Goal: Task Accomplishment & Management: Manage account settings

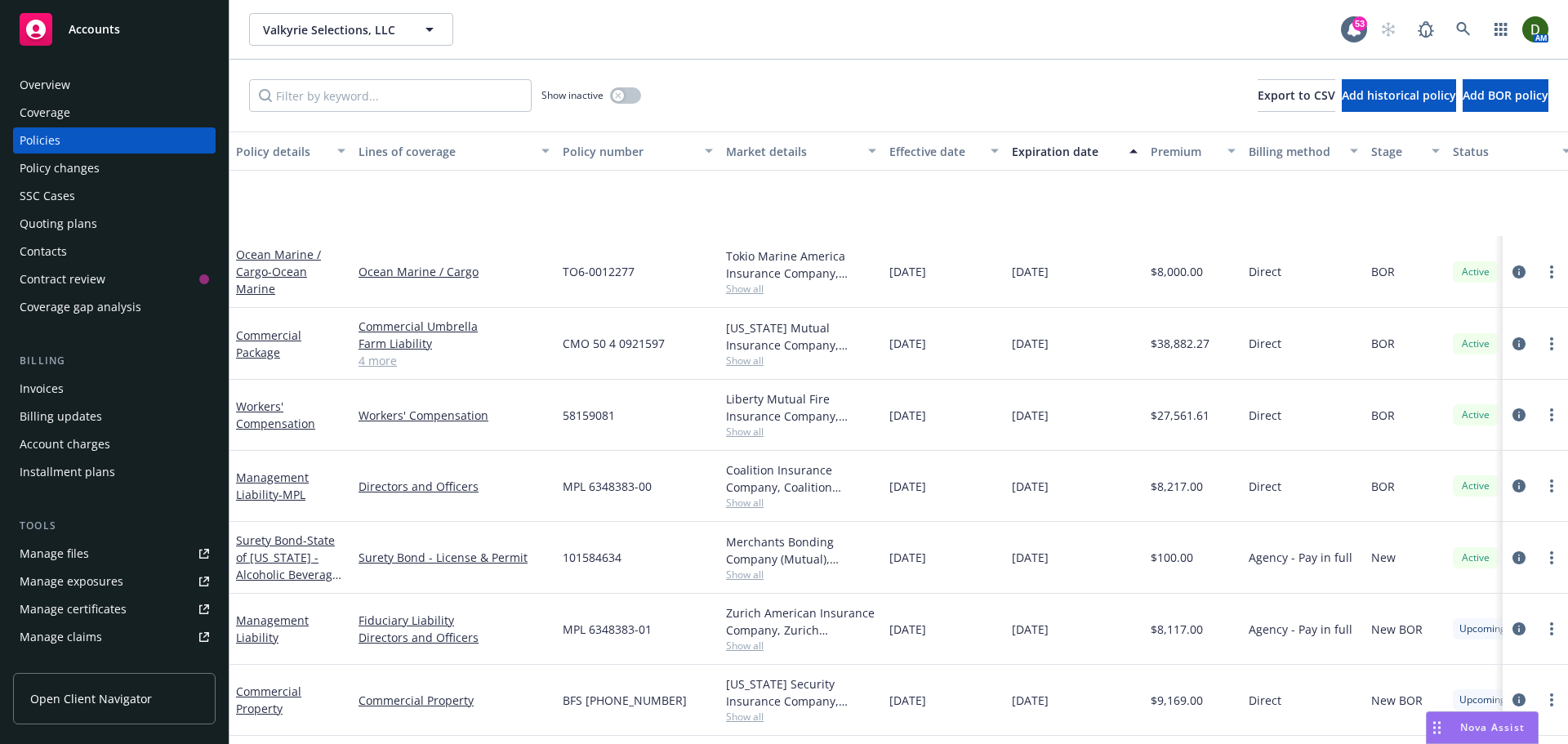
scroll to position [147, 0]
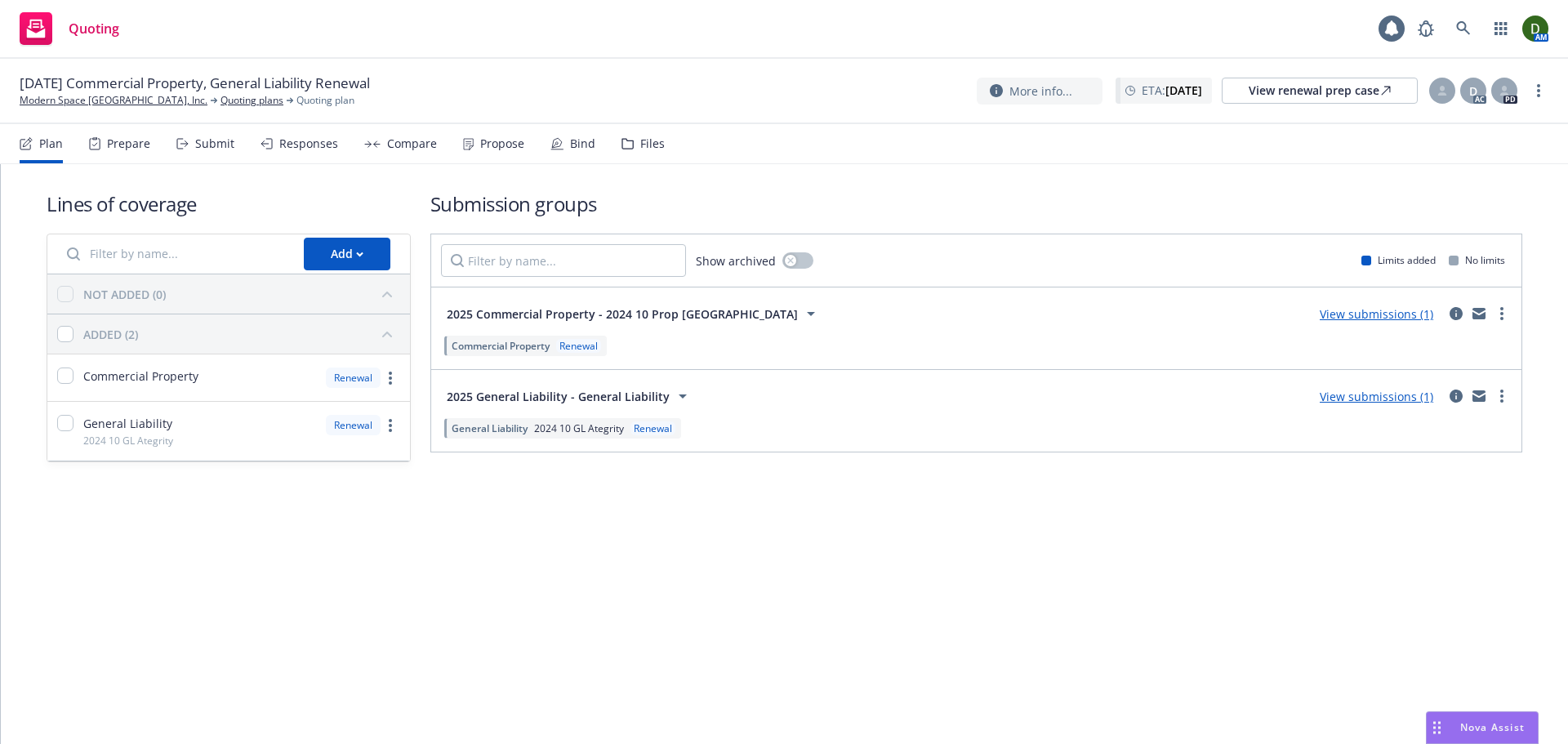
click at [642, 156] on div "Files" at bounding box center [642, 143] width 43 height 40
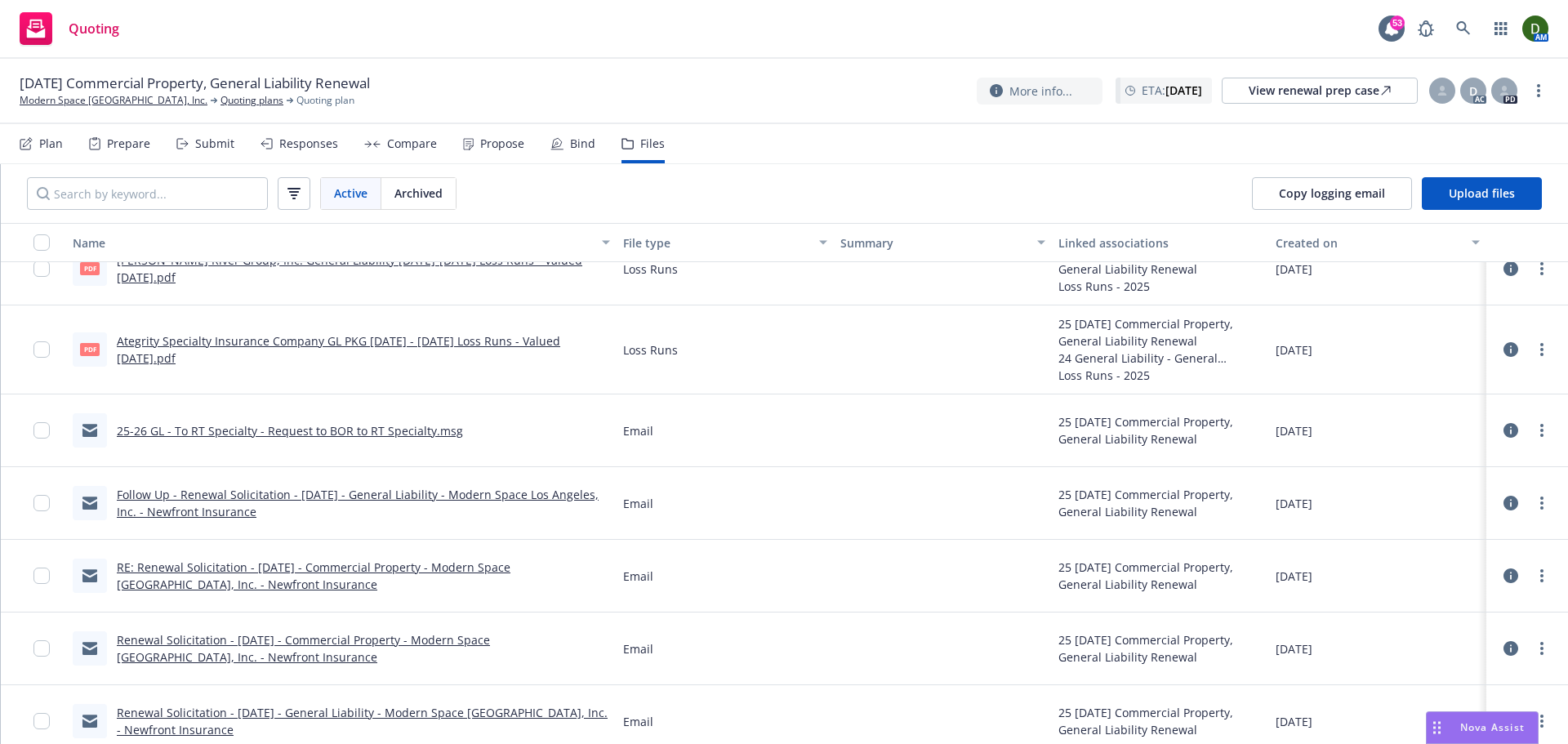
scroll to position [43, 0]
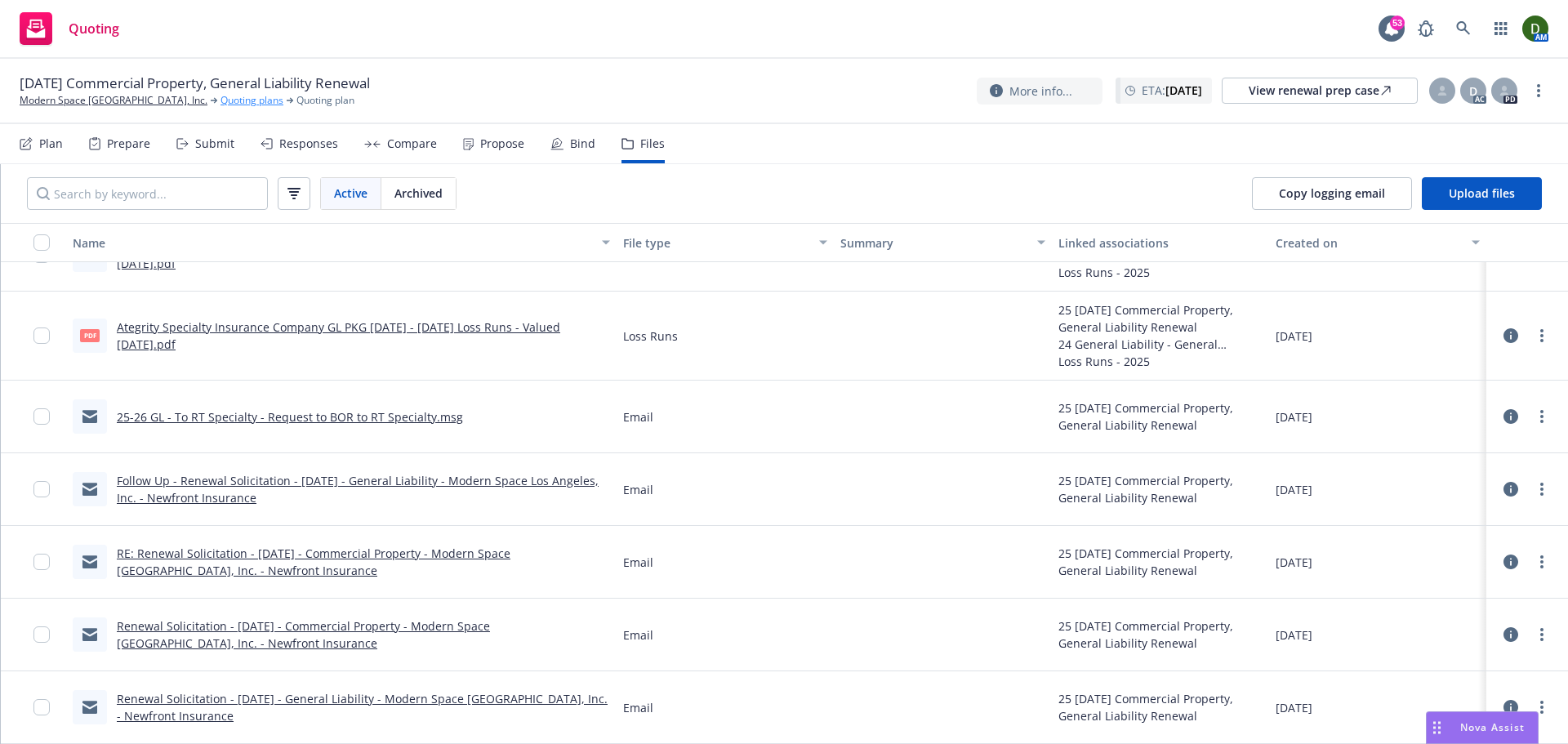
click at [221, 104] on link "Quoting plans" at bounding box center [251, 100] width 63 height 14
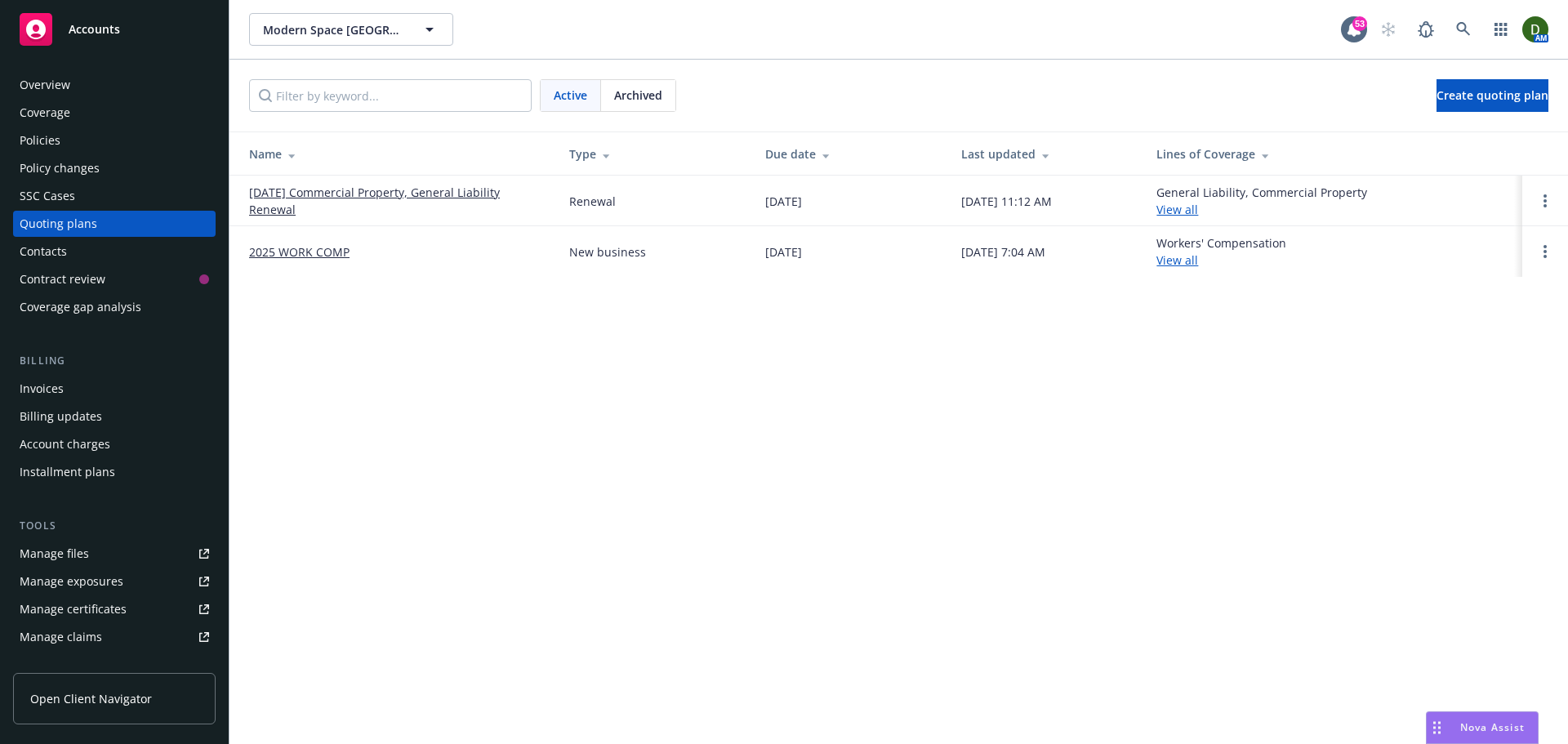
click at [661, 104] on div "Archived" at bounding box center [638, 96] width 74 height 31
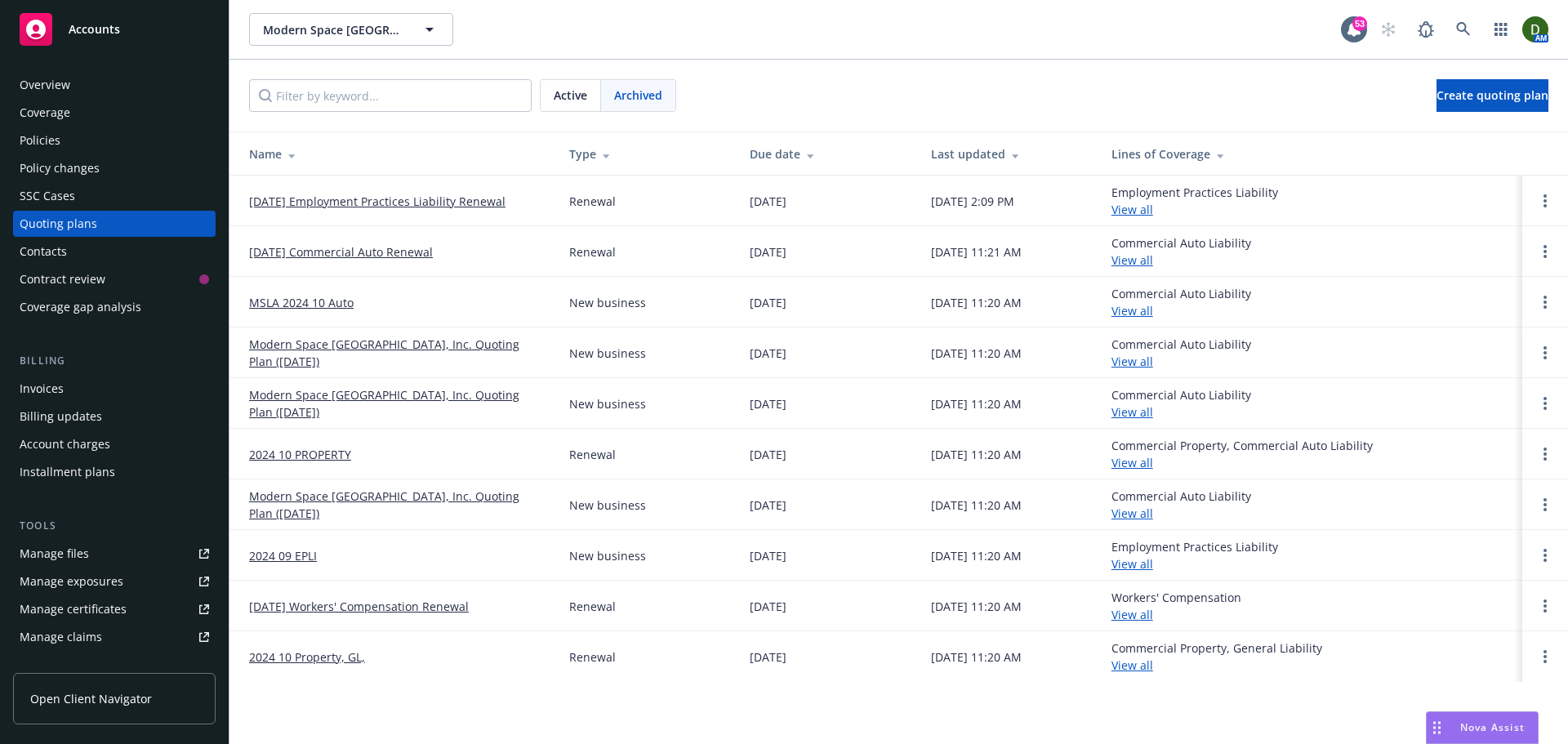
click at [345, 654] on link "2024 10 Property, GL," at bounding box center [307, 657] width 116 height 17
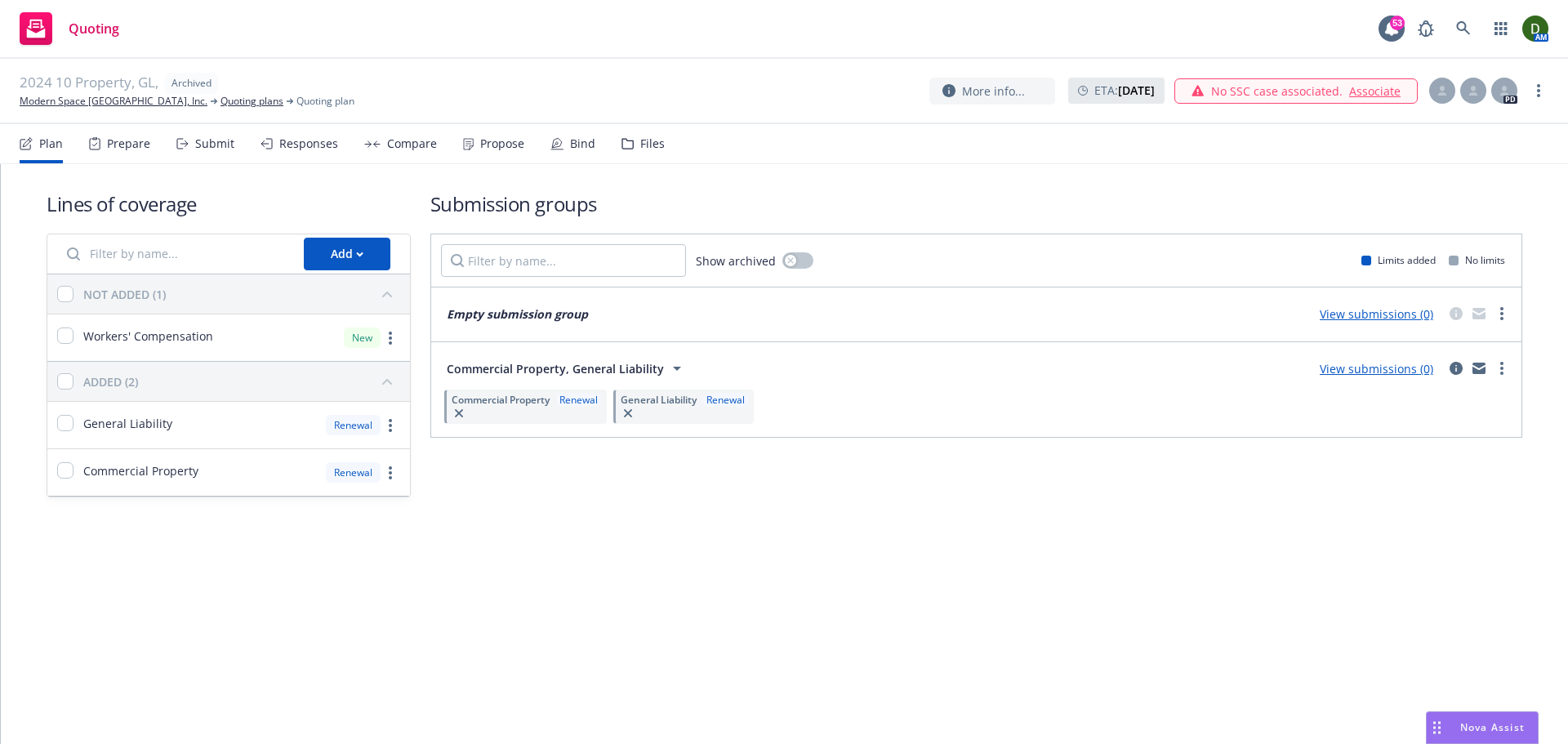
click at [624, 144] on icon at bounding box center [627, 144] width 13 height 12
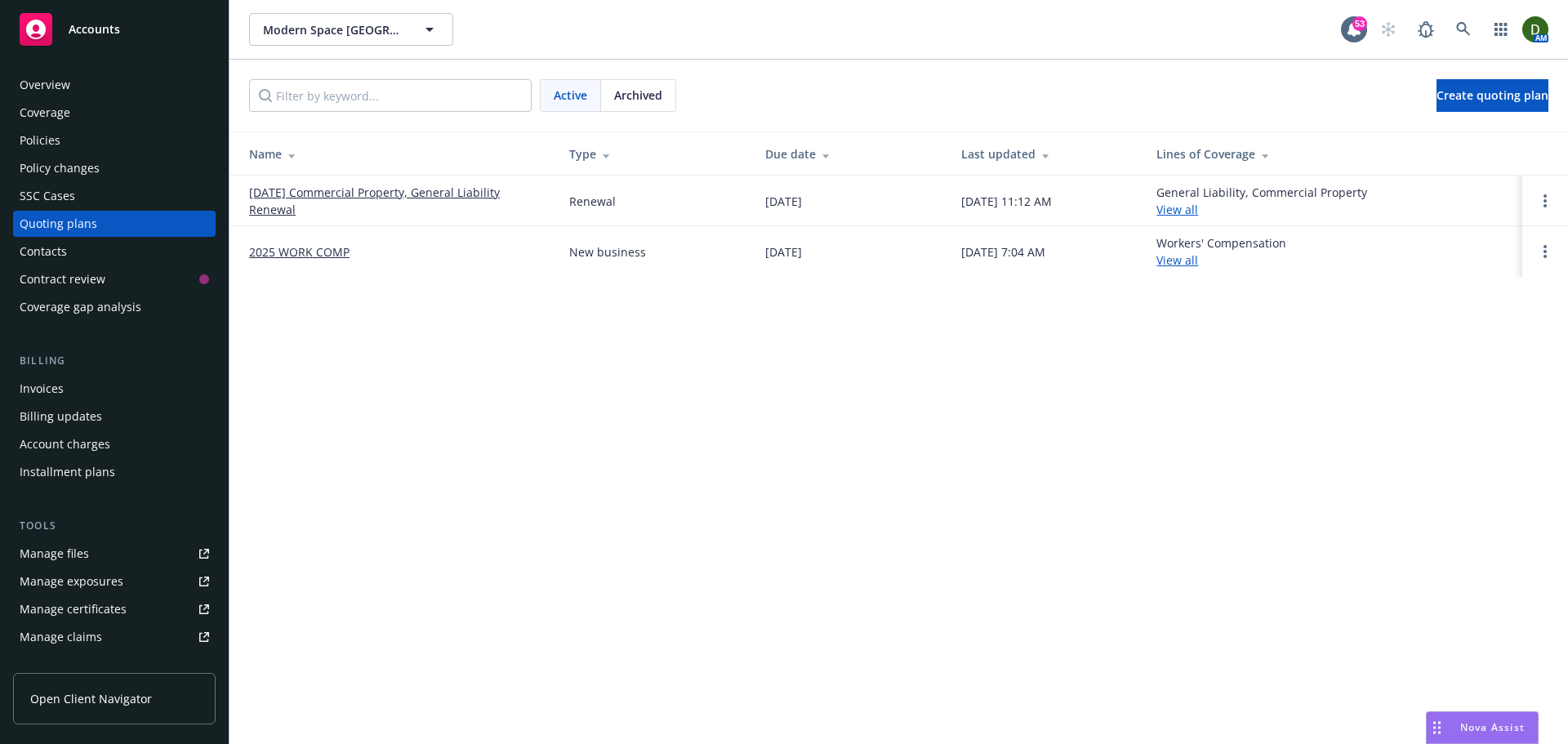
click at [659, 101] on span "Archived" at bounding box center [638, 96] width 48 height 17
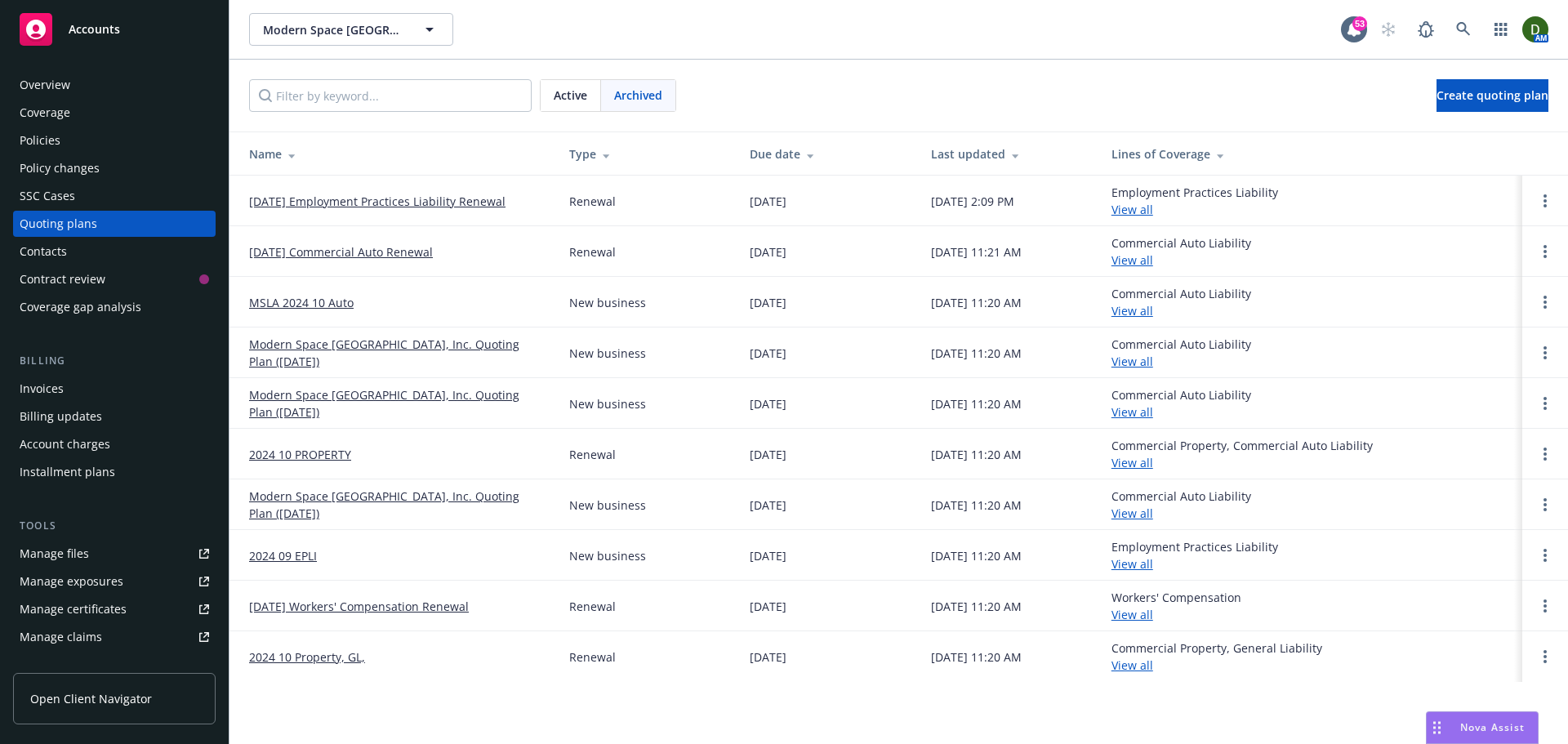
click at [327, 447] on link "2024 10 PROPERTY" at bounding box center [300, 454] width 102 height 17
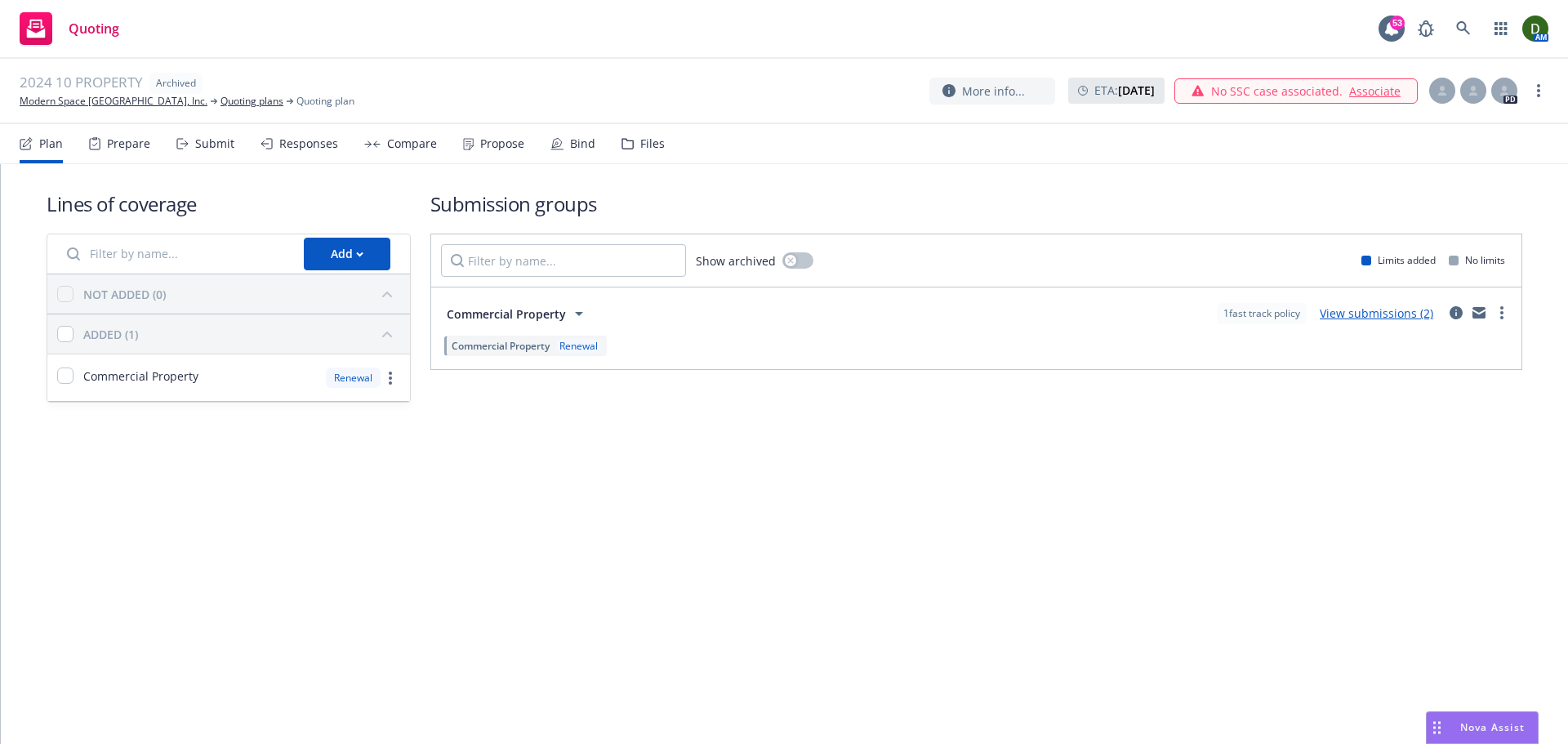
click at [621, 144] on icon at bounding box center [627, 144] width 13 height 12
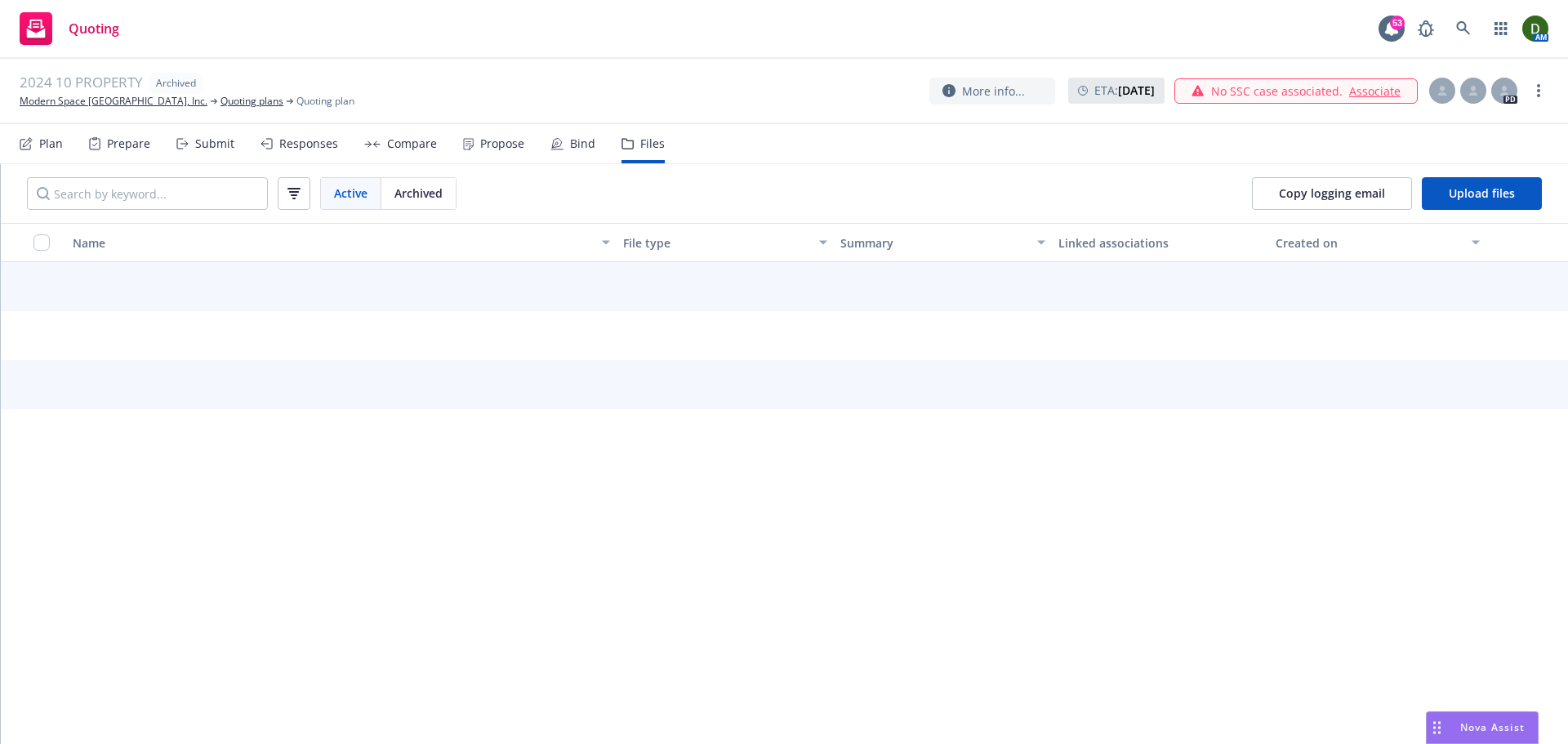
click at [578, 154] on div "Bind" at bounding box center [573, 143] width 44 height 40
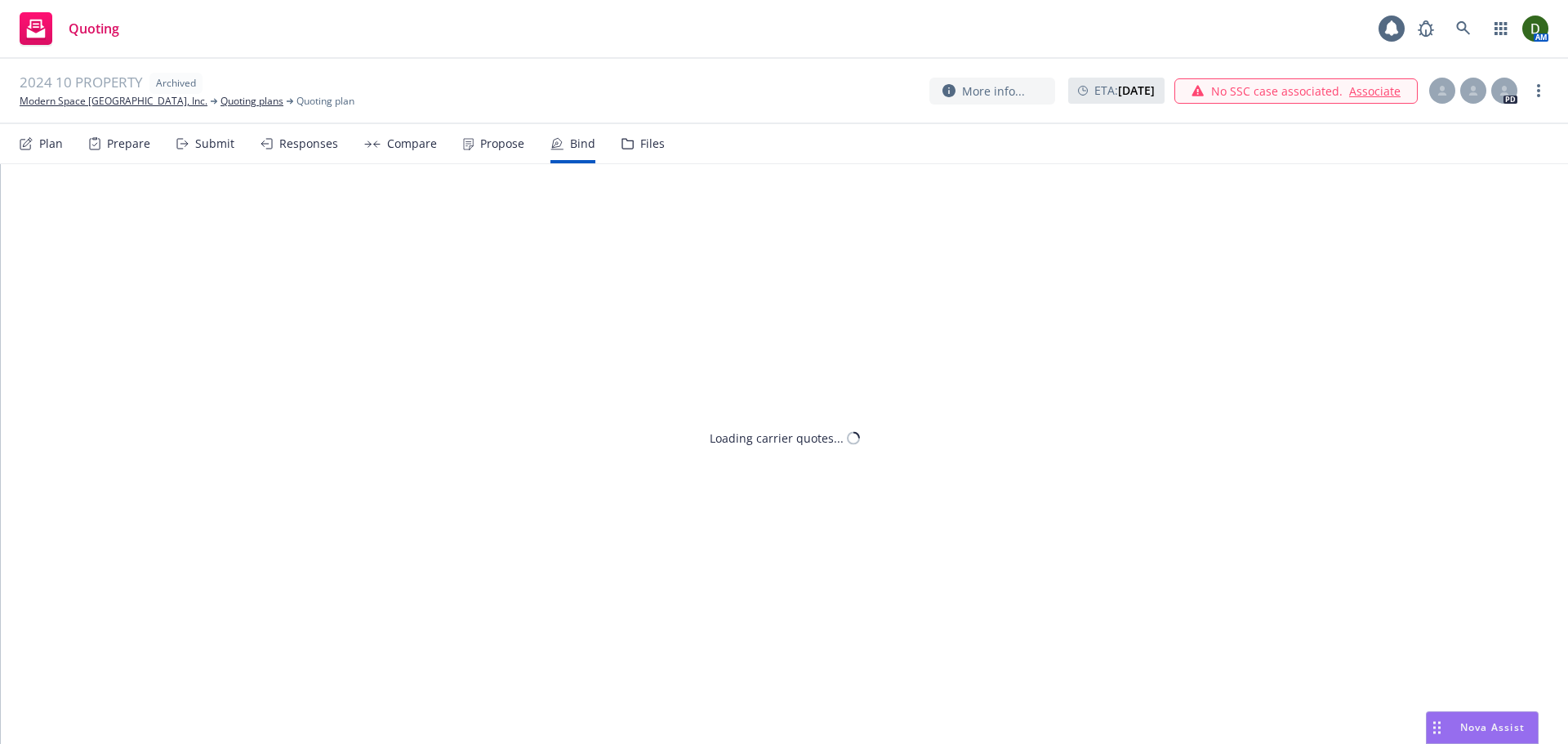
click at [661, 149] on nav "Plan Prepare Submit Responses Compare Propose Bind Files" at bounding box center [784, 143] width 1528 height 40
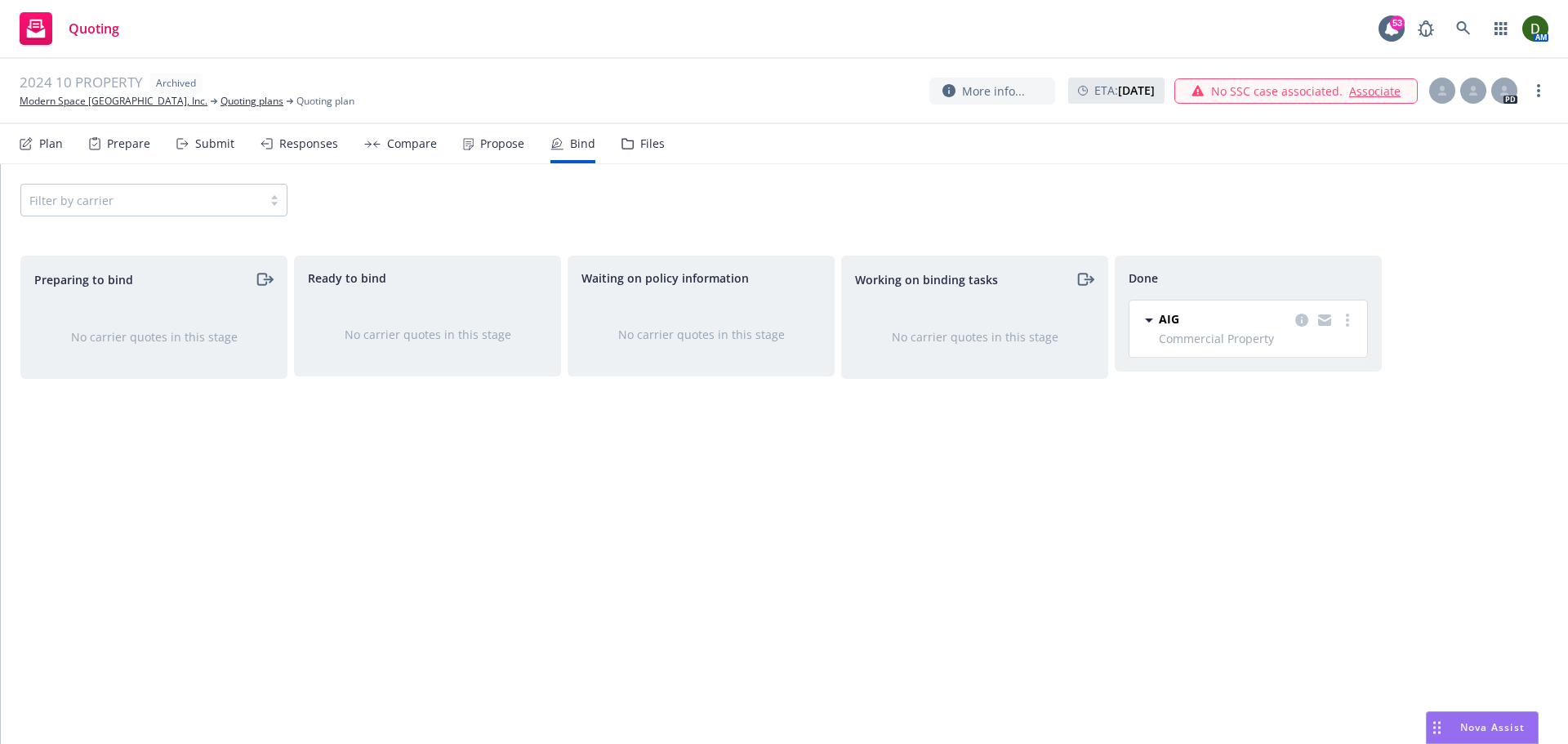
click at [648, 154] on div "Files" at bounding box center [642, 143] width 43 height 40
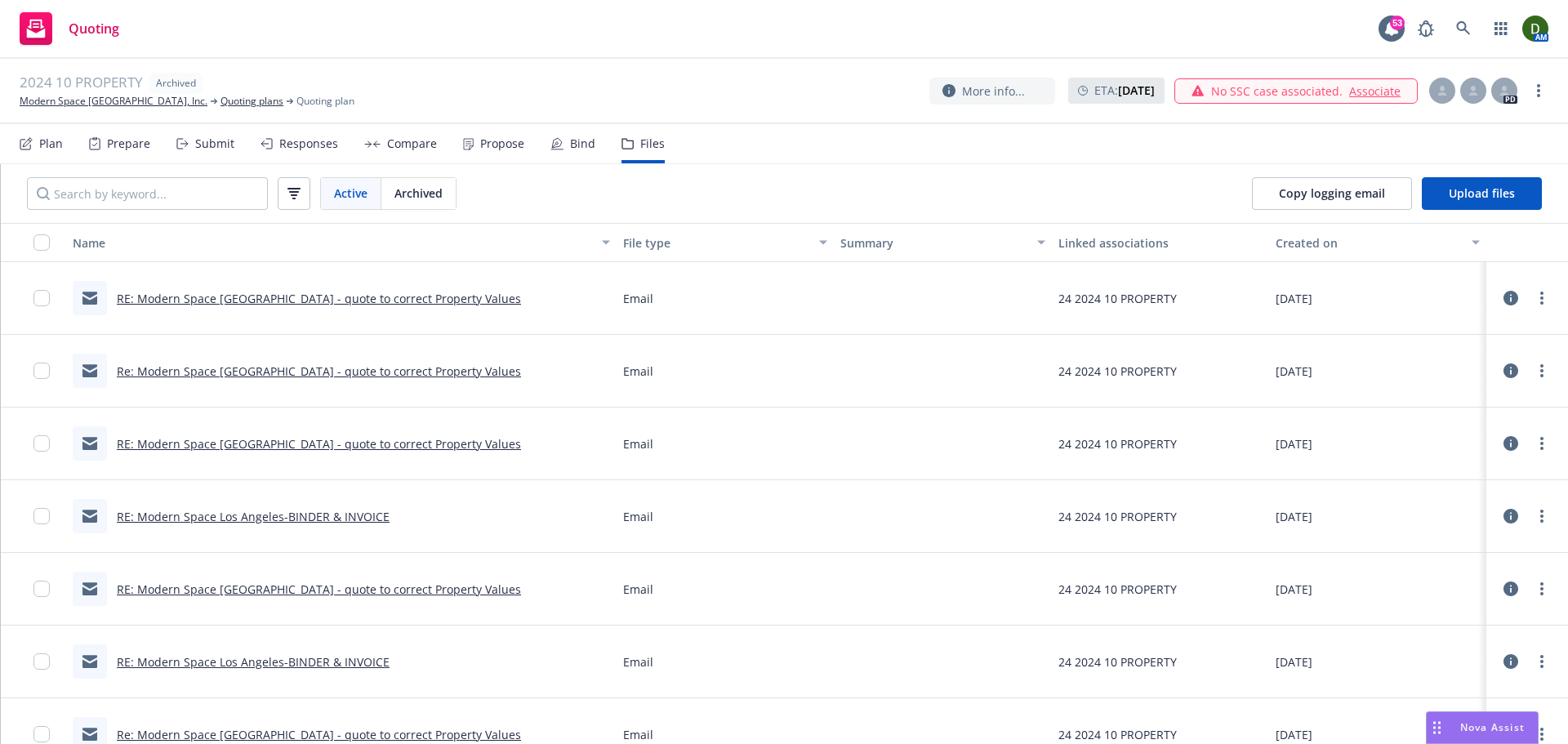
click at [435, 599] on div "RE: Modern Space Los Angeles - quote to correct Property Values" at bounding box center [297, 588] width 448 height 34
click at [444, 587] on link "RE: Modern Space Los Angeles - quote to correct Property Values" at bounding box center [319, 589] width 404 height 15
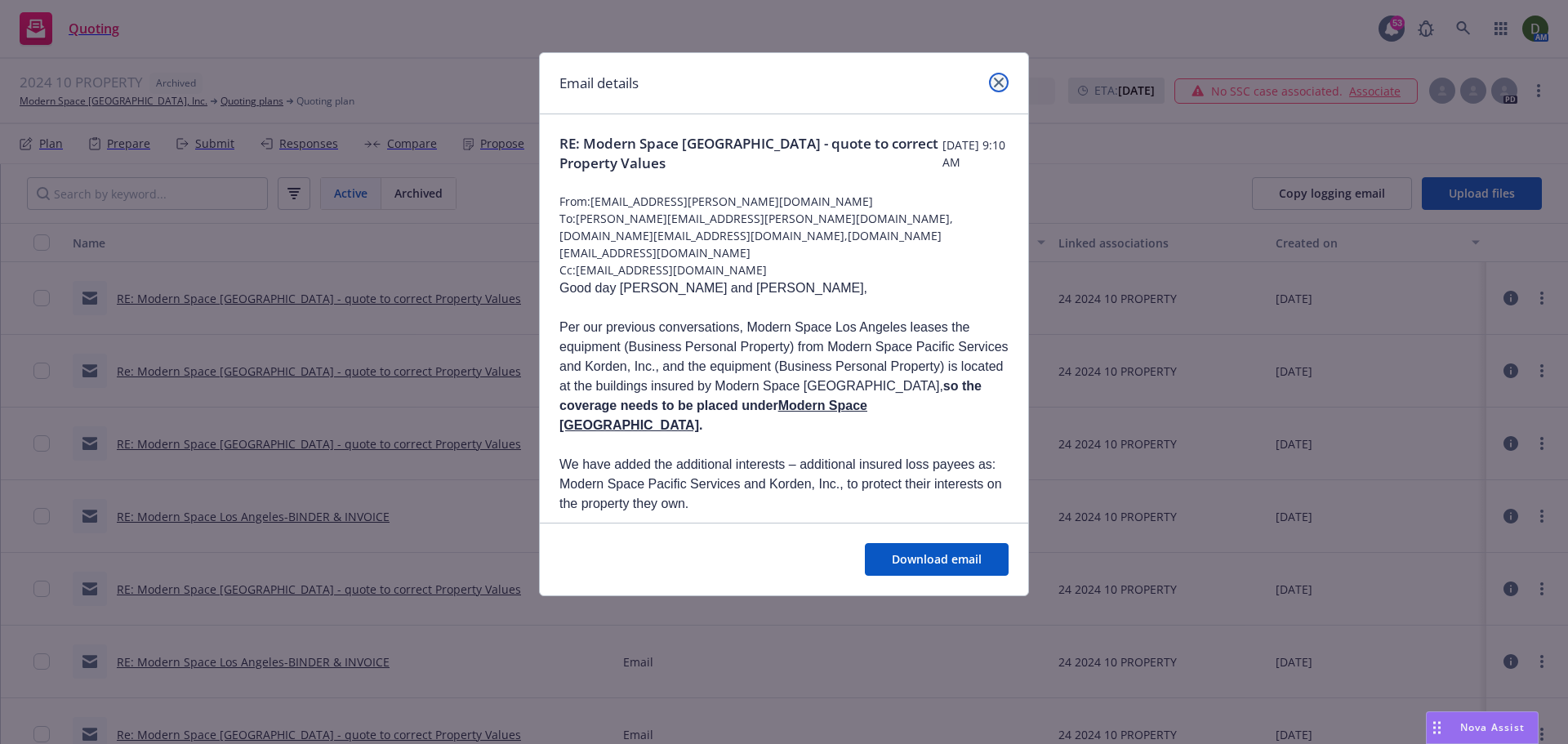
click at [999, 85] on icon "close" at bounding box center [998, 82] width 10 height 10
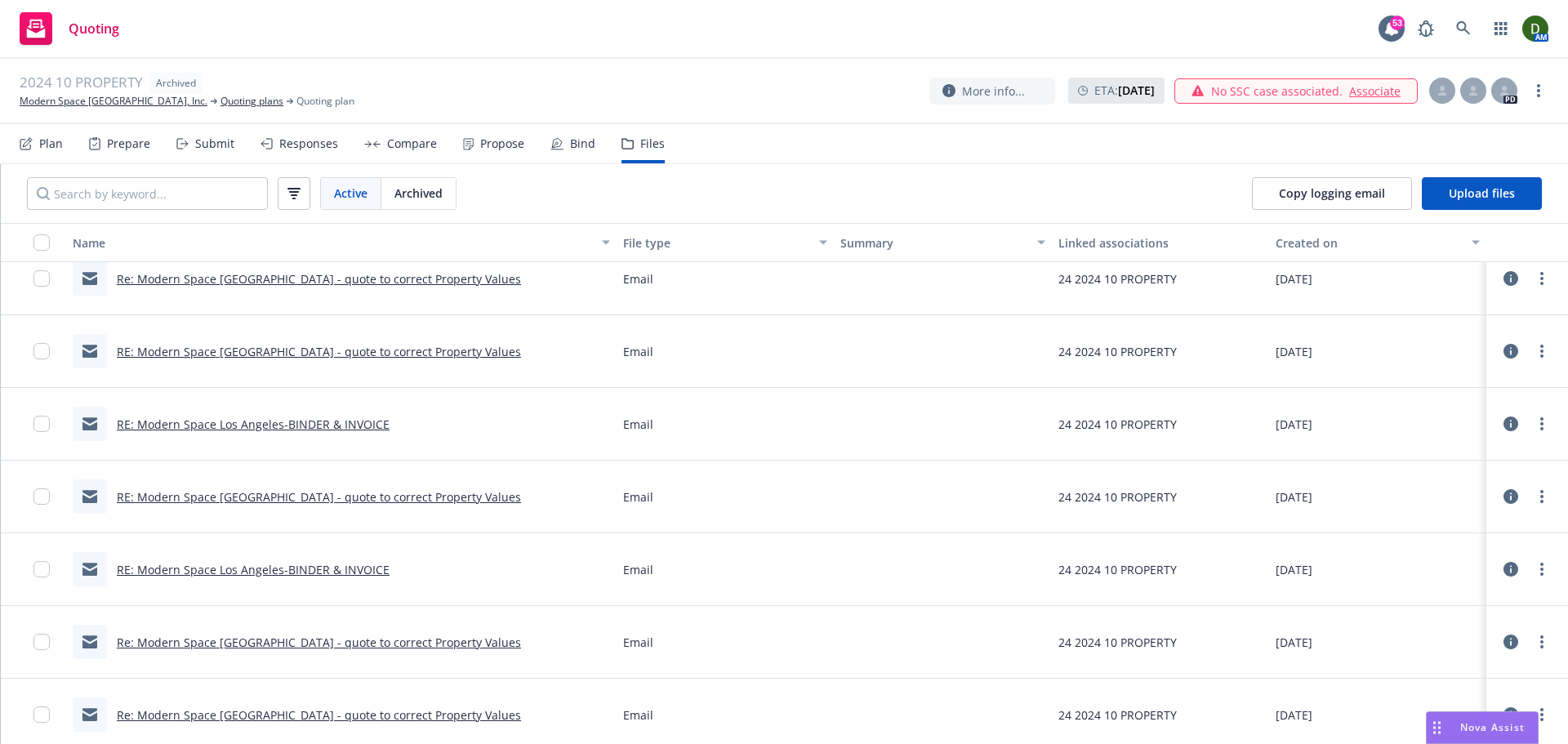
scroll to position [163, 0]
click at [358, 569] on link "Re: Modern Space Los Angeles - quote to correct Property Values" at bounding box center [319, 570] width 404 height 15
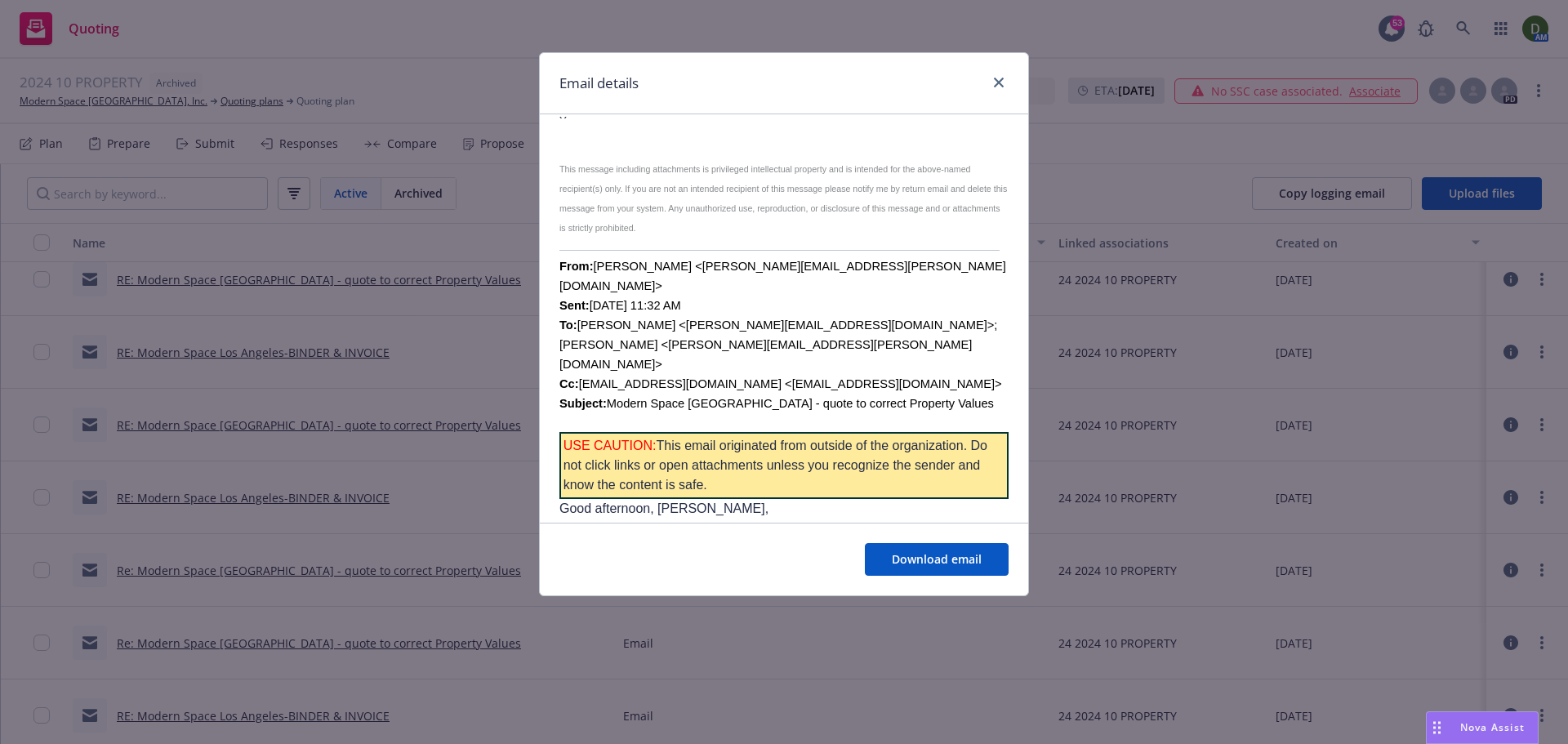
scroll to position [1225, 0]
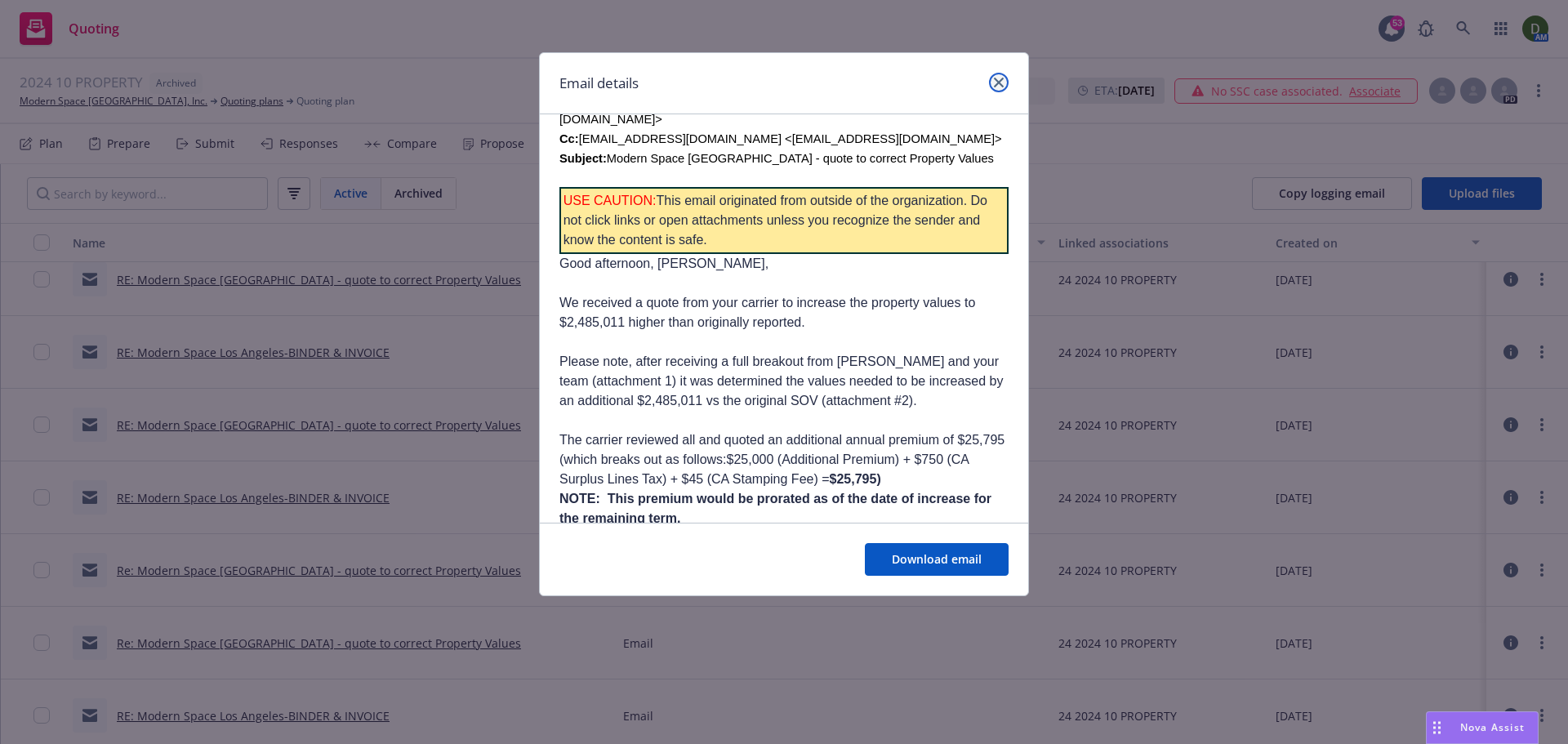
click at [1006, 84] on link "close" at bounding box center [998, 82] width 19 height 19
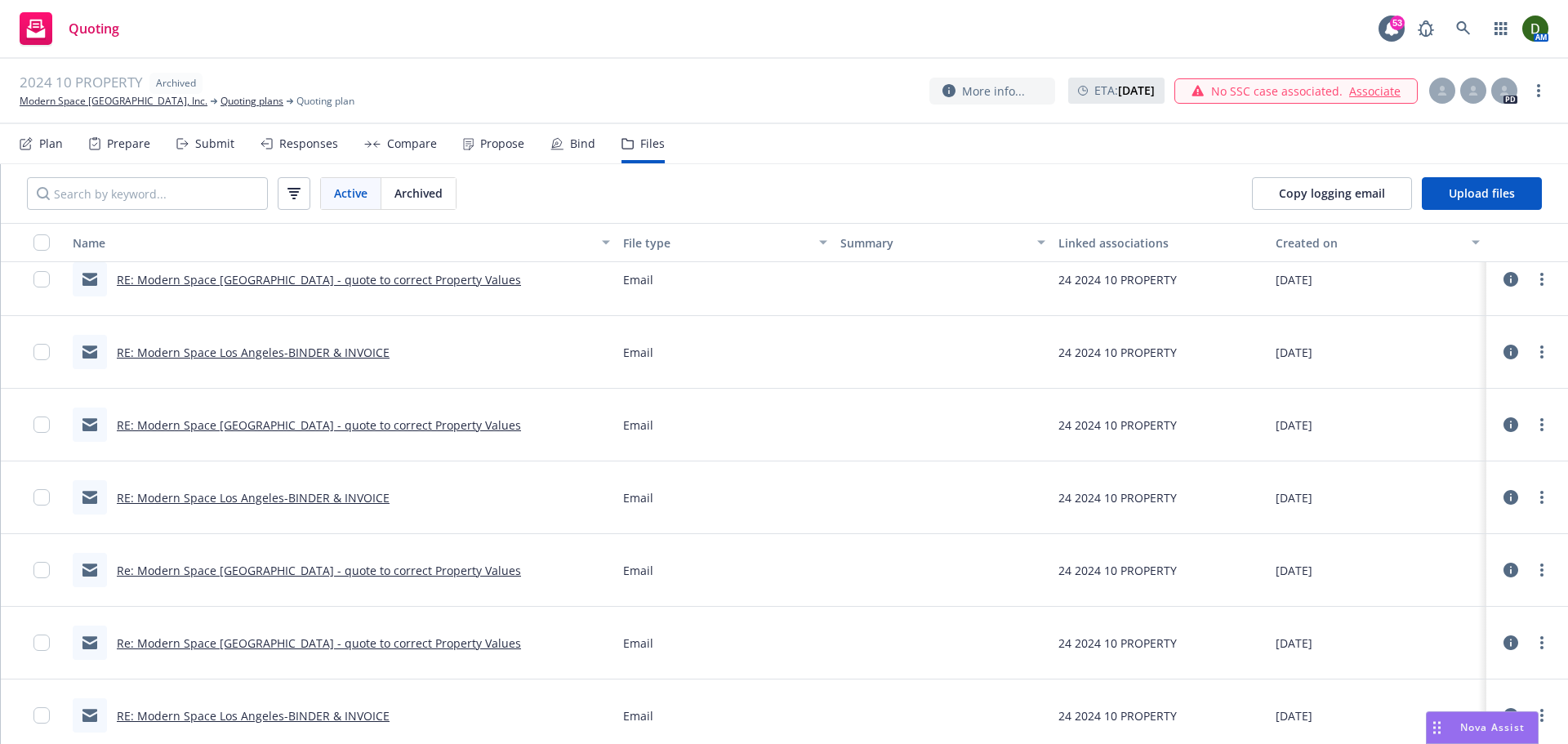
click at [441, 639] on link "Re: Modern Space Los Angeles - quote to correct Property Values" at bounding box center [319, 643] width 404 height 15
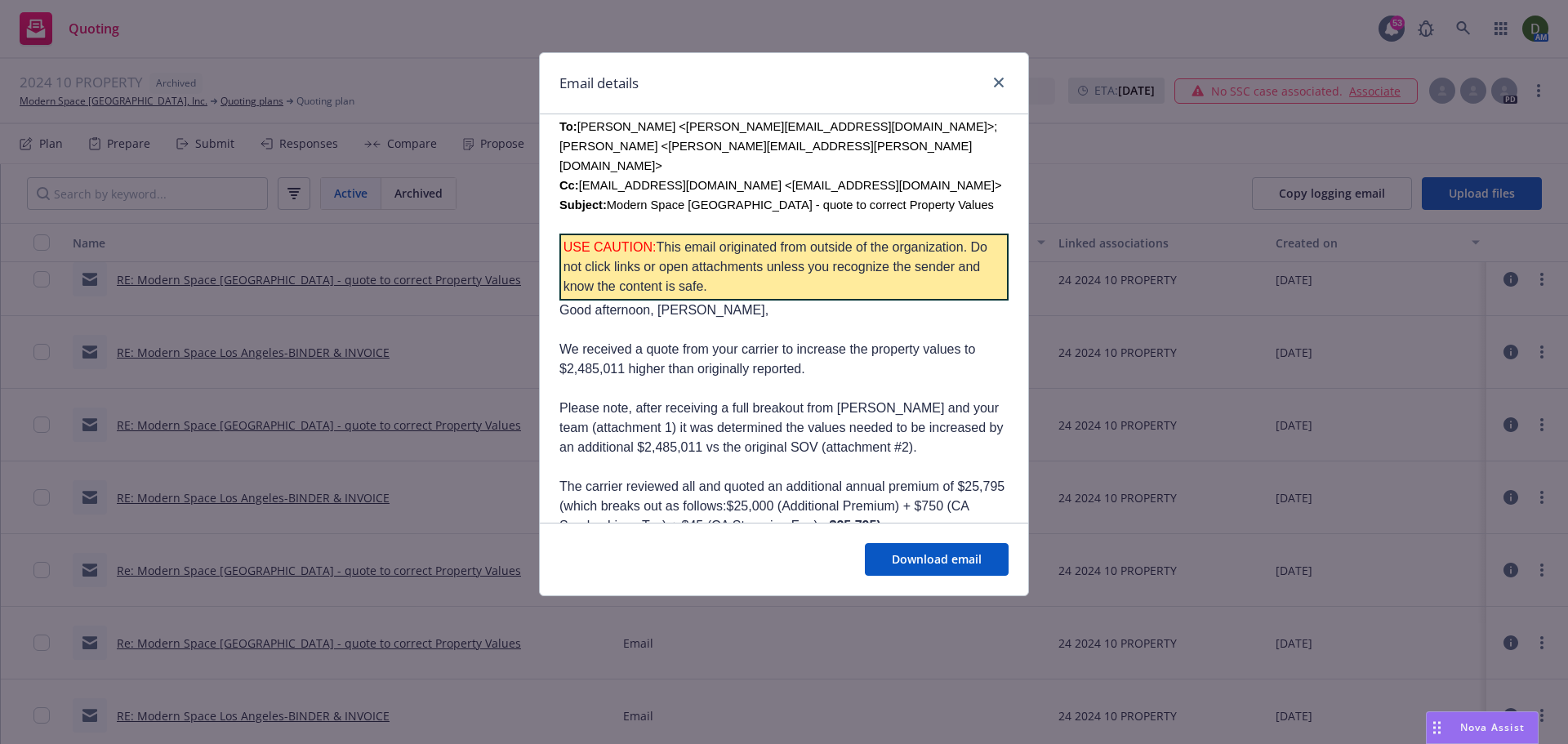
scroll to position [816, 0]
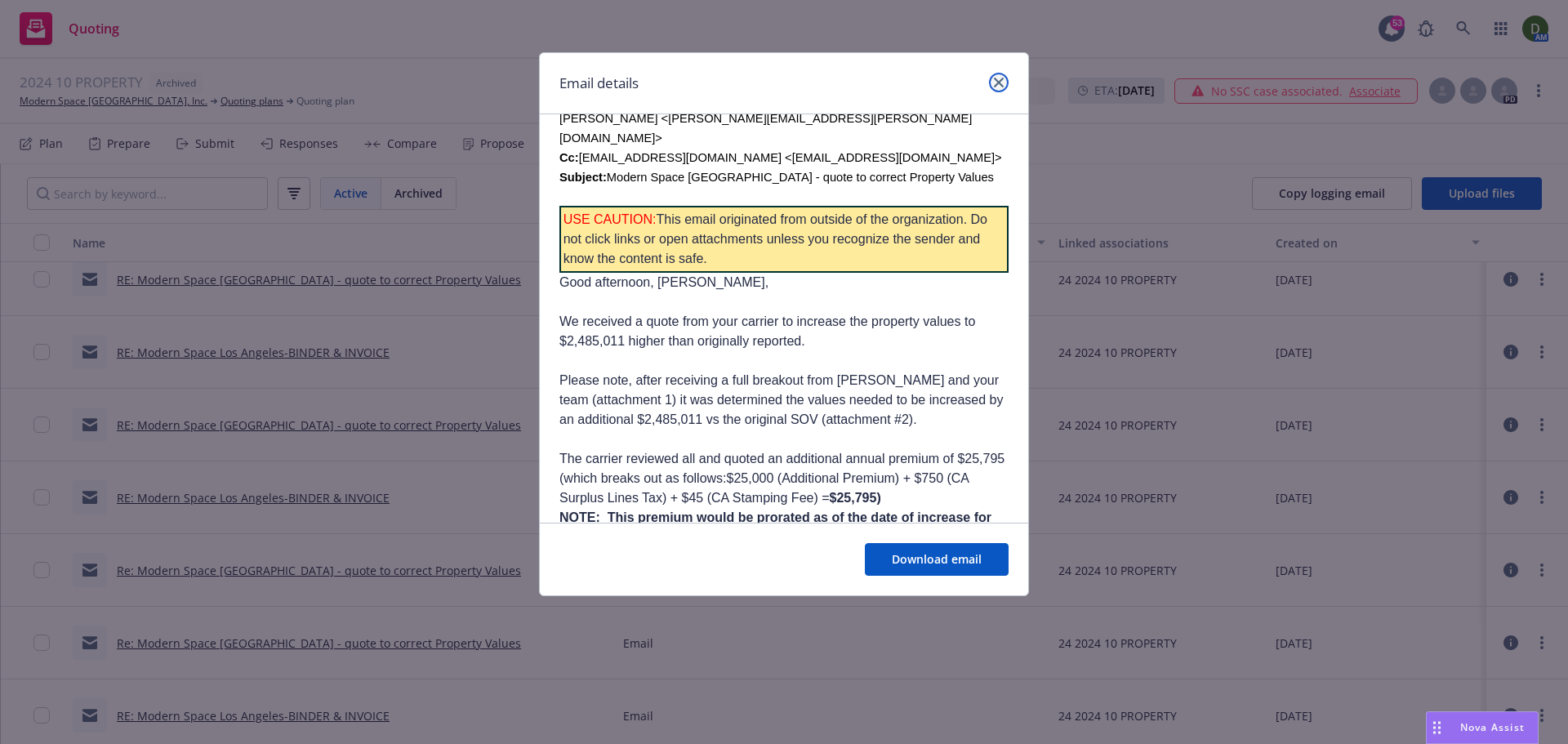
click at [992, 80] on link "close" at bounding box center [998, 82] width 19 height 19
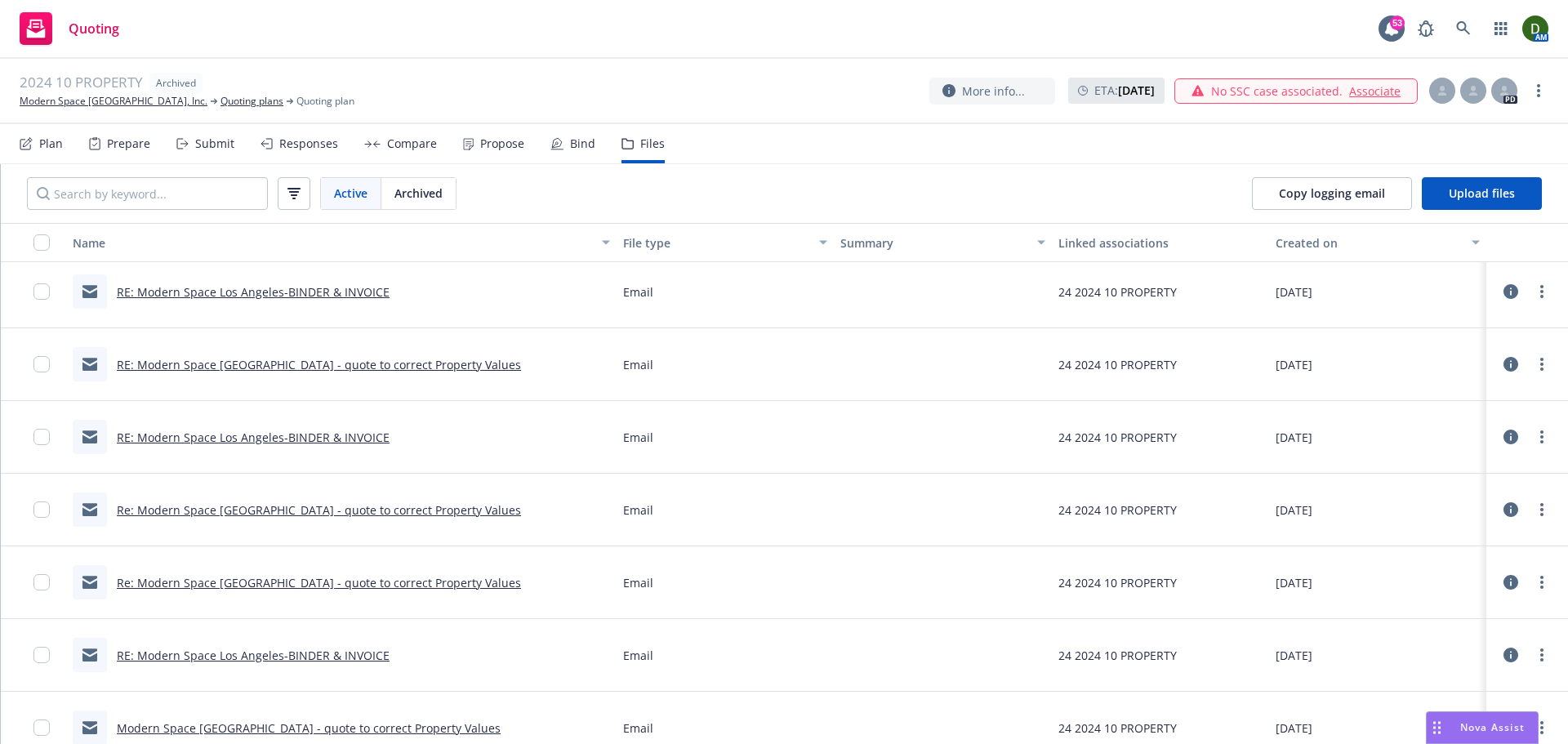
scroll to position [490, 0]
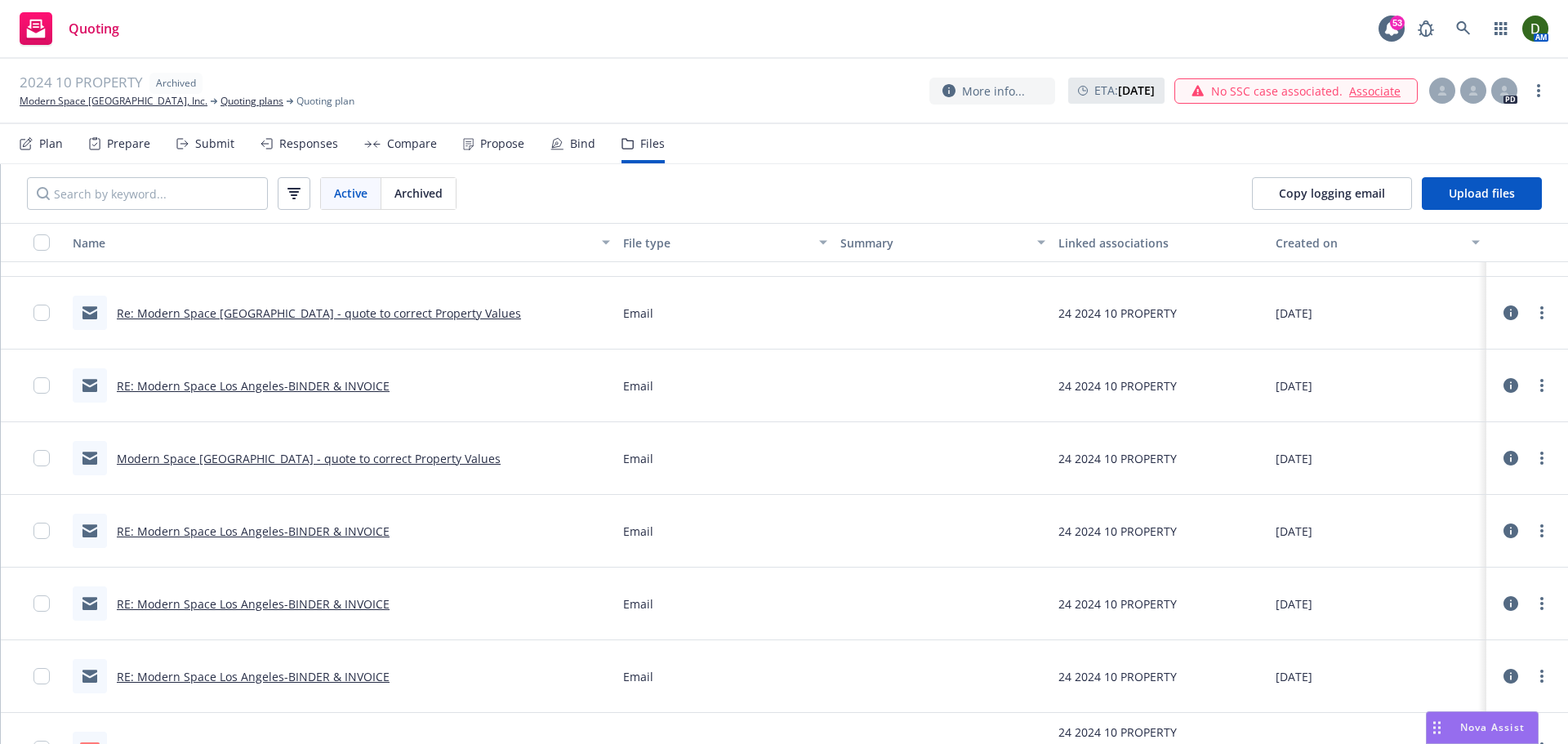
click at [336, 386] on link "RE: Modern Space Los Angeles-BINDER & INVOICE" at bounding box center [253, 386] width 272 height 15
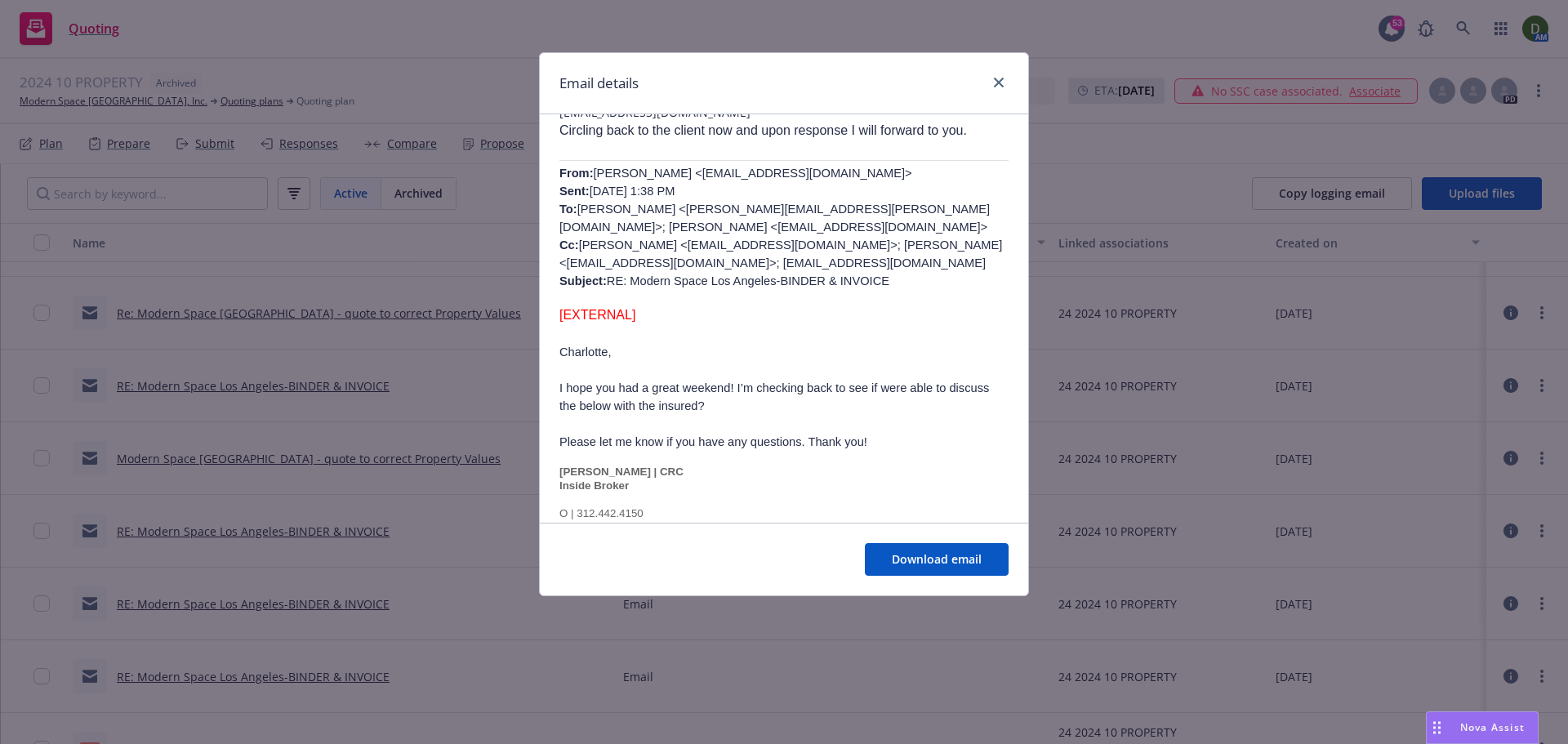
scroll to position [245, 0]
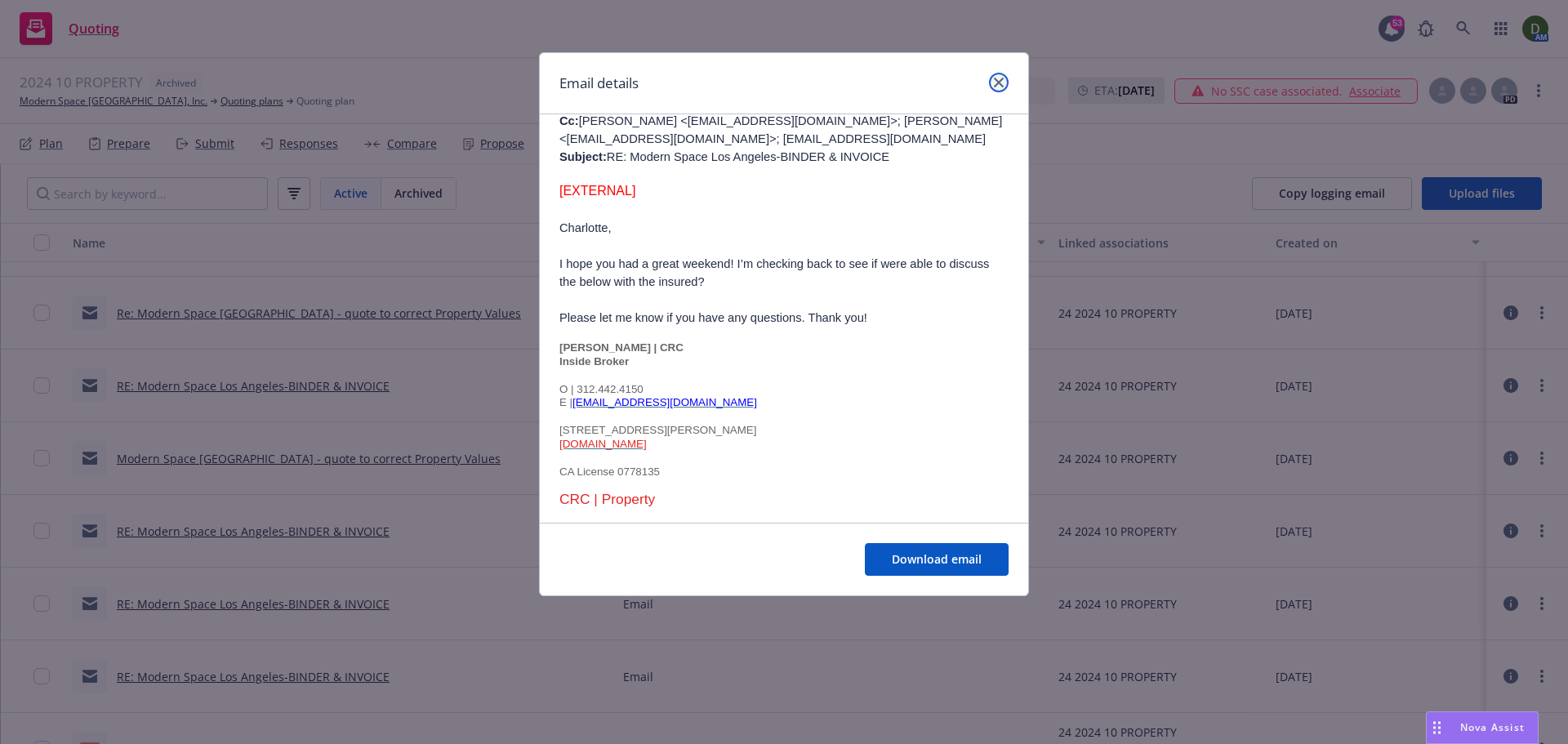
click at [999, 79] on icon "close" at bounding box center [998, 82] width 10 height 10
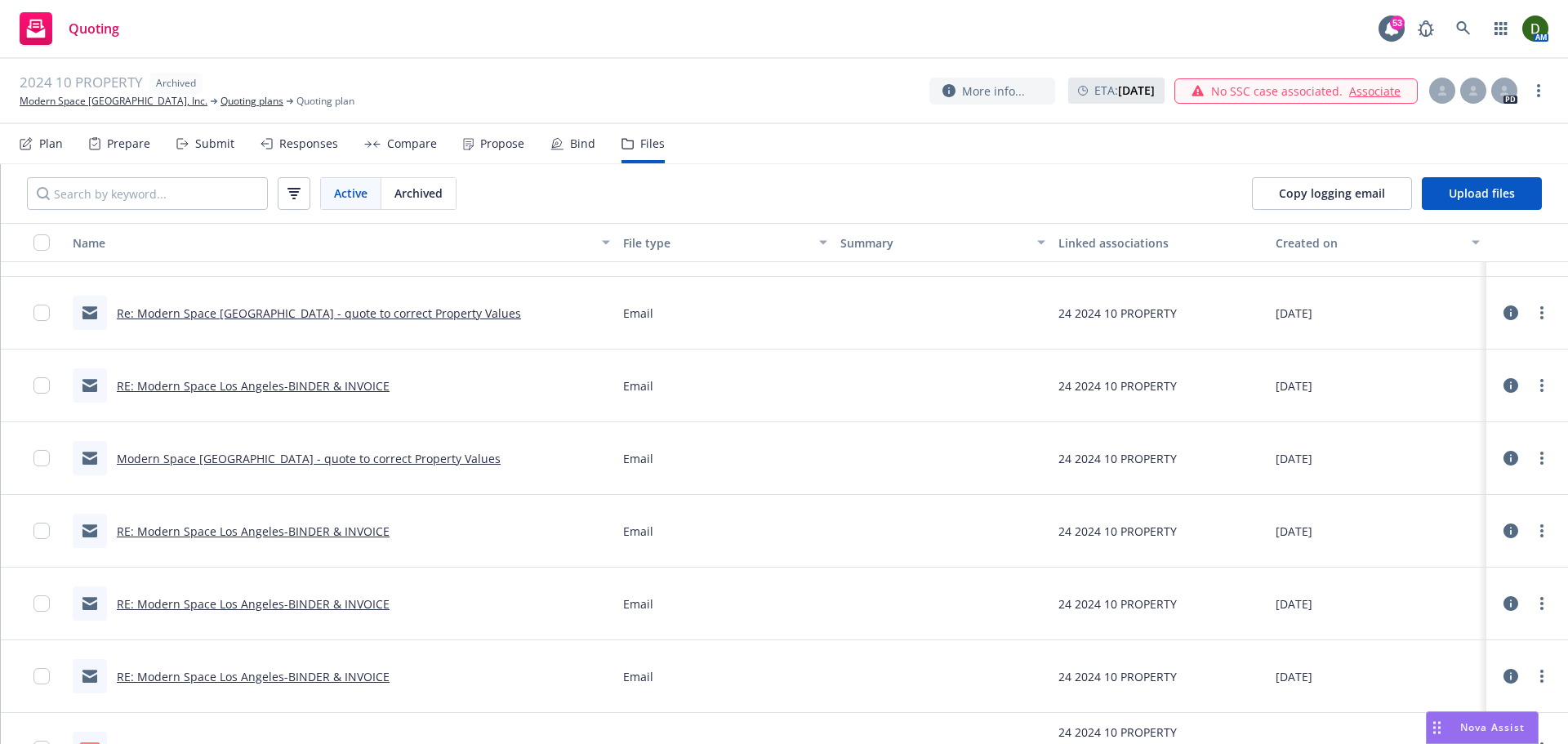
click at [322, 310] on link "Re: Modern Space Los Angeles - quote to correct Property Values" at bounding box center [319, 313] width 404 height 15
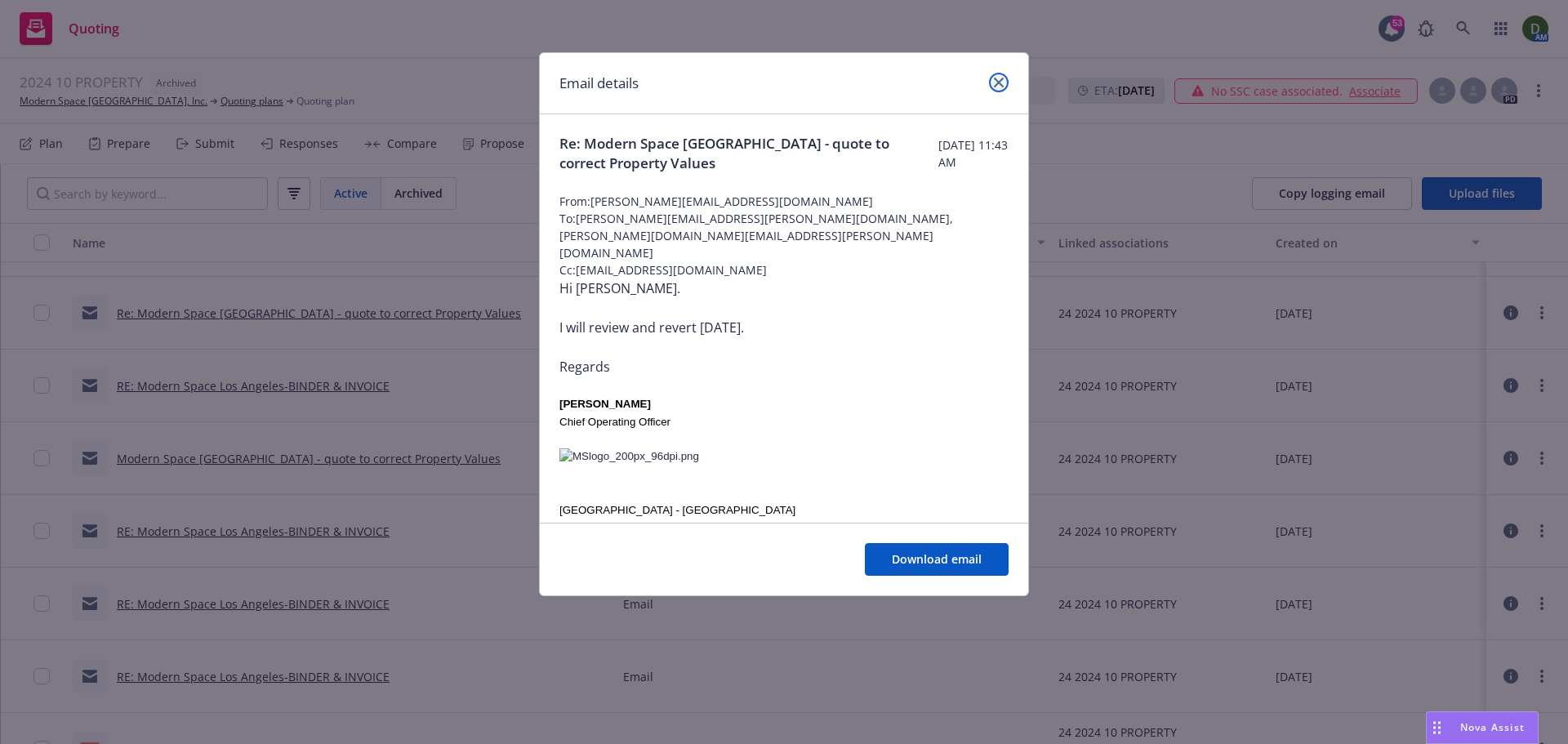
click at [998, 72] on link "close" at bounding box center [998, 82] width 19 height 19
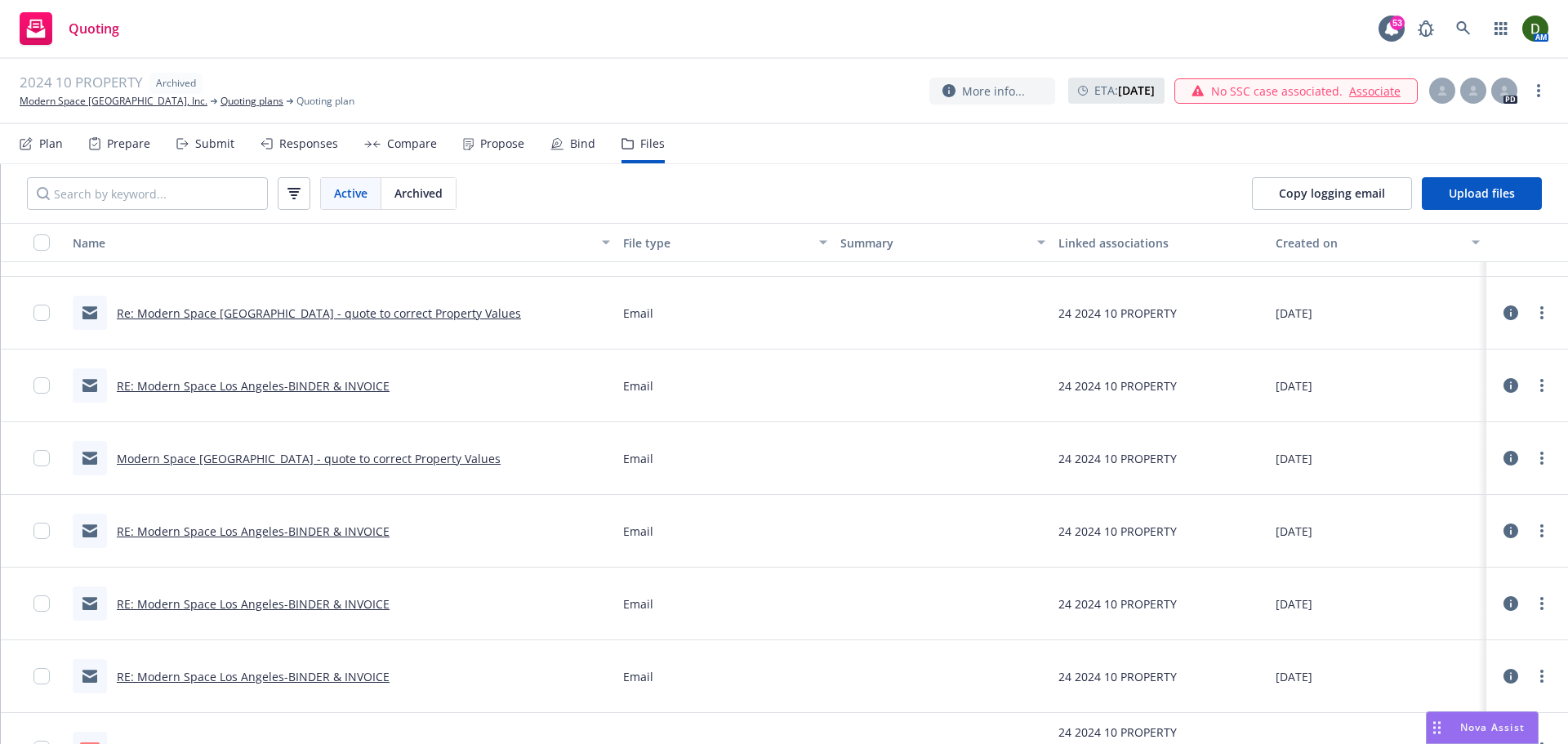
click at [308, 597] on link "RE: Modern Space Los Angeles-BINDER & INVOICE" at bounding box center [253, 604] width 272 height 15
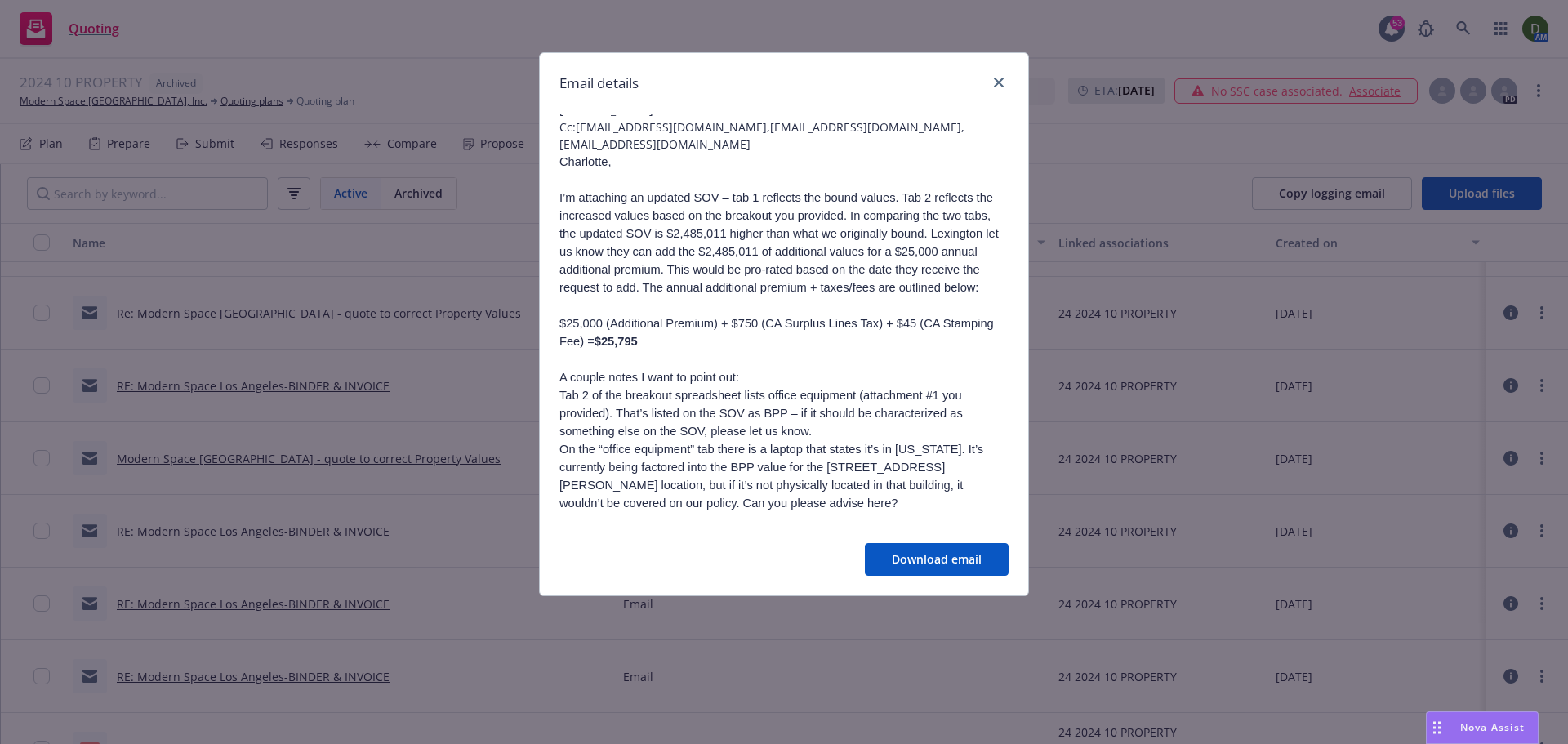
scroll to position [82, 0]
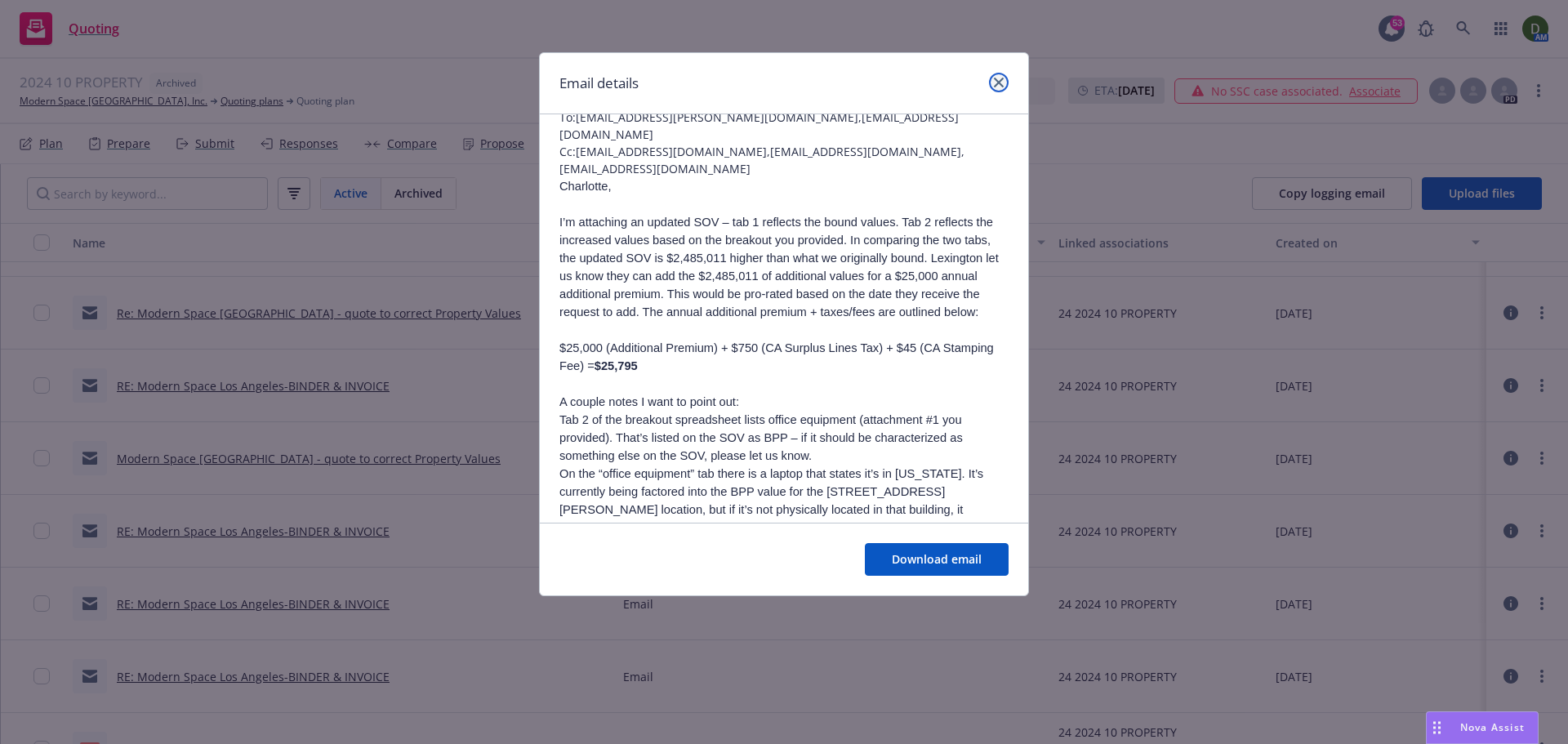
click at [1005, 82] on link "close" at bounding box center [998, 82] width 19 height 19
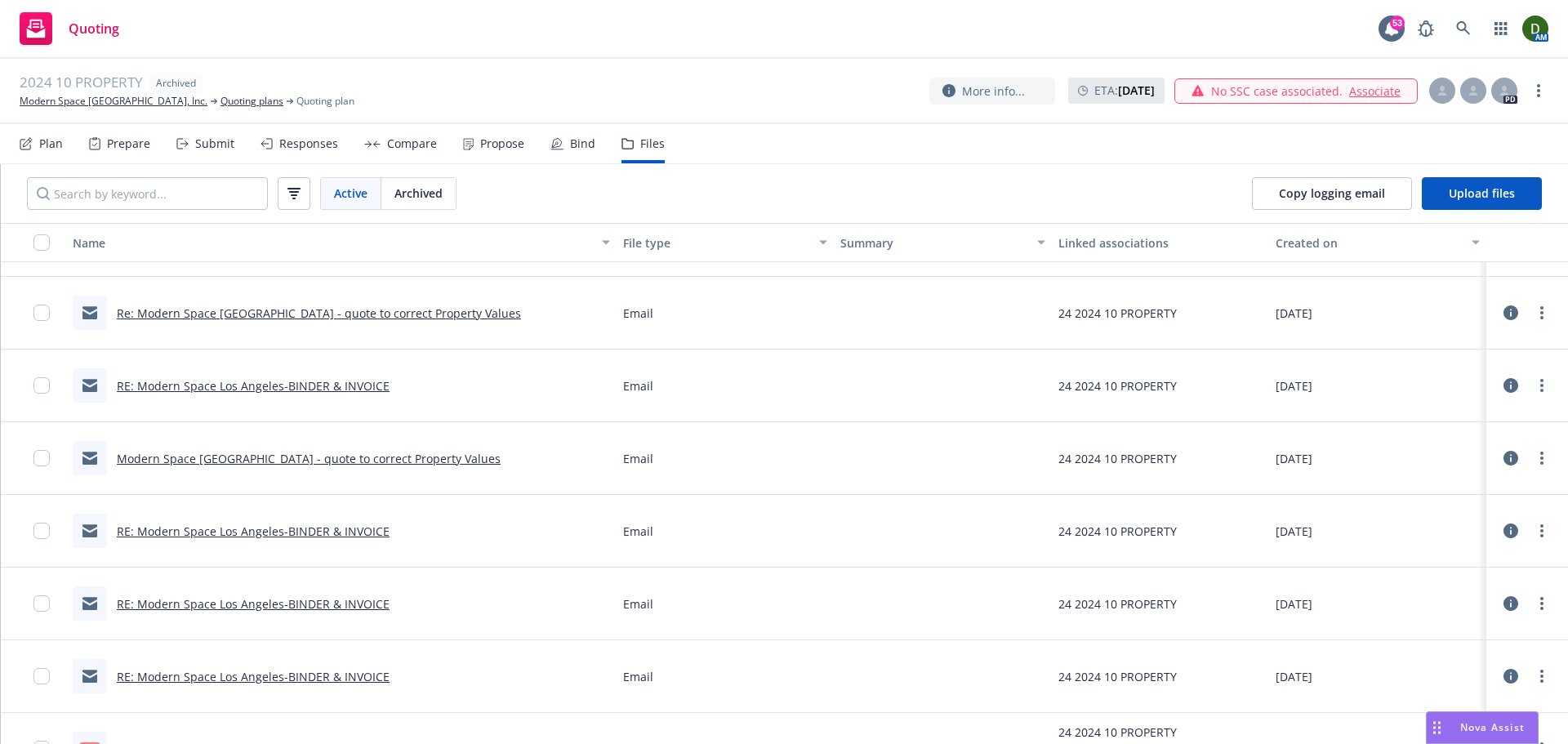
click at [310, 609] on link "RE: Modern Space Los Angeles-BINDER & INVOICE" at bounding box center [253, 604] width 272 height 15
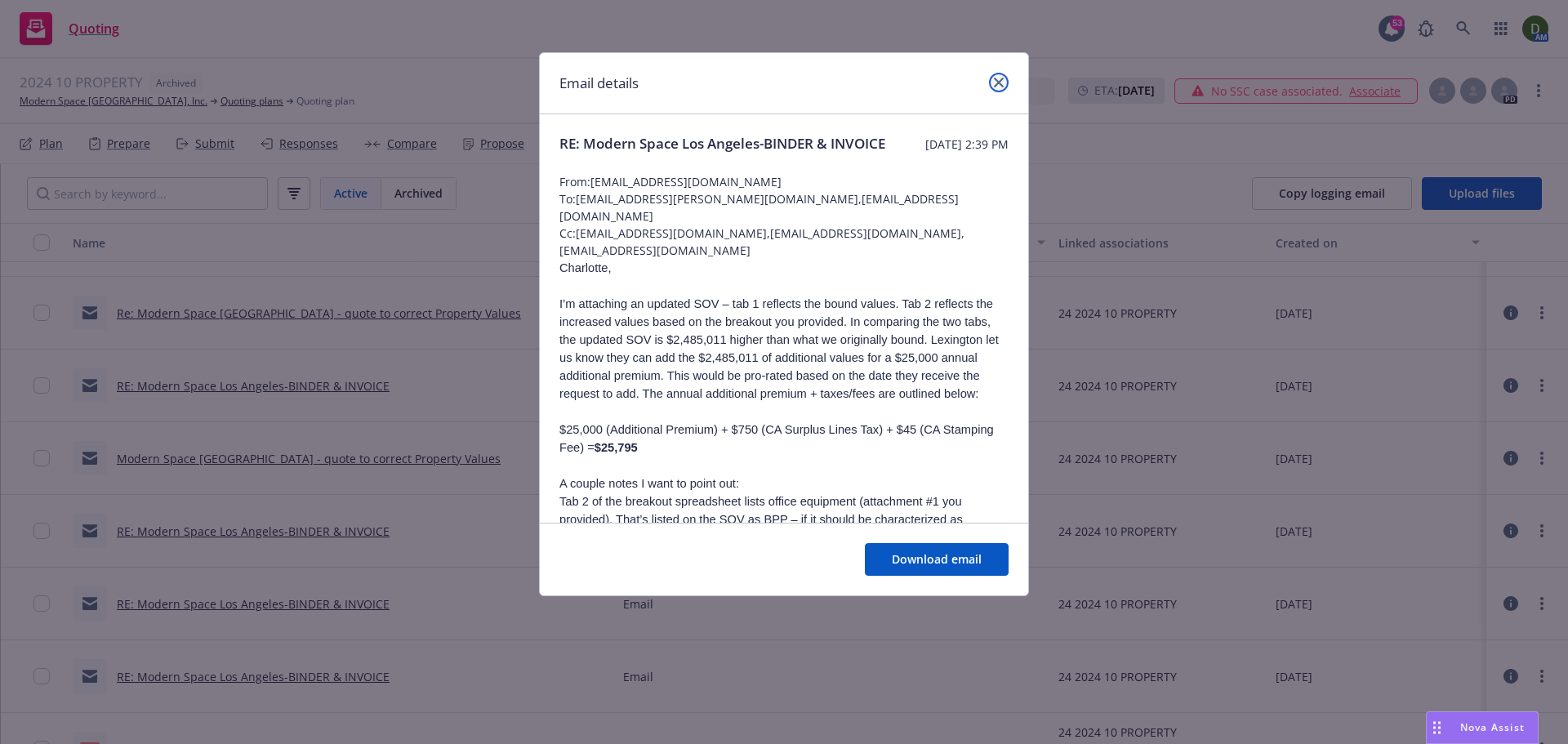
click at [1003, 85] on icon "close" at bounding box center [998, 82] width 10 height 10
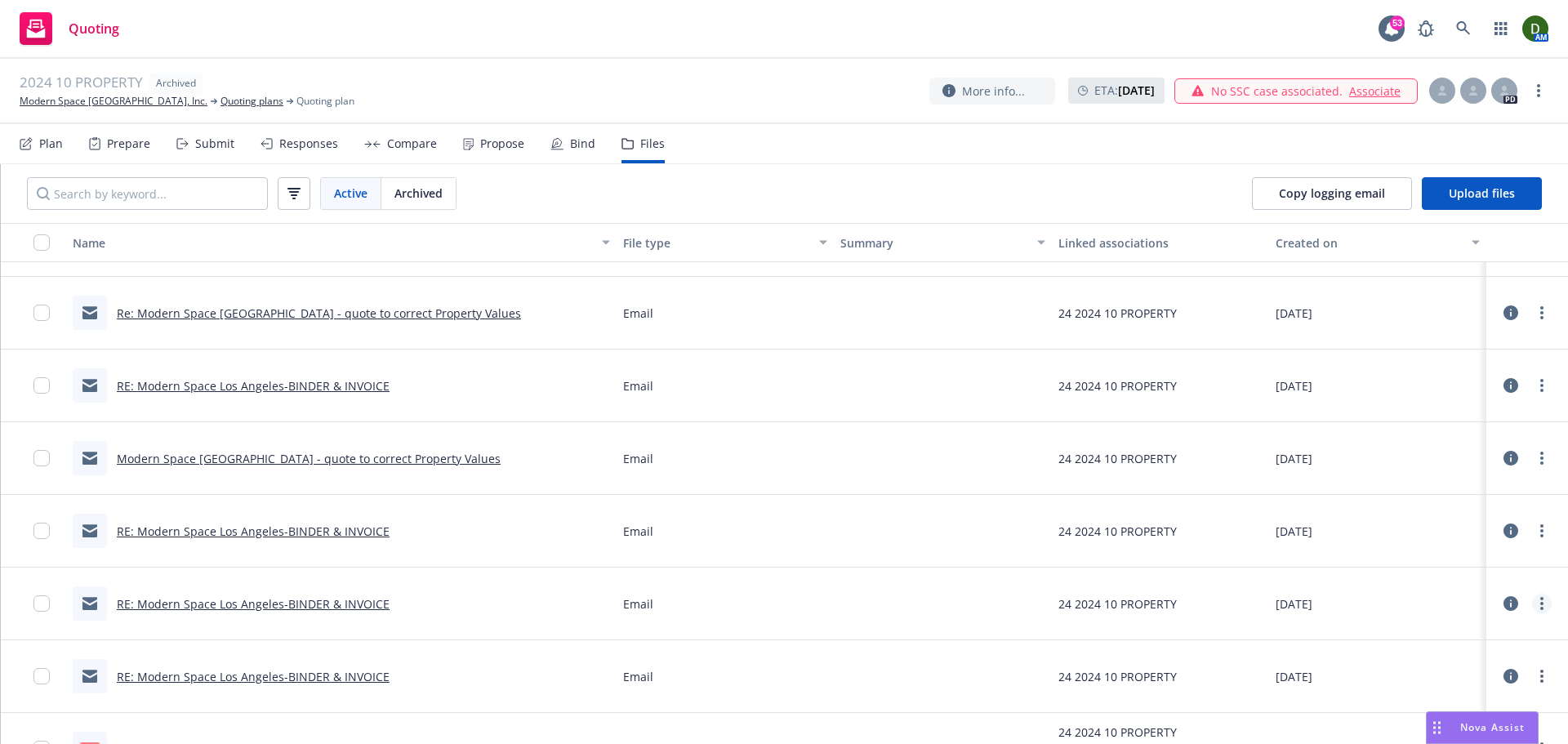
click at [1536, 609] on link "more" at bounding box center [1541, 603] width 19 height 19
click at [1468, 556] on link "Edit" at bounding box center [1469, 550] width 162 height 33
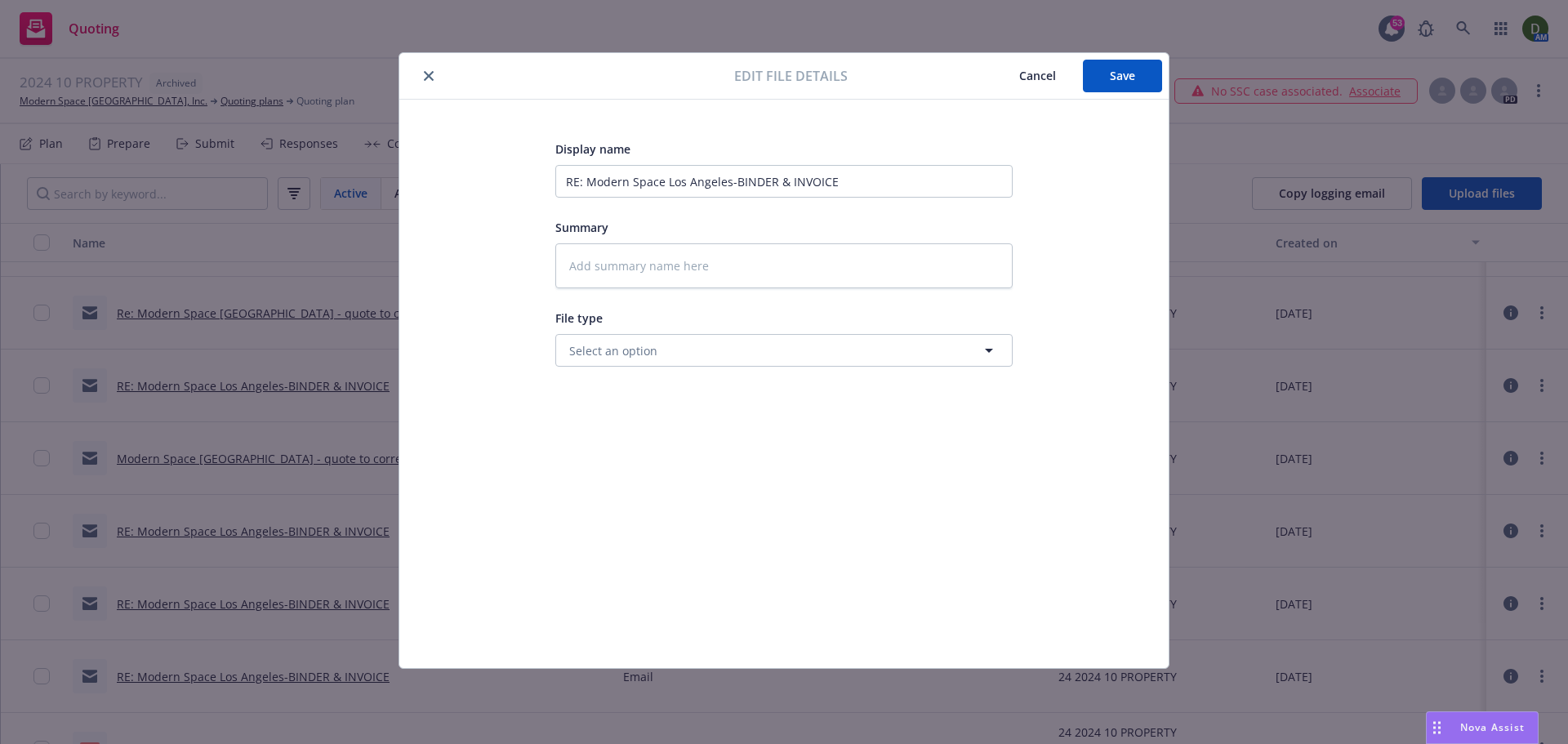
click at [920, 160] on div "Display name RE: Modern Space Los Angeles-BINDER & INVOICE" at bounding box center [784, 168] width 457 height 59
click at [915, 176] on input "RE: Modern Space Los Angeles-BINDER & INVOICE" at bounding box center [784, 182] width 457 height 33
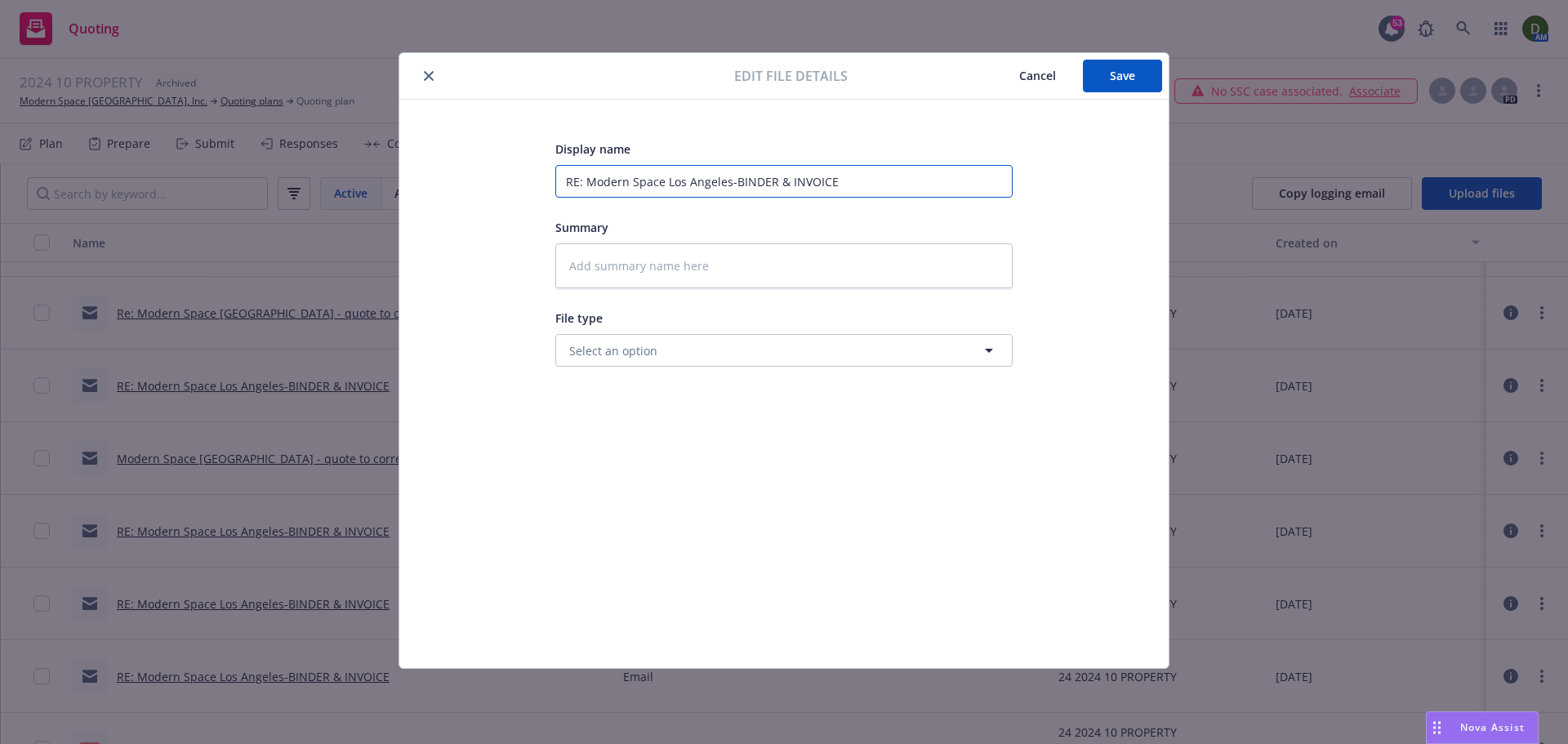
type textarea "x"
type input "2"
type textarea "x"
type input "24"
type textarea "x"
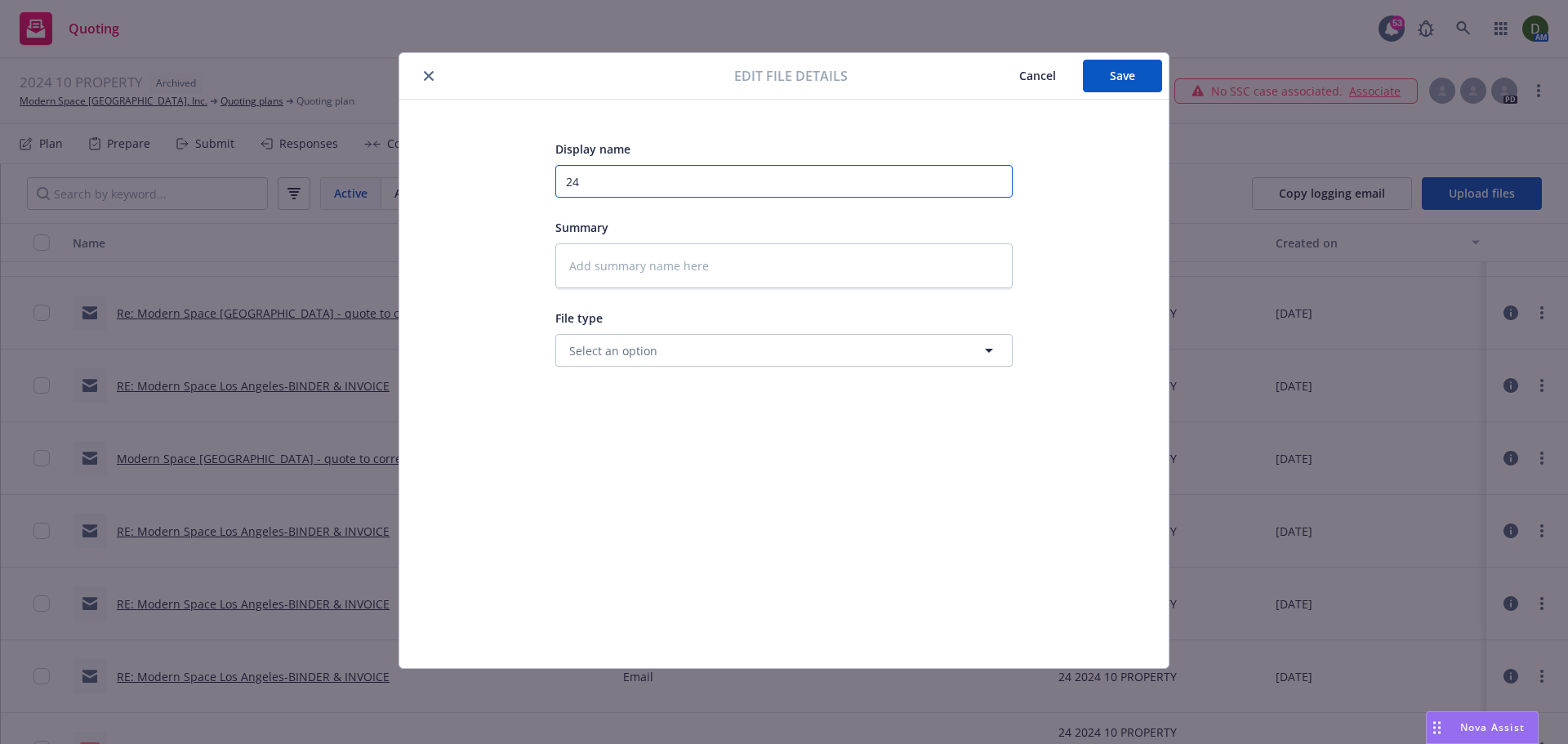
type input "24-"
type textarea "x"
type input "24-2"
type textarea "x"
type input "24-25"
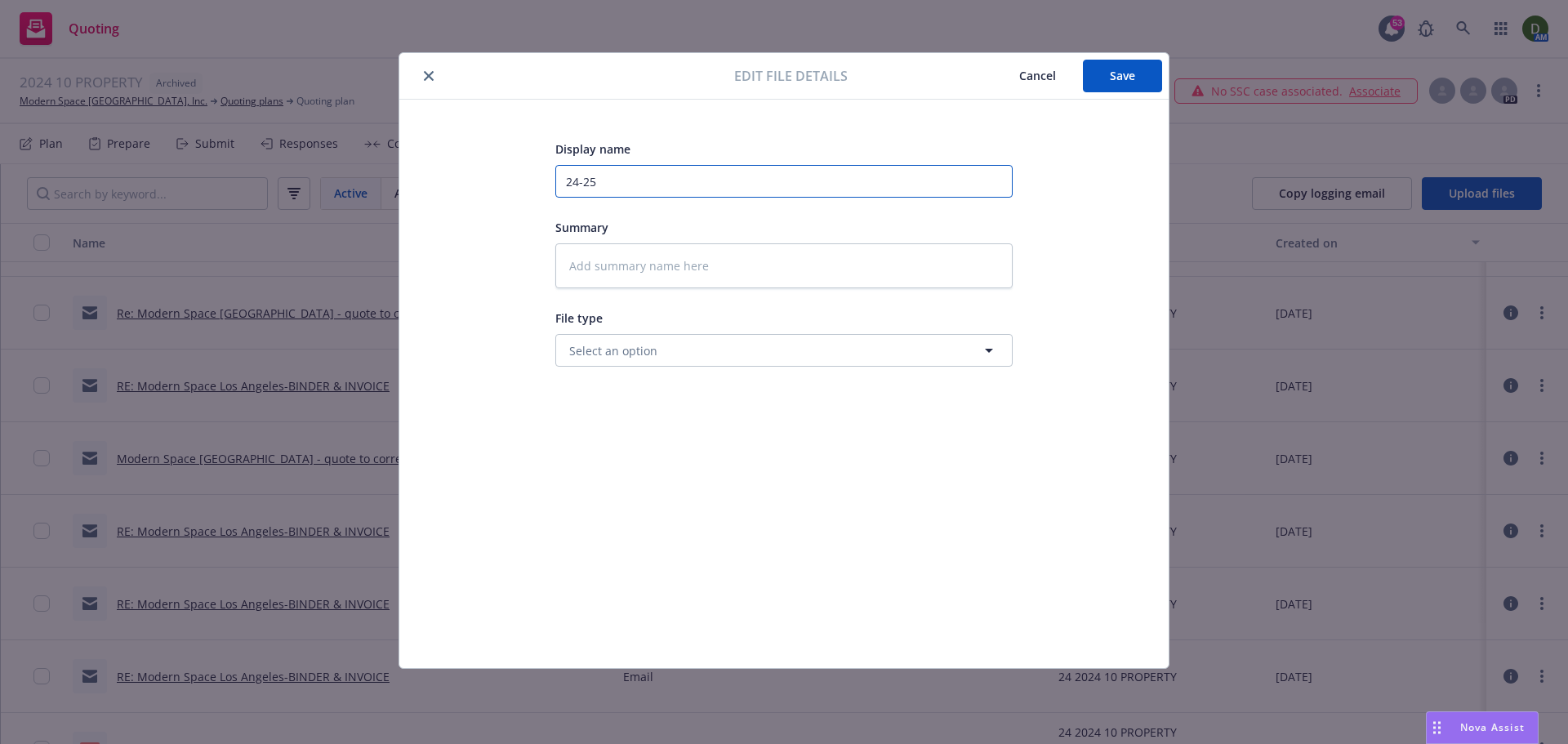
type textarea "x"
type input "24-25"
type textarea "x"
type input "24-25 P"
type textarea "x"
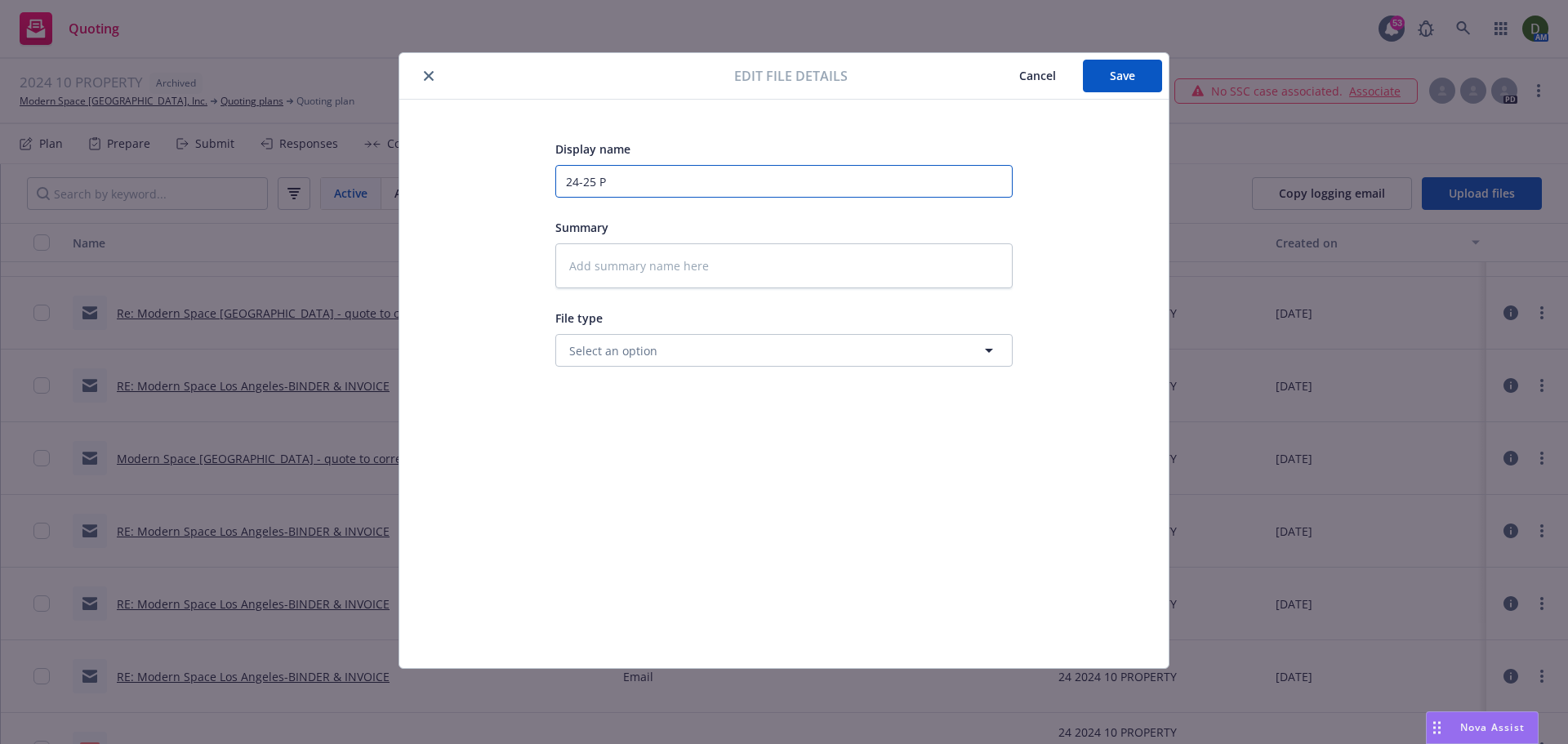
type input "24-25 Pr"
type textarea "x"
type input "24-25 Pro"
type textarea "x"
type input "24-25 Prop"
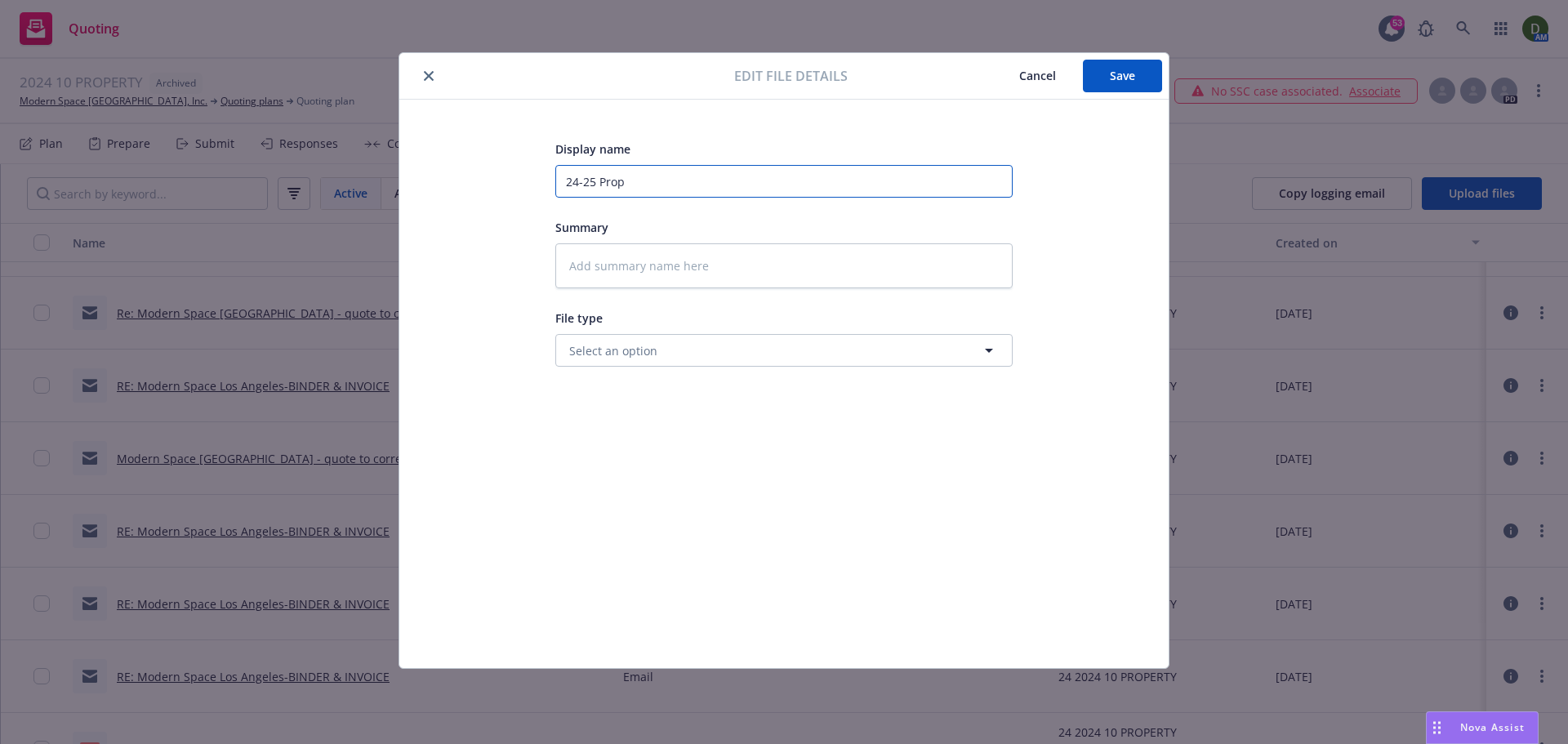
type textarea "x"
type input "24-25 Prop"
type textarea "x"
type input "24-25 Prop -"
type textarea "x"
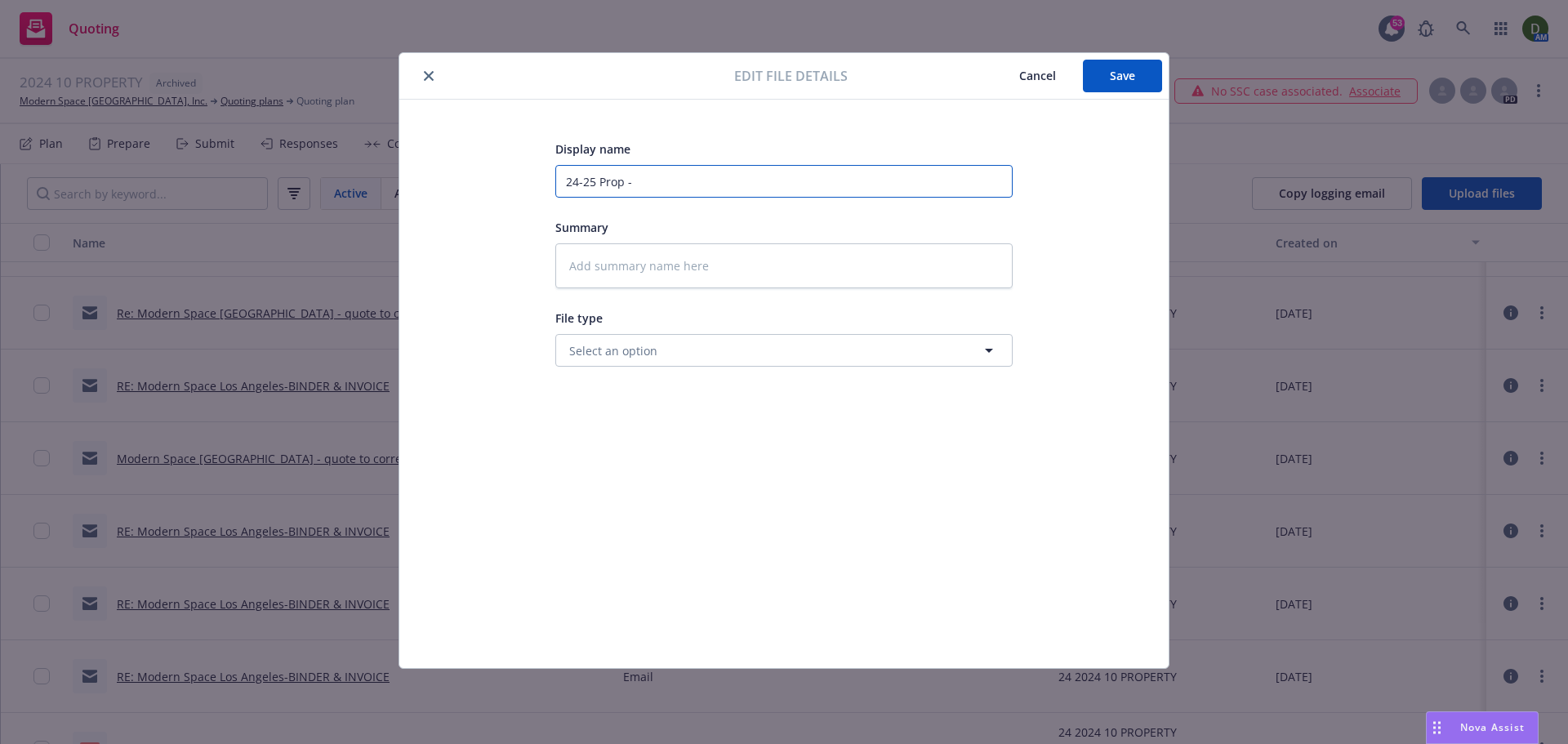
type input "24-25 Prop -"
type textarea "x"
type input "24-25 Prop - T"
type textarea "x"
type input "24-25 Prop - To"
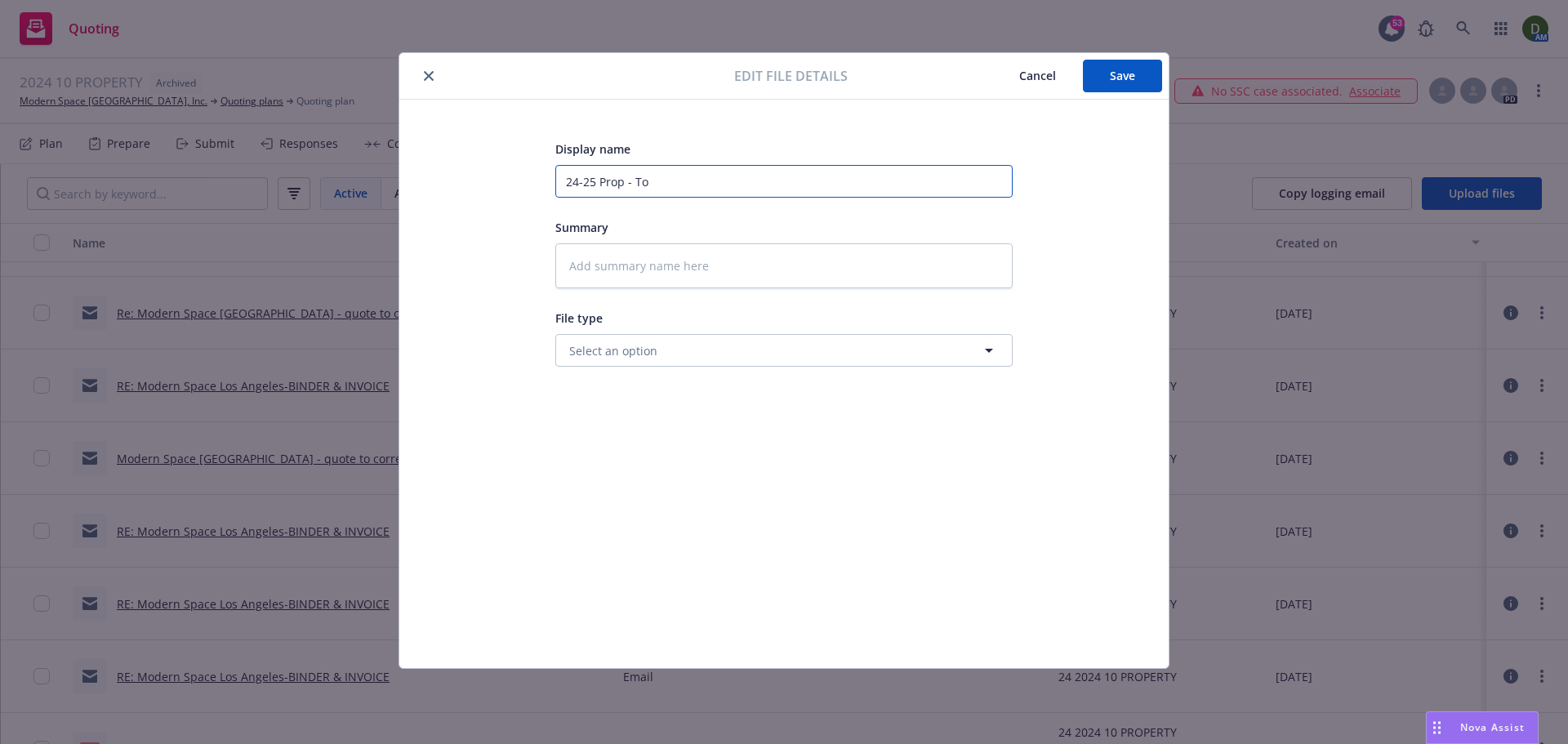
type textarea "x"
type input "24-25 Prop - To i"
type textarea "x"
type input "24-25 Prop - To in"
type textarea "x"
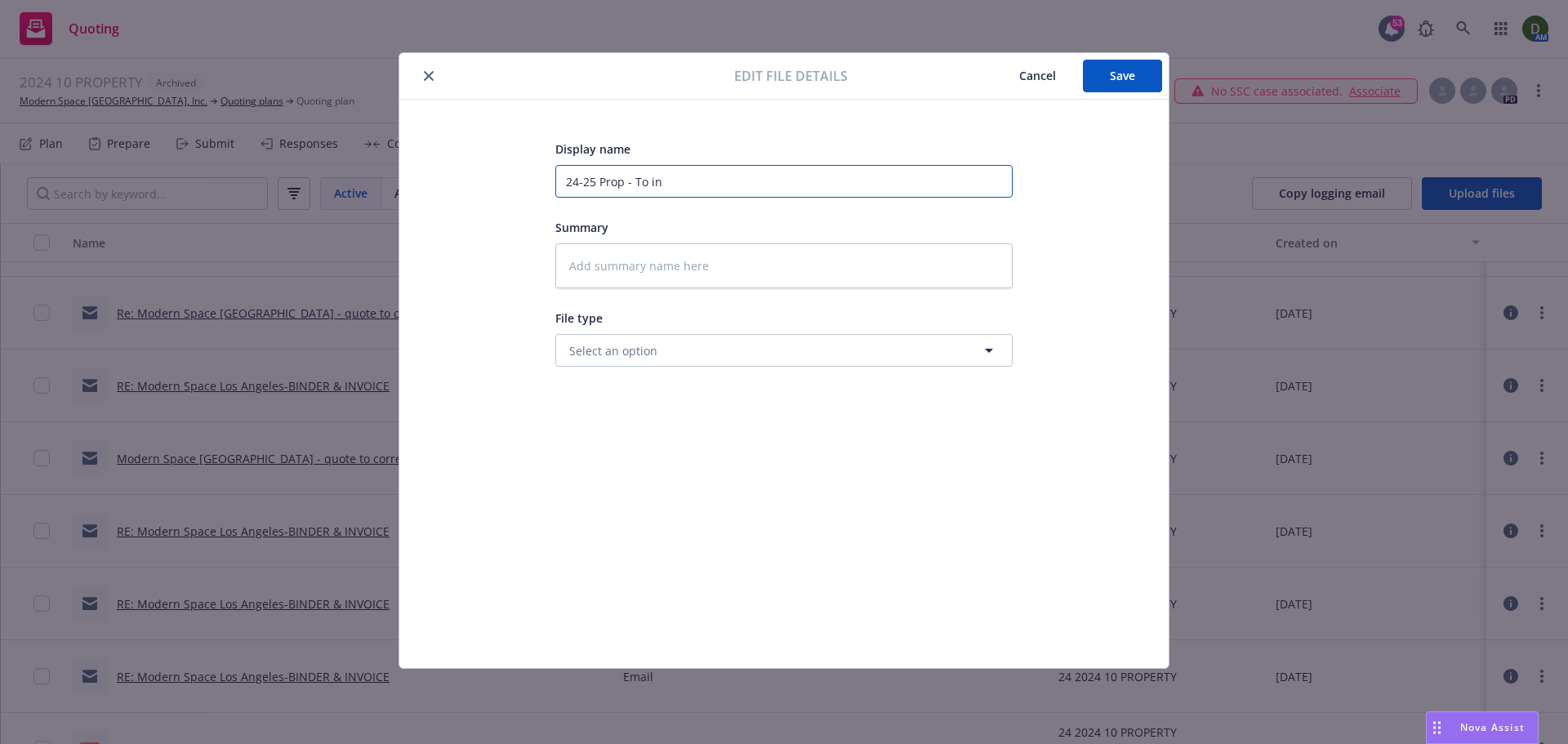
type input "24-25 Prop - To ins"
type textarea "x"
type input "24-25 Prop - To ins"
type textarea "x"
type input "24-25 Prop - To ins -"
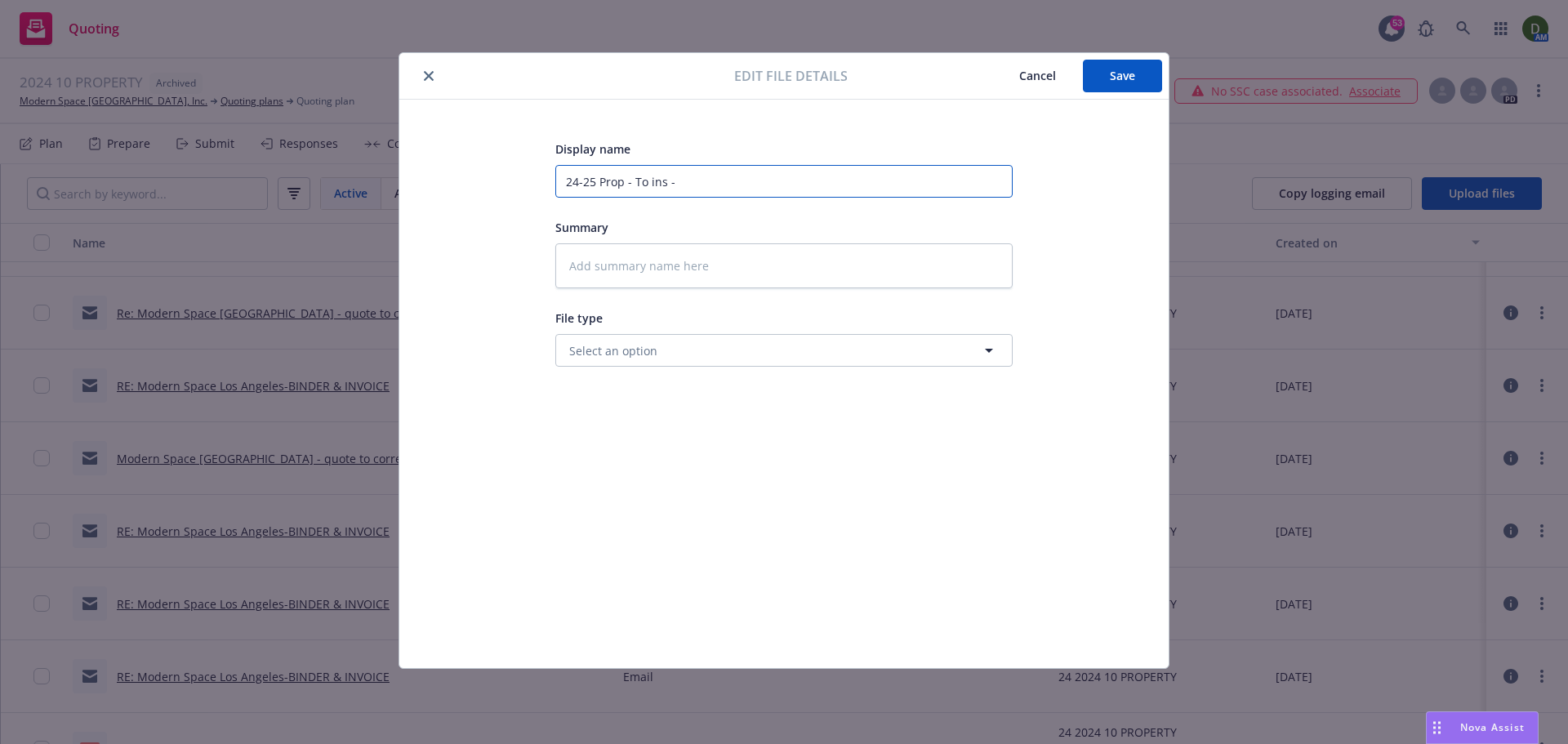
type textarea "x"
type input "24-25 Prop - To ins -"
type textarea "x"
type input "24-25 Prop - To ins - 2"
type textarea "x"
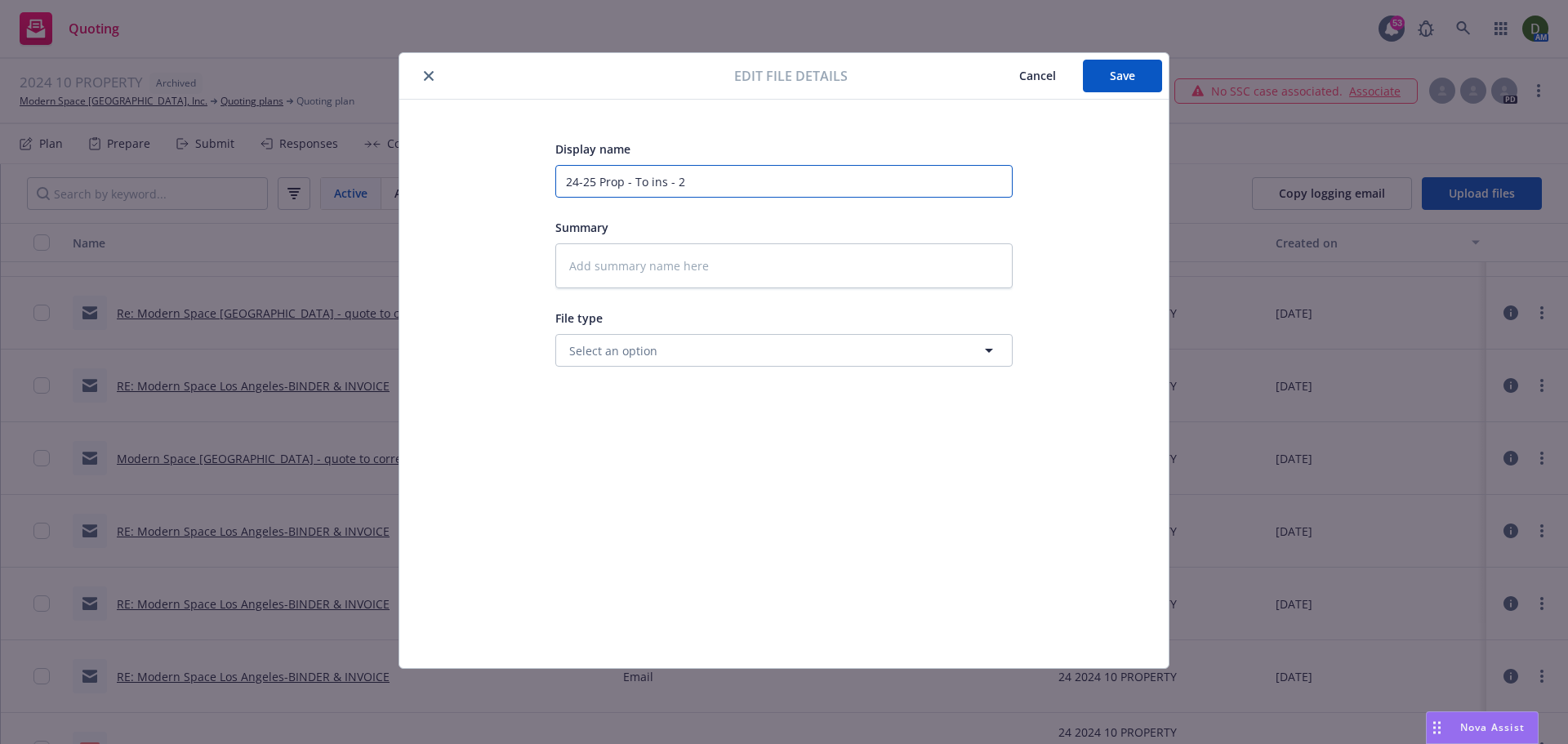
type input "24-25 Prop - To ins - 24"
type textarea "x"
type input "24-25 Prop - To ins - 24-"
type textarea "x"
type input "24-25 Prop - To ins - 24-2"
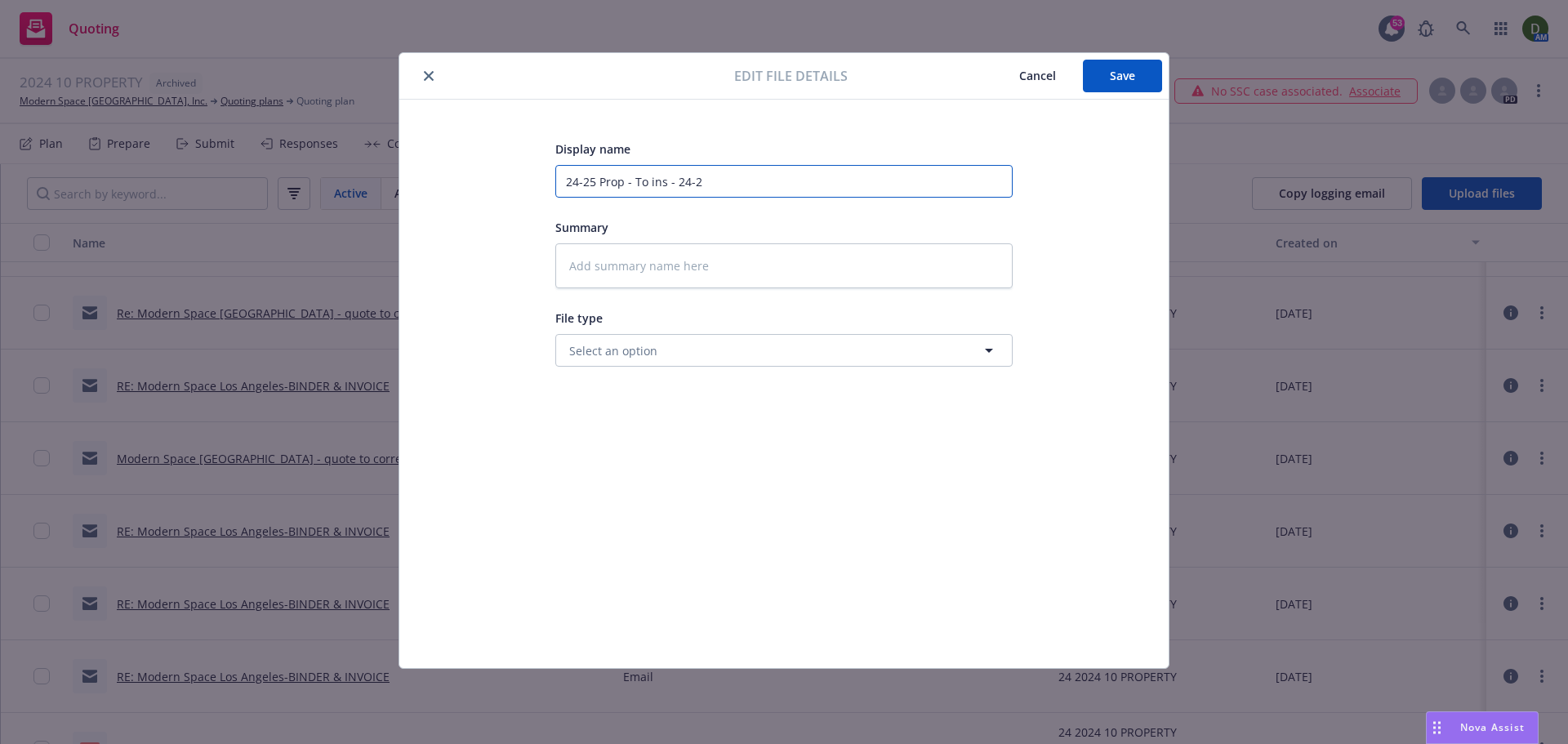
type textarea "x"
type input "24-25 Prop - To ins - 24-25"
type textarea "x"
type input "24-25 Prop - To ins - 24-25"
type textarea "x"
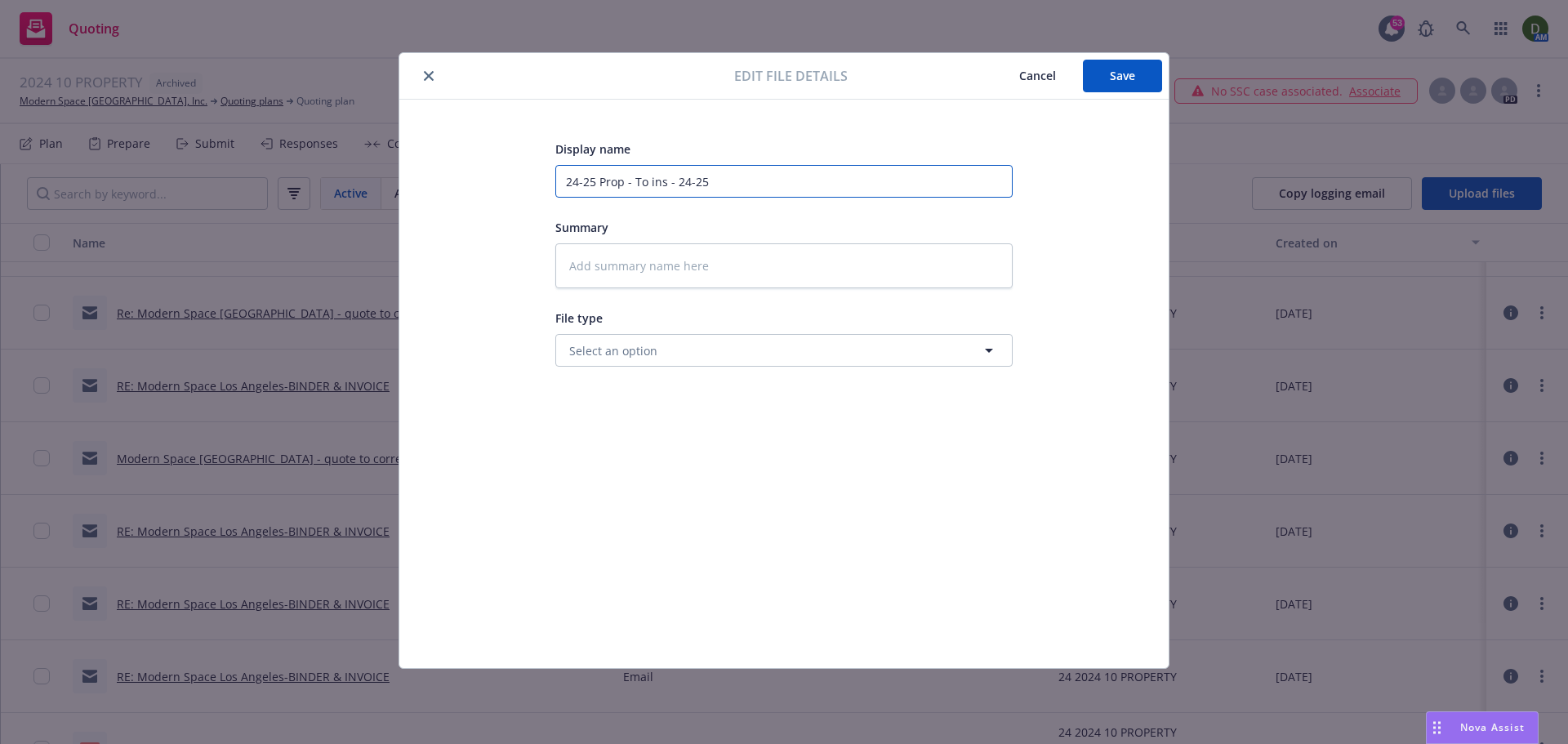
type input "24-25 Prop - To ins - 24-25 S"
type textarea "x"
type input "24-25 Prop - To ins - 24-25 SO"
type textarea "x"
type input "24-25 Prop - To ins - 24-25 SOV"
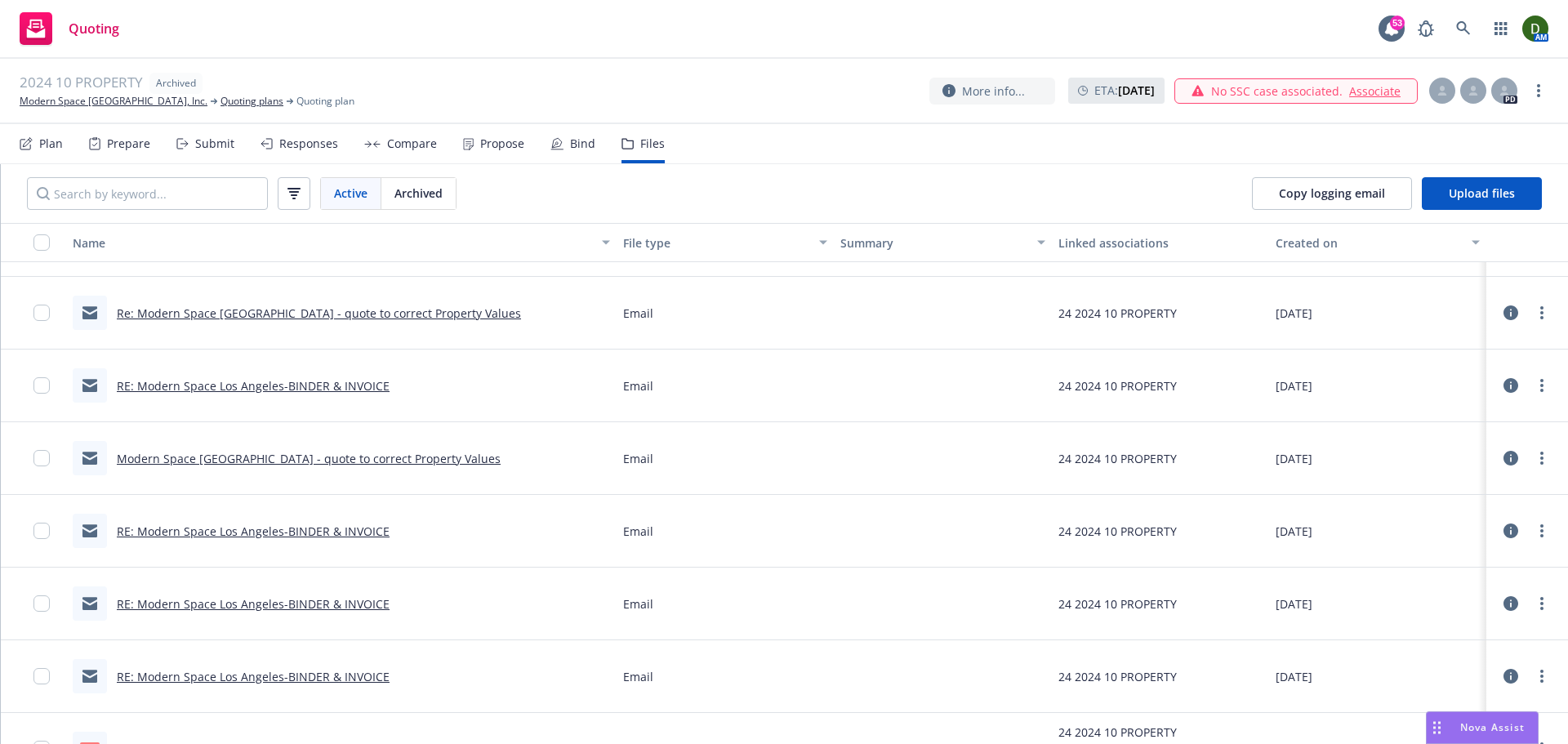
click at [365, 604] on link "RE: Modern Space Los Angeles-BINDER & INVOICE" at bounding box center [253, 604] width 272 height 15
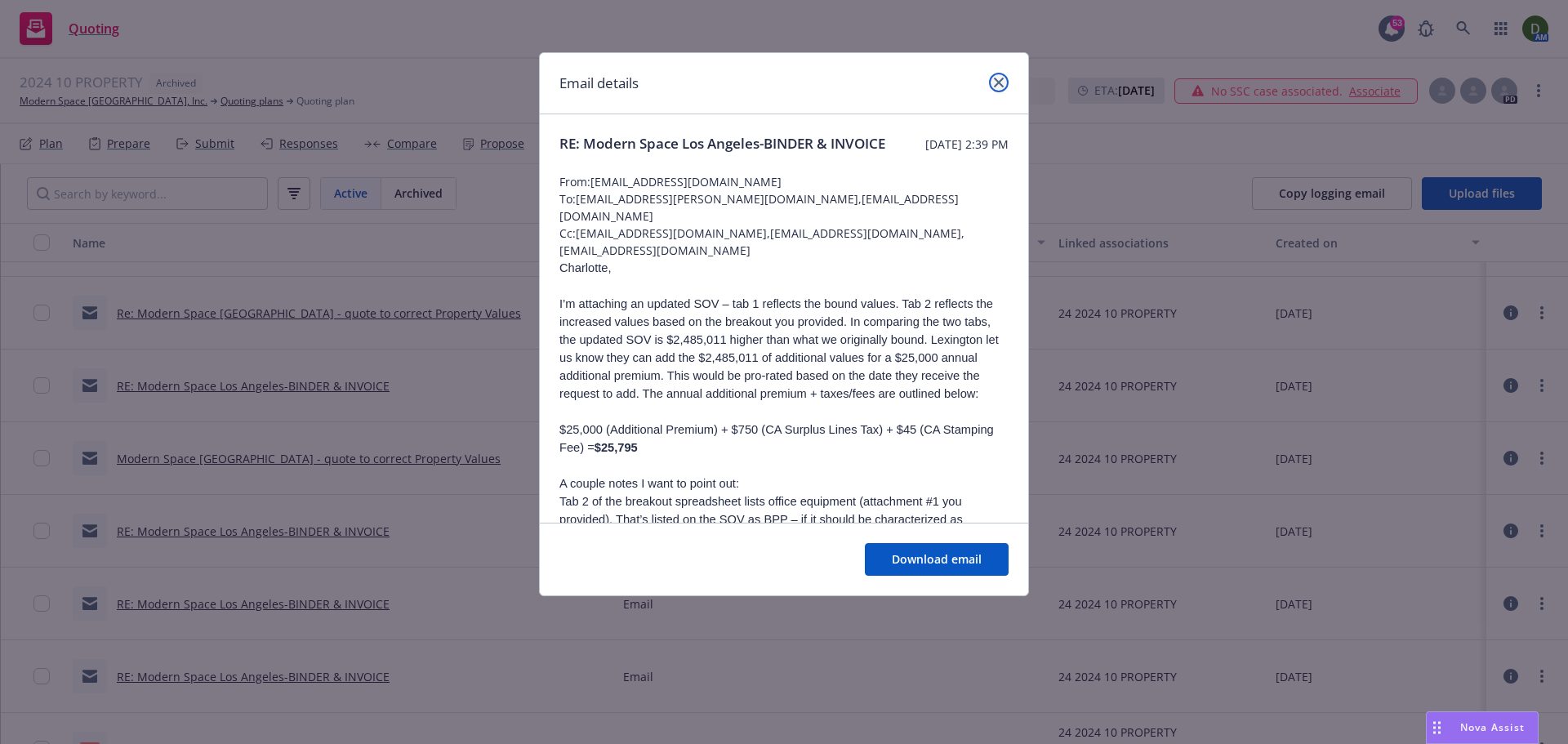
click at [996, 80] on icon "close" at bounding box center [998, 82] width 10 height 10
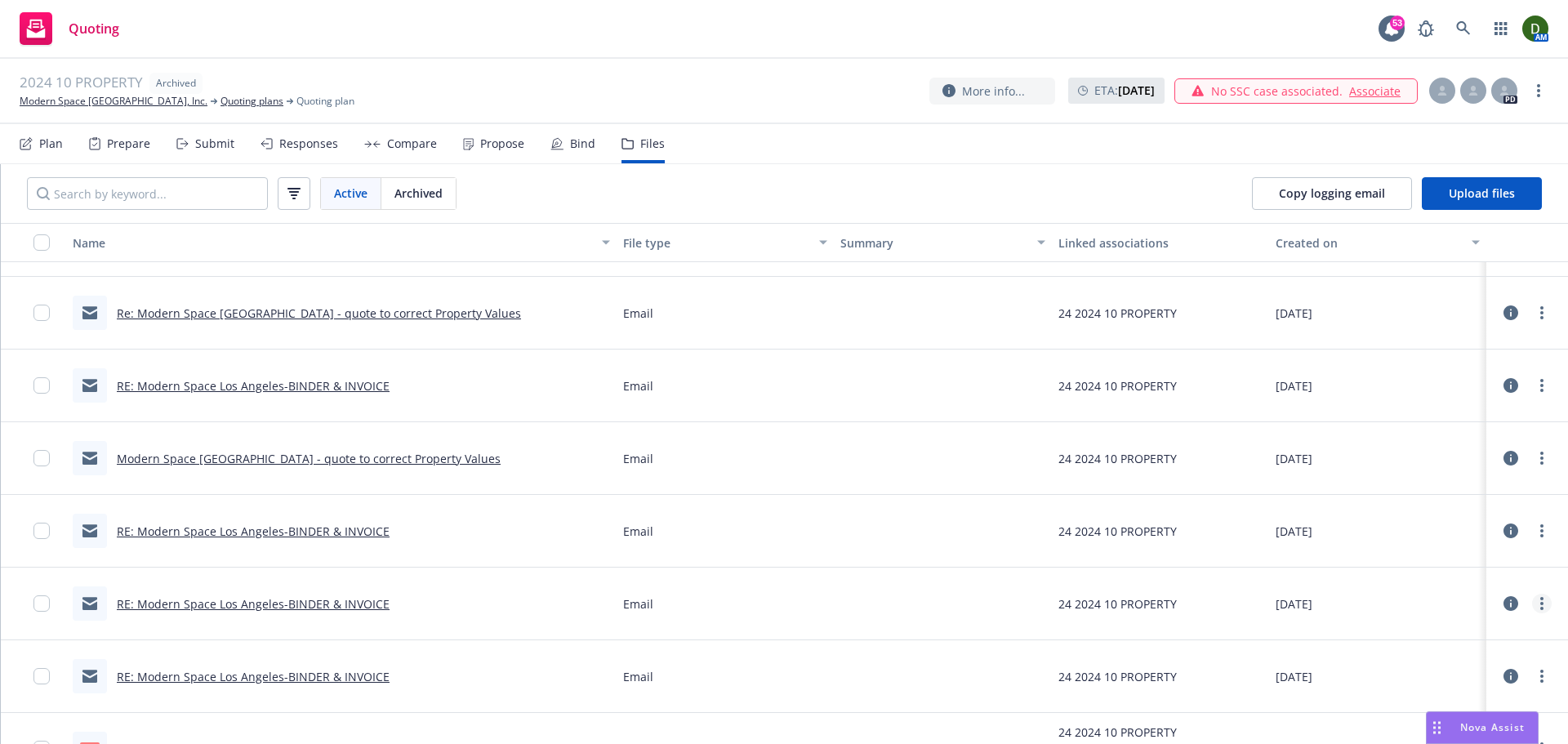
click at [1540, 603] on icon "more" at bounding box center [1541, 604] width 3 height 14
click at [1472, 558] on link "Edit" at bounding box center [1469, 550] width 162 height 33
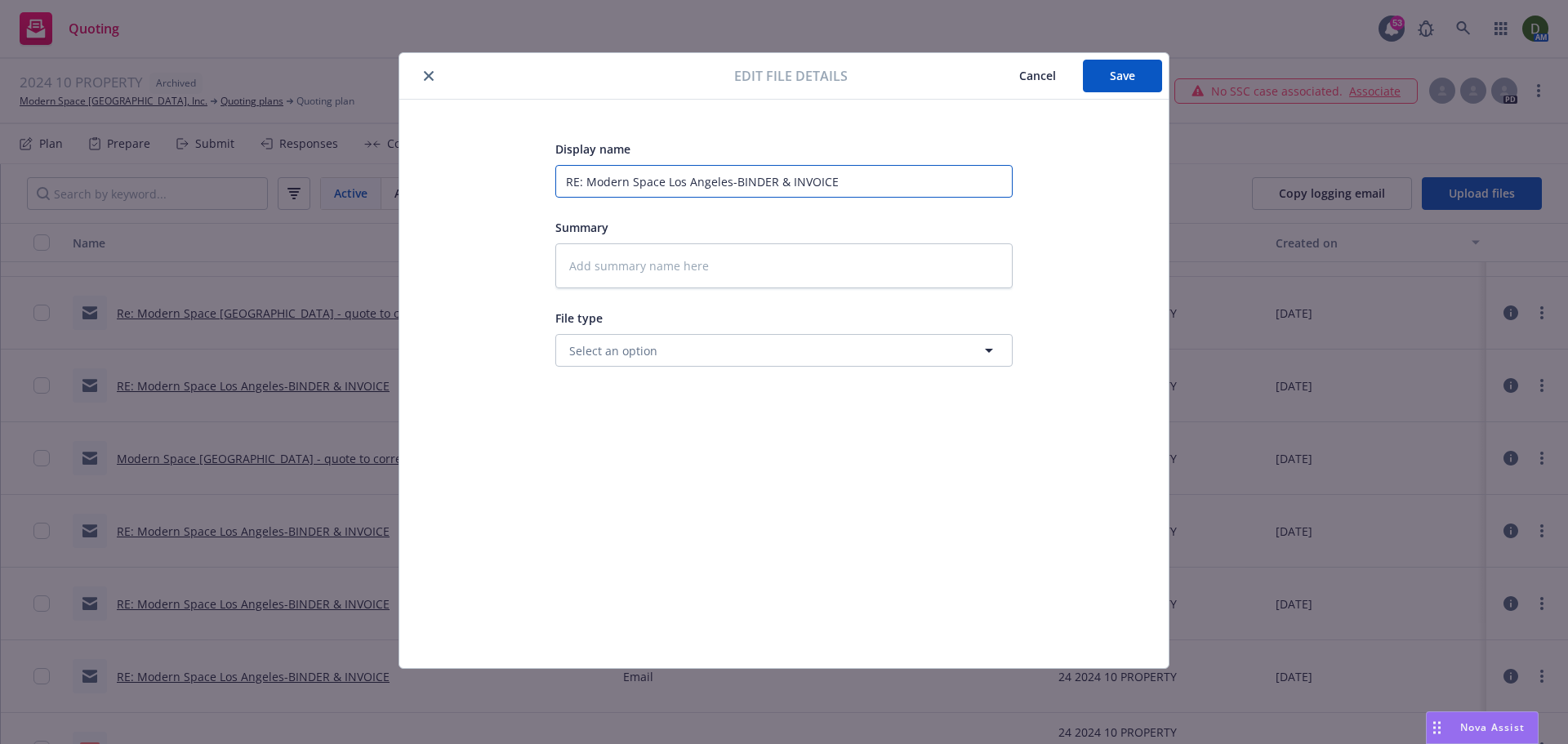
click at [718, 192] on input "RE: Modern Space Los Angeles-BINDER & INVOICE" at bounding box center [784, 182] width 457 height 33
type textarea "x"
type input "2"
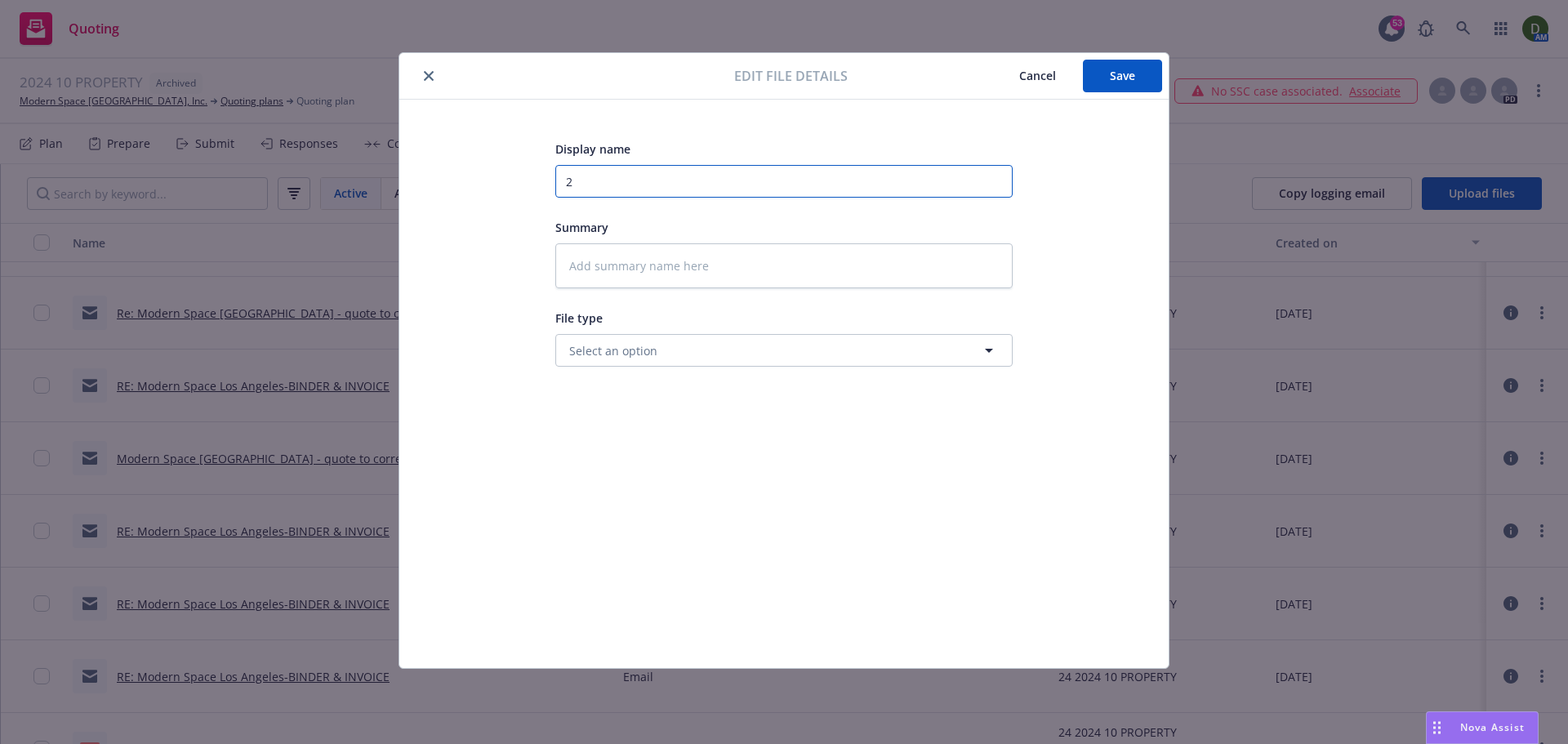
type textarea "x"
type input "24"
type textarea "x"
type input "24-"
type textarea "x"
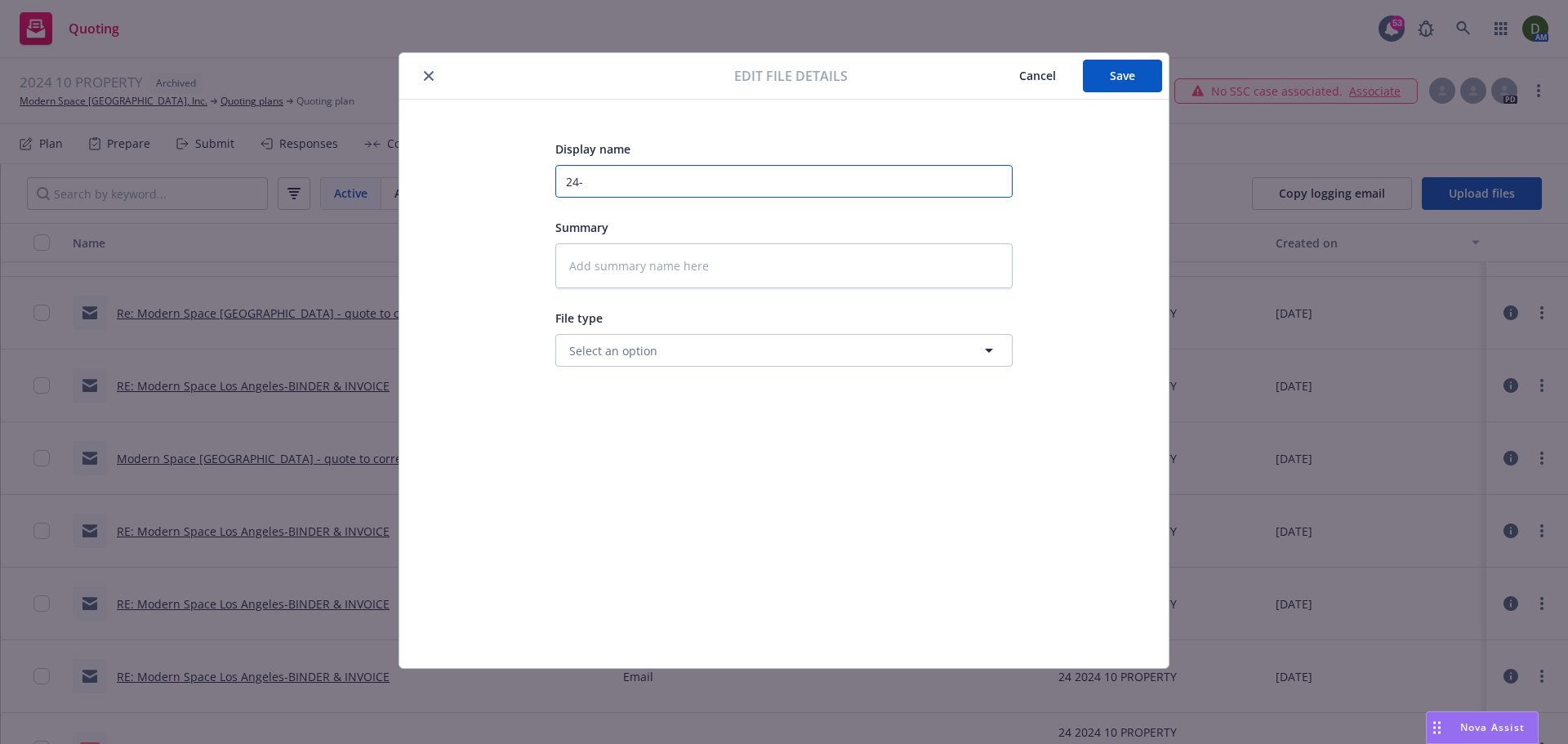
type input "24-2"
type textarea "x"
type input "24-25"
type textarea "x"
type input "24-25"
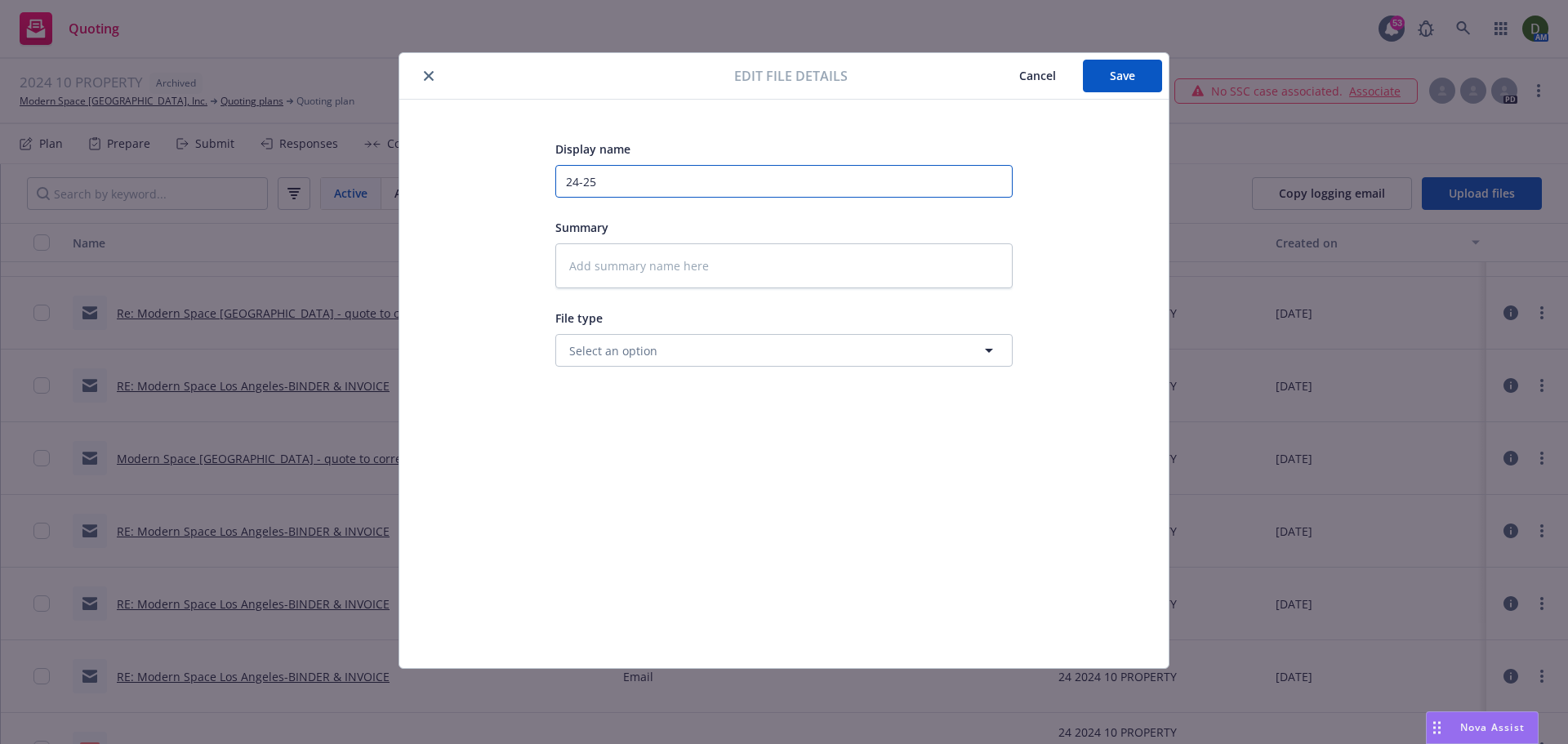
type textarea "x"
type input "24-25 P"
type textarea "x"
type input "24-25 PR"
type textarea "x"
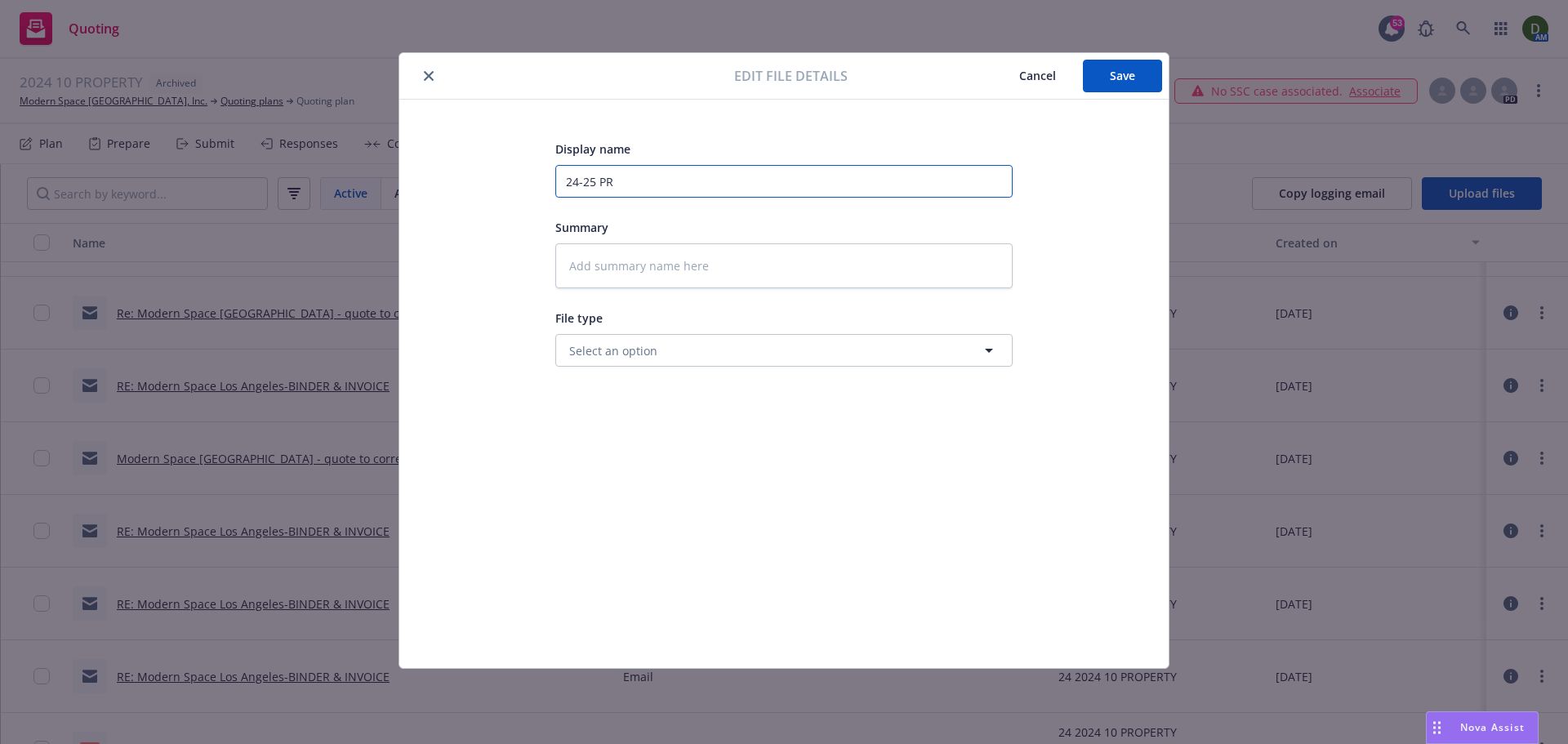
type input "24-25 PRo"
type textarea "x"
type input "24-25 PRop"
type textarea "x"
type input "24-25 PRop ="
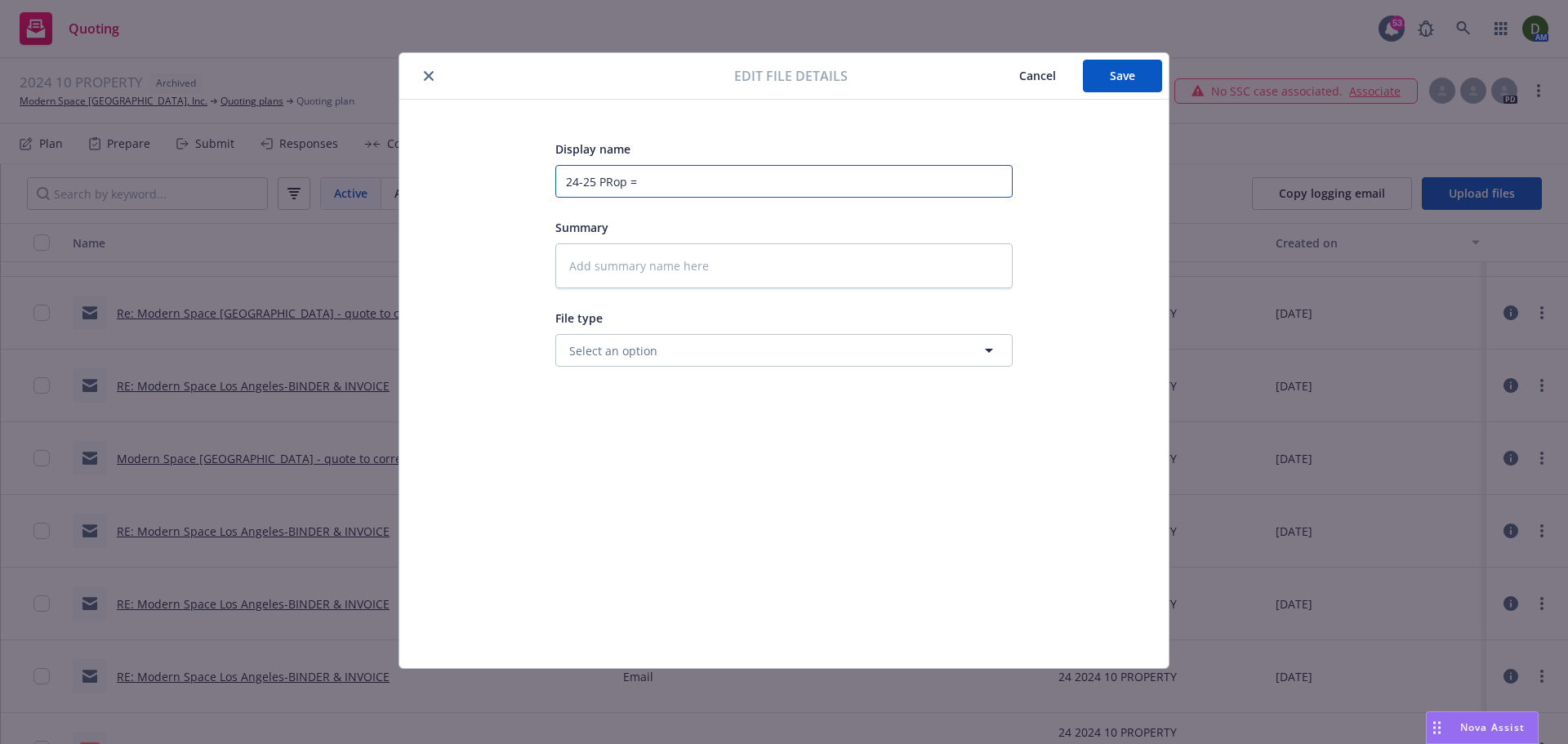
type textarea "x"
type input "24-25 PRop ="
type textarea "x"
type input "24-25 PRop ="
type textarea "x"
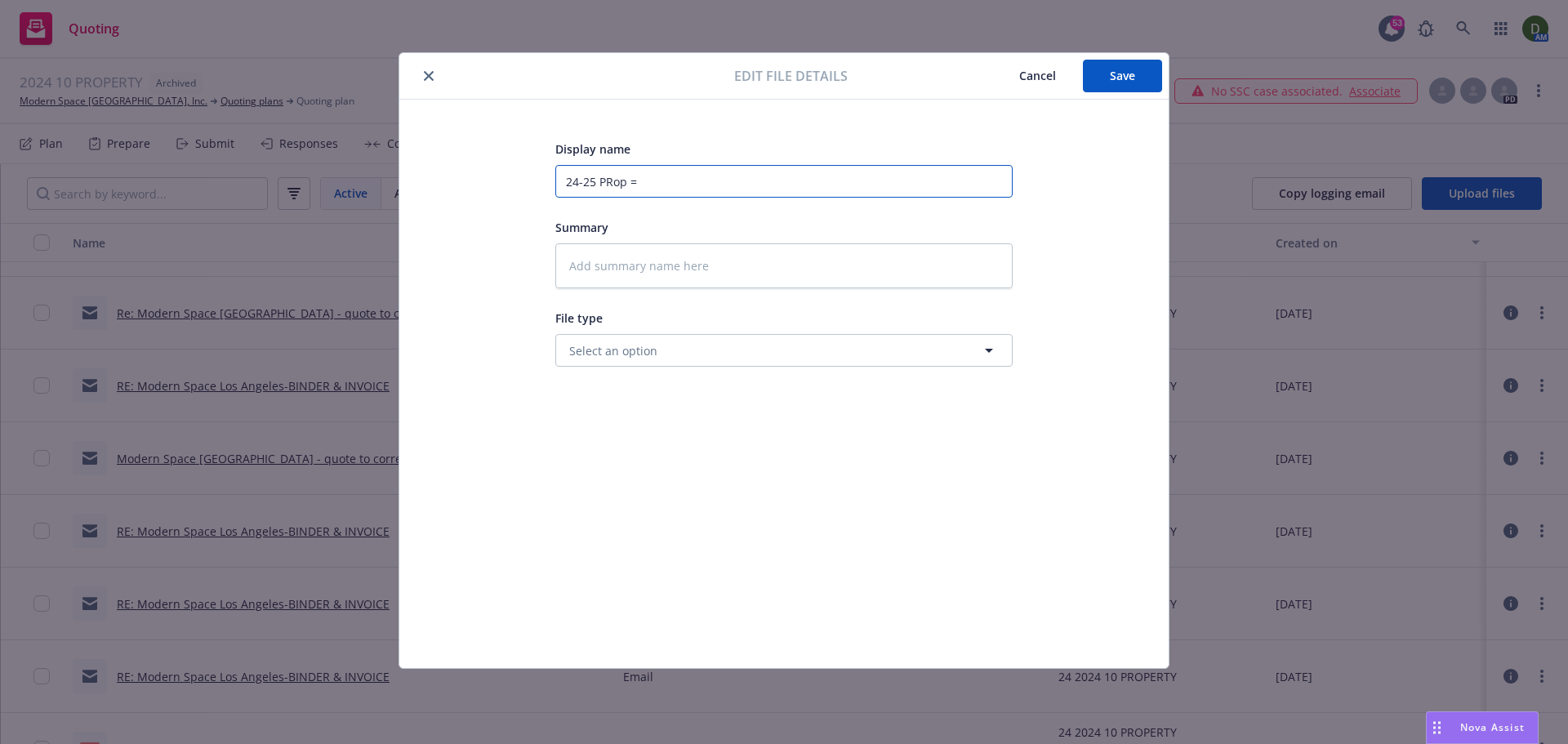
type input "24-25 PRop"
type textarea "x"
type input "24-25 PRop"
type textarea "x"
type input "24-25 PRo"
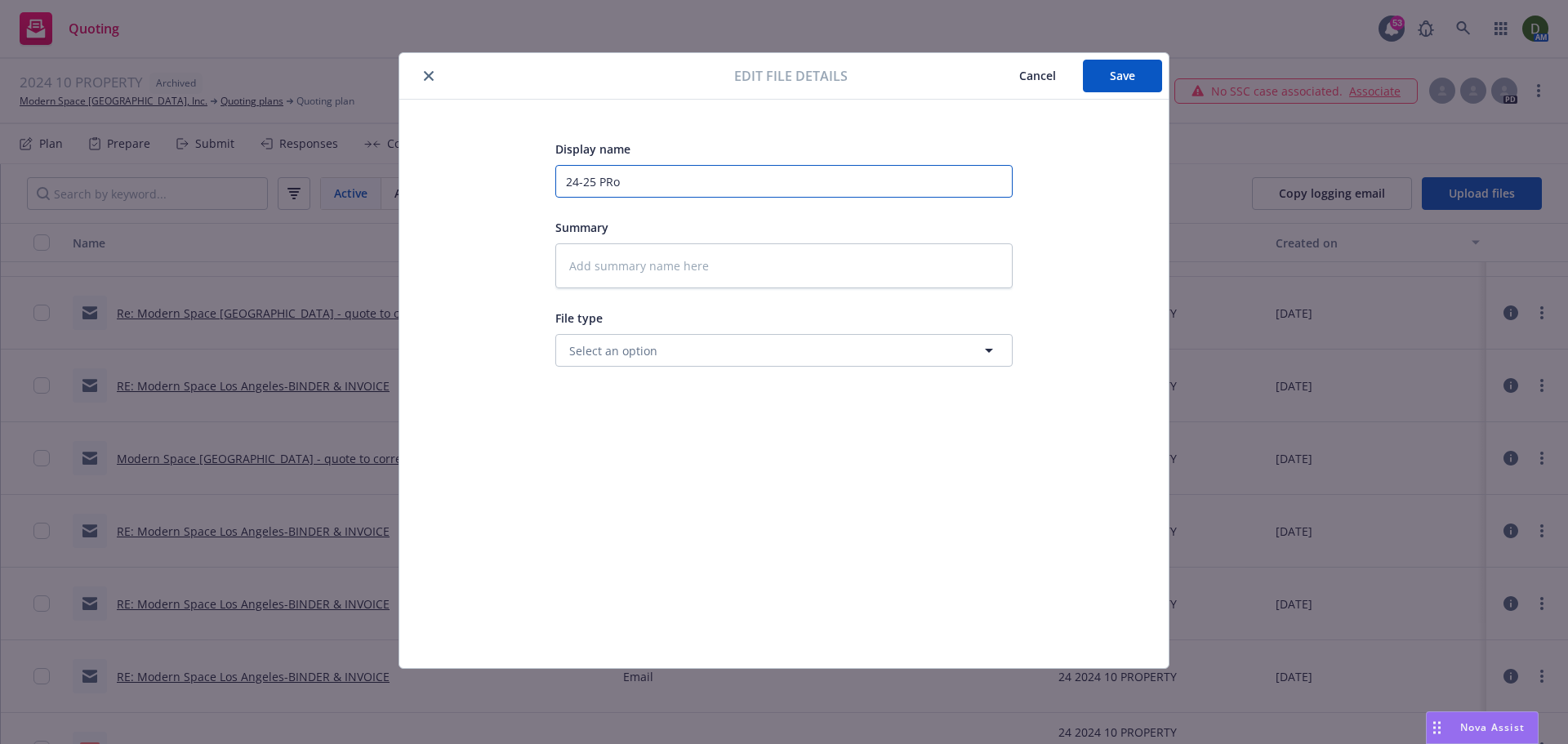
type textarea "x"
type input "24-25 PR"
type textarea "x"
type input "24-25 P"
type textarea "x"
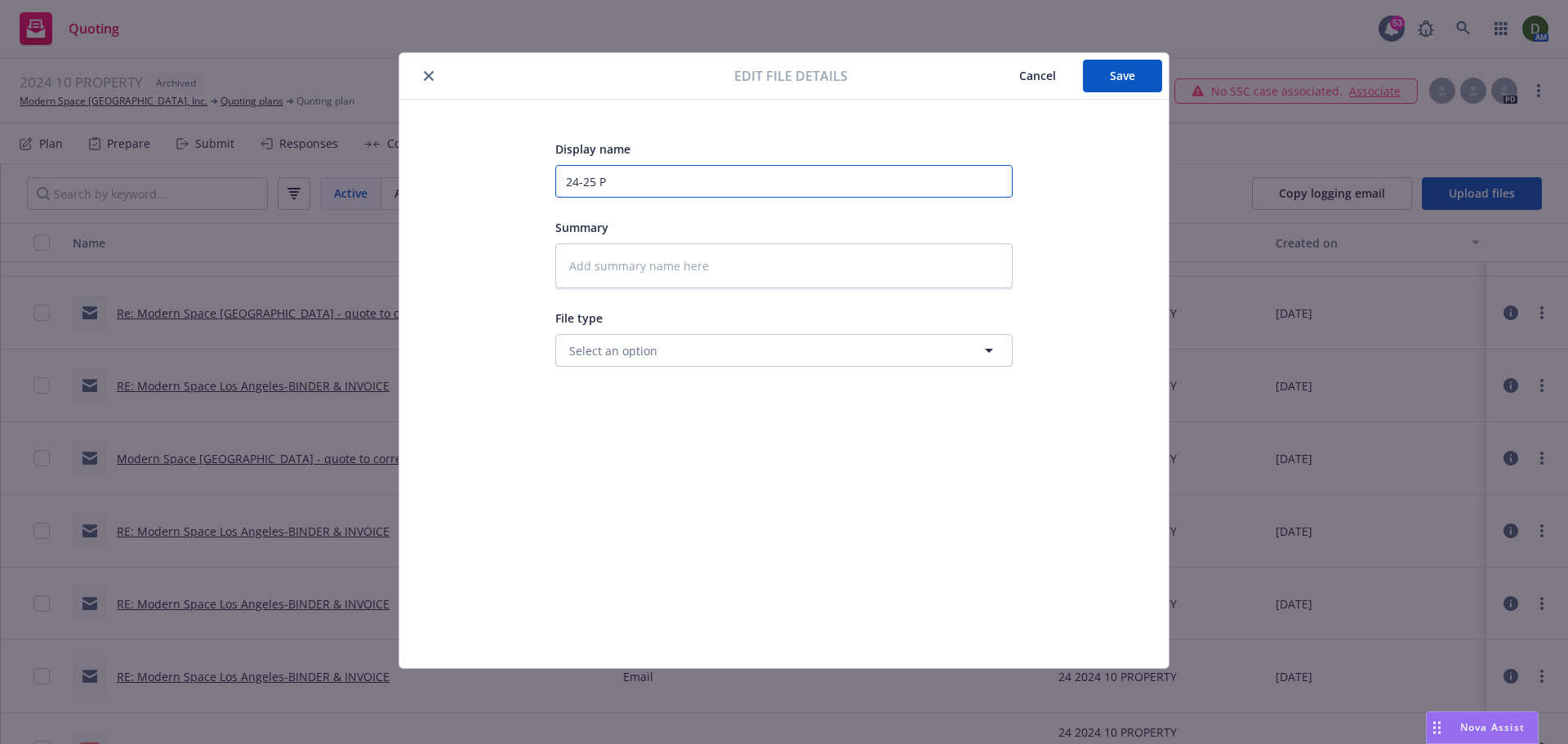
type input "24-25 Pr"
type textarea "x"
type input "24-25 Pro"
type textarea "x"
type input "24-25 Prop"
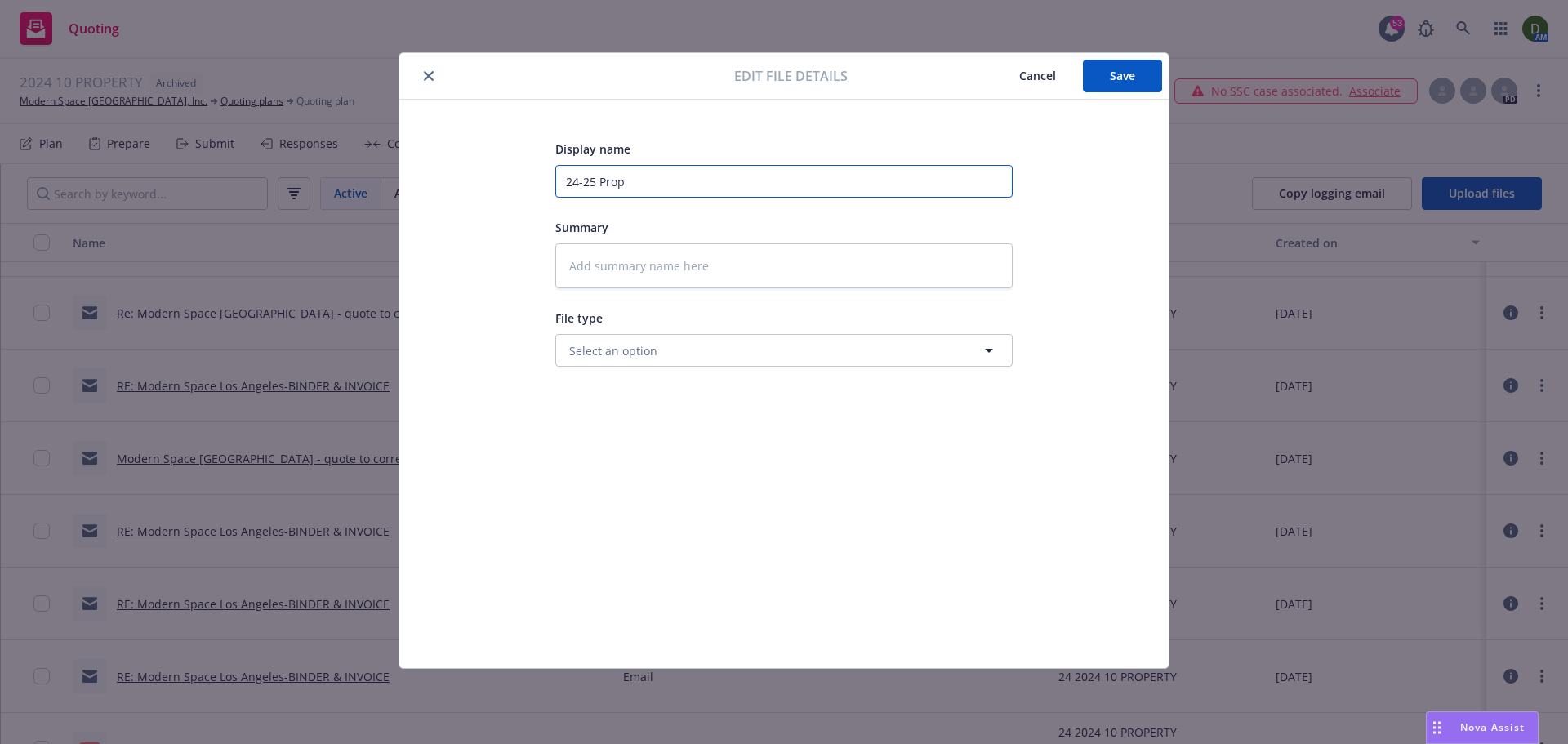
type textarea "x"
type input "24-25 Prop-"
type textarea "x"
type input "24-25 Prop-"
type textarea "x"
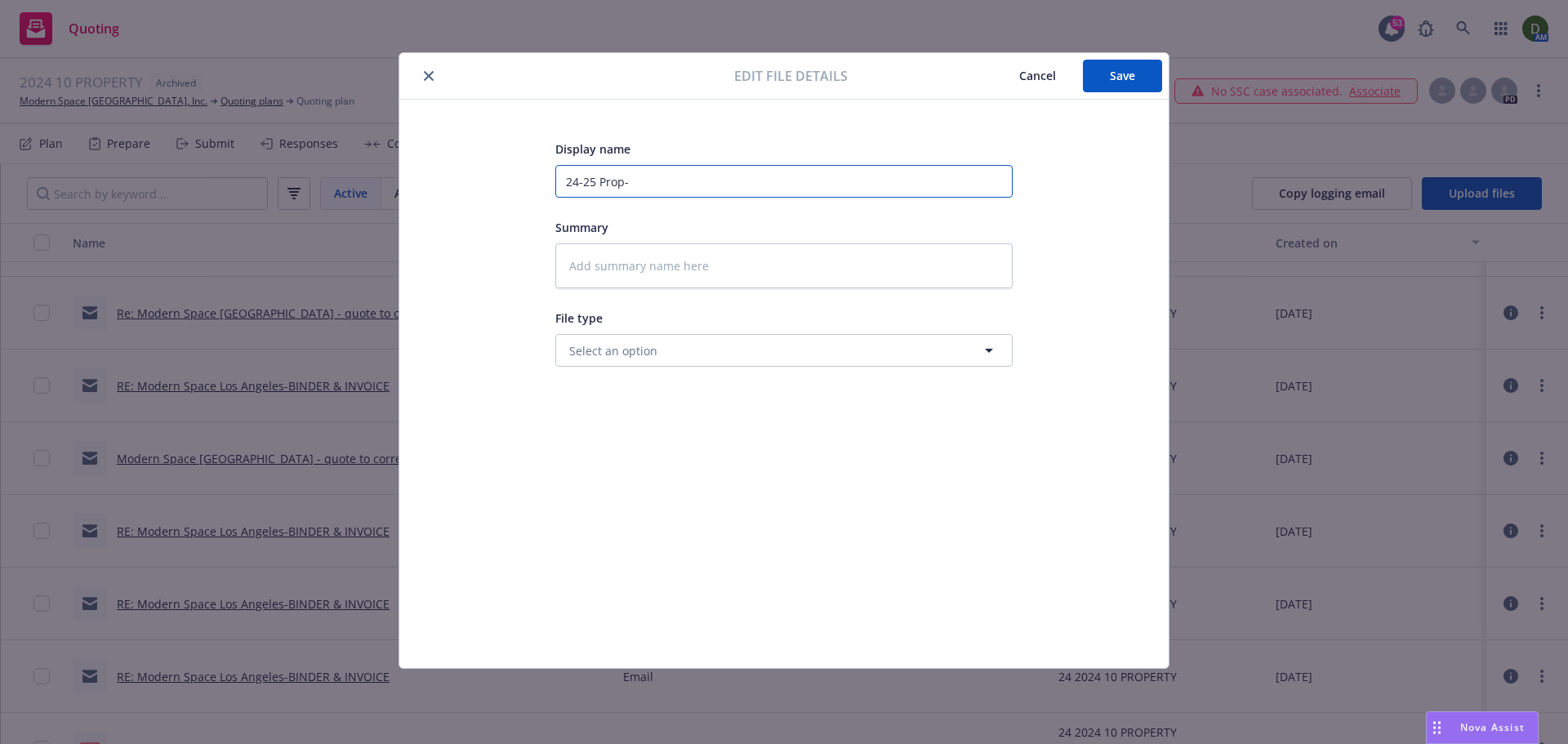
type input "24-25 Prop-"
type textarea "x"
type input "24-25 Prop"
type textarea "x"
type input "24-25 Prop"
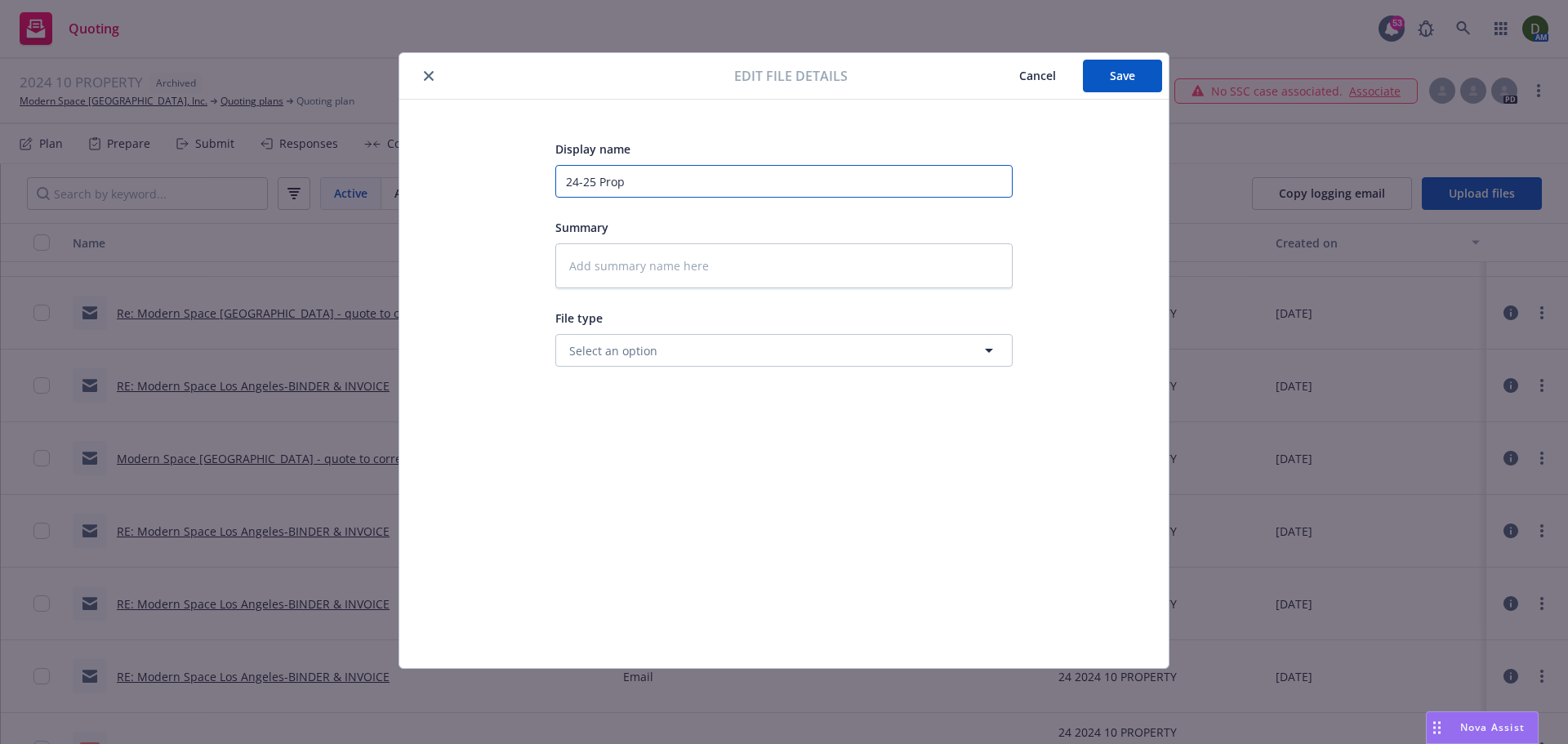
type textarea "x"
type input "24-25 Prop -"
type textarea "x"
type input "24-25 Prop -"
type textarea "x"
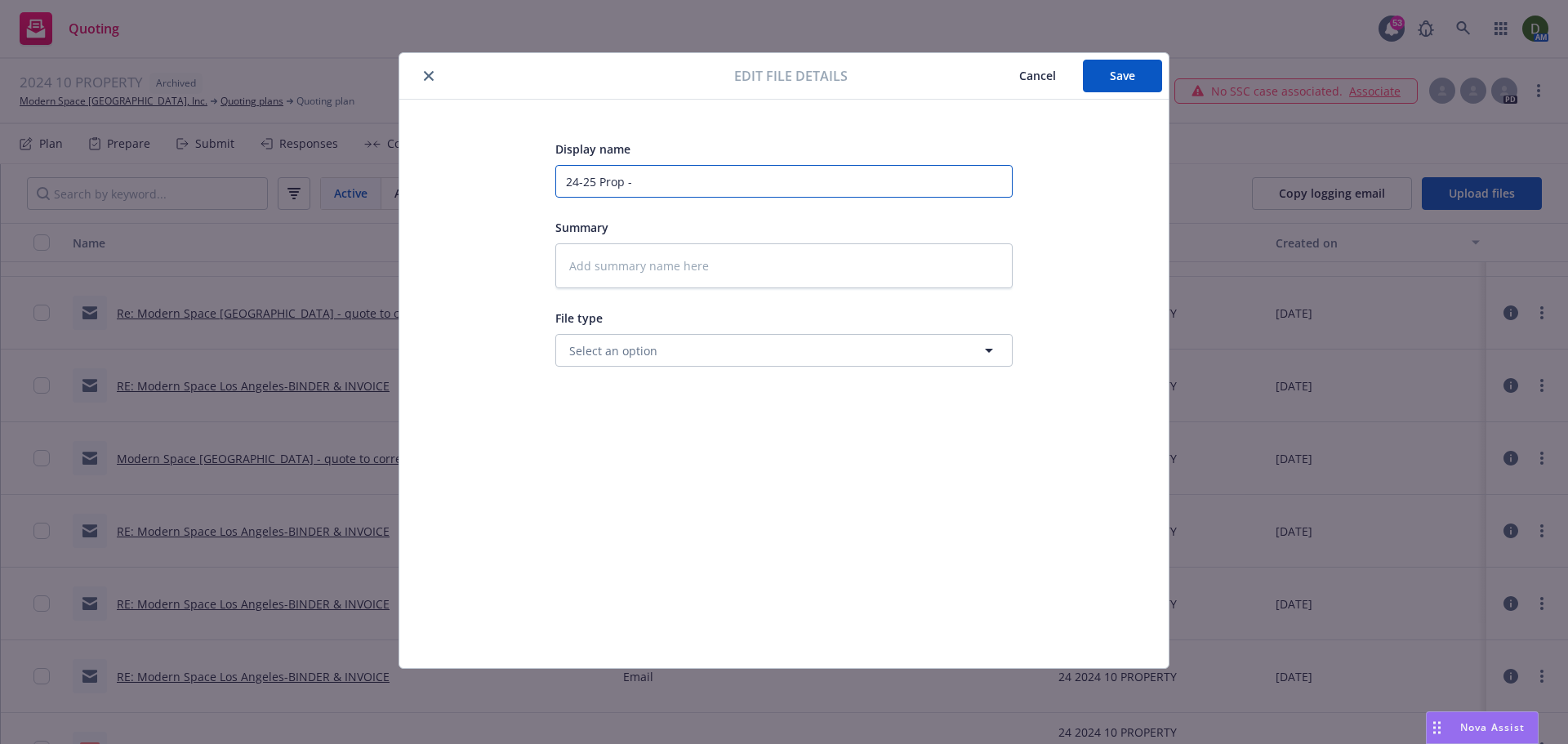
type input "24-25 Prop - T"
type textarea "x"
type input "24-25 Prop - To"
type textarea "x"
type input "24-25 Prop - To"
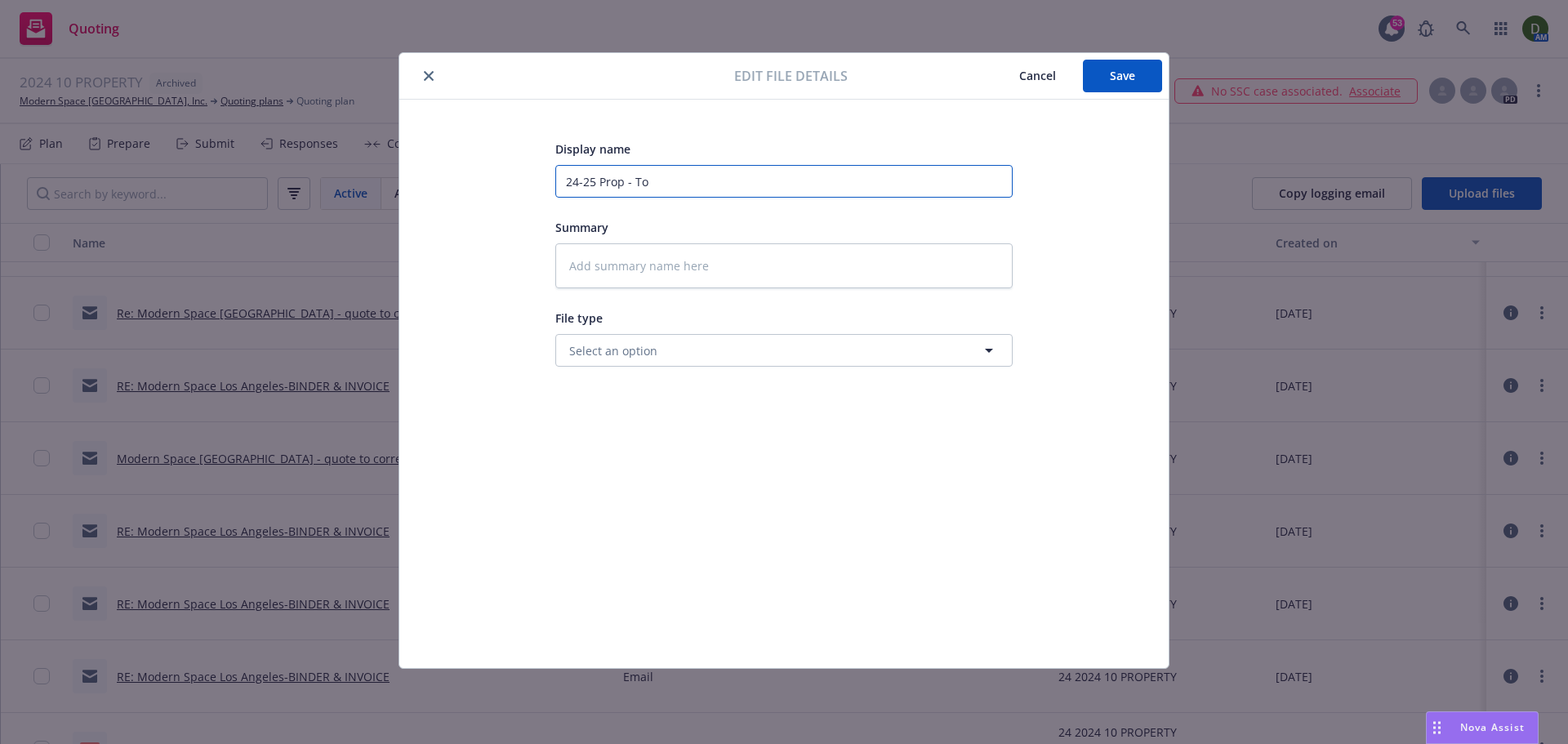
type textarea "x"
type input "24-25 Prop - To i"
type textarea "x"
type input "24-25 Prop - To in"
type textarea "x"
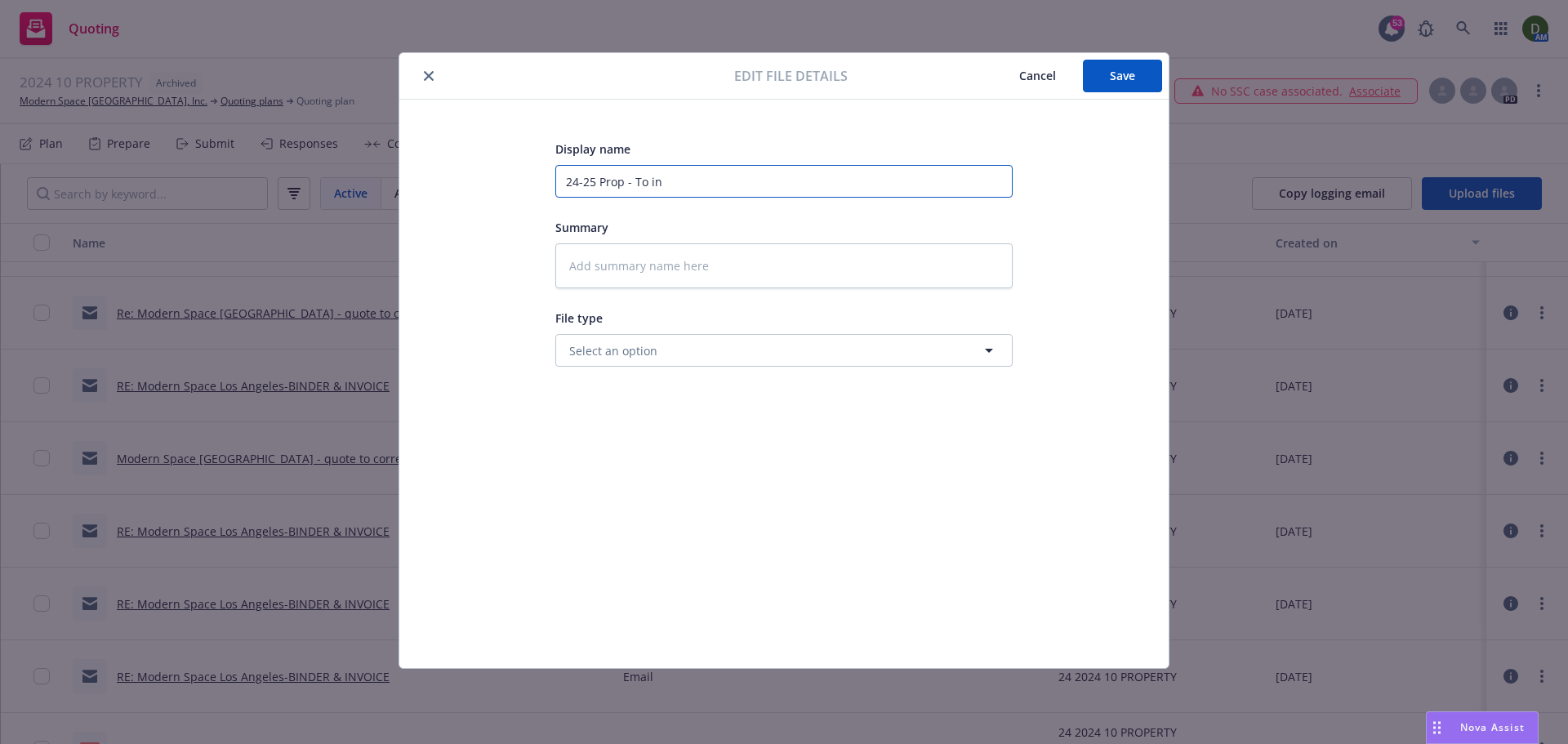
type input "24-25 Prop - To ins"
type textarea "x"
type input "24-25 Prop - To ins"
type textarea "x"
type input "24-25 Prop - To ins -"
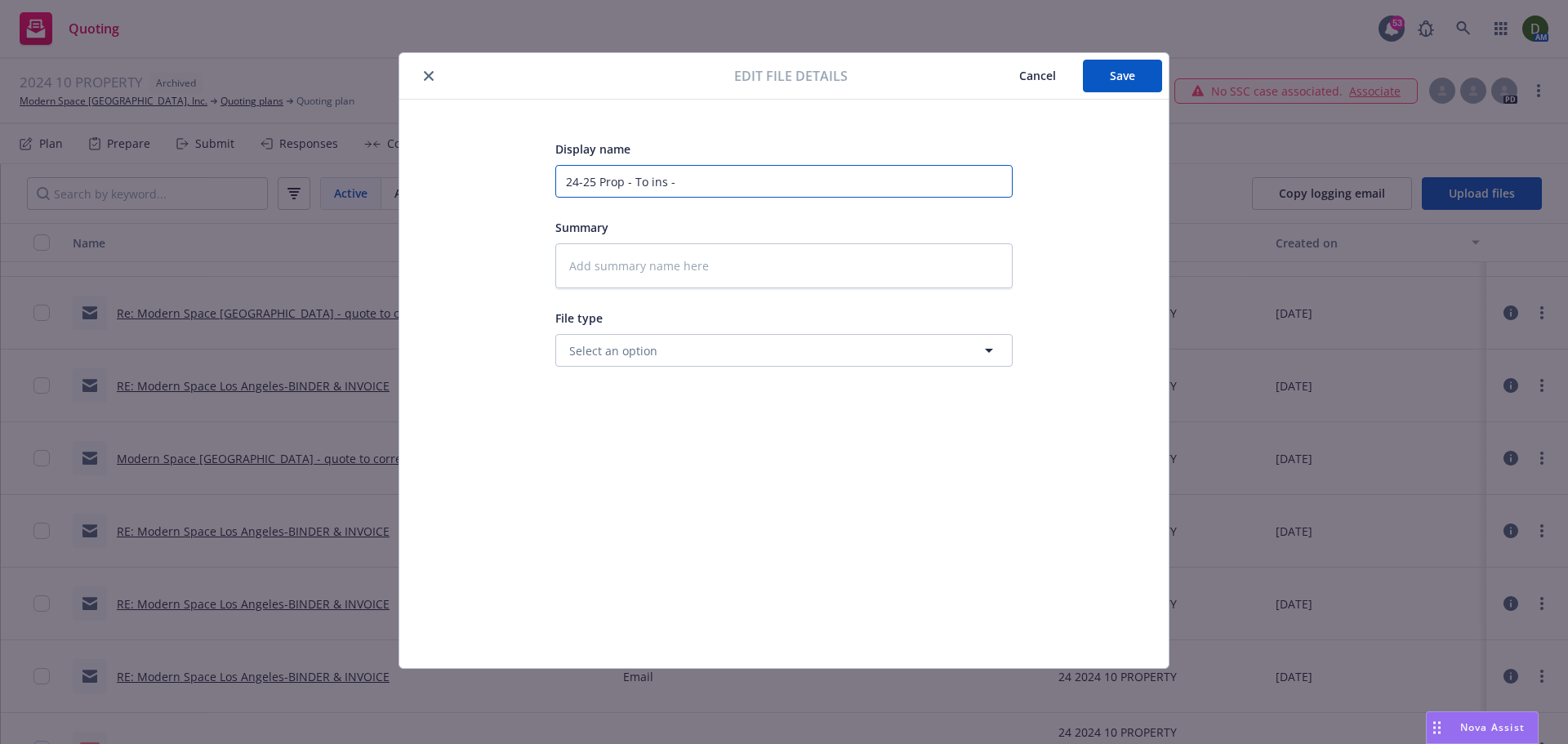
type textarea "x"
type input "24-25 Prop - To ins -"
type textarea "x"
type input "24-25 Prop - To ins - 2"
type textarea "x"
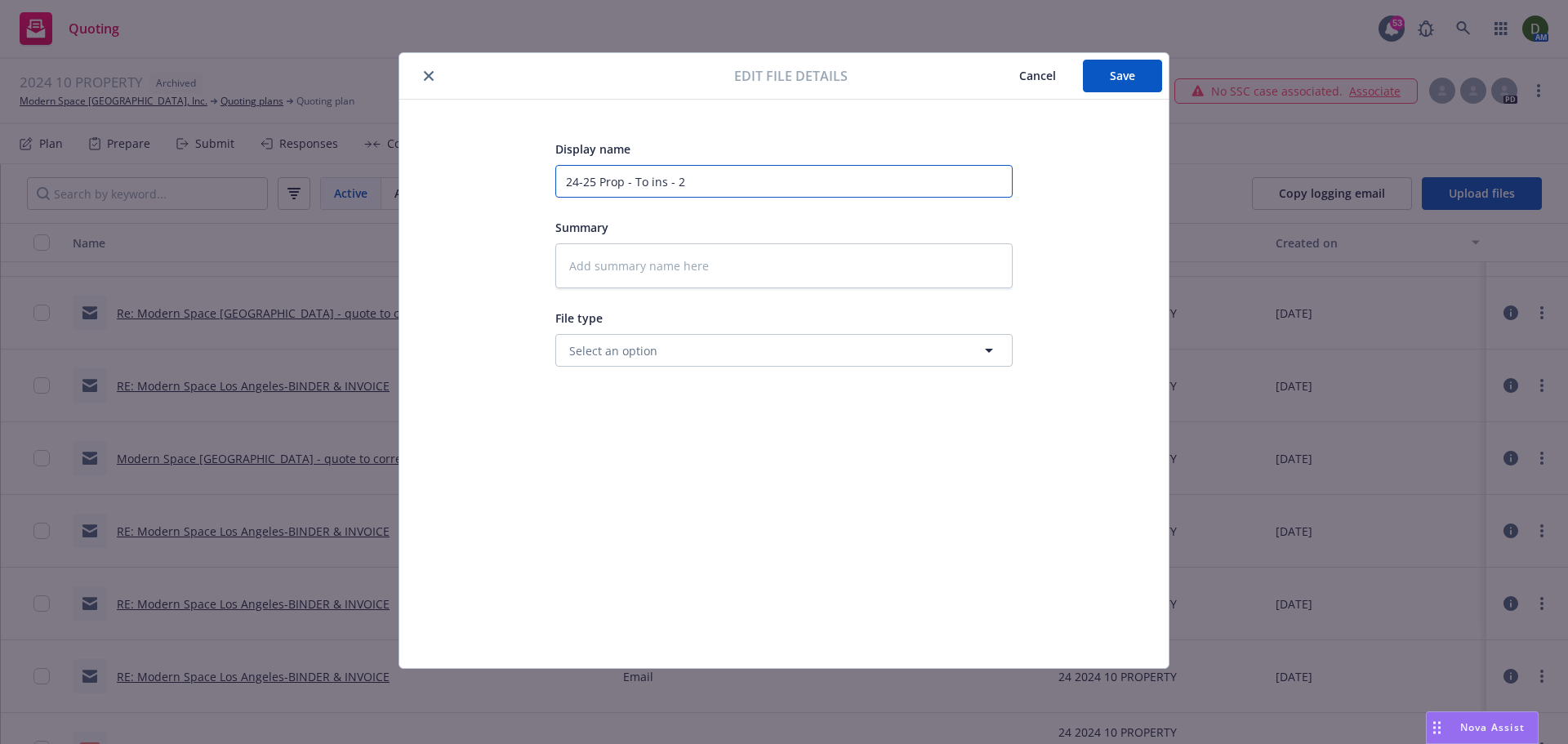
type input "24-25 Prop - To ins - 20"
type textarea "x"
type input "24-25 Prop - To ins - 202"
type textarea "x"
type input "24-25 Prop - To ins - 2024"
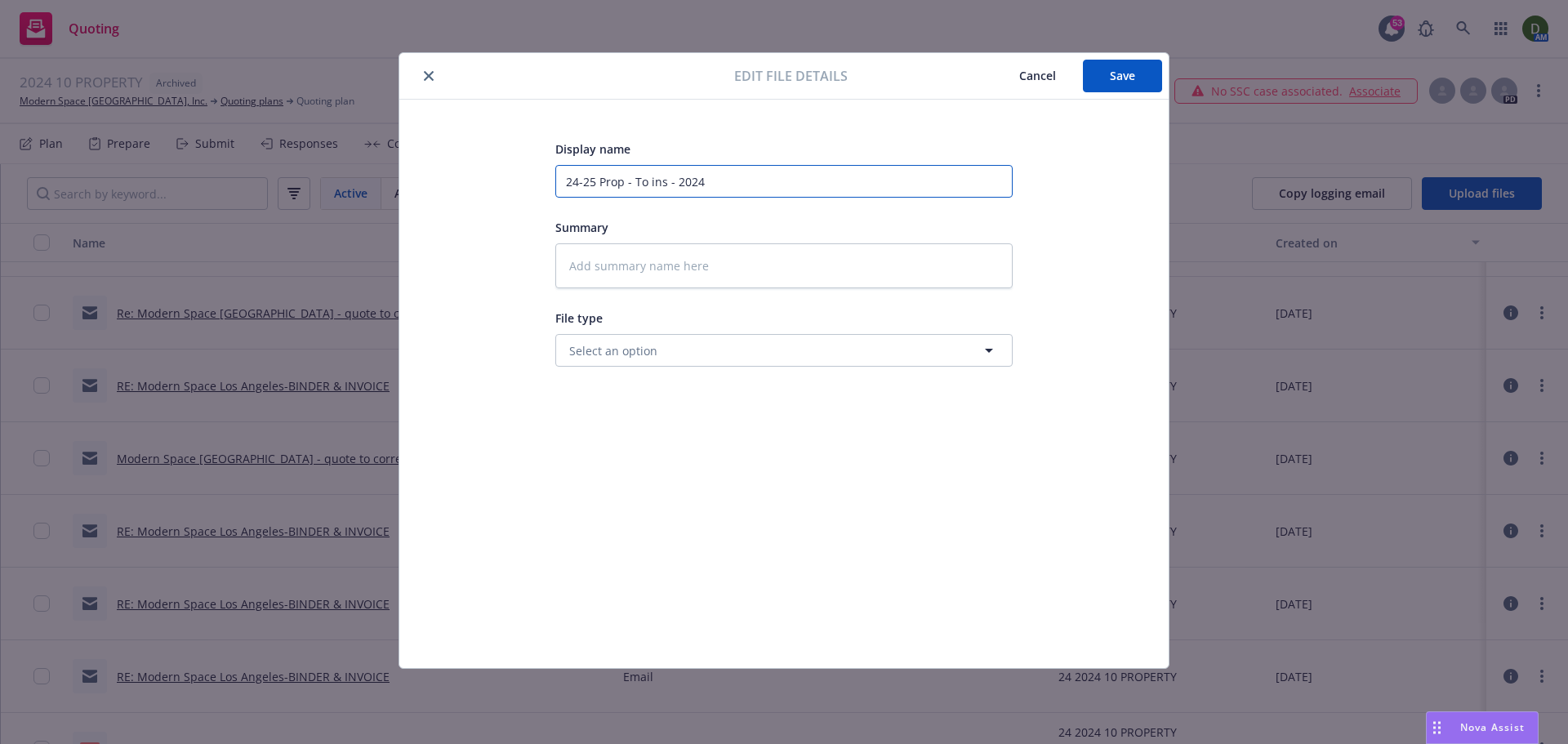
type textarea "x"
type input "24-25 Prop - To ins - 2024-"
type textarea "x"
type input "24-25 Prop - To ins - 2024-2"
type textarea "x"
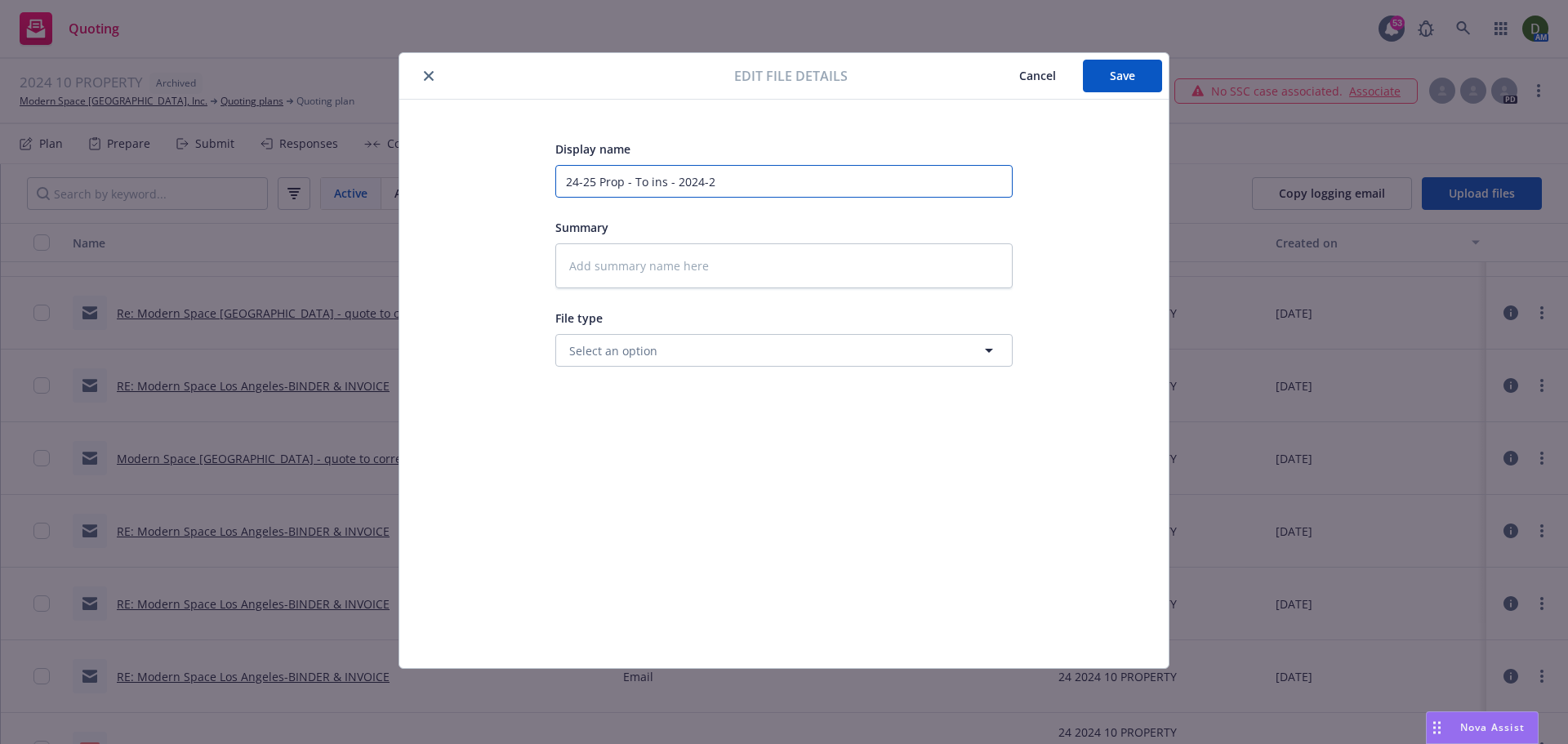
type input "24-25 Prop - To ins - 2024-20"
type textarea "x"
type input "24-25 Prop - To ins - 2024-202"
type textarea "x"
type input "24-25 Prop - To ins - 2024-2025"
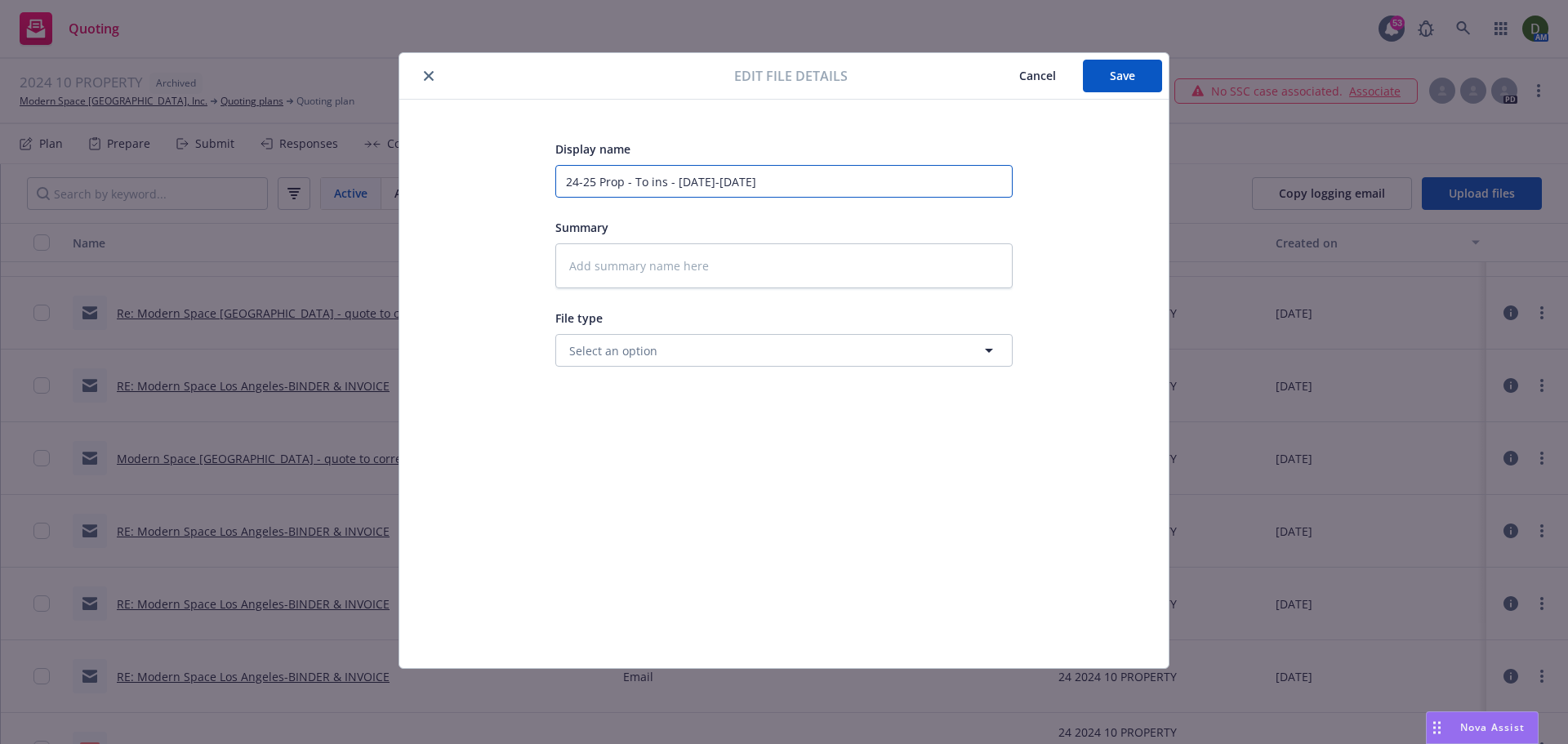
type textarea "x"
type input "24-25 Prop - To ins - 2024-2025"
type textarea "x"
type input "24-25 Prop - To ins - 2024-2025 S"
type textarea "x"
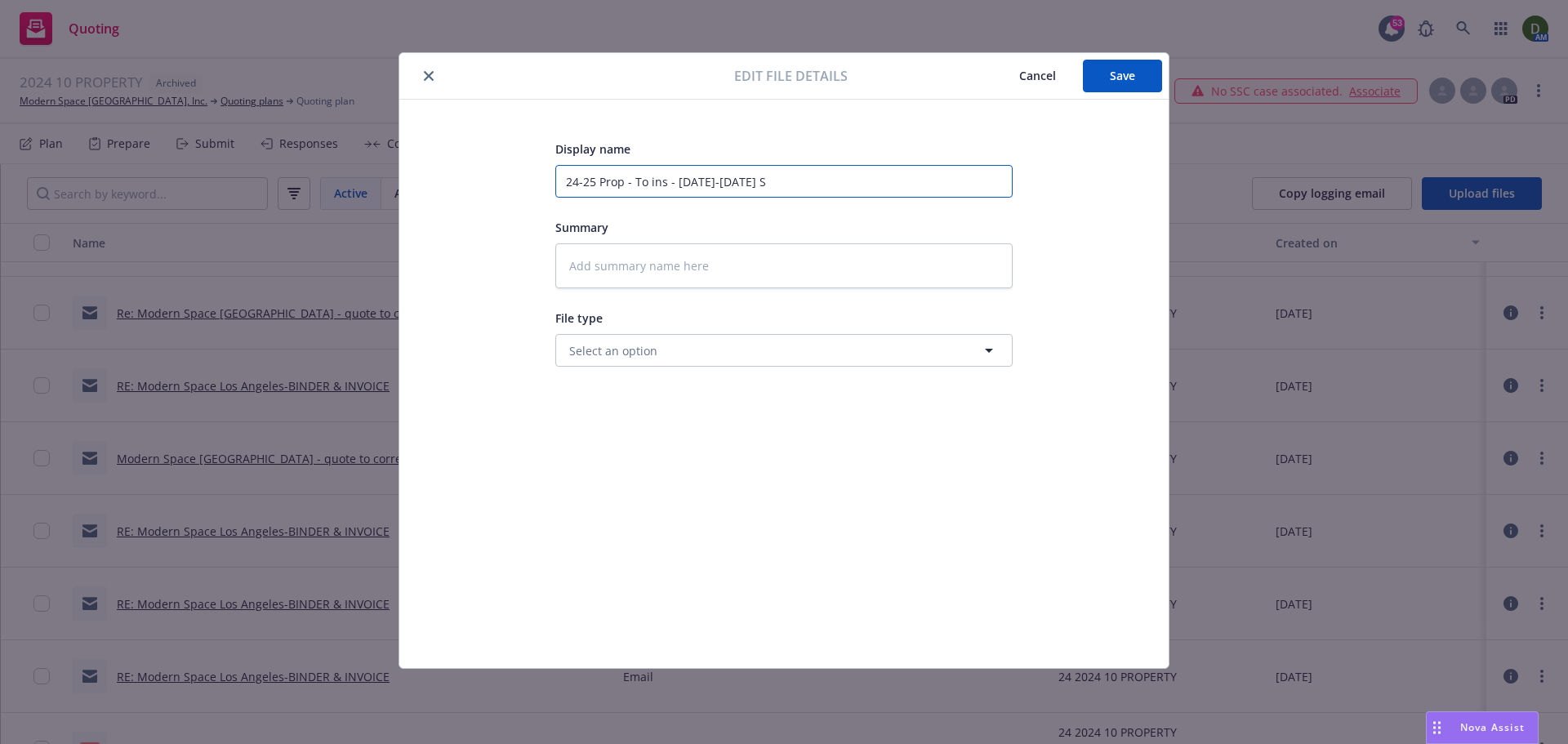
type input "24-25 Prop - To ins - 2024-2025 SO"
type textarea "x"
type input "24-25 Prop - To ins - 2024-2025 SOV"
click at [1098, 72] on button "Save" at bounding box center [1123, 76] width 79 height 33
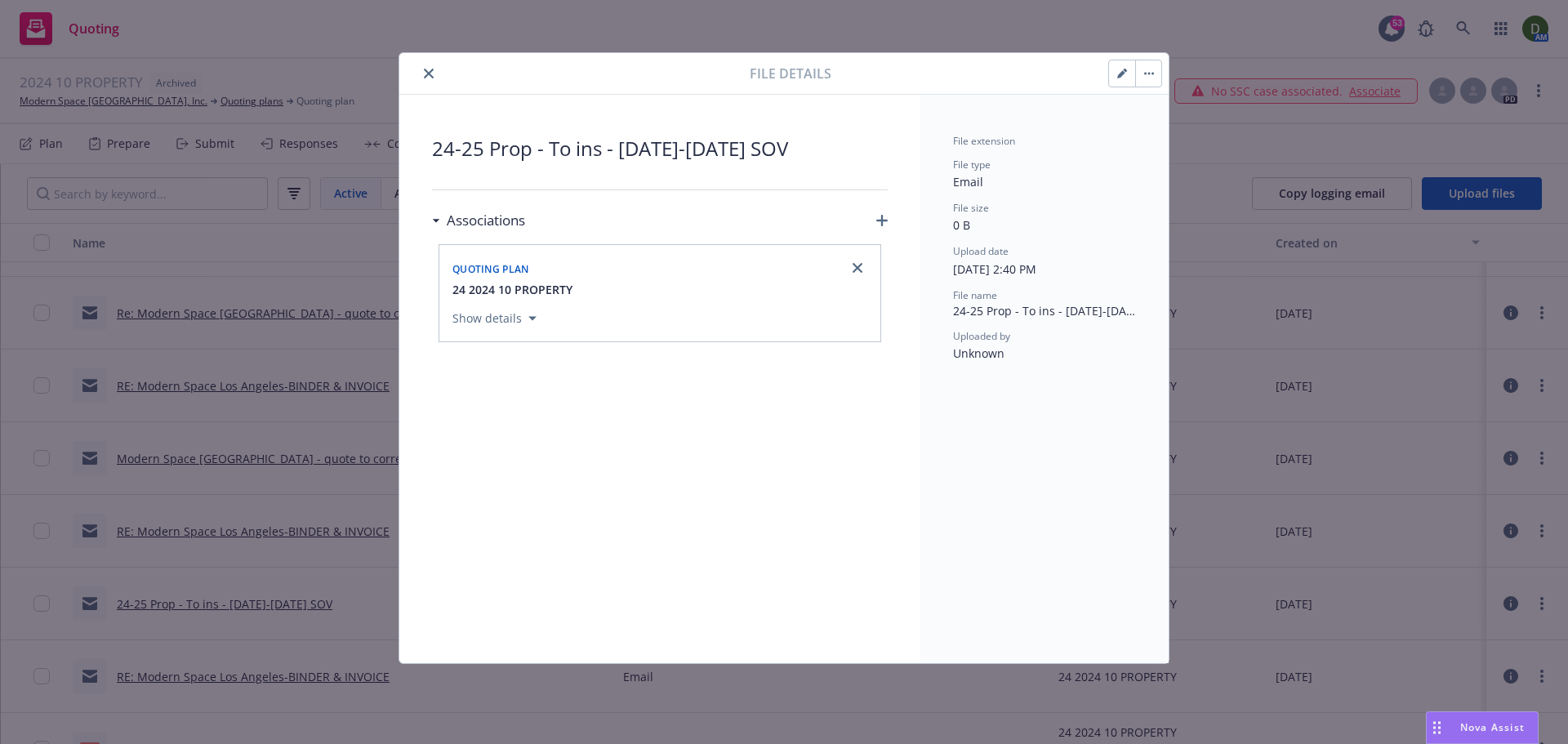
click at [432, 76] on icon "close" at bounding box center [429, 73] width 10 height 10
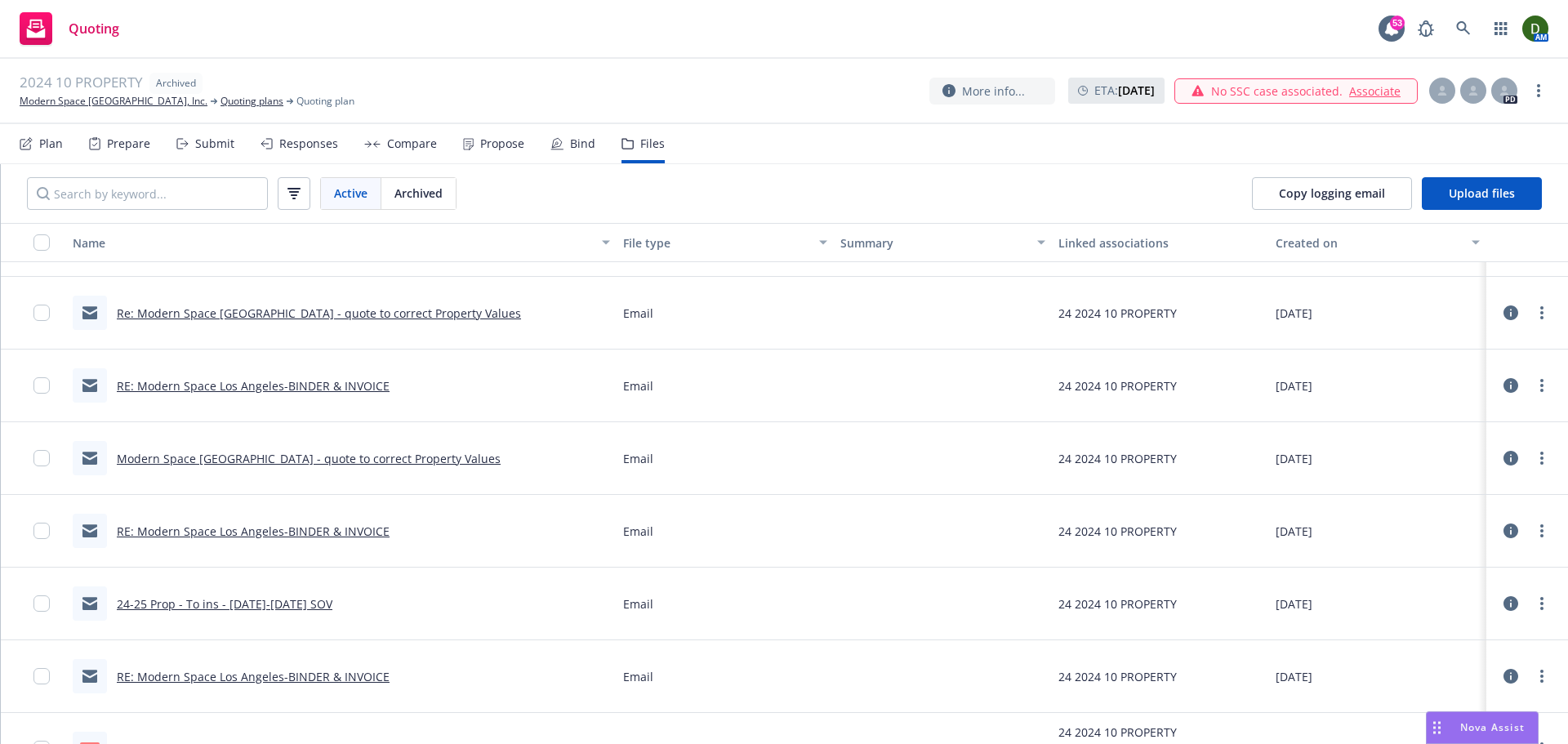
click at [336, 540] on div "RE: Modern Space Los Angeles-BINDER & INVOICE" at bounding box center [231, 530] width 317 height 34
click at [345, 530] on link "RE: Modern Space Los Angeles-BINDER & INVOICE" at bounding box center [253, 531] width 272 height 15
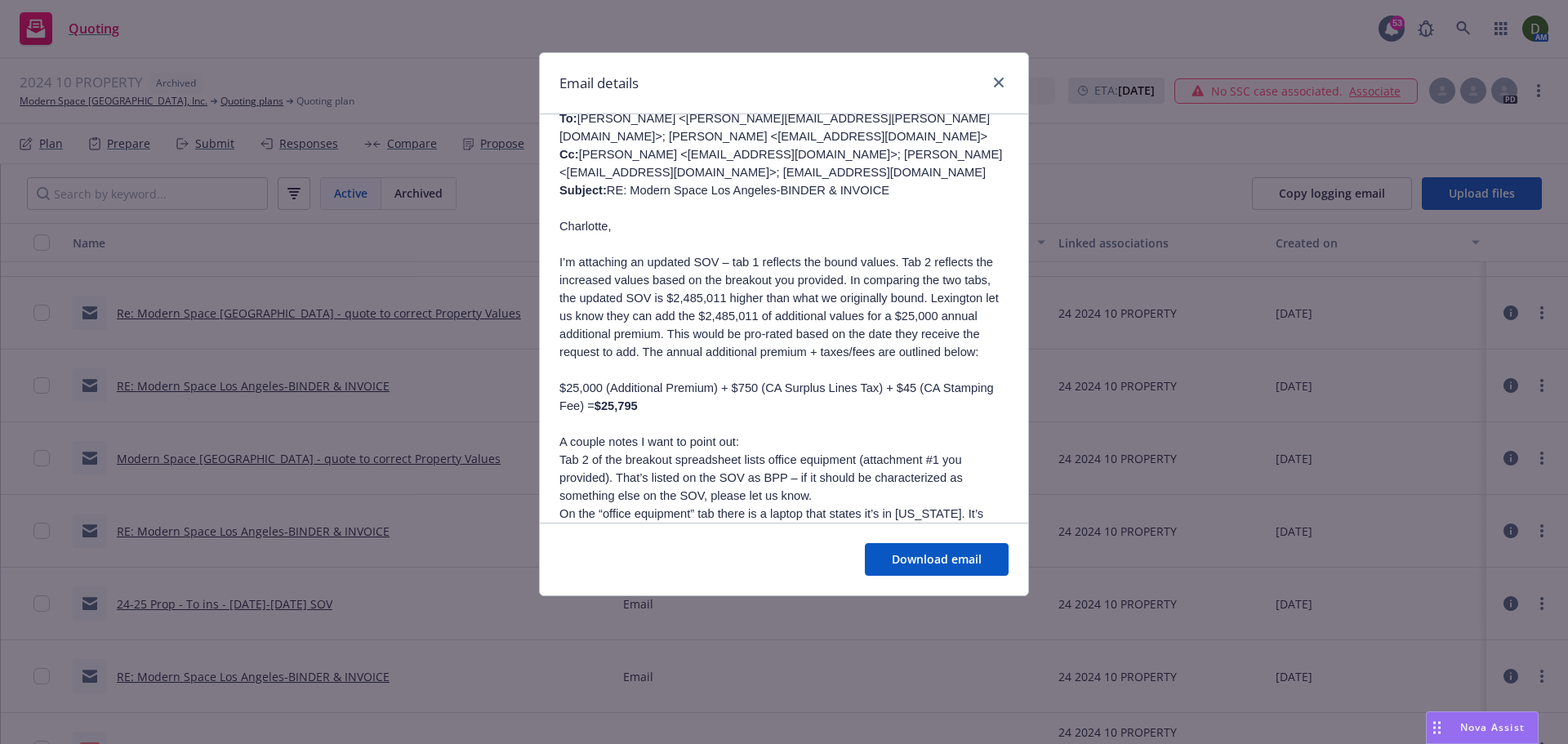
scroll to position [409, 0]
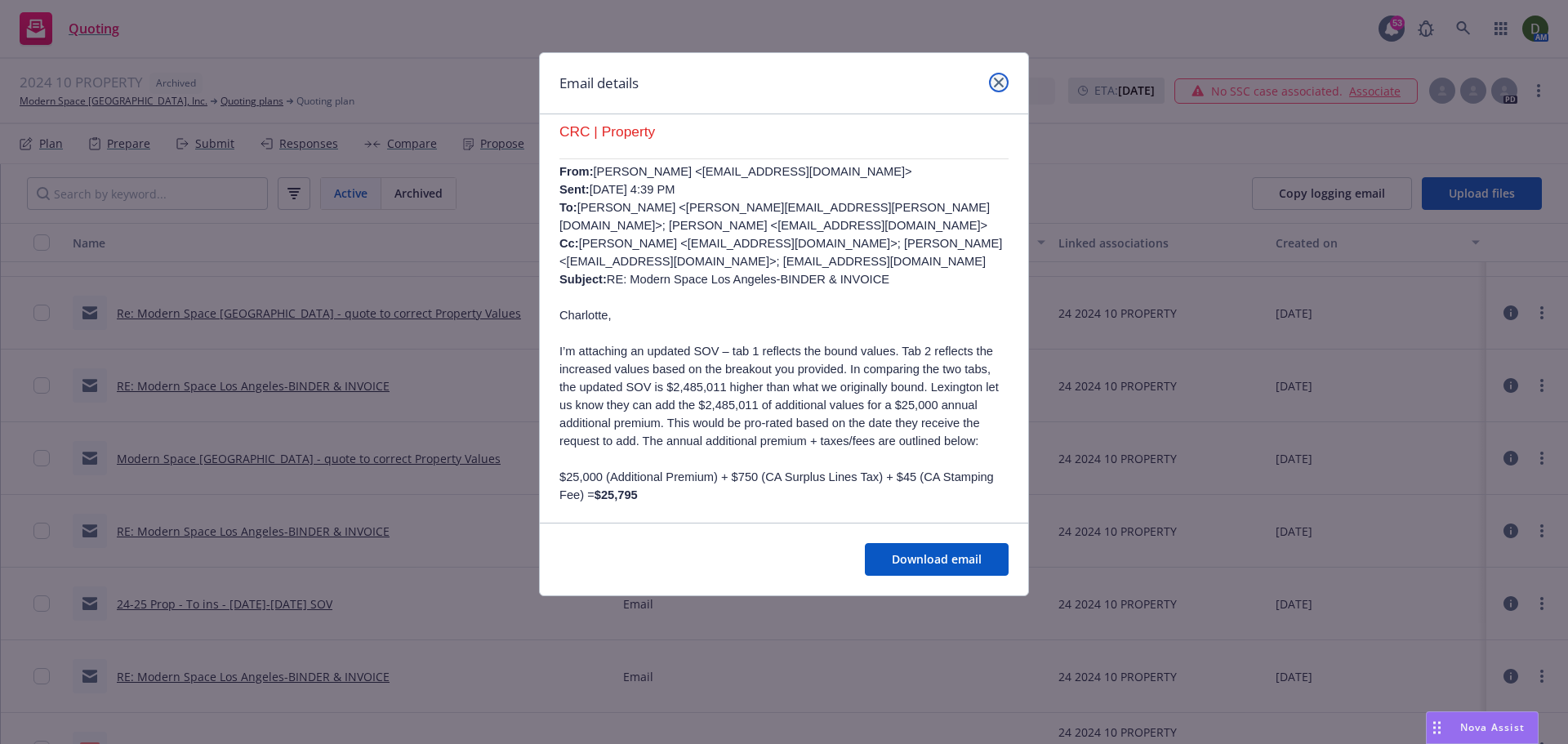
click at [1002, 87] on link "close" at bounding box center [998, 82] width 19 height 19
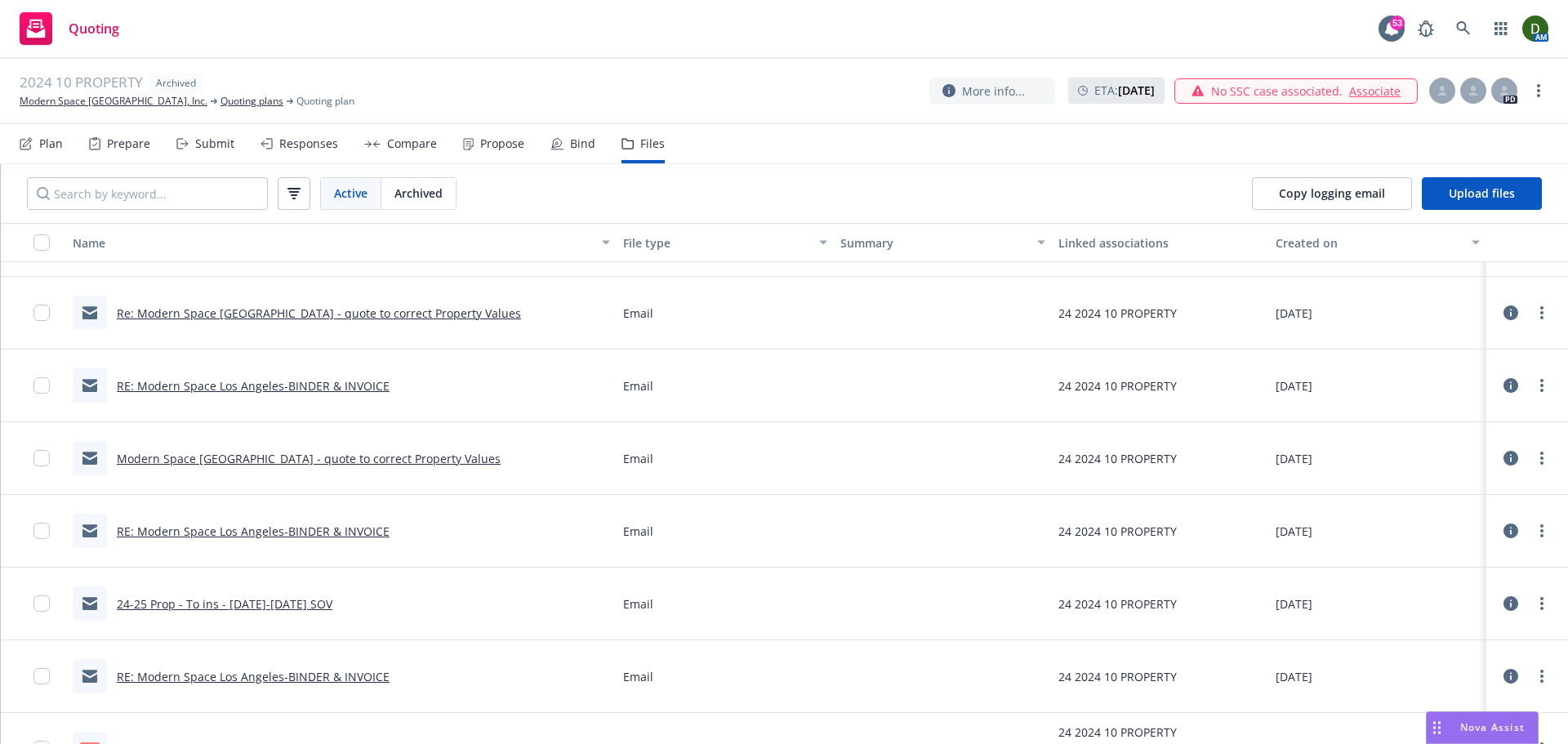
click at [241, 596] on link "24-25 Prop - To ins - 2024-2025 SOV" at bounding box center [224, 604] width 215 height 15
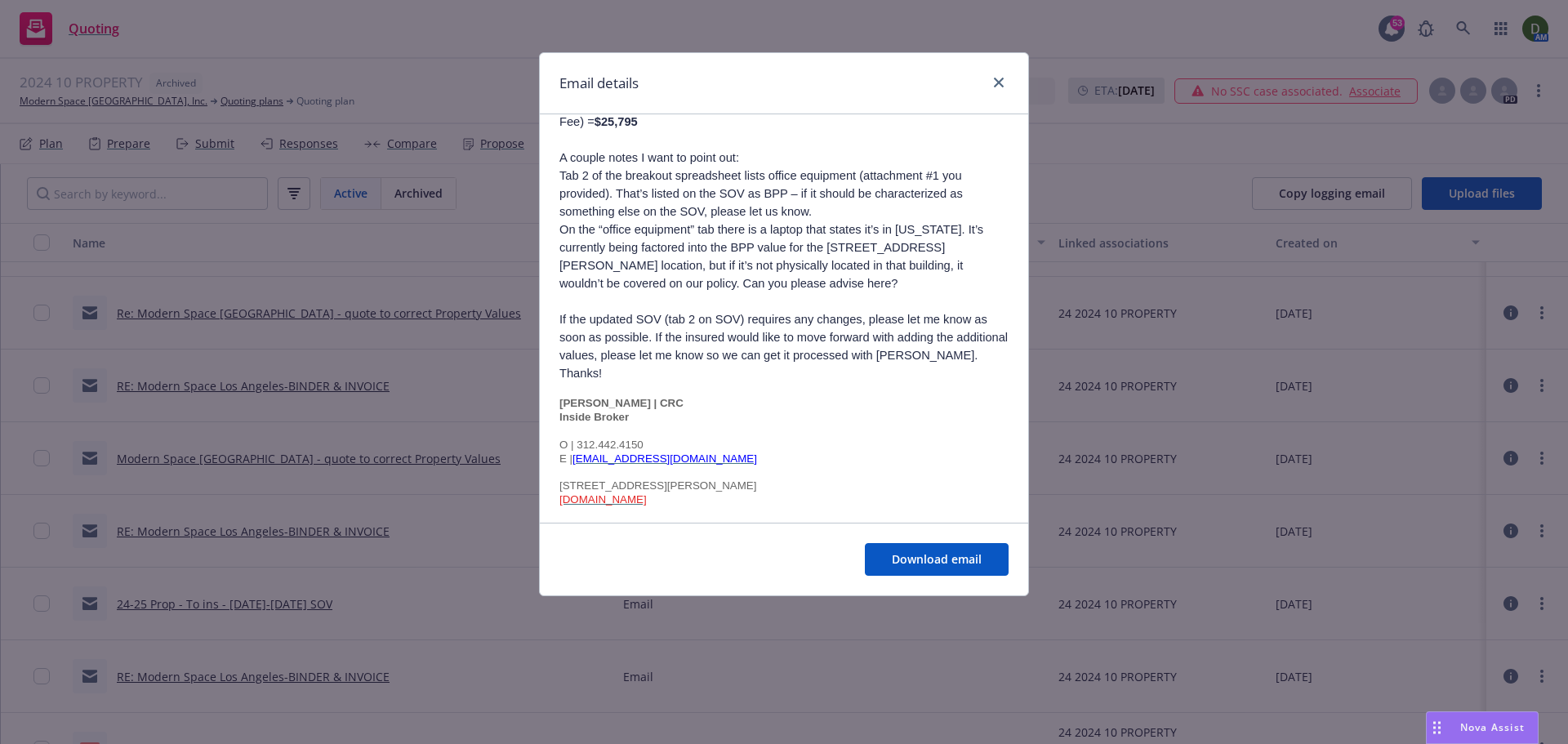
scroll to position [327, 0]
click at [998, 82] on icon "close" at bounding box center [998, 82] width 10 height 10
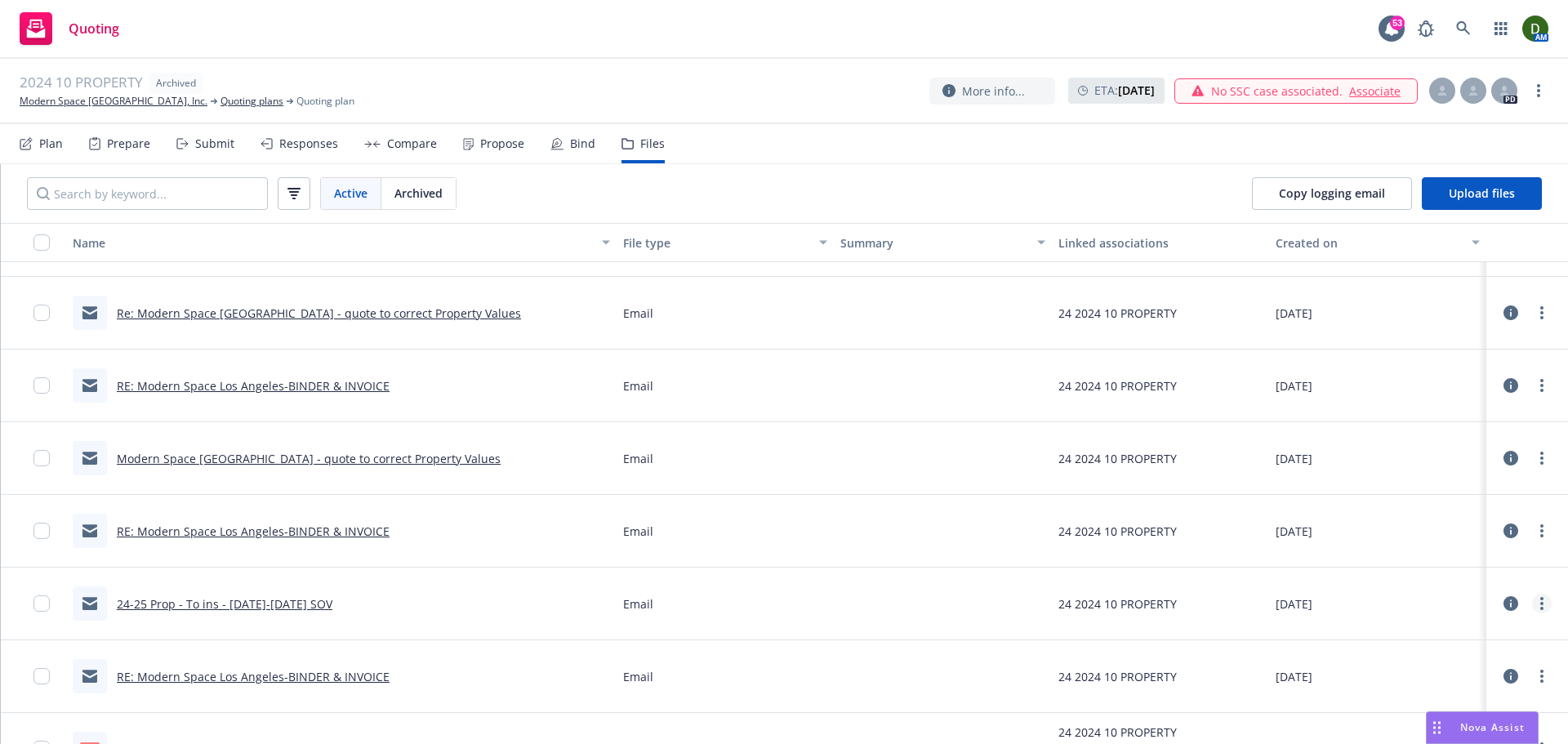
click at [1540, 601] on icon "more" at bounding box center [1541, 604] width 3 height 14
click at [1487, 556] on link "Edit" at bounding box center [1469, 550] width 162 height 33
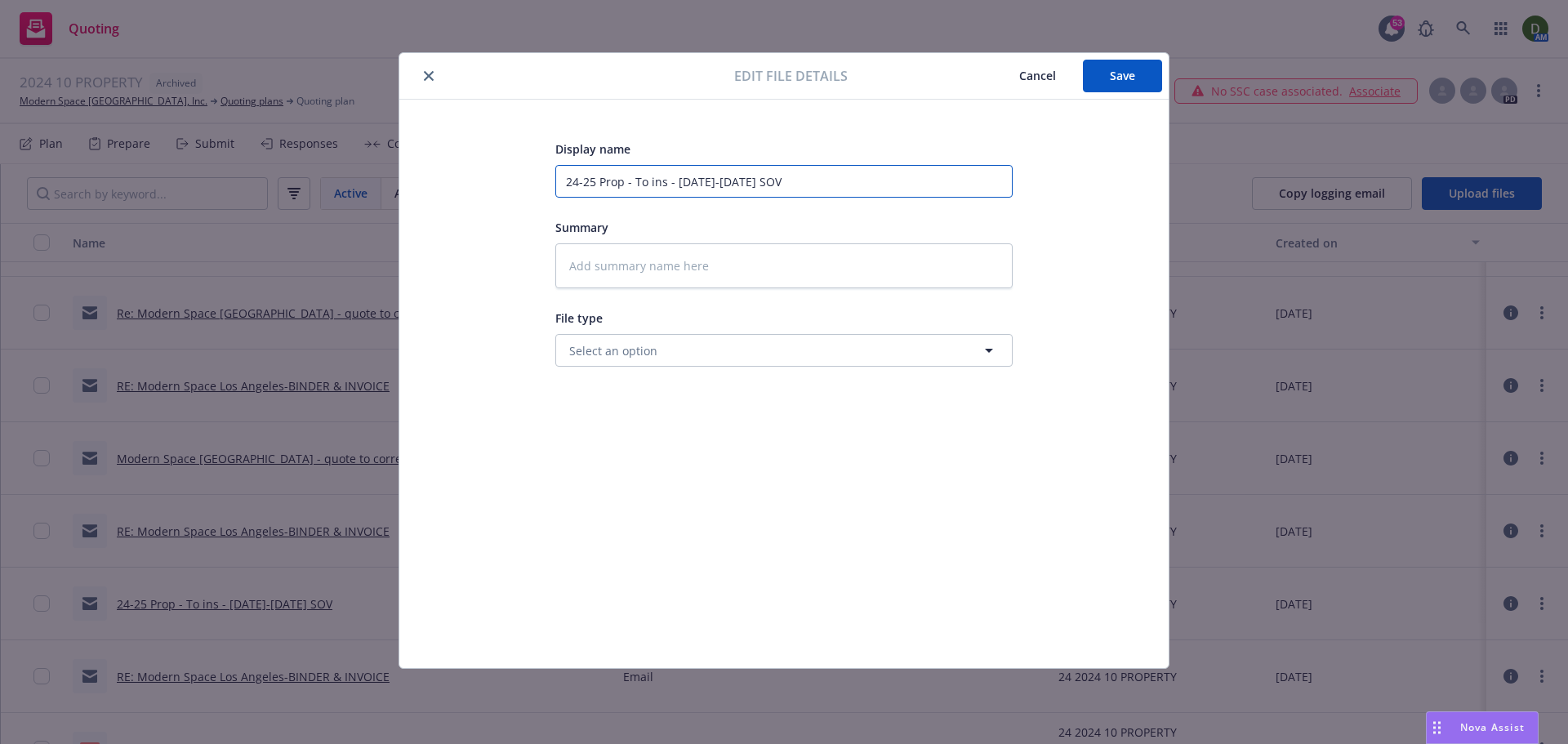
drag, startPoint x: 666, startPoint y: 182, endPoint x: 635, endPoint y: 187, distance: 31.4
click at [635, 187] on input "24-25 Prop - To ins - 2024-2025 SOV" at bounding box center [784, 182] width 457 height 33
type textarea "x"
type input "24-25 Prop - F - 2024-2025 SOV"
type textarea "x"
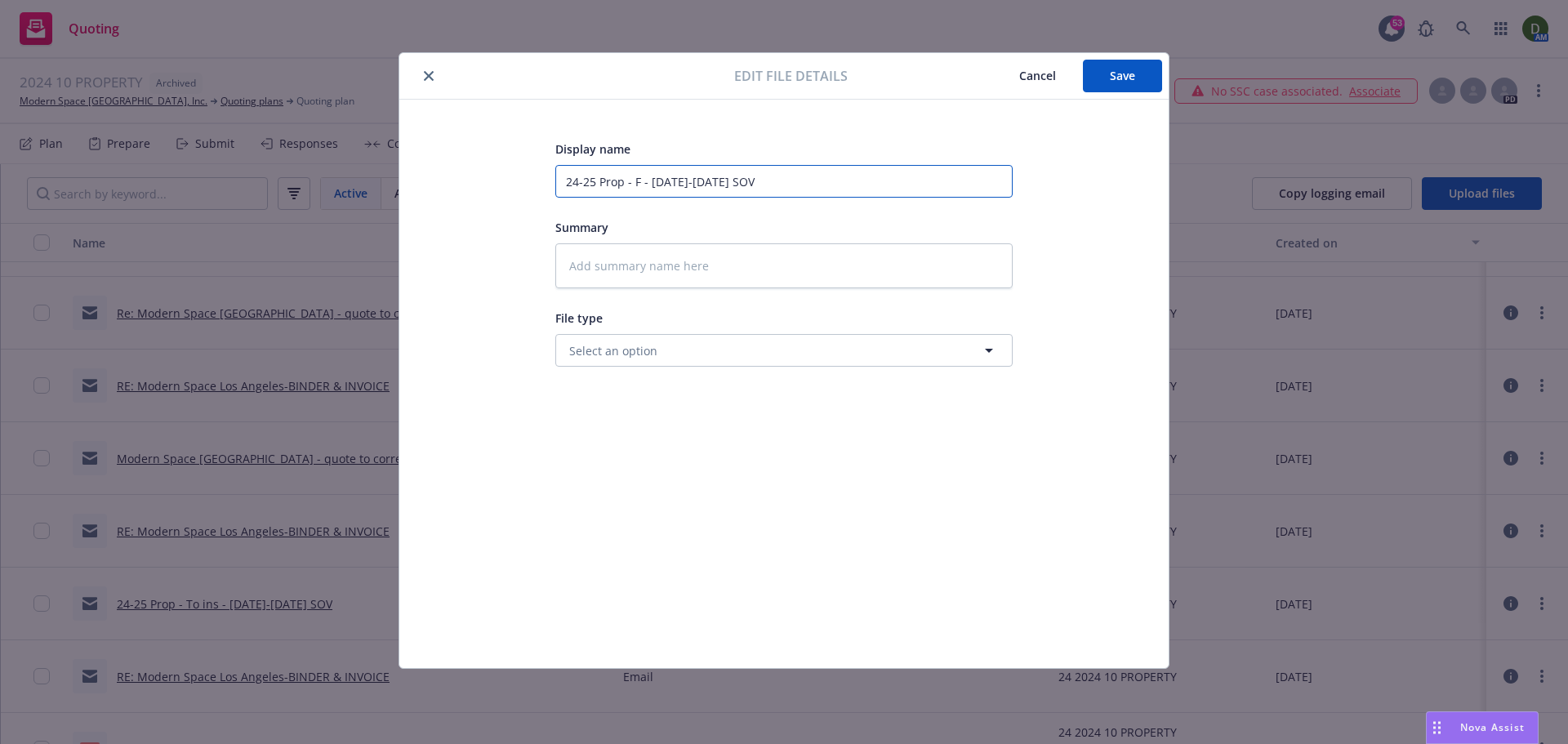
type input "24-25 Prop - Fr - 2024-2025 SOV"
type textarea "x"
type input "24-25 Prop - Fro - 2024-2025 SOV"
type textarea "x"
type input "24-25 Prop - From - 2024-2025 SOV"
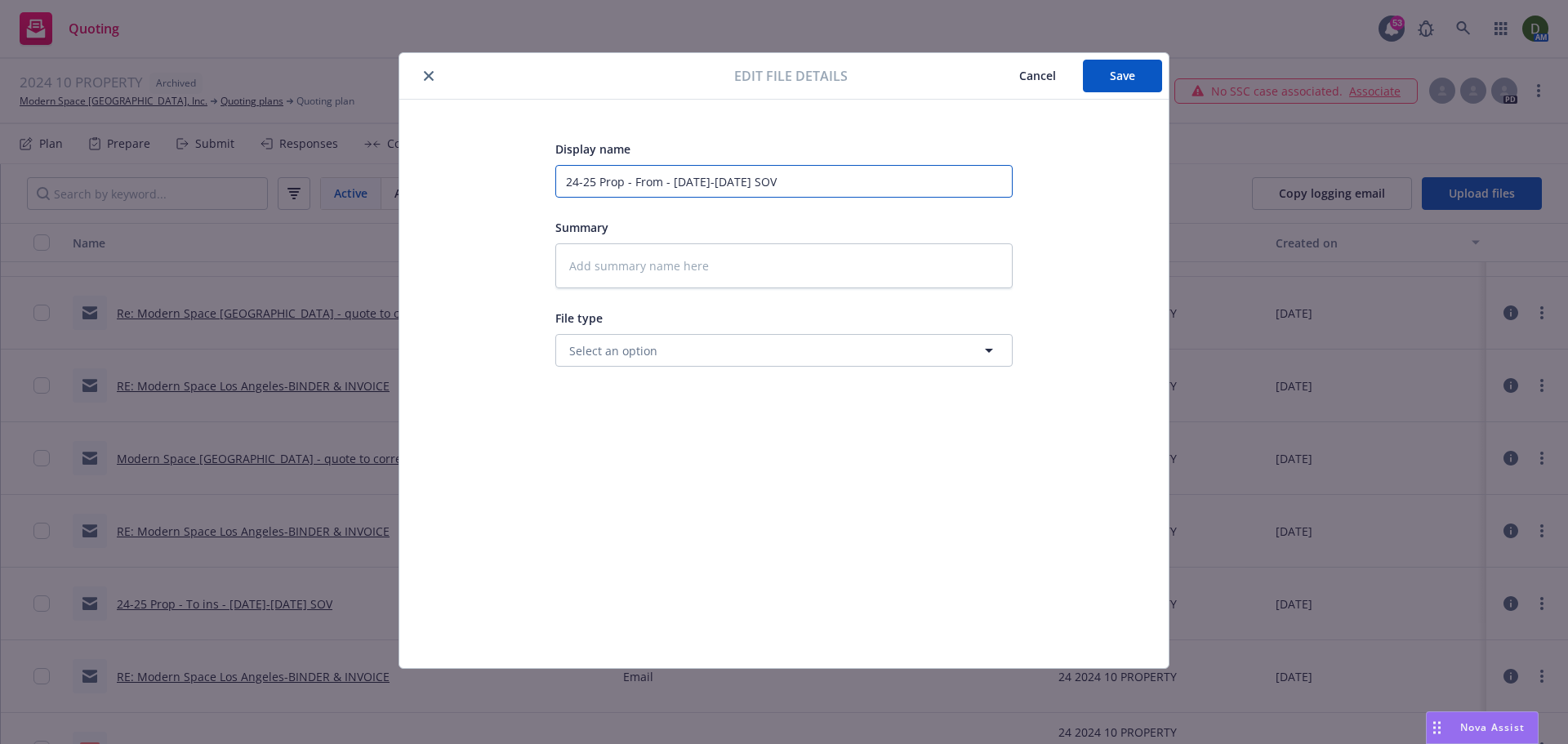
type textarea "x"
type input "24-25 Prop - From - 2024-2025 SOV"
type textarea "x"
type input "24-25 Prop - From C - 2024-2025 SOV"
type textarea "x"
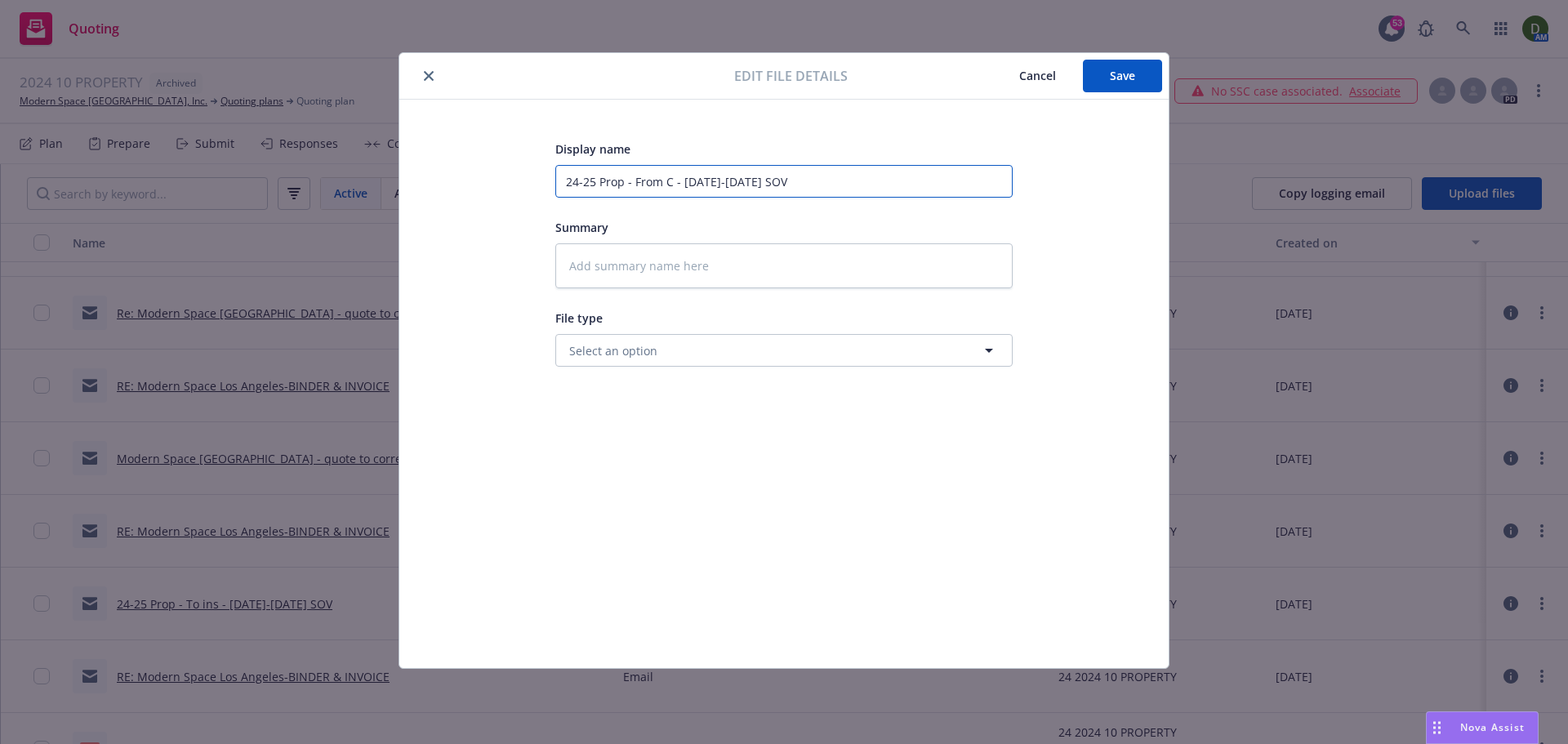
type input "24-25 Prop - From CR - 2024-2025 SOV"
type textarea "x"
type input "24-25 Prop - From CRC - 2024-2025 SOV"
click at [1136, 72] on button "Save" at bounding box center [1123, 76] width 79 height 33
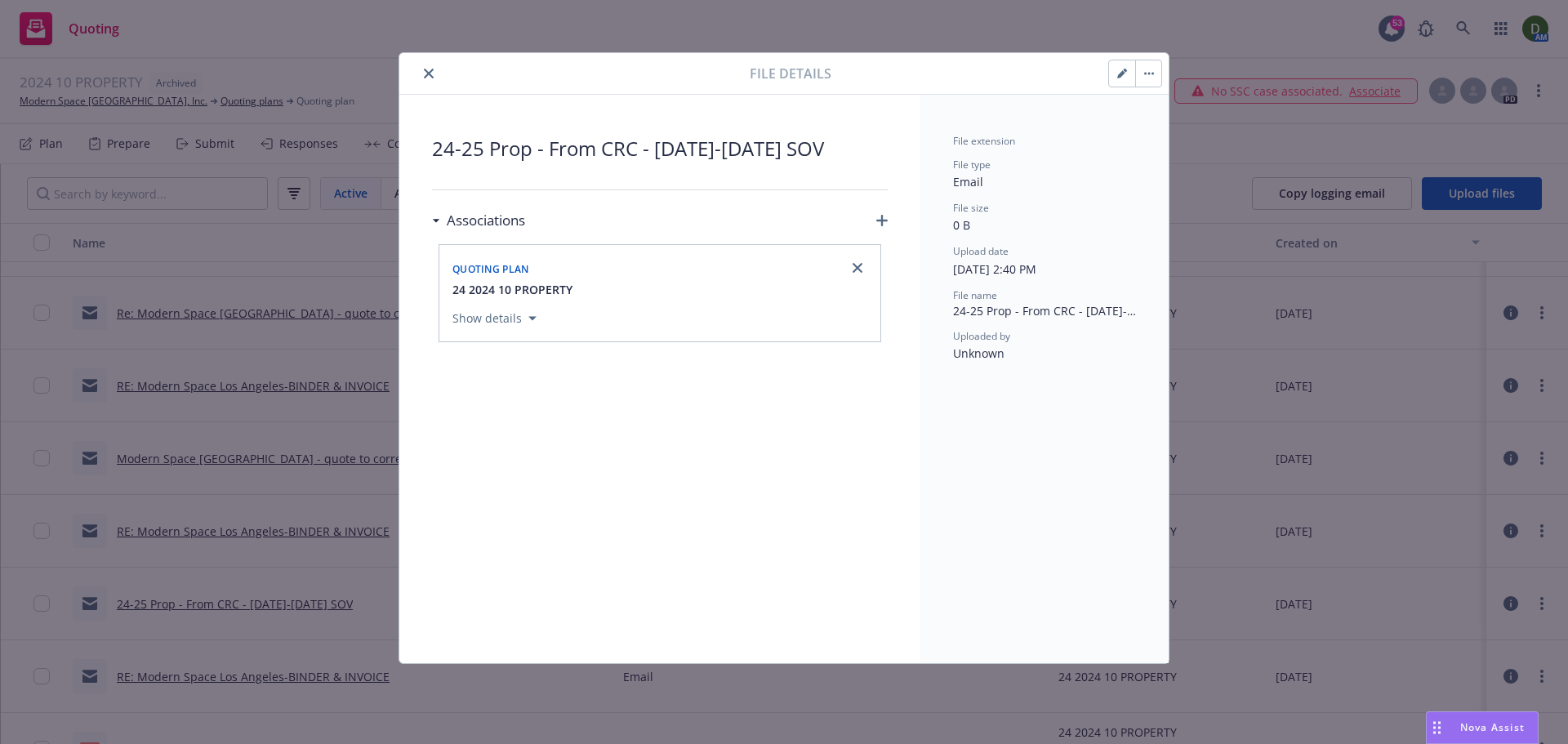
click at [424, 77] on icon "close" at bounding box center [429, 73] width 10 height 10
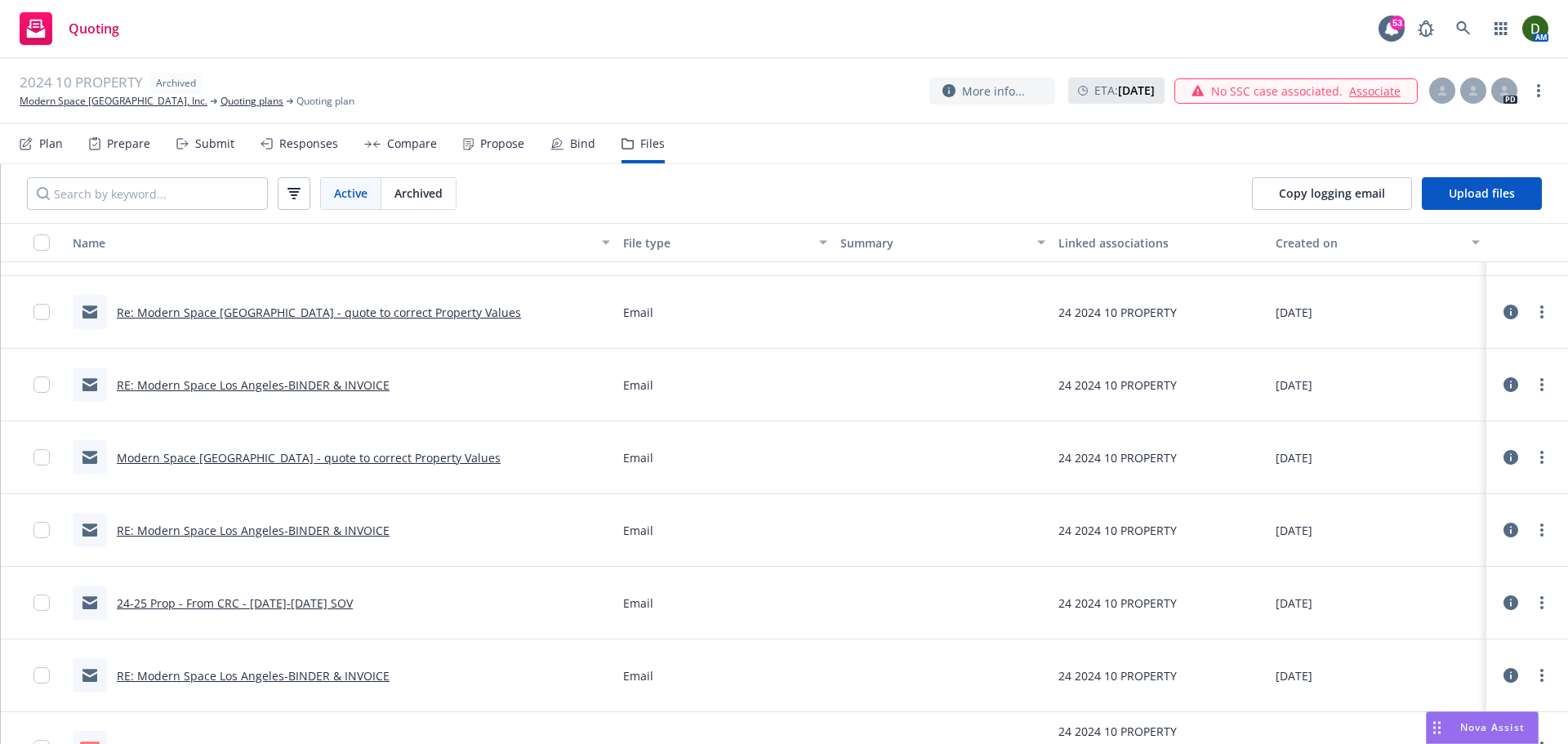
scroll to position [674, 0]
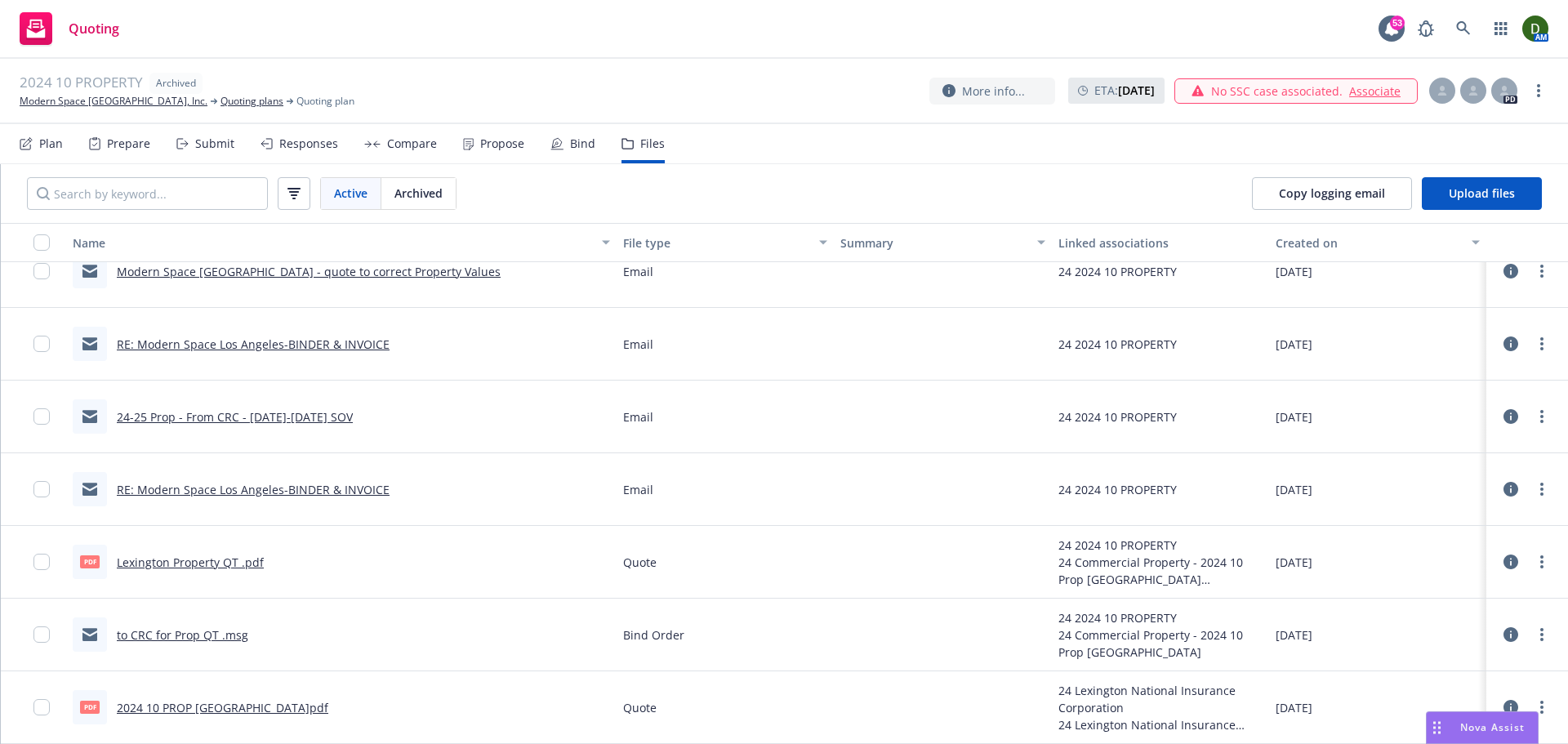
click at [188, 623] on div "to CRC for Prop QT .msg" at bounding box center [160, 634] width 176 height 34
click at [188, 633] on link "to CRC for Prop QT .msg" at bounding box center [183, 635] width 131 height 15
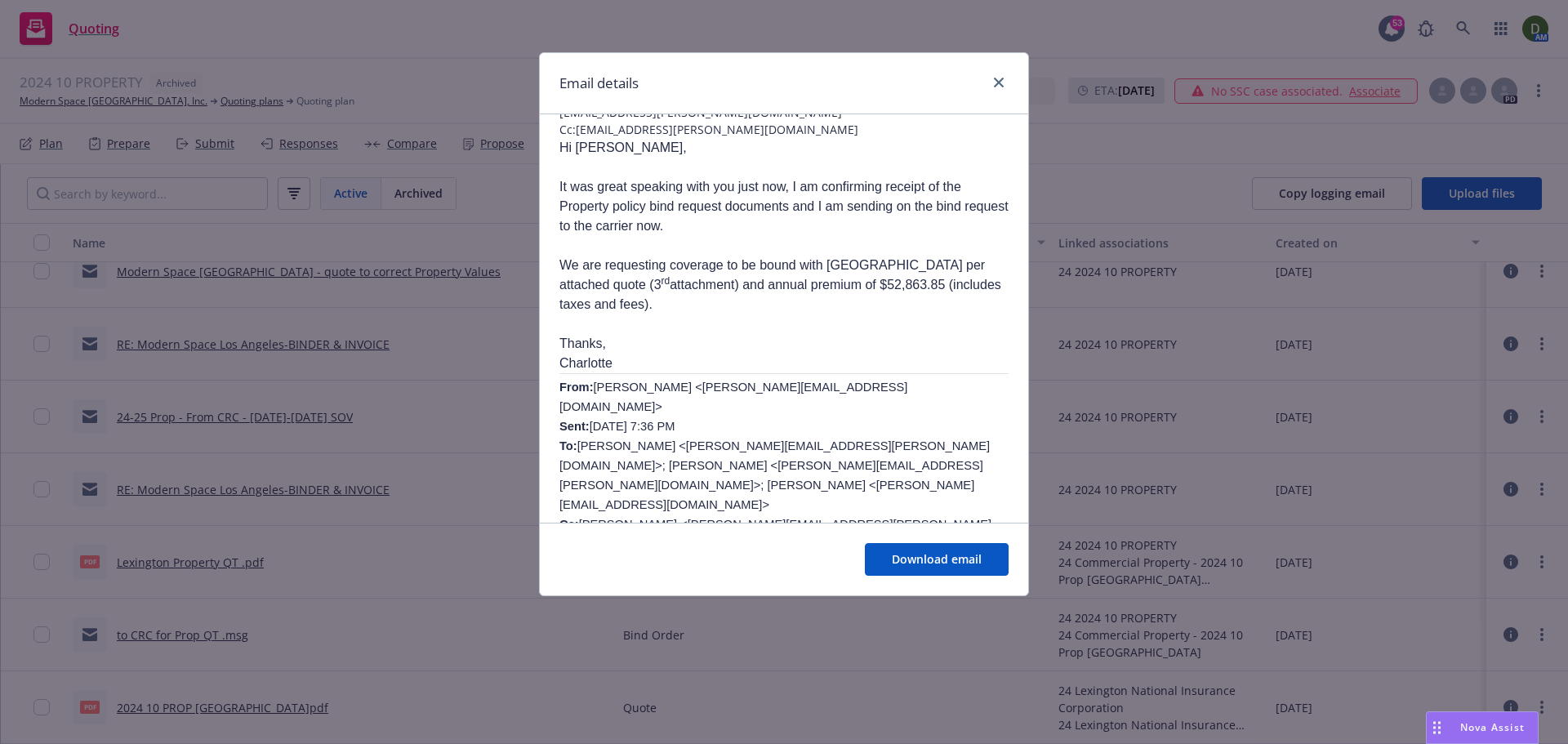
scroll to position [82, 0]
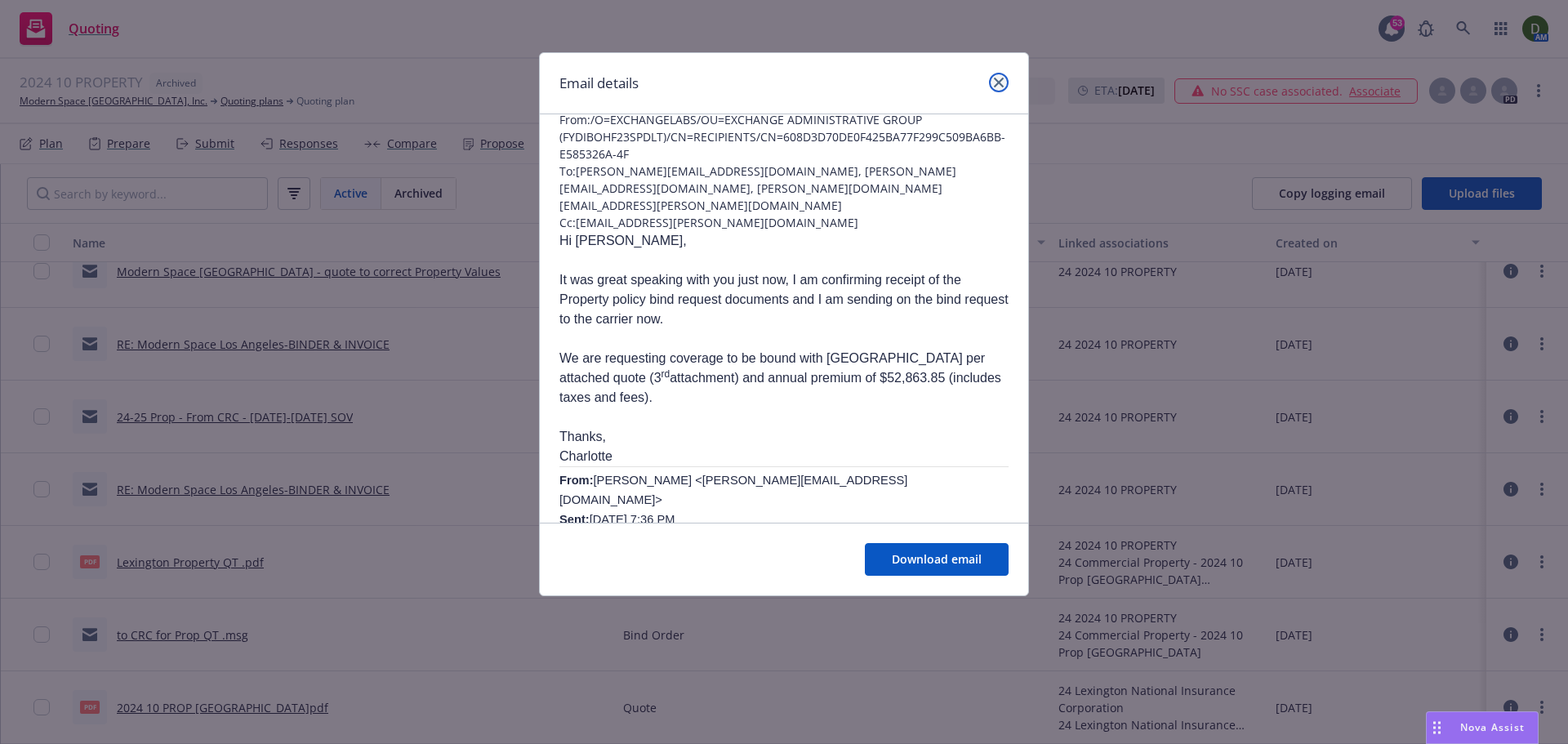
click at [1004, 82] on link "close" at bounding box center [998, 82] width 19 height 19
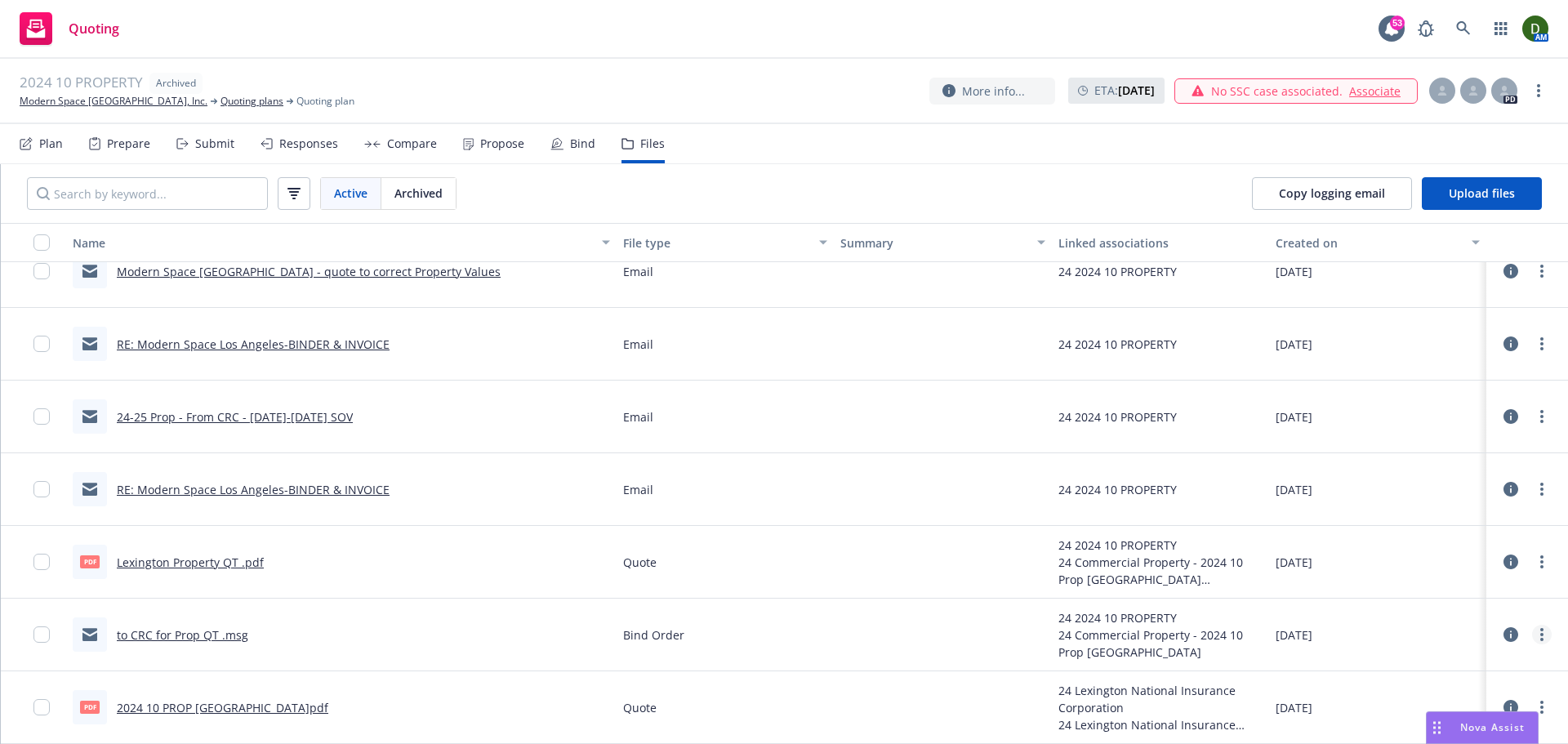
click at [1532, 628] on div at bounding box center [1526, 635] width 49 height 33
click at [1531, 630] on link "more" at bounding box center [1541, 634] width 19 height 19
click at [1506, 592] on link "Edit" at bounding box center [1469, 581] width 162 height 33
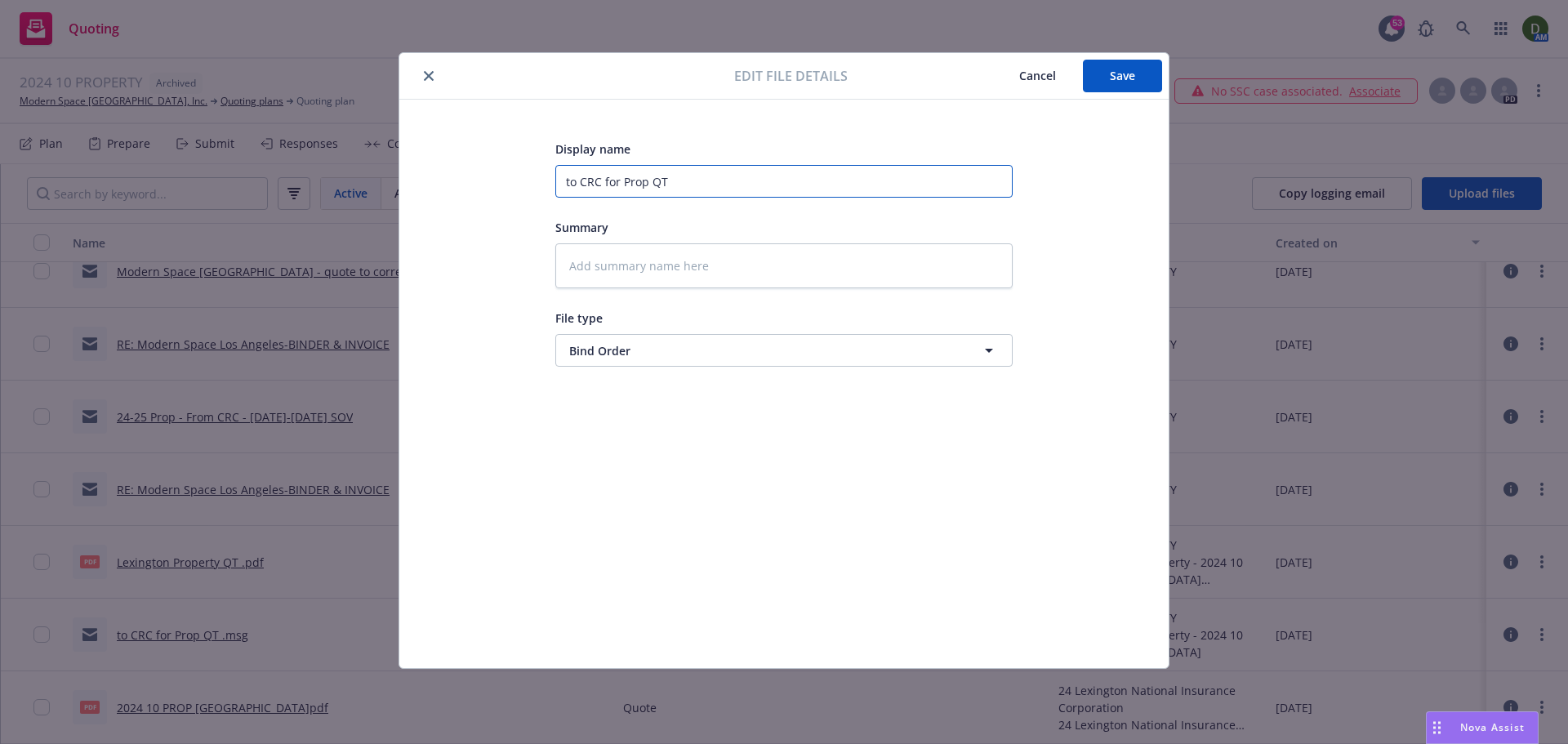
click at [700, 194] on input "to CRC for Prop QT" at bounding box center [784, 182] width 457 height 33
type textarea "x"
type input "2"
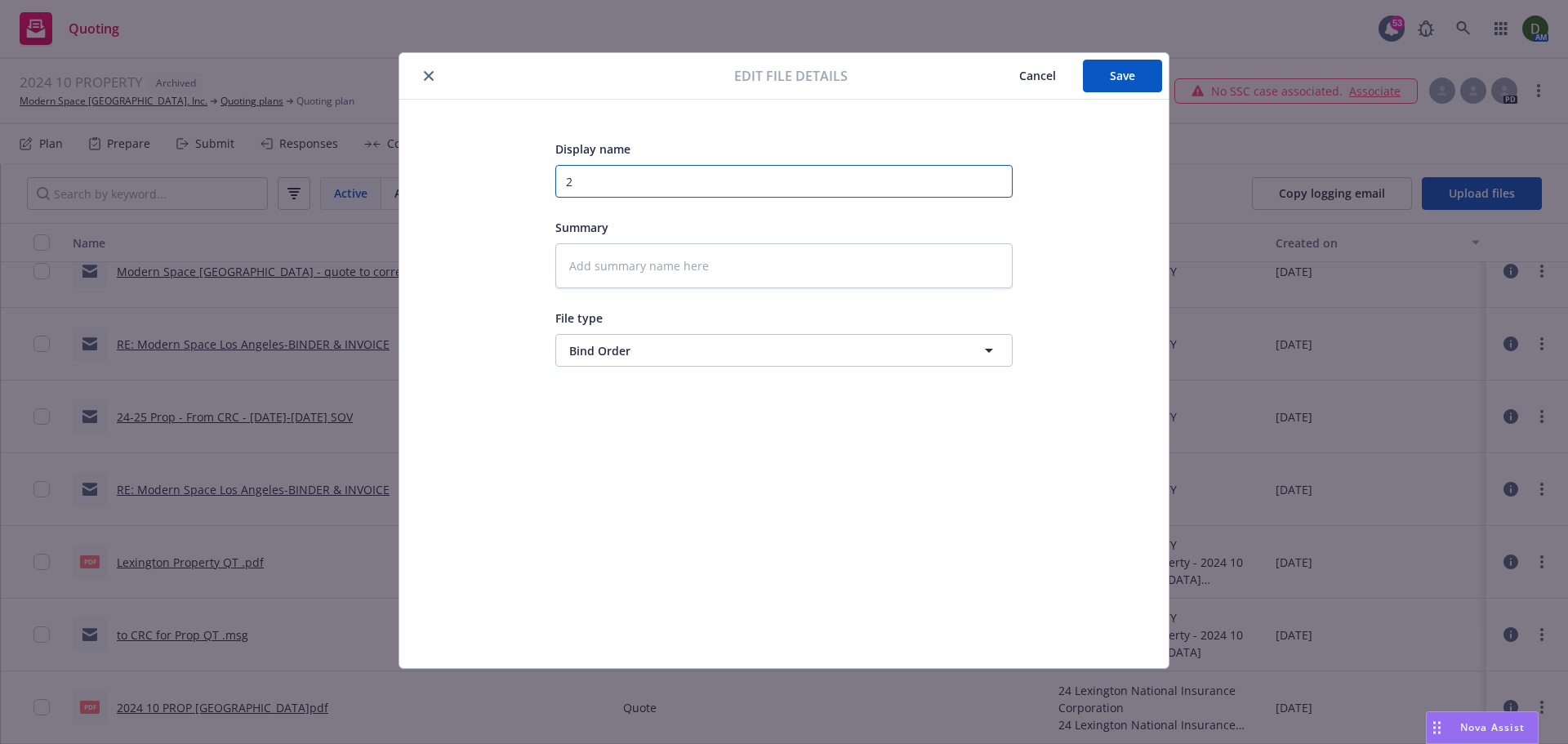
type textarea "x"
type input "24"
type textarea "x"
type input "24-"
type textarea "x"
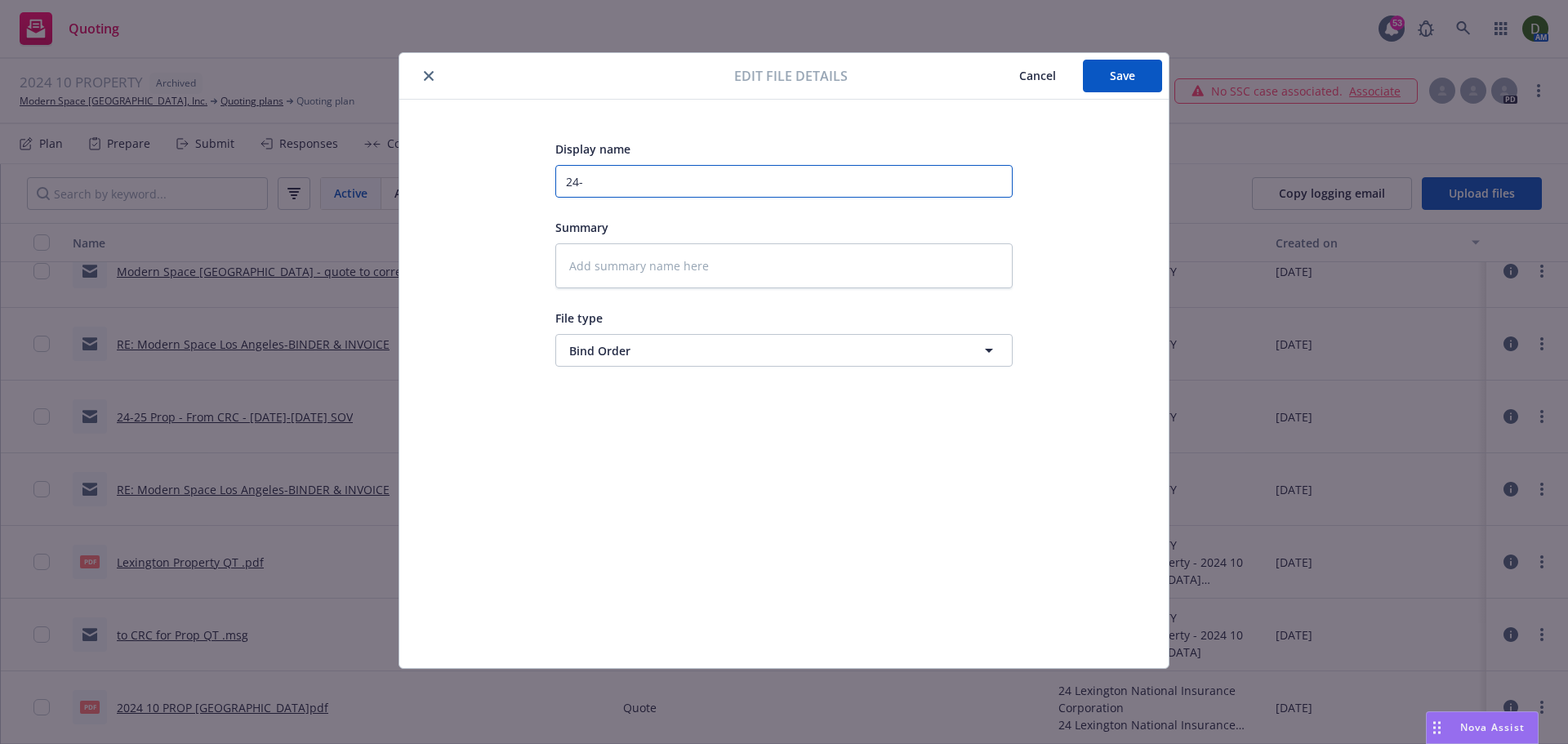
type input "24-2"
type textarea "x"
type input "24-25"
type textarea "x"
type input "24-25"
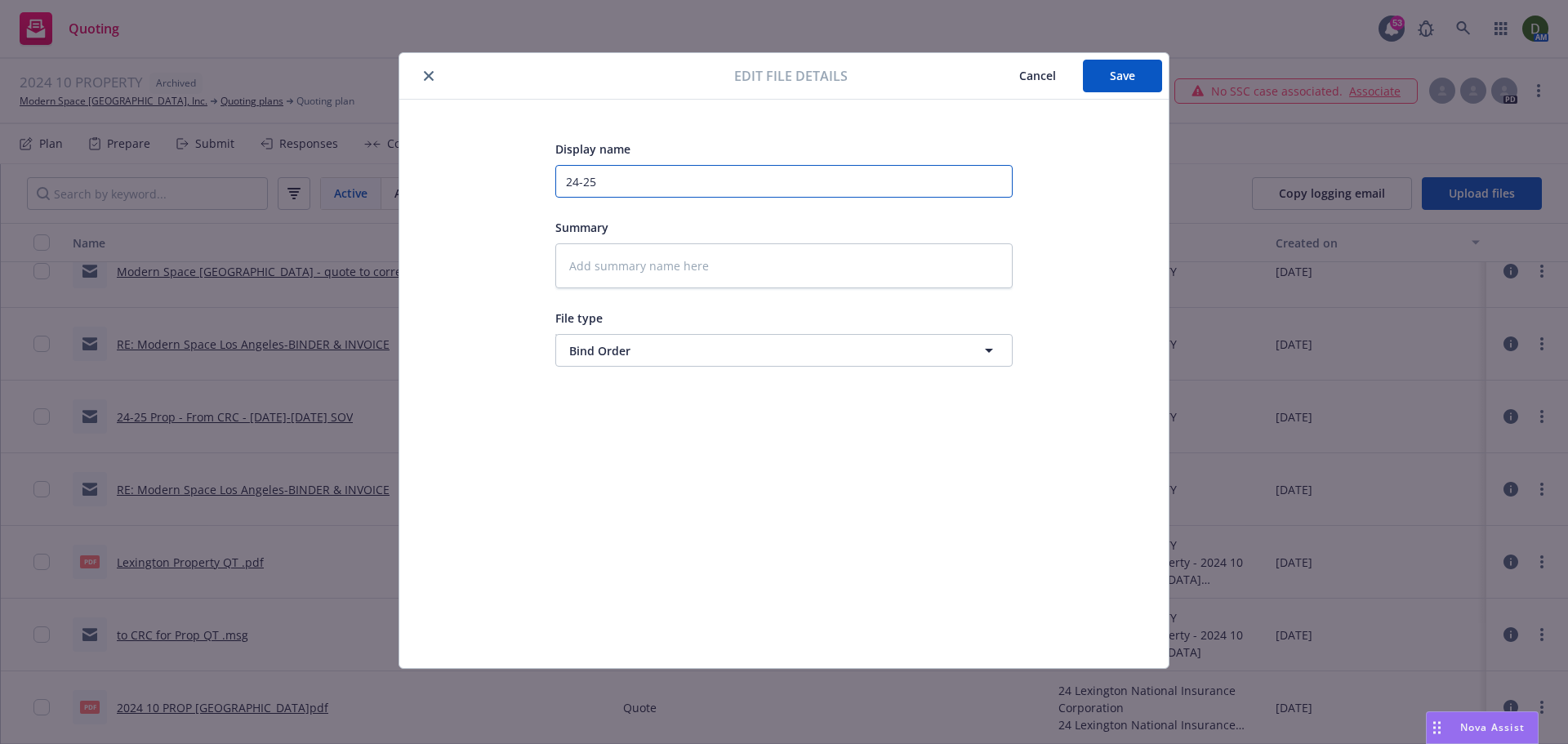
type textarea "x"
type input "24-25 P"
type textarea "x"
type input "24-25 Pr"
type textarea "x"
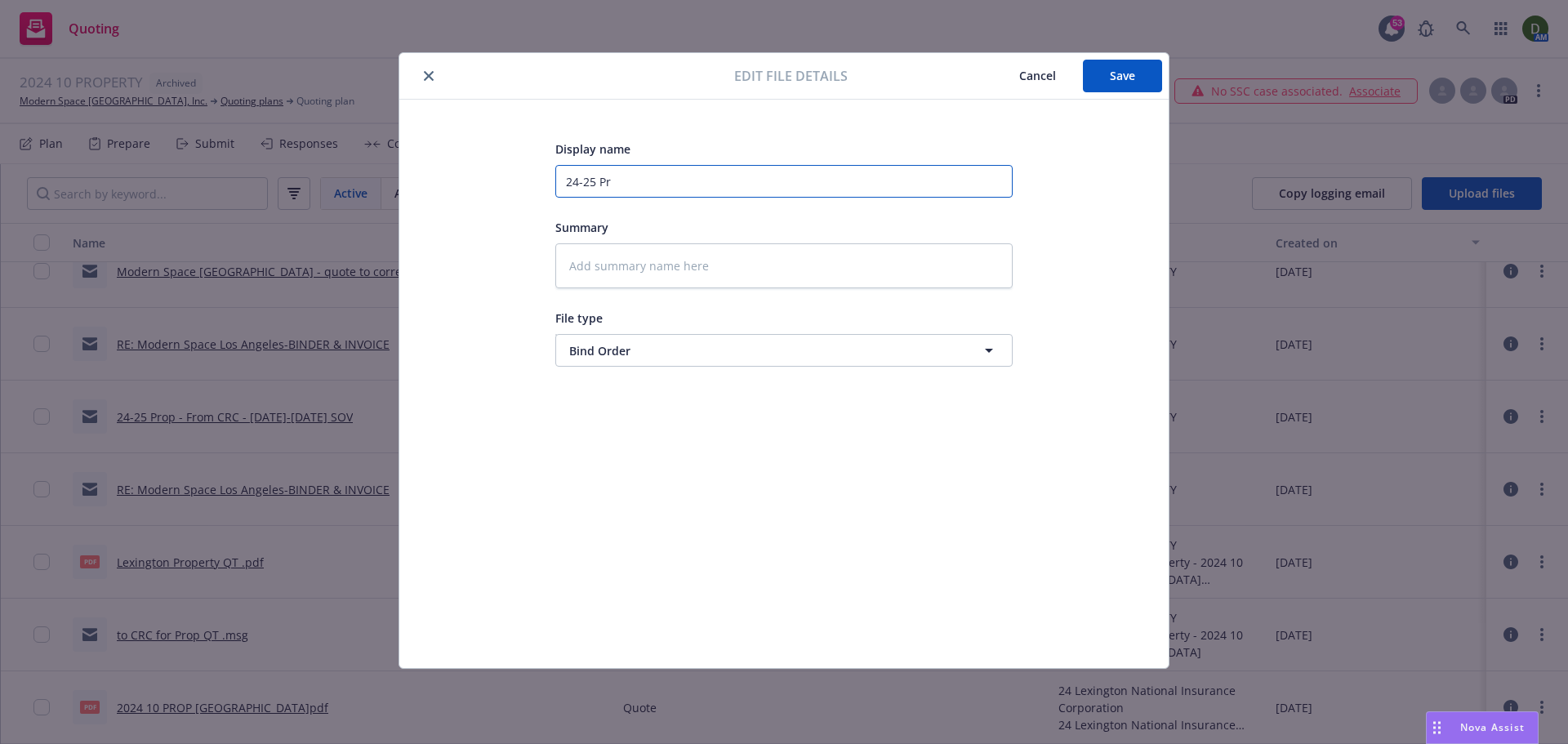
type input "24-25 Pro"
type textarea "x"
type input "24-25 Prop"
type textarea "x"
type input "24-25 Prop"
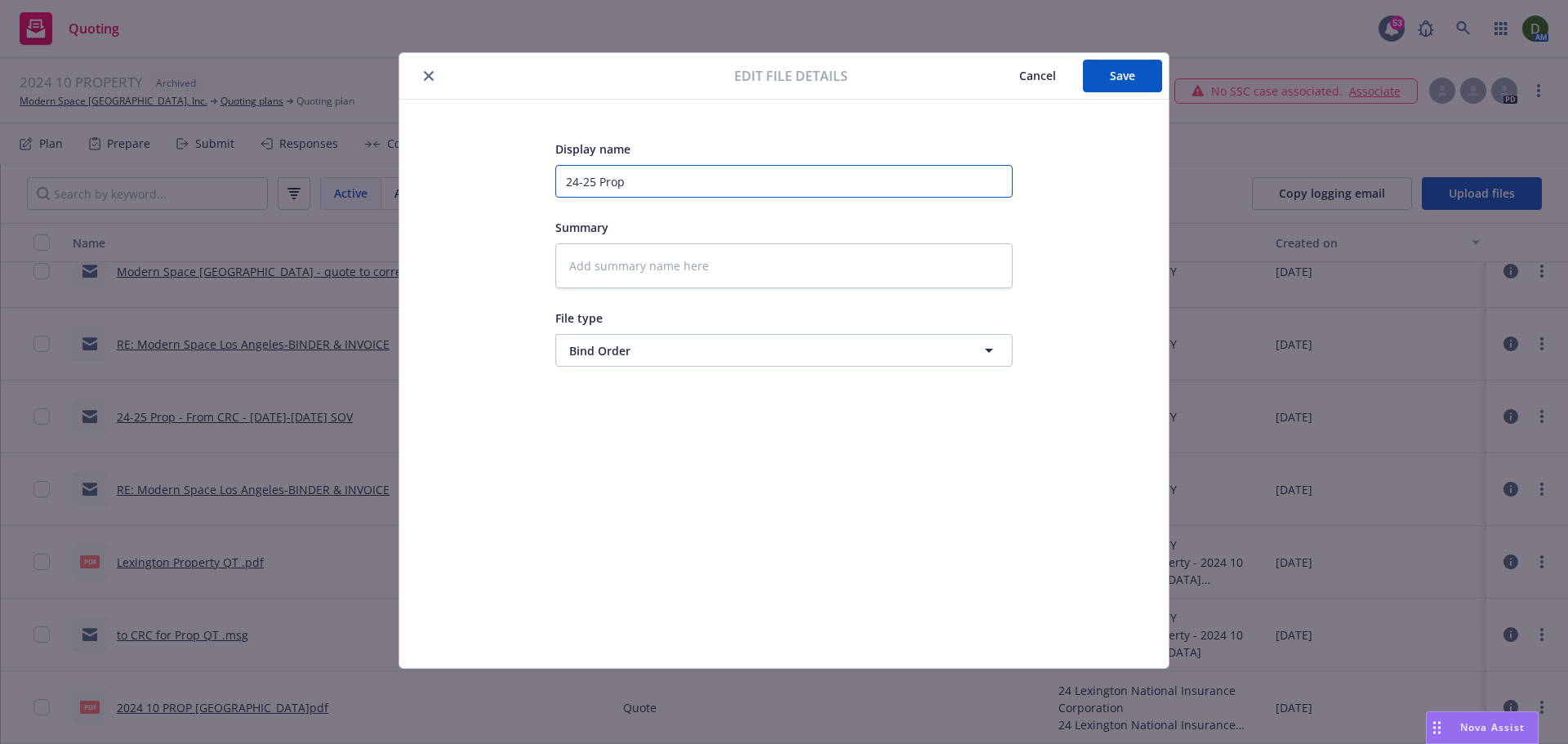
type textarea "x"
type input "24-25 Prop ="
click at [1106, 81] on button "Save" at bounding box center [1123, 76] width 79 height 33
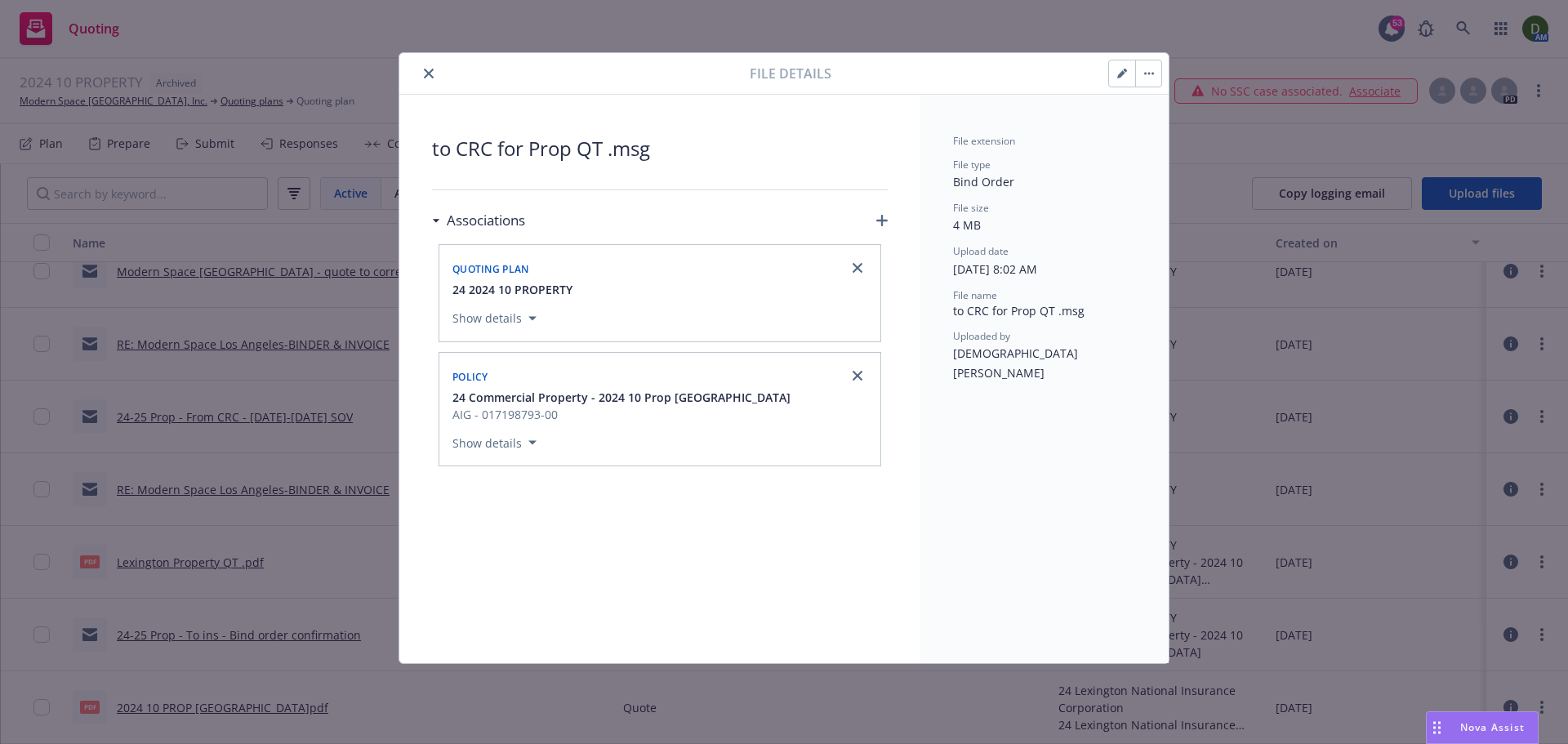
click at [438, 75] on button "close" at bounding box center [429, 73] width 19 height 19
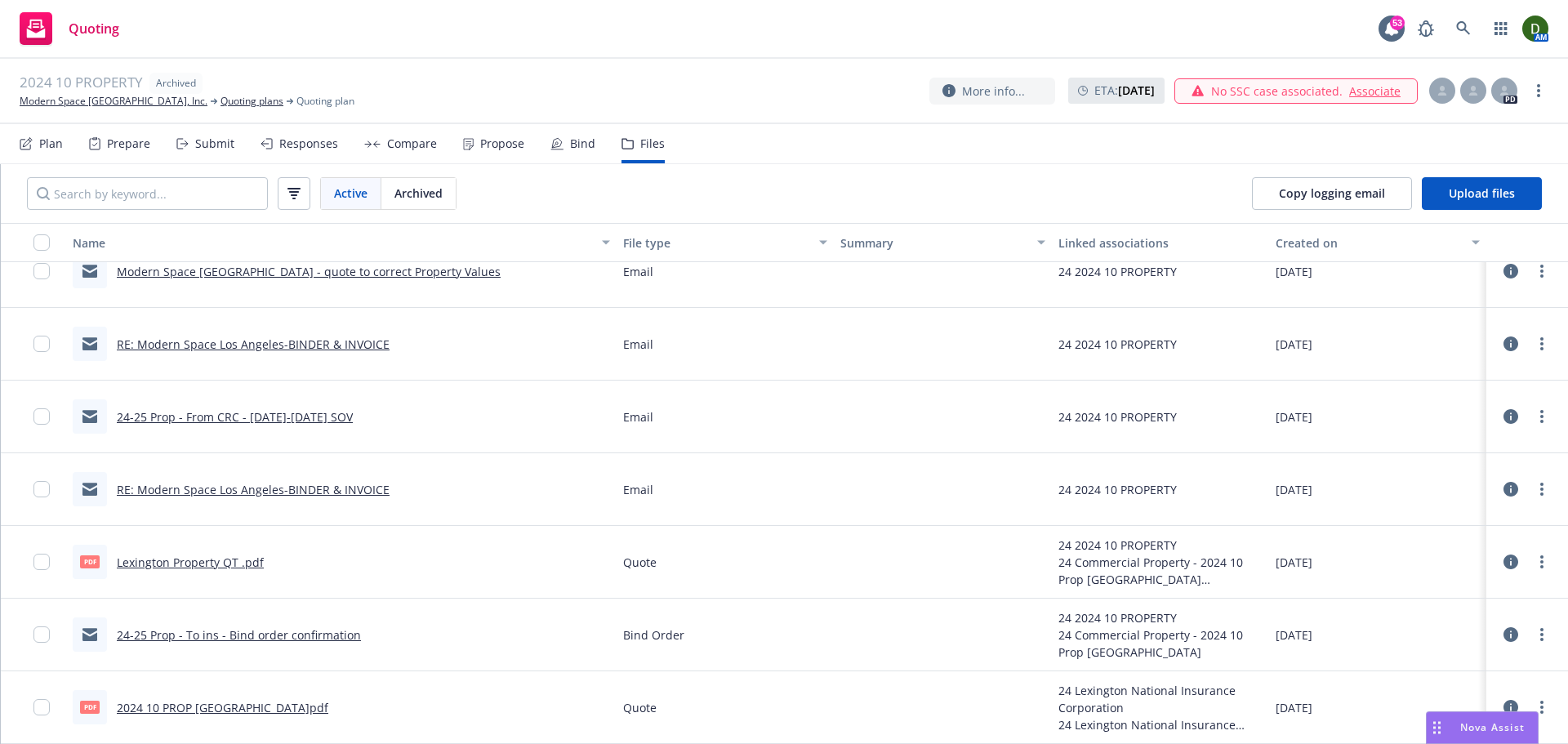
click at [328, 491] on link "RE: Modern Space Los Angeles-BINDER & INVOICE" at bounding box center [253, 490] width 272 height 15
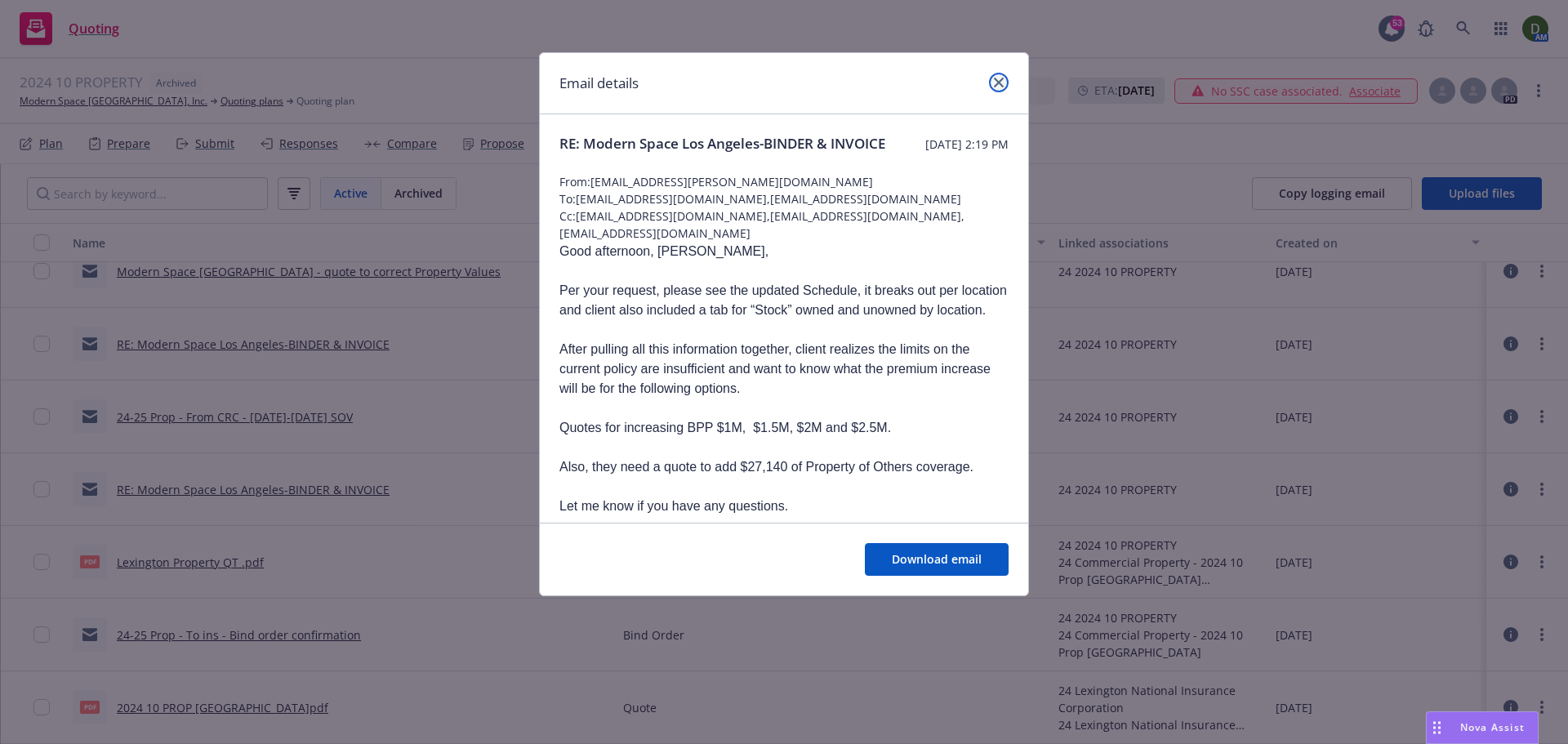
click at [998, 79] on icon "close" at bounding box center [998, 82] width 10 height 10
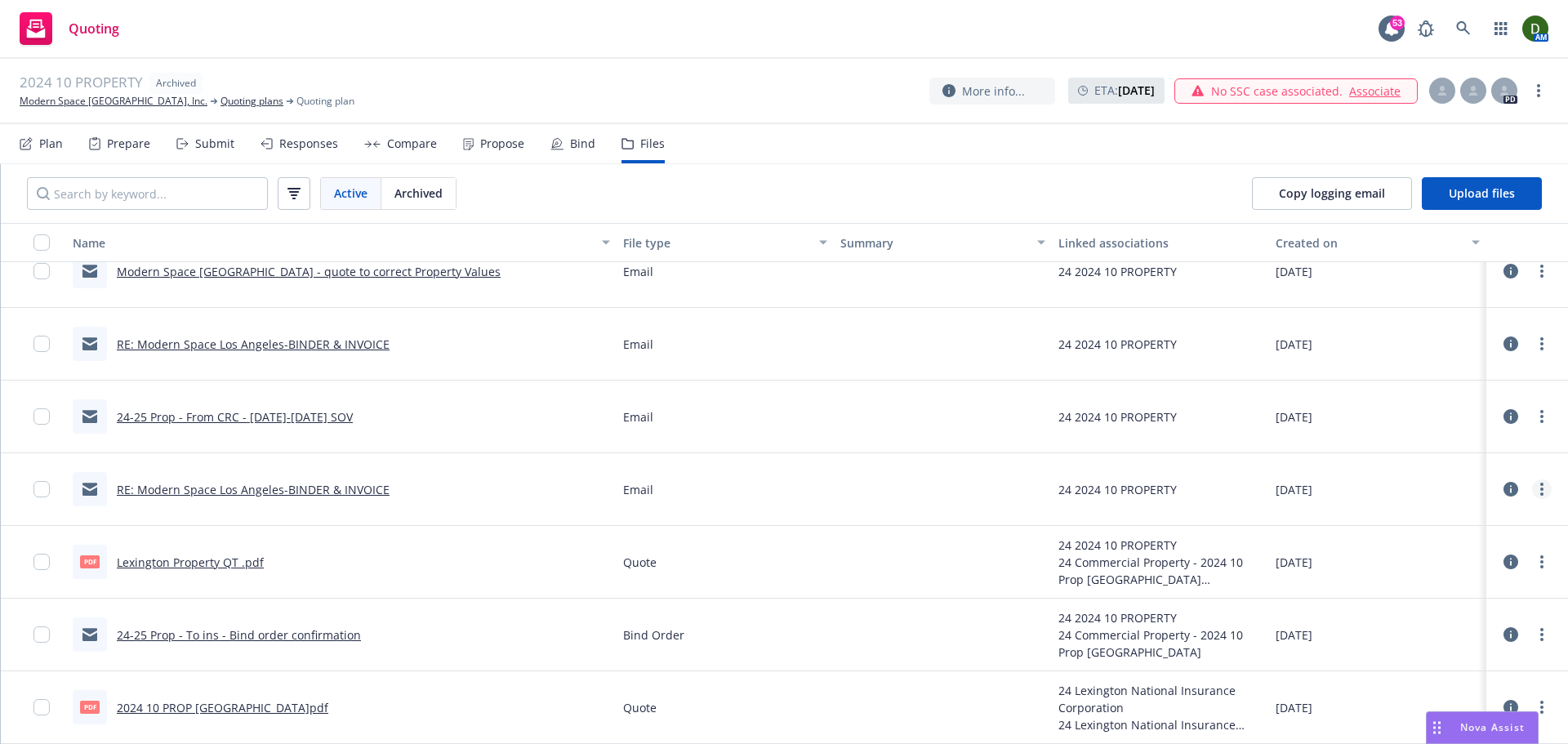
click at [1540, 486] on icon "more" at bounding box center [1541, 489] width 3 height 14
click at [1411, 582] on link "Edit" at bounding box center [1457, 588] width 162 height 33
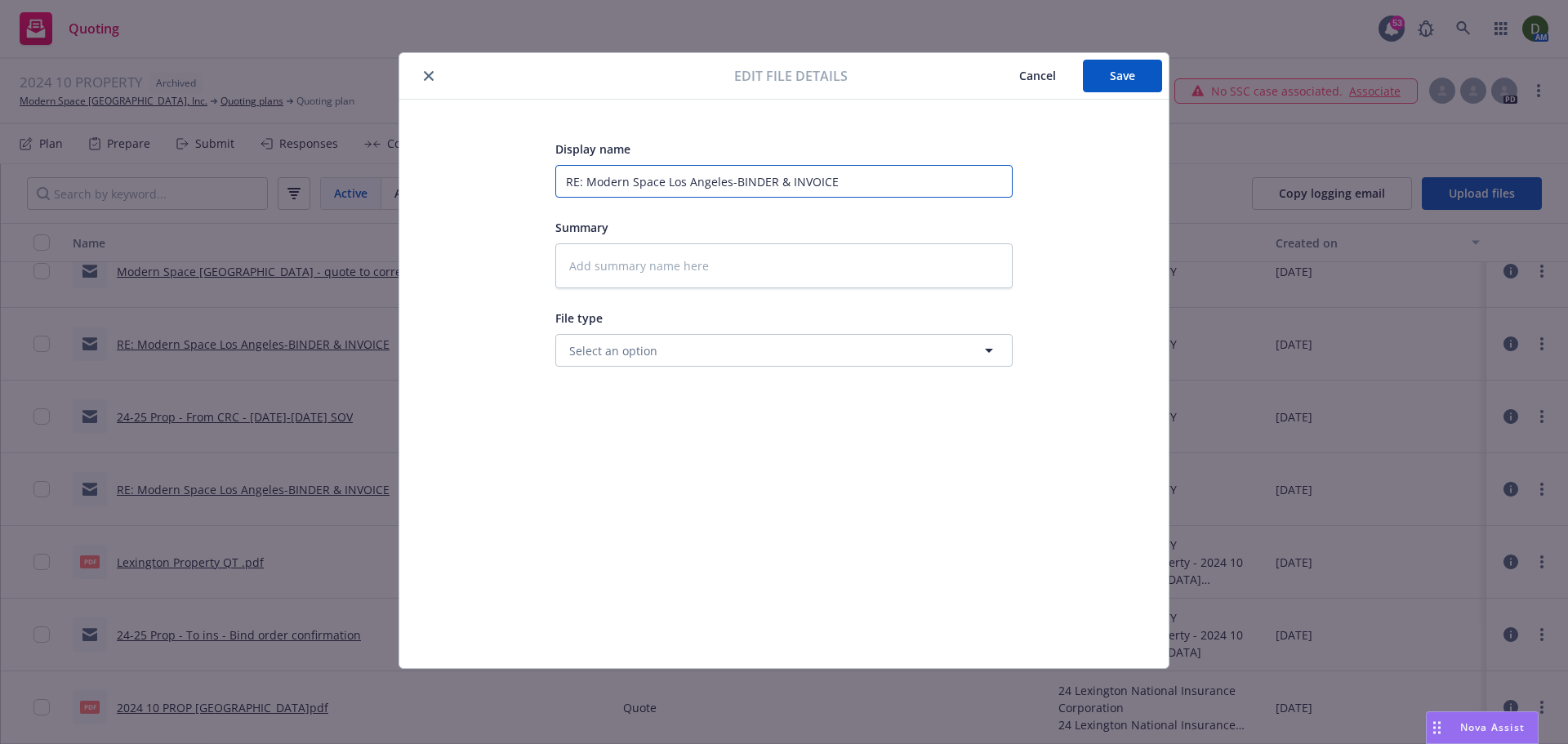
click at [834, 168] on input "RE: Modern Space Los Angeles-BINDER & INVOICE" at bounding box center [784, 182] width 457 height 33
click at [1139, 81] on button "Save" at bounding box center [1123, 76] width 79 height 33
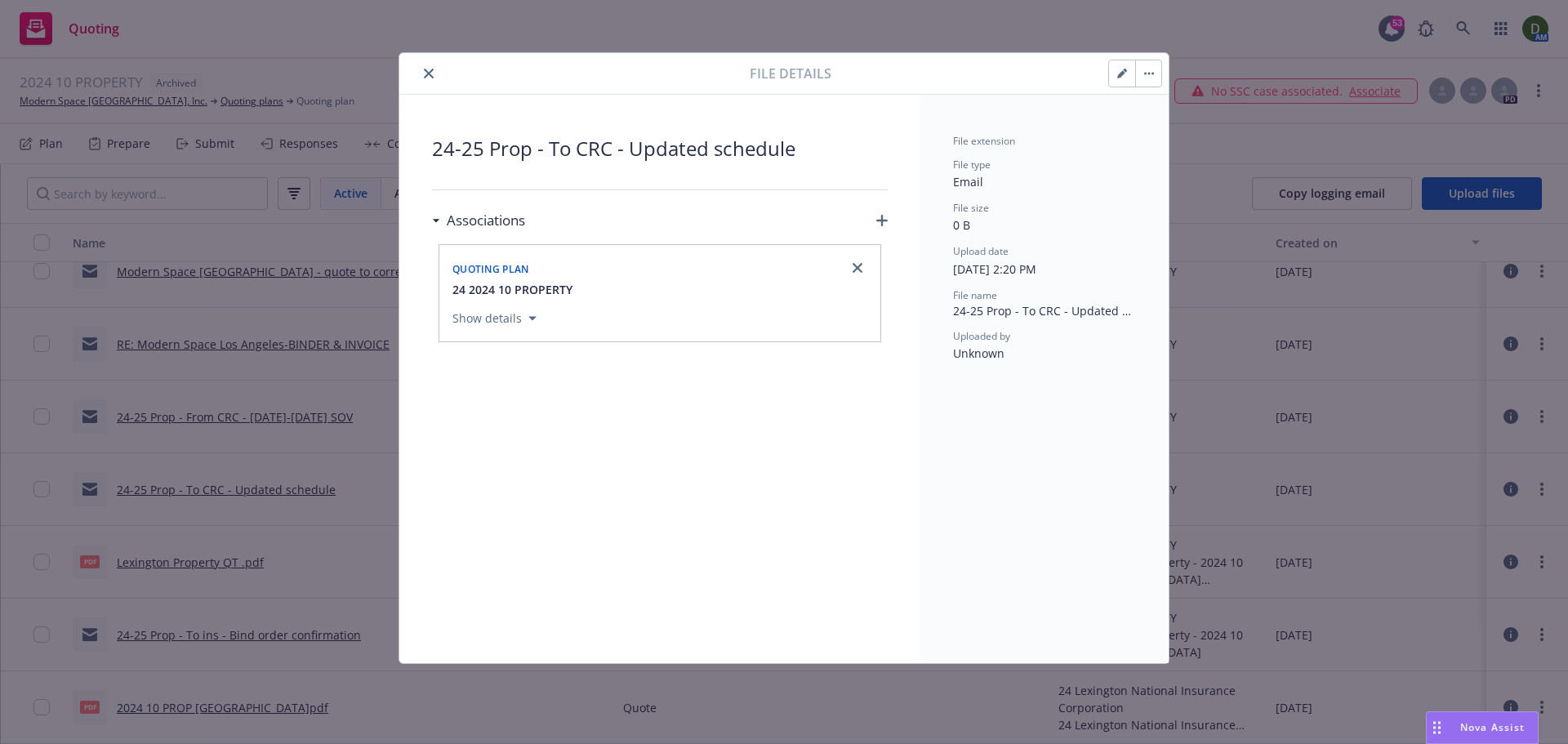
click at [428, 72] on icon "close" at bounding box center [429, 73] width 10 height 10
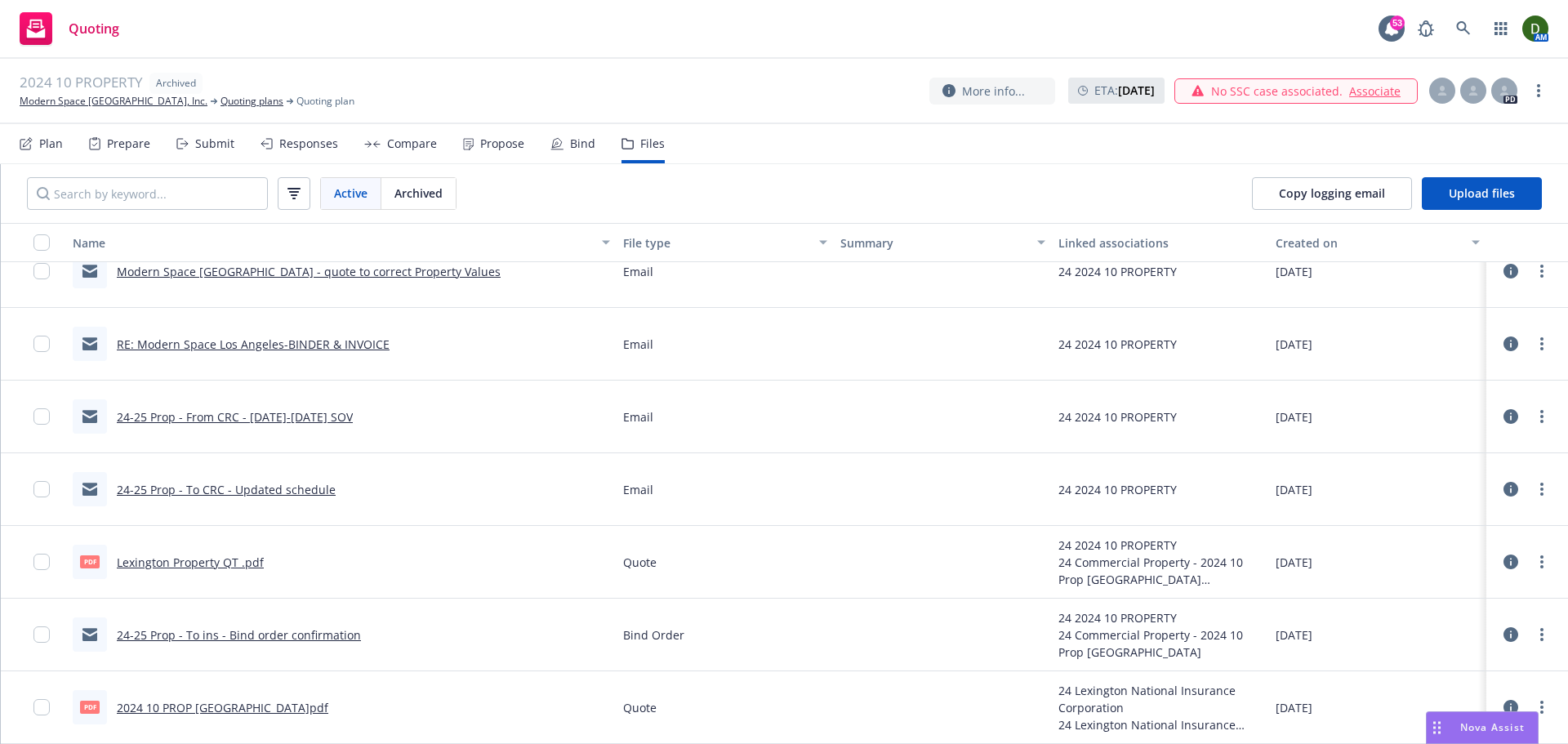
click at [298, 497] on link "24-25 Prop - To CRC - Updated schedule" at bounding box center [226, 490] width 218 height 15
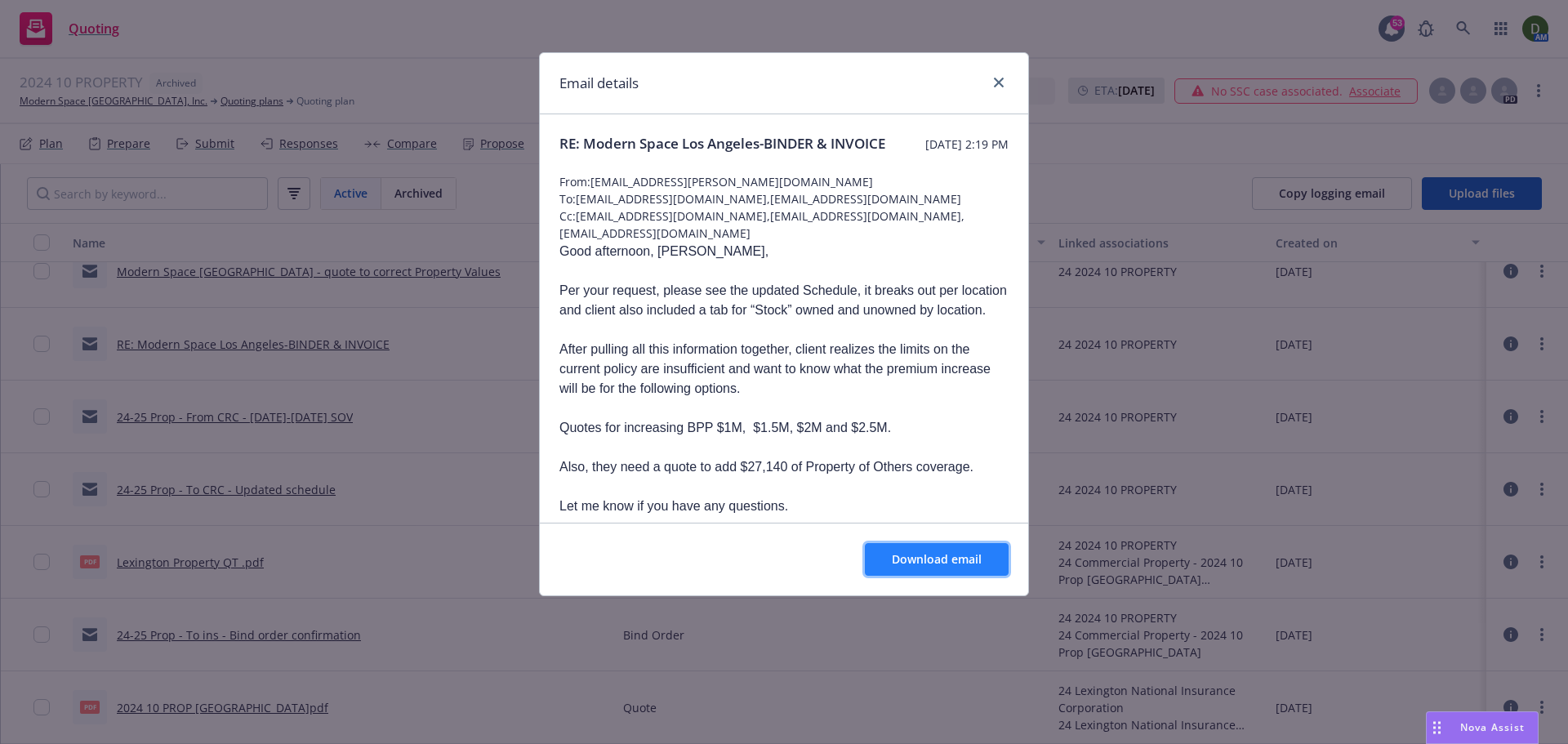
click at [903, 559] on span "Download email" at bounding box center [936, 558] width 90 height 15
click at [995, 75] on link "close" at bounding box center [998, 82] width 19 height 19
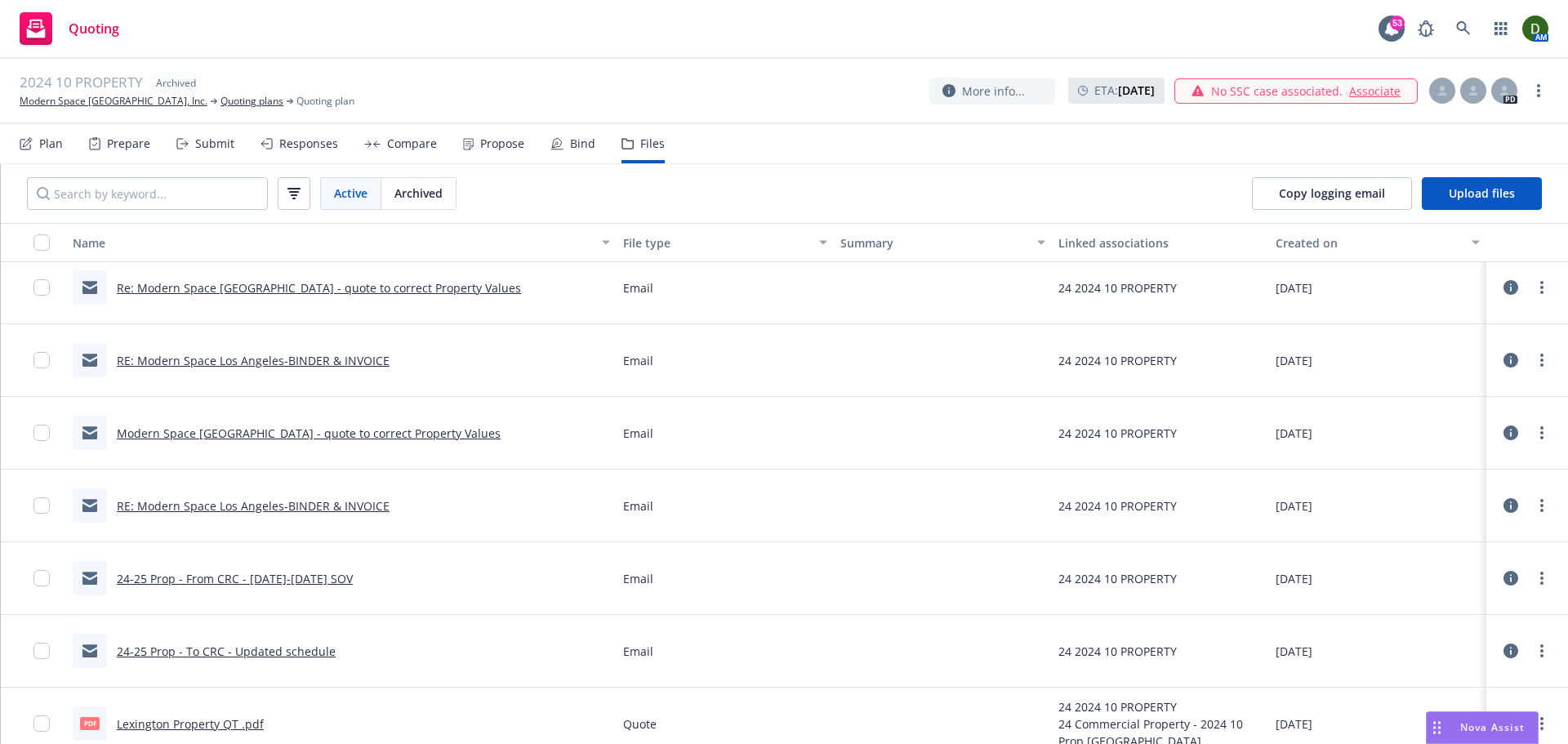
scroll to position [511, 0]
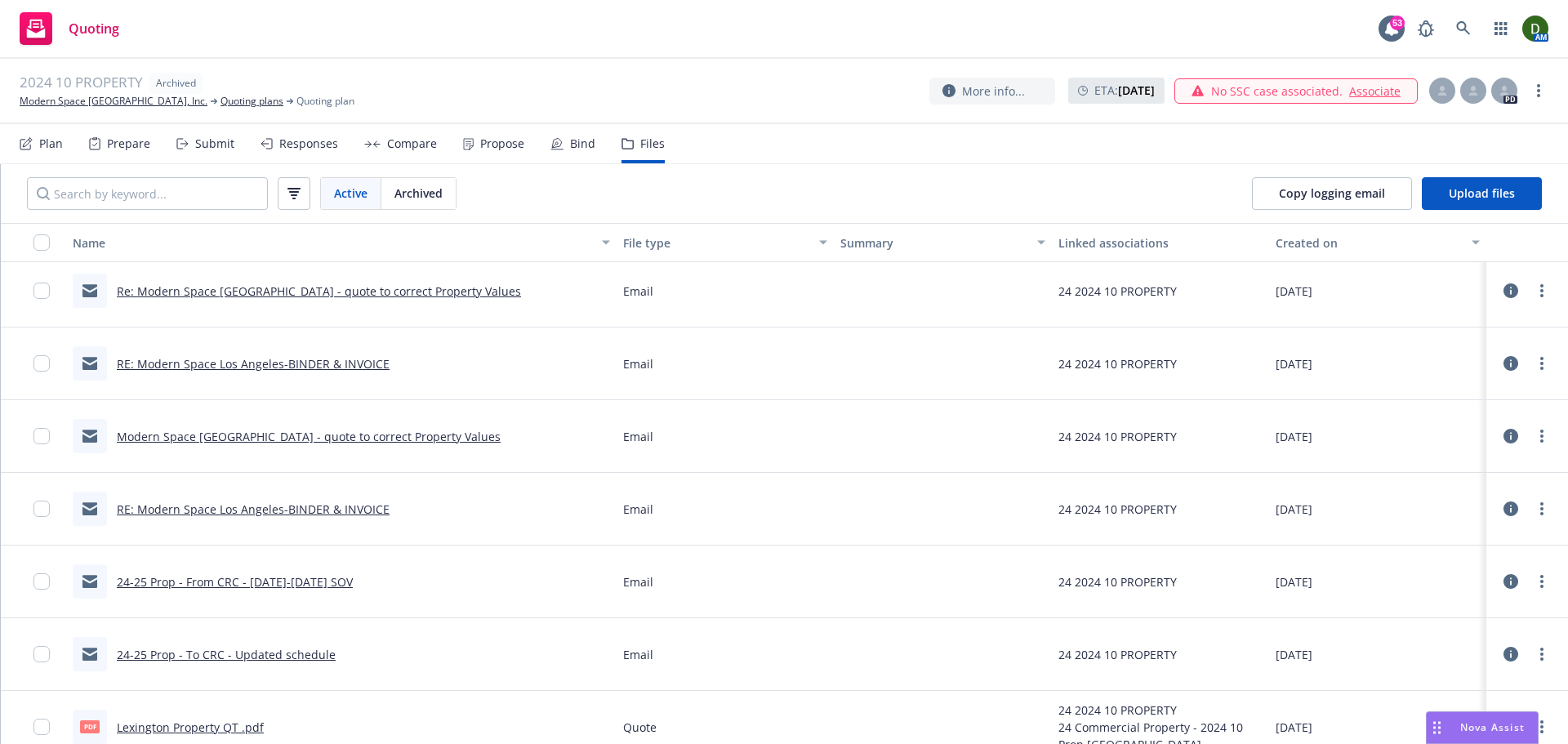
click at [255, 508] on link "RE: Modern Space Los Angeles-BINDER & INVOICE" at bounding box center [253, 509] width 272 height 15
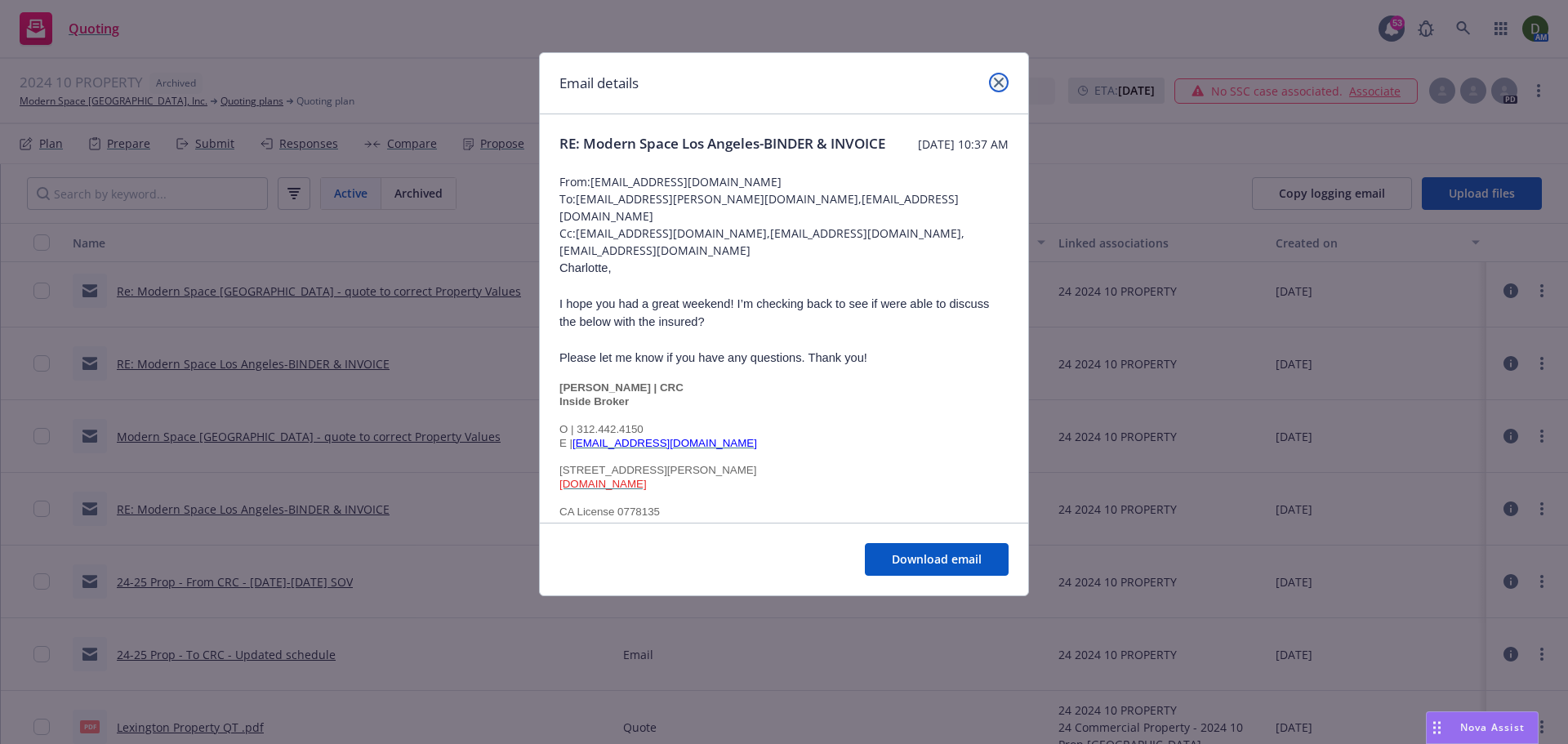
click at [993, 76] on link "close" at bounding box center [998, 82] width 19 height 19
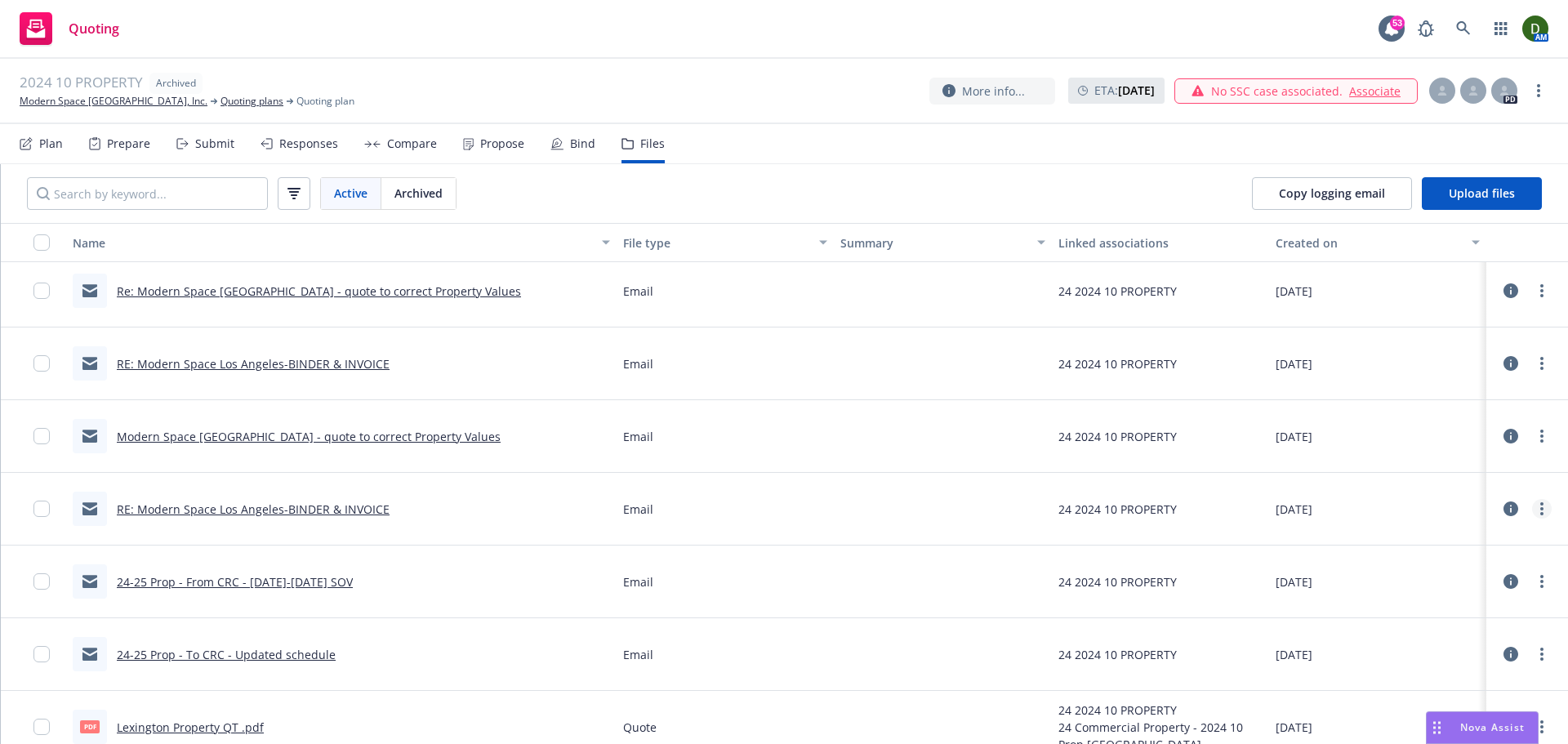
click at [1531, 511] on link "more" at bounding box center [1541, 508] width 19 height 19
click at [1436, 543] on link "Archive" at bounding box center [1457, 542] width 162 height 33
click at [290, 444] on div "Modern Space Los Angeles - quote to correct Property Values" at bounding box center [308, 437] width 384 height 17
click at [321, 445] on div "Modern Space Los Angeles - quote to correct Property Values" at bounding box center [286, 436] width 428 height 34
click at [345, 436] on link "Modern Space Los Angeles - quote to correct Property Values" at bounding box center [308, 437] width 384 height 15
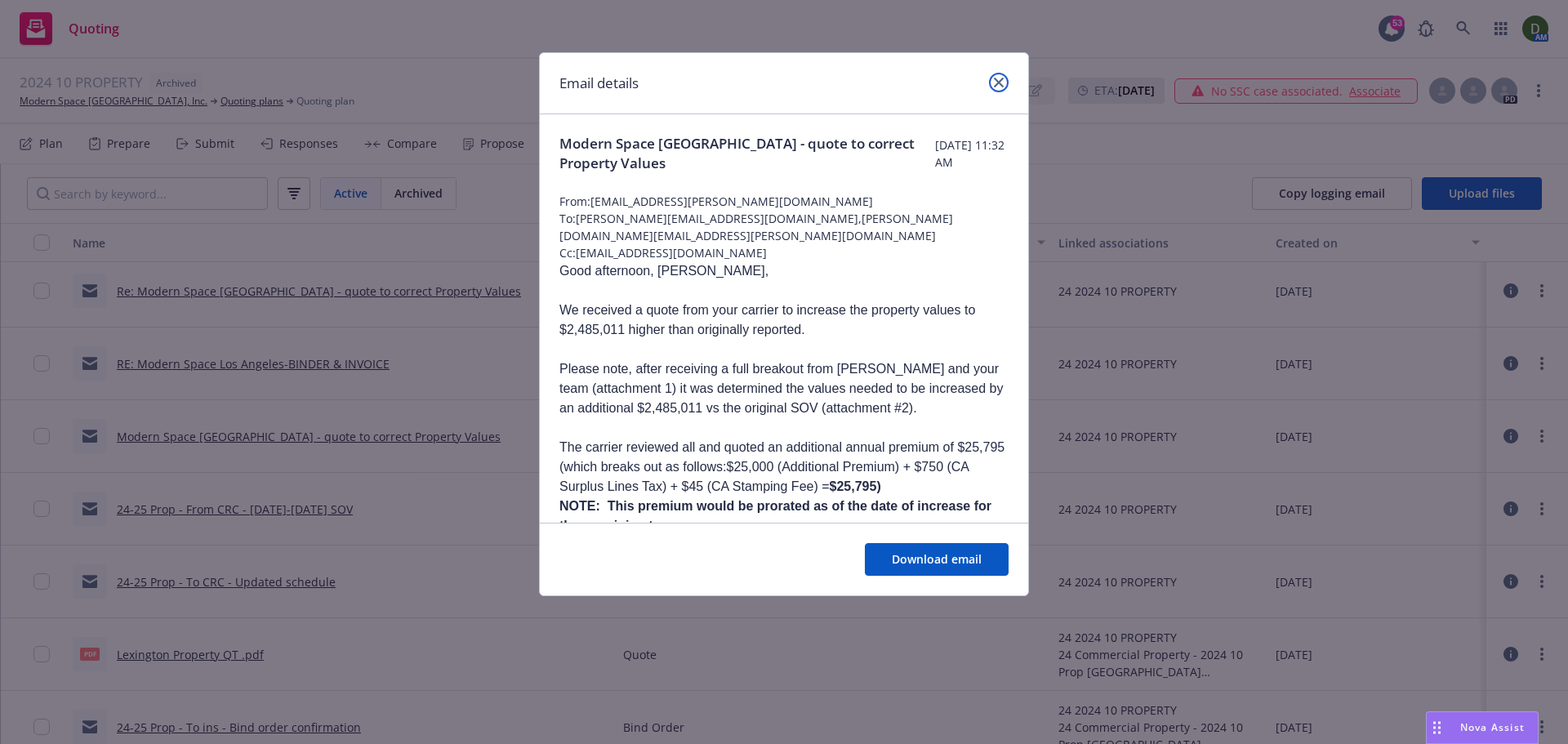
click at [999, 87] on link "close" at bounding box center [998, 82] width 19 height 19
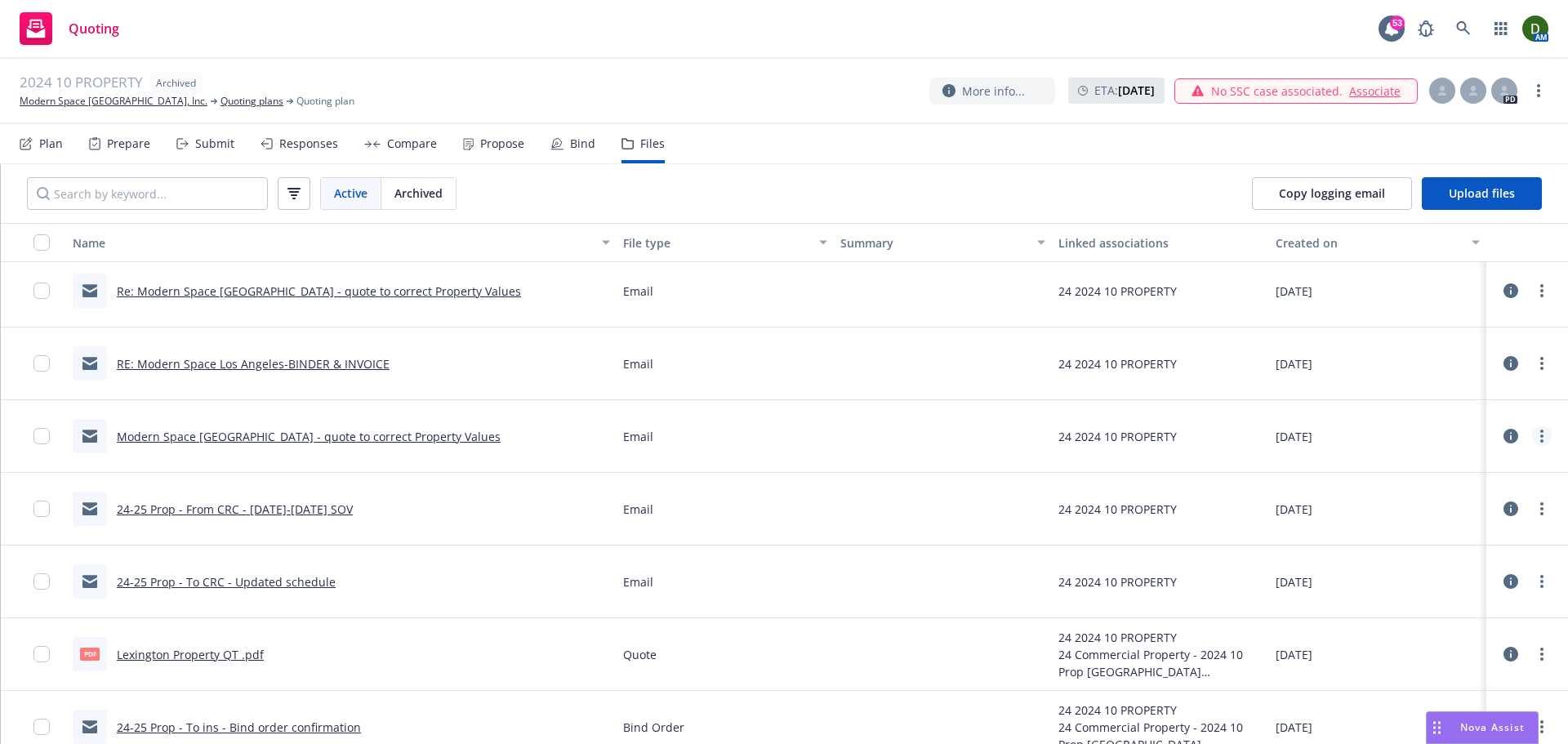
click at [1531, 429] on link "more" at bounding box center [1541, 436] width 19 height 19
click at [1464, 535] on link "Edit" at bounding box center [1457, 535] width 162 height 33
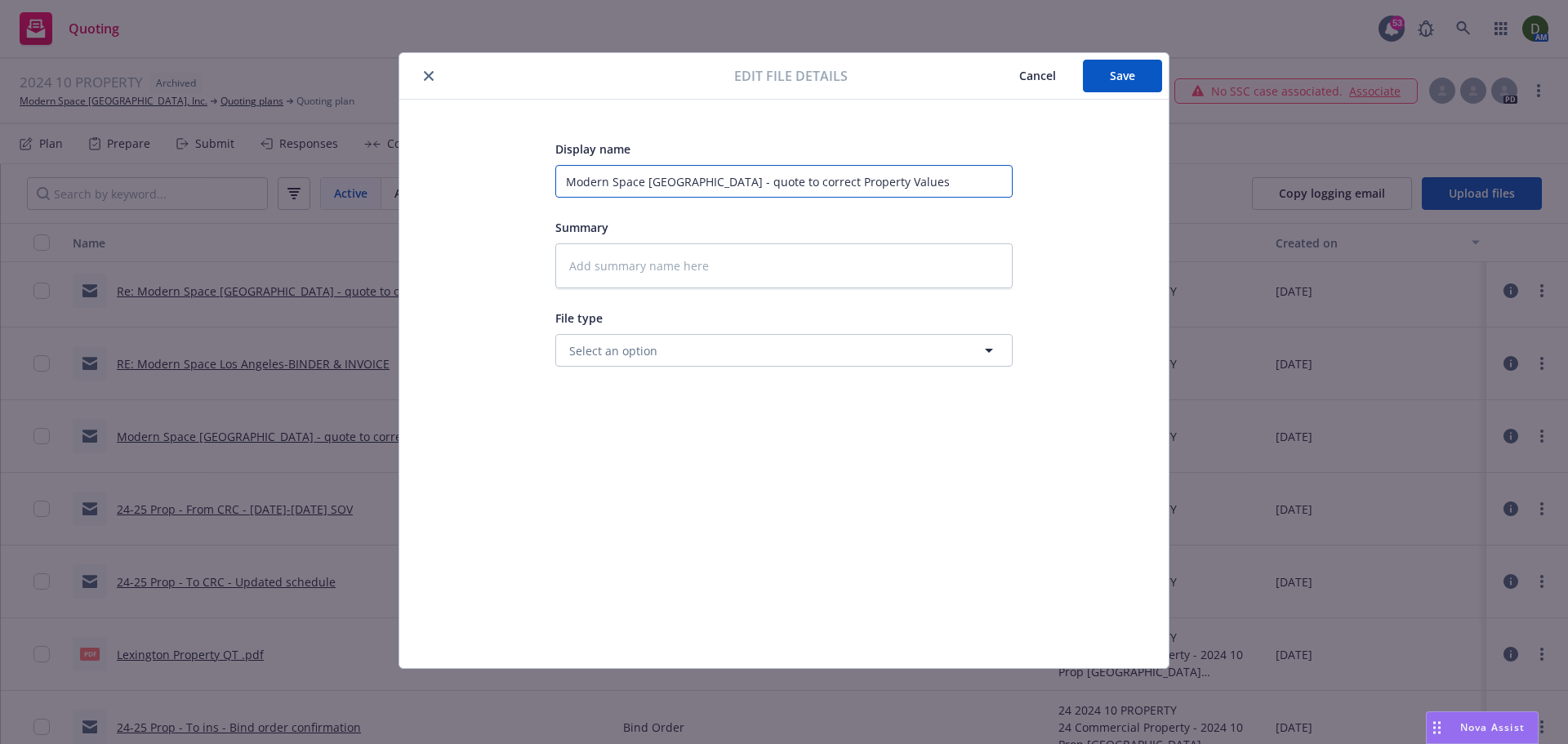
drag, startPoint x: 707, startPoint y: 186, endPoint x: 319, endPoint y: 157, distance: 389.1
click at [319, 157] on div "Edit file details Cancel Save Display name Modern Space Los Angeles - quote to …" at bounding box center [784, 372] width 1568 height 744
click at [1110, 70] on span "Save" at bounding box center [1122, 75] width 25 height 15
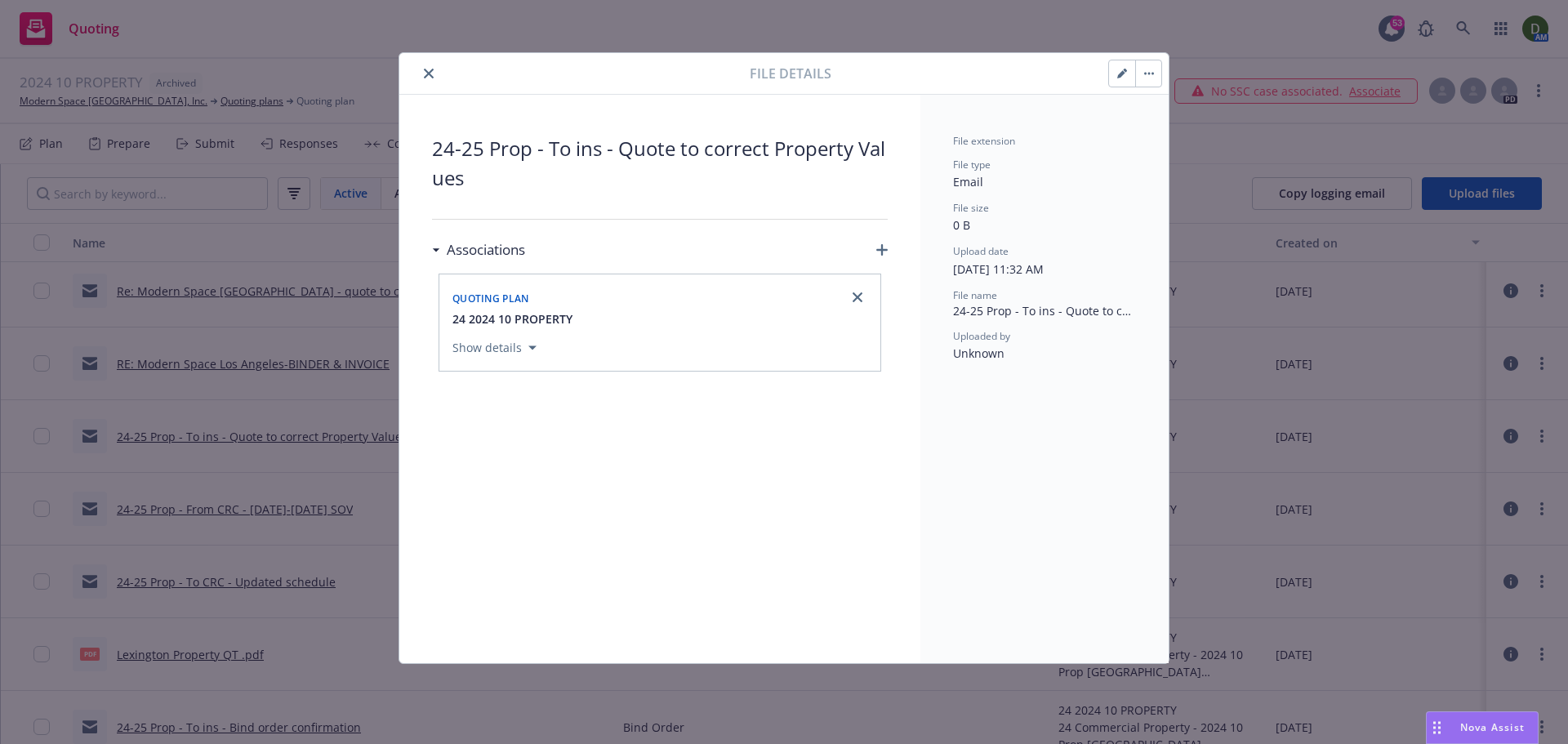
click at [420, 79] on button "close" at bounding box center [429, 73] width 19 height 19
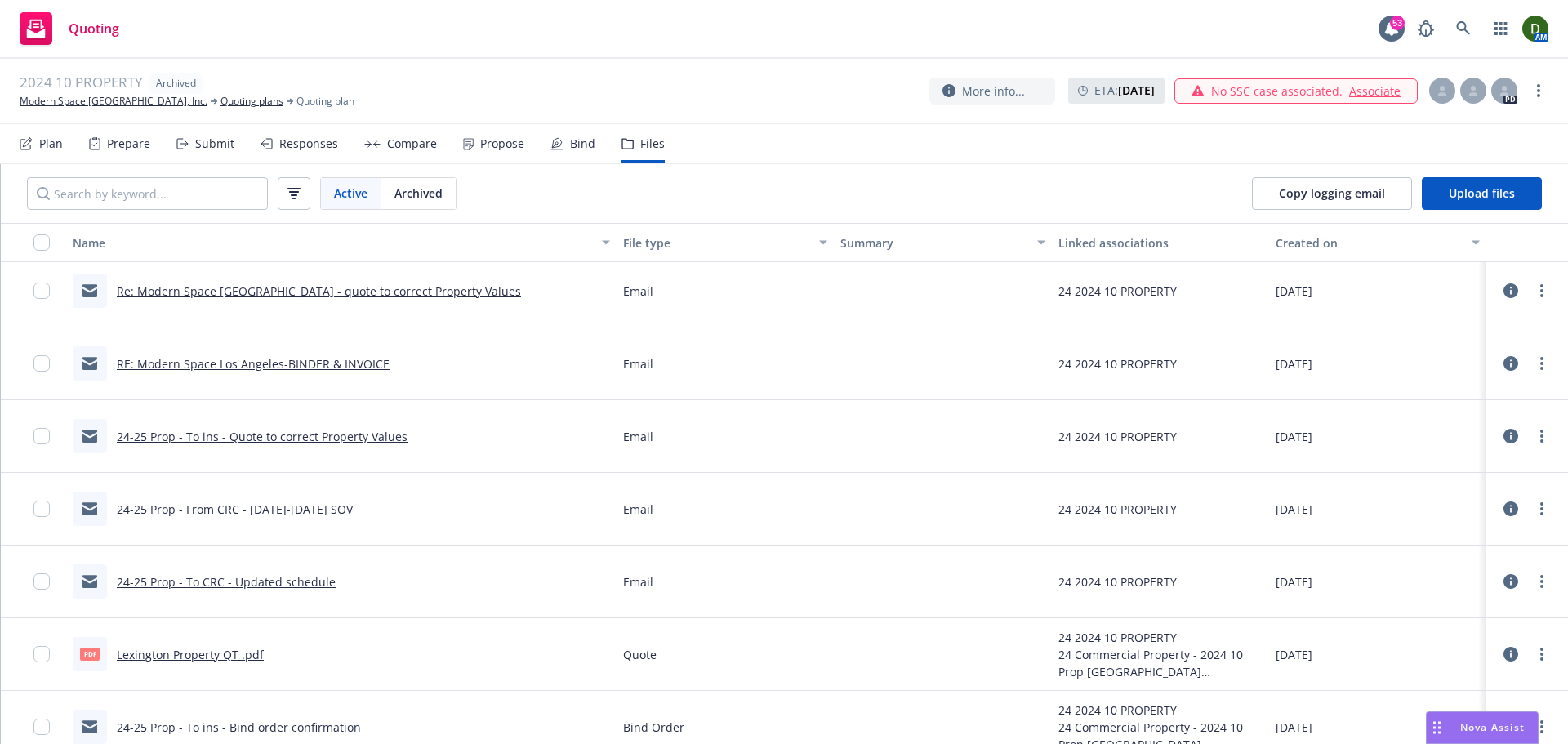
click at [301, 369] on link "RE: Modern Space Los Angeles-BINDER & INVOICE" at bounding box center [253, 363] width 272 height 15
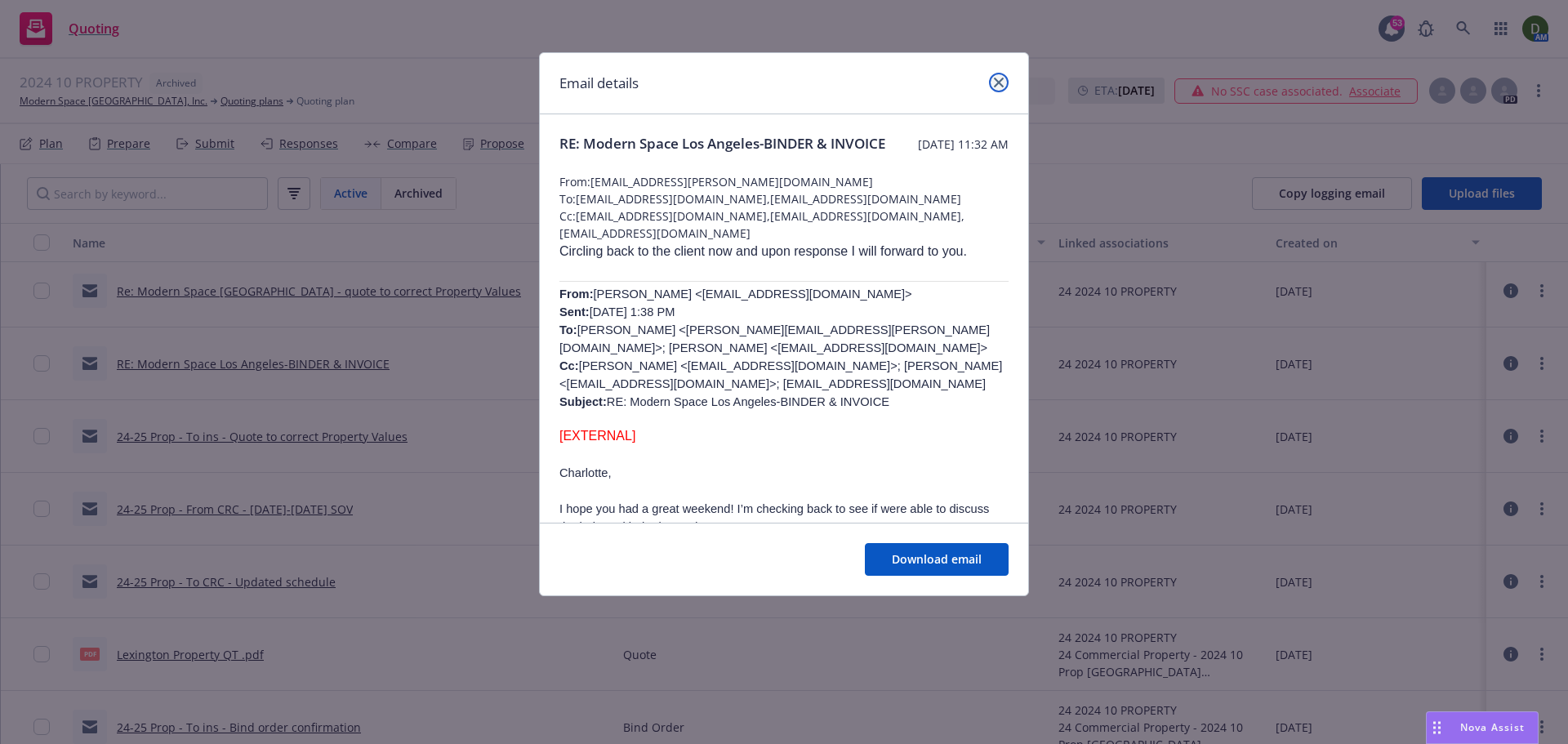
click at [1000, 77] on icon "close" at bounding box center [998, 82] width 10 height 10
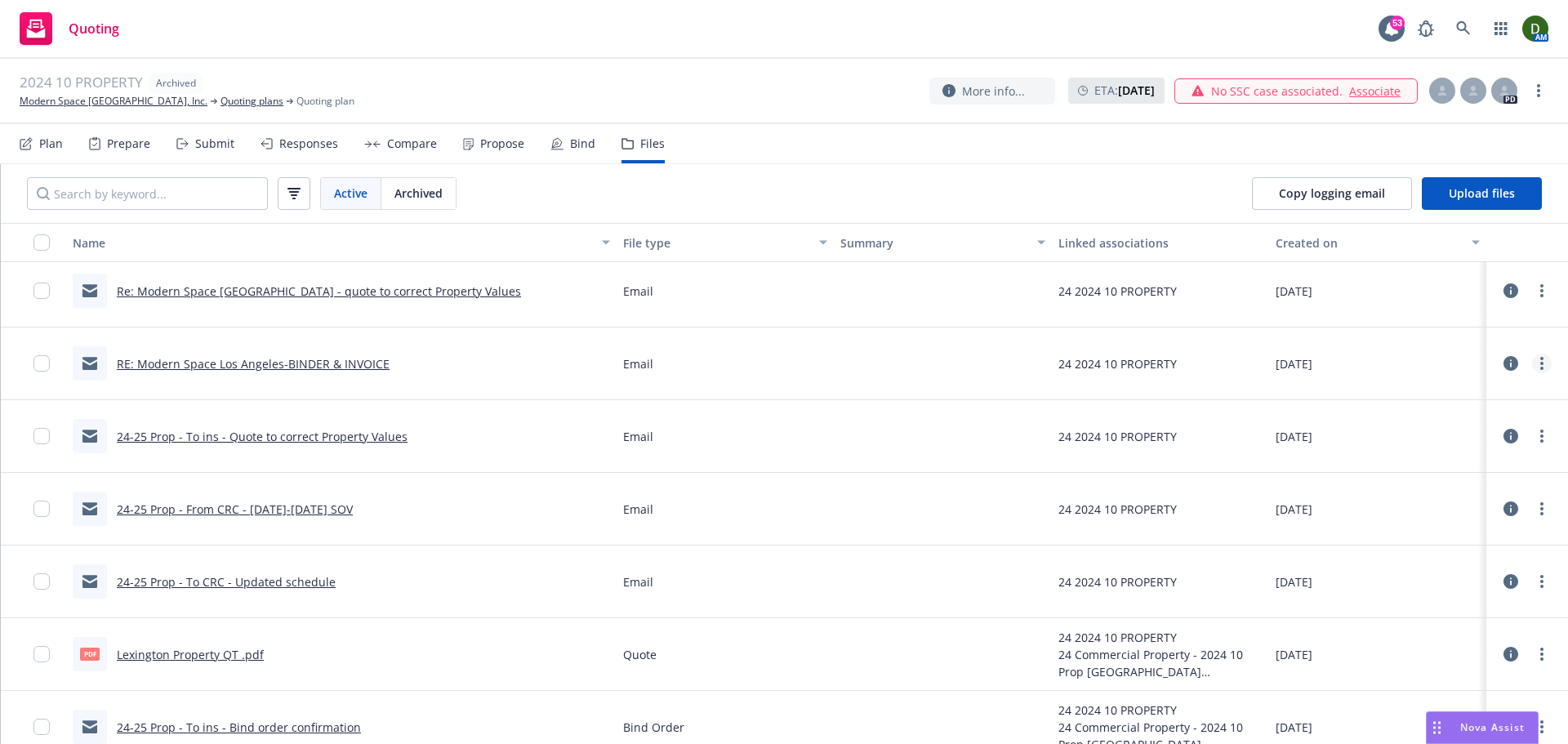
click at [1540, 362] on circle "more" at bounding box center [1541, 362] width 3 height 3
click at [1450, 405] on link "Archive" at bounding box center [1457, 397] width 162 height 33
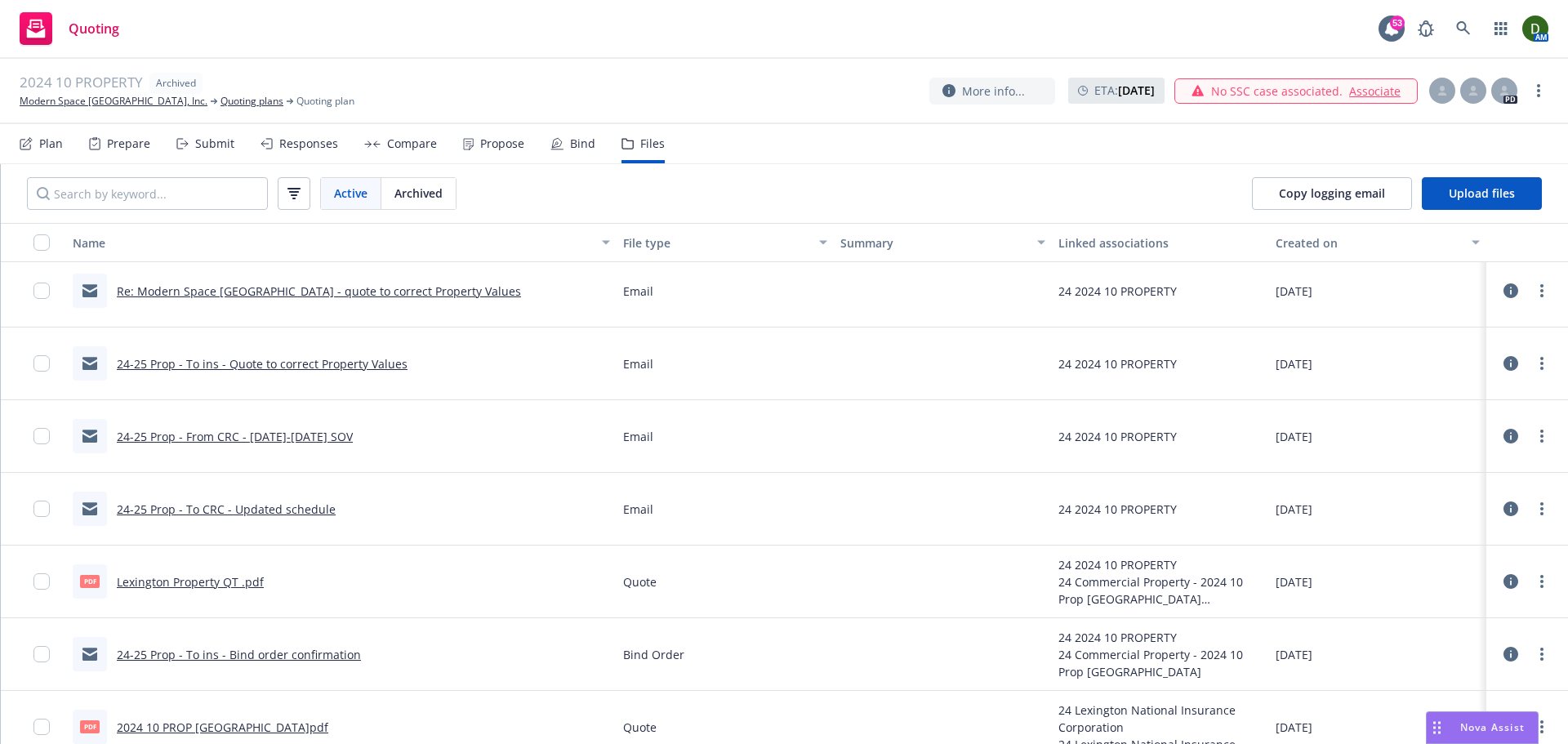
scroll to position [430, 0]
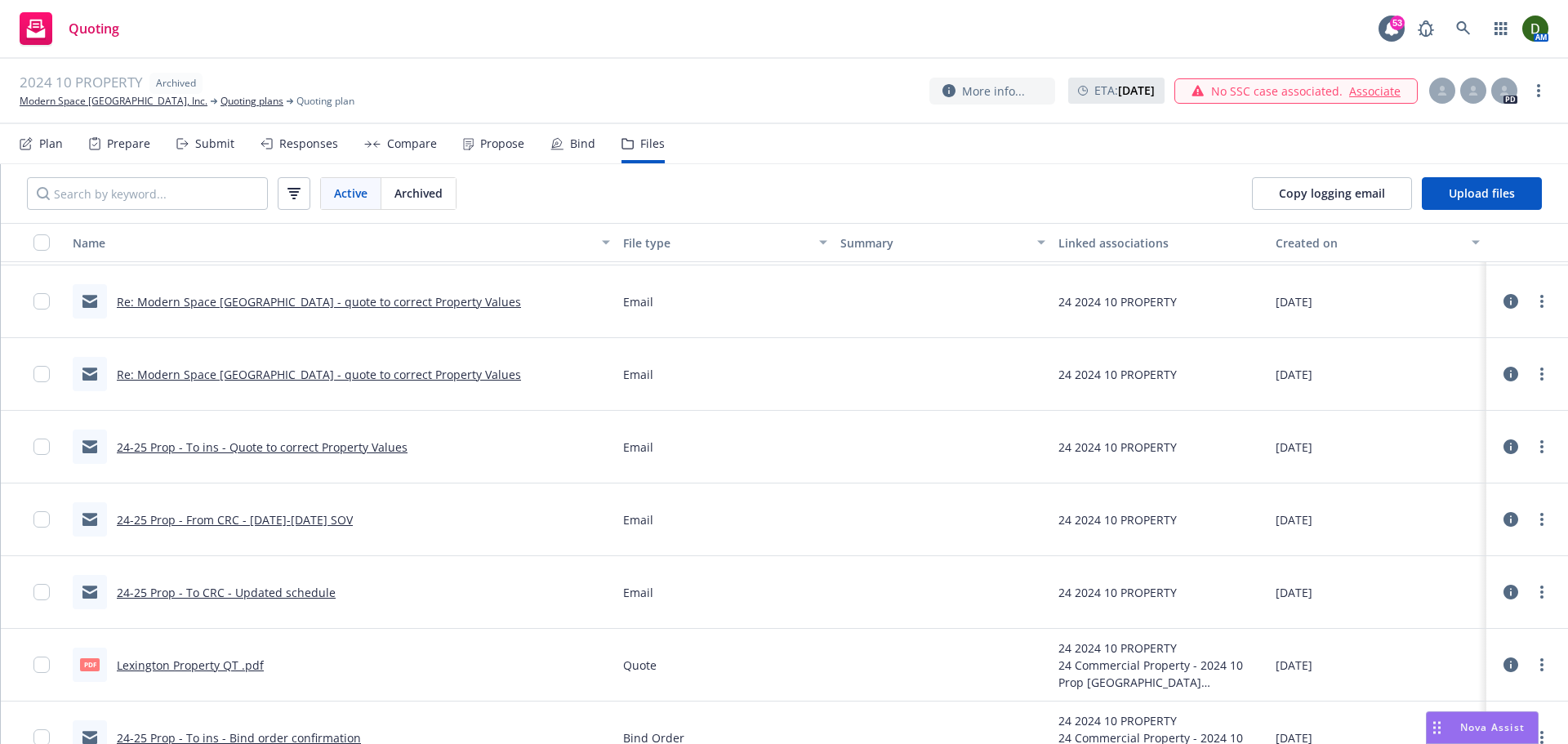
click at [393, 374] on link "Re: Modern Space Los Angeles - quote to correct Property Values" at bounding box center [319, 374] width 404 height 15
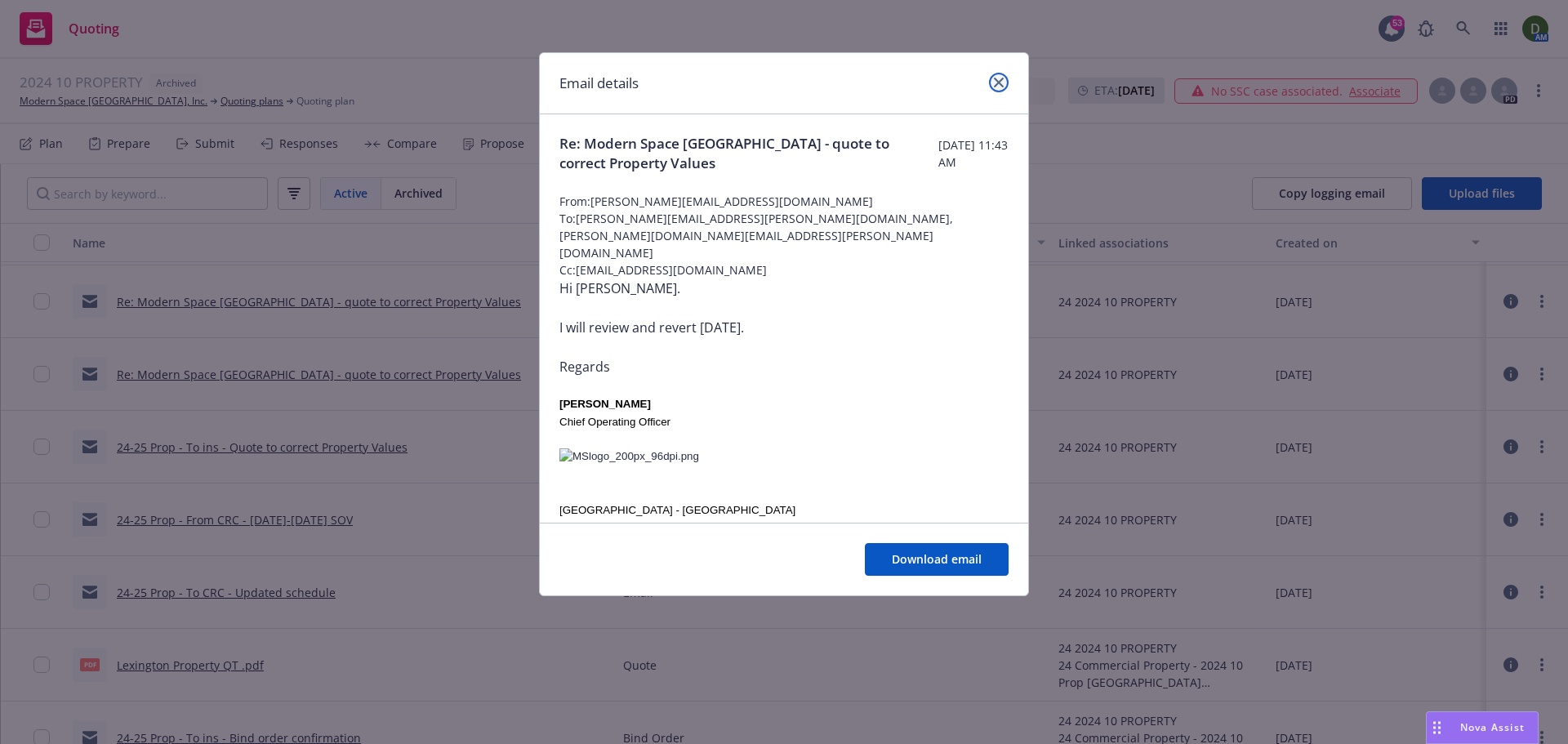
click at [993, 79] on link "close" at bounding box center [998, 82] width 19 height 19
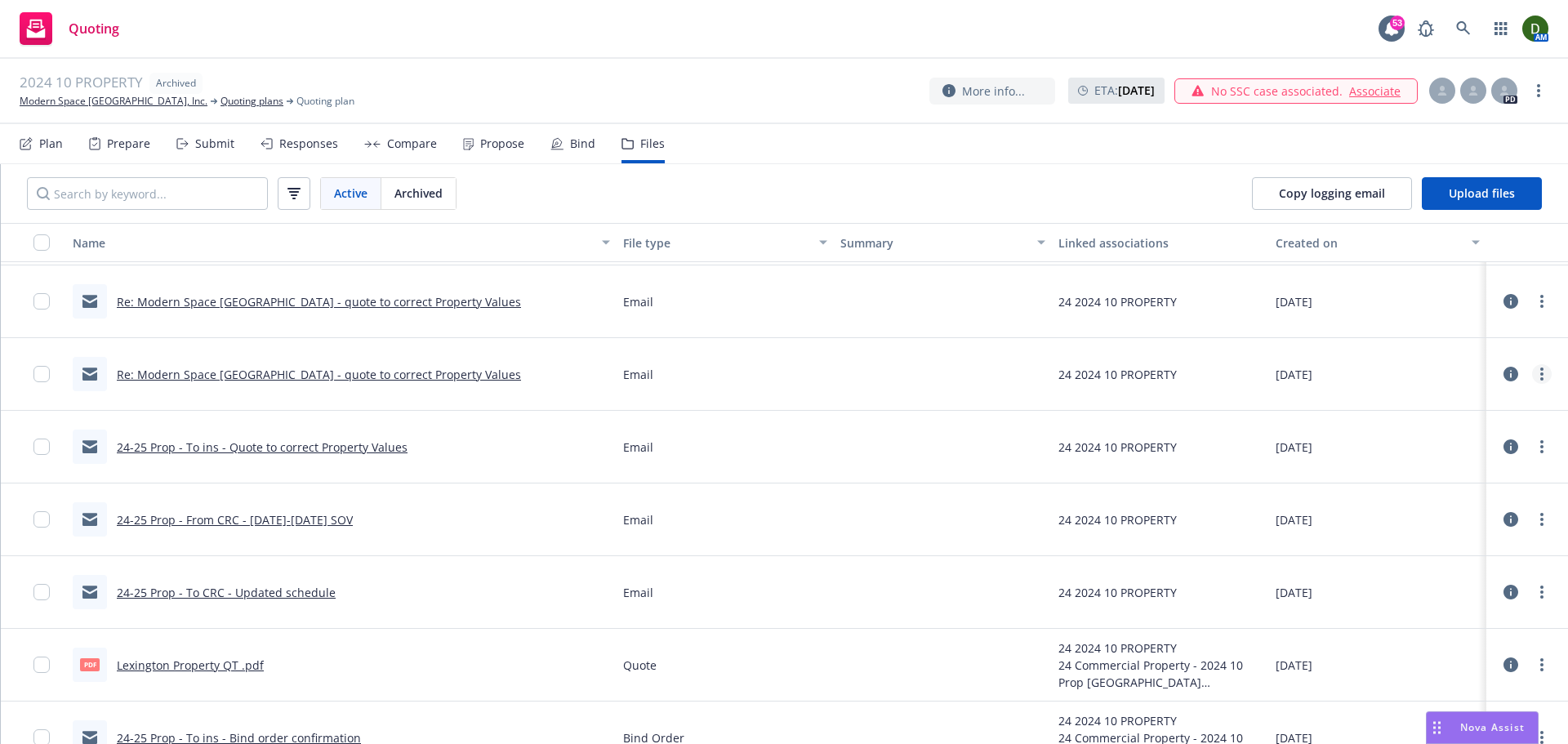
click at [1532, 367] on link "more" at bounding box center [1541, 374] width 19 height 19
click at [1433, 421] on link "Archive" at bounding box center [1457, 408] width 162 height 33
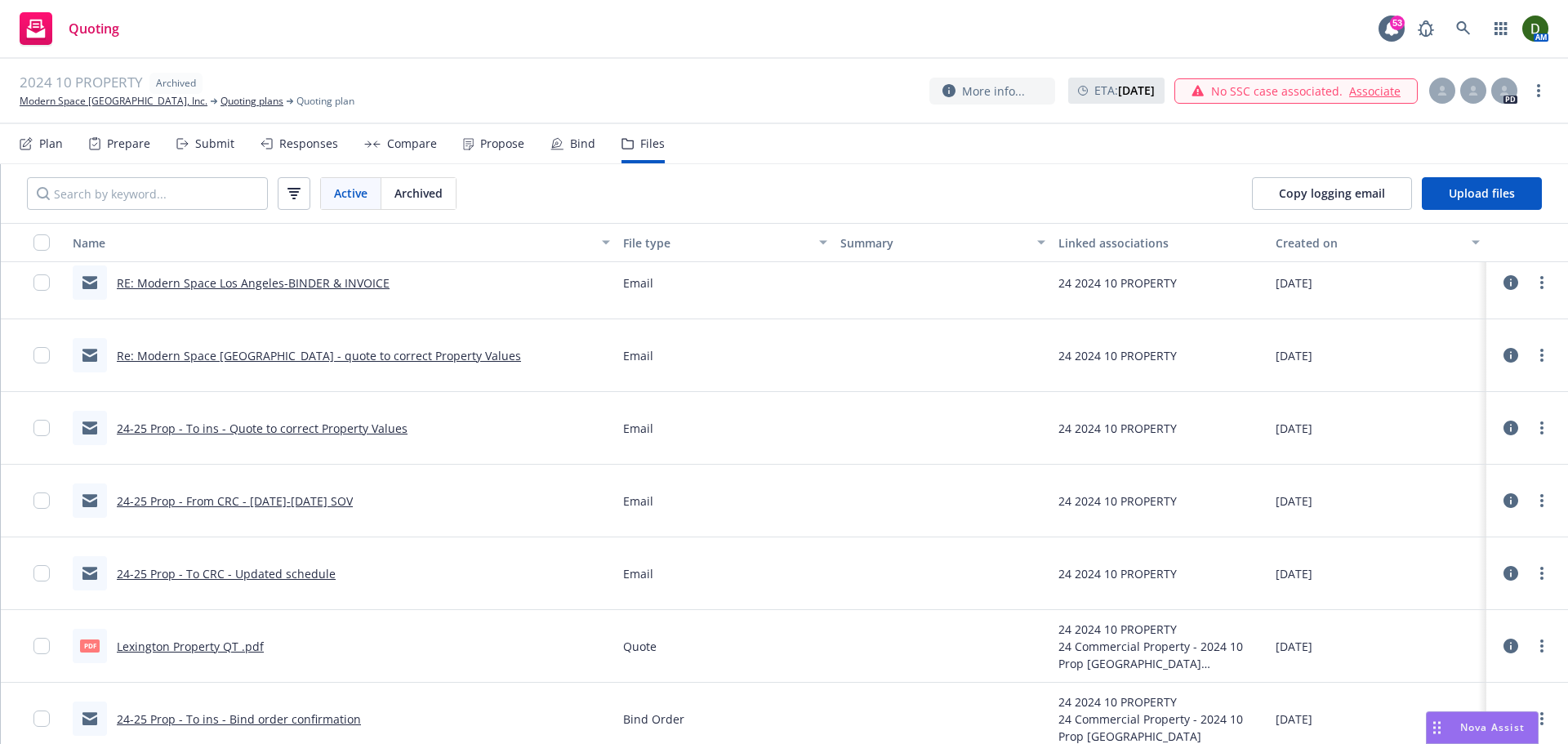
scroll to position [348, 0]
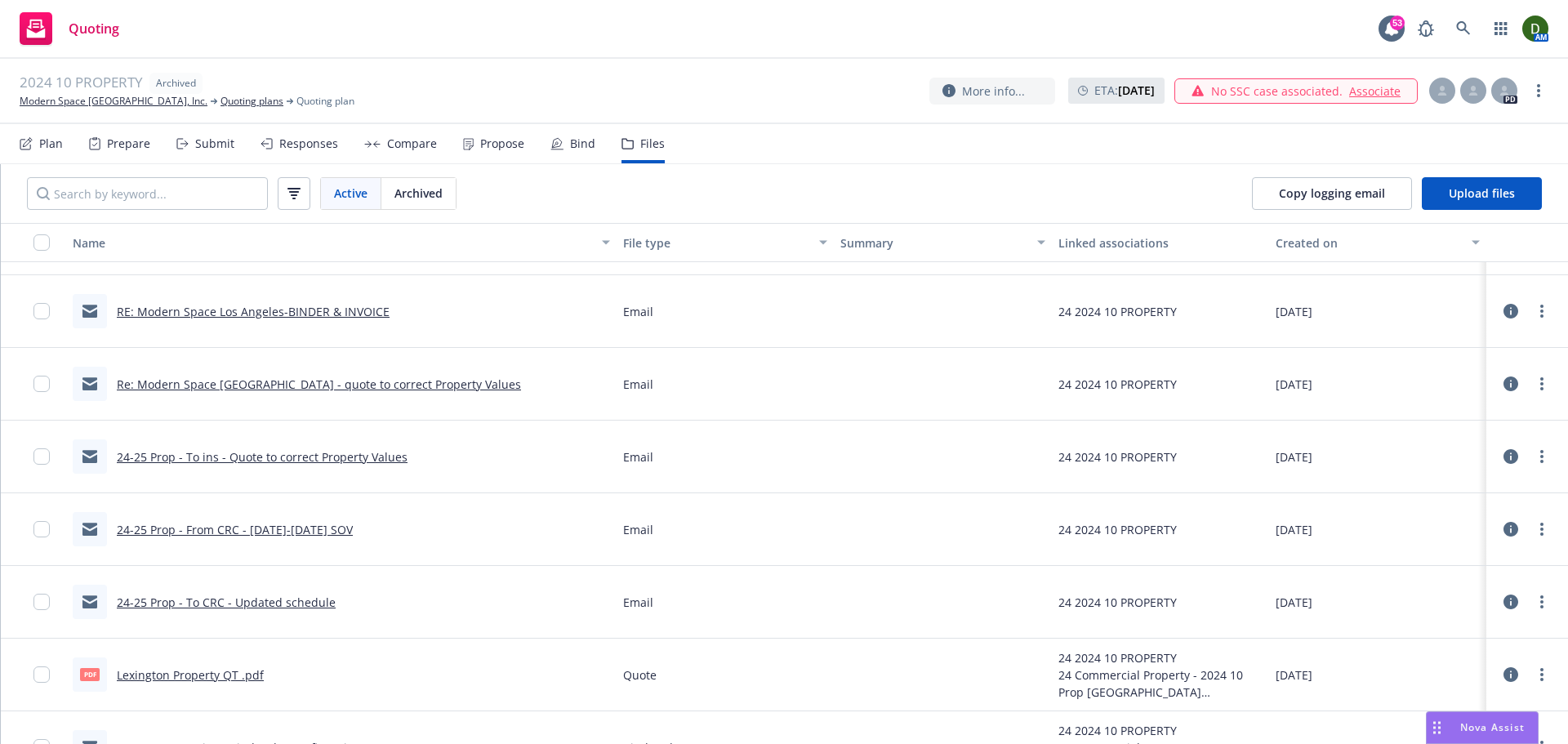
click at [448, 383] on link "Re: Modern Space Los Angeles - quote to correct Property Values" at bounding box center [319, 385] width 404 height 15
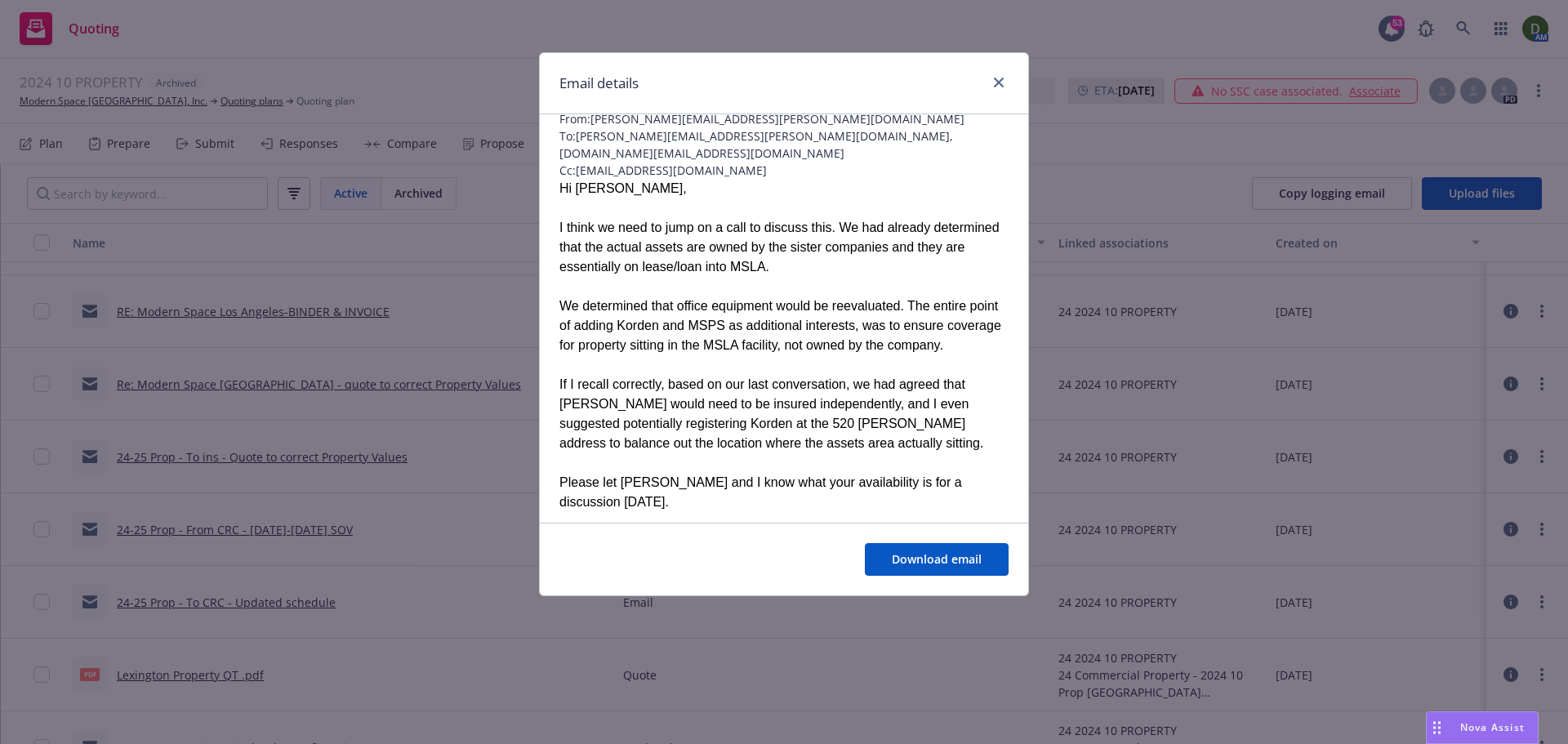
scroll to position [82, 0]
drag, startPoint x: 672, startPoint y: 503, endPoint x: 653, endPoint y: 497, distance: 19.9
click at [653, 532] on div "Thank you," at bounding box center [784, 542] width 449 height 19
click at [641, 532] on div "Thank you," at bounding box center [784, 542] width 449 height 19
drag, startPoint x: 580, startPoint y: 499, endPoint x: 544, endPoint y: 180, distance: 321.0
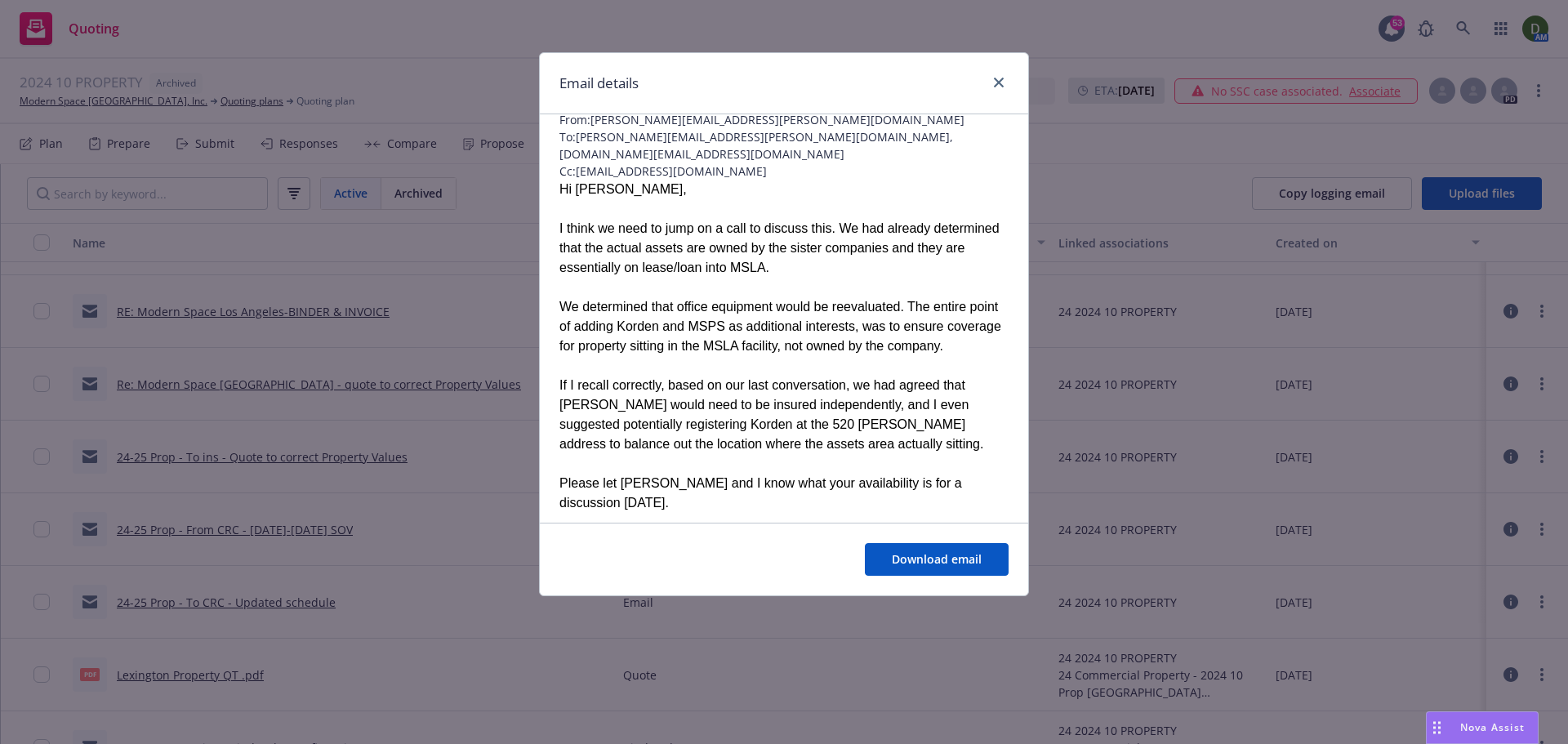
copy div "Hi Charlotte, I think we need to jump on a call to discuss this. We had already…"
click at [996, 76] on link "close" at bounding box center [998, 82] width 19 height 19
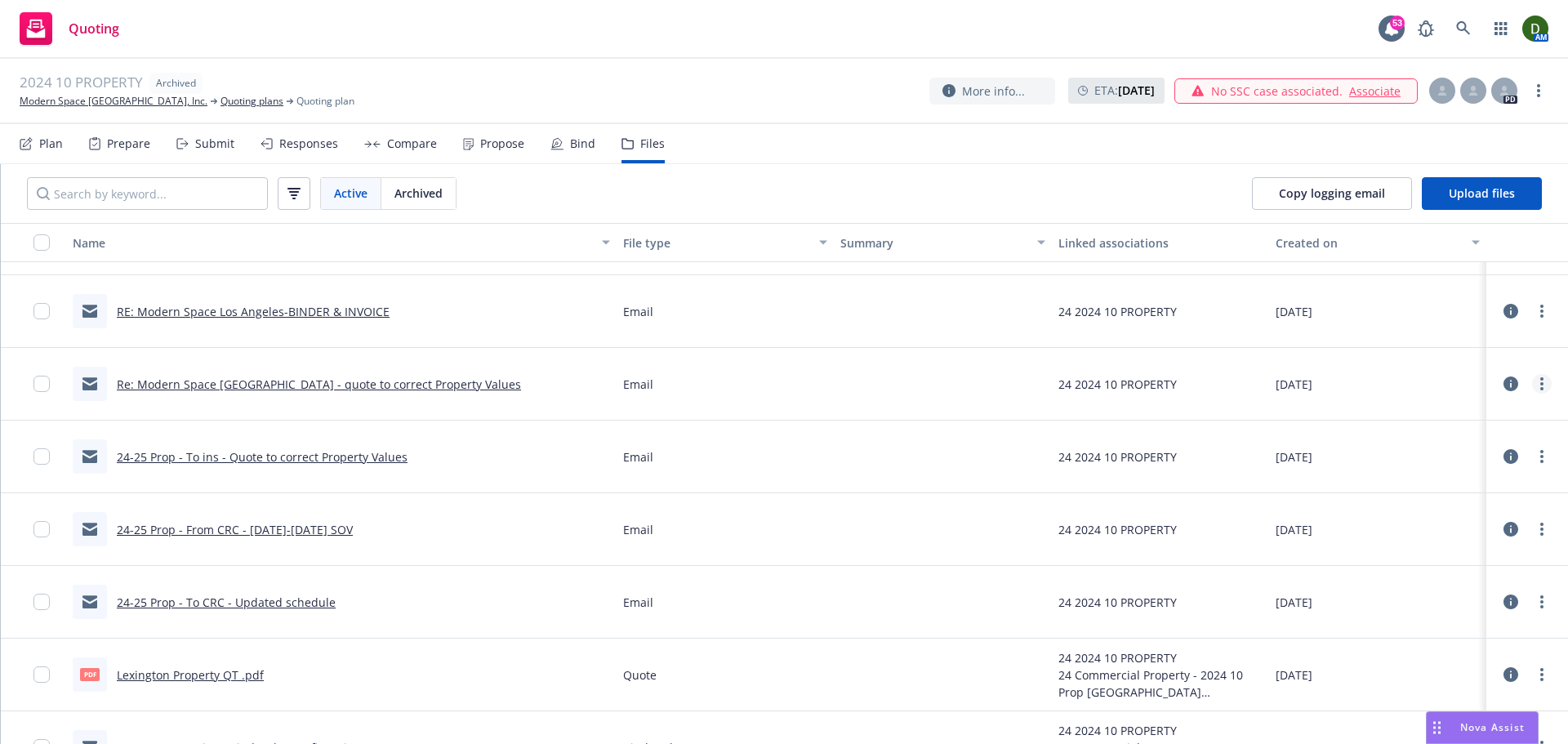
click at [1531, 386] on link "more" at bounding box center [1541, 384] width 19 height 19
click at [1448, 489] on link "Edit" at bounding box center [1457, 483] width 162 height 33
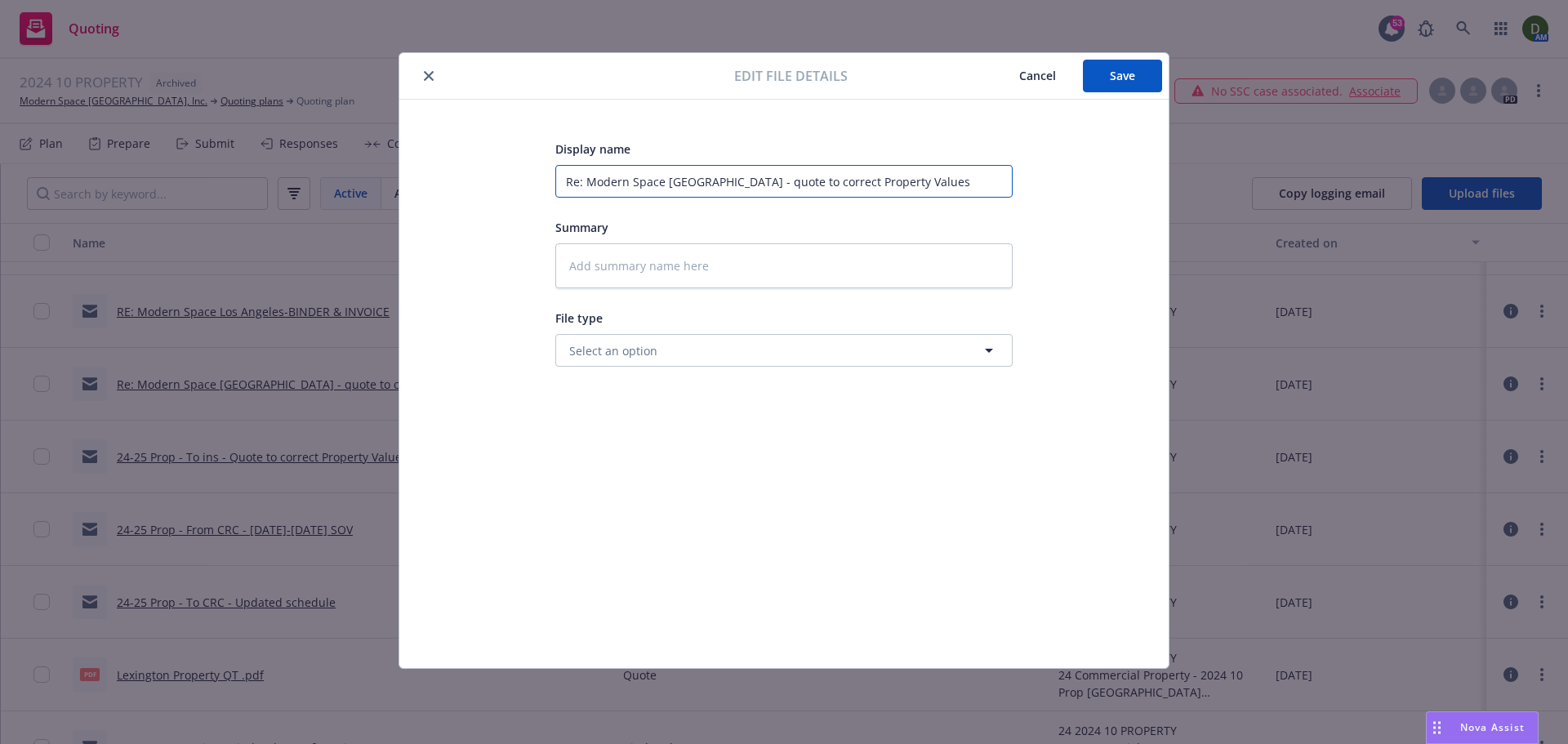
click at [903, 172] on input "Re: Modern Space Los Angeles - quote to correct Property Values" at bounding box center [784, 182] width 457 height 33
paste input "MSLA Korden MSPS Asset Insurance Discussion Request"
drag, startPoint x: 1012, startPoint y: 173, endPoint x: 987, endPoint y: 173, distance: 25.0
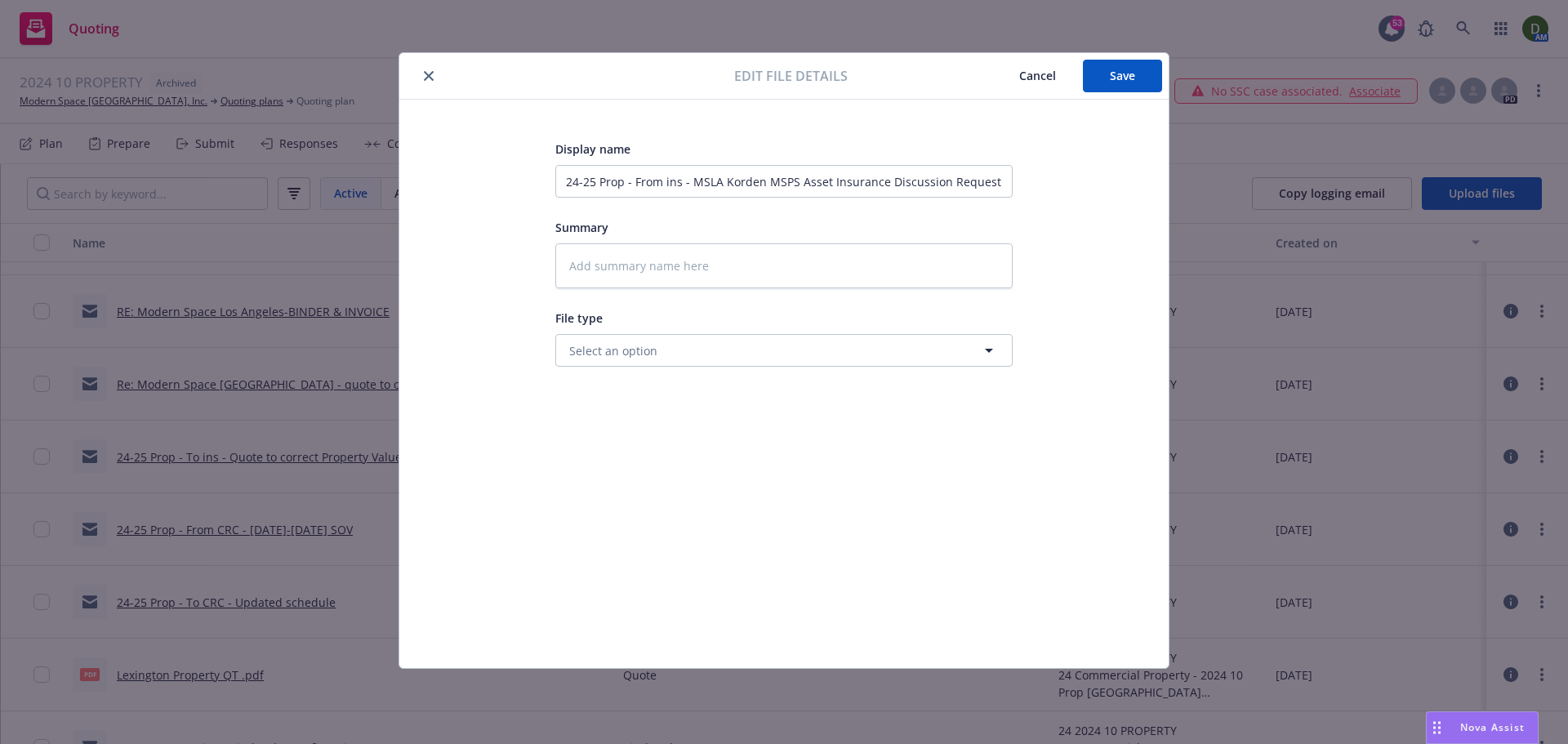
click at [987, 173] on div "Display name 24-25 Prop - From ins - MSLA Korden MSPS Asset Insurance Discussio…" at bounding box center [784, 384] width 703 height 490
drag, startPoint x: 987, startPoint y: 173, endPoint x: 829, endPoint y: 197, distance: 159.8
click at [829, 197] on input "24-25 Prop - From ins - MSLA Korden MSPS Asset Insurance Discussion Request" at bounding box center [784, 182] width 457 height 33
click at [1151, 85] on button "Save" at bounding box center [1123, 76] width 79 height 33
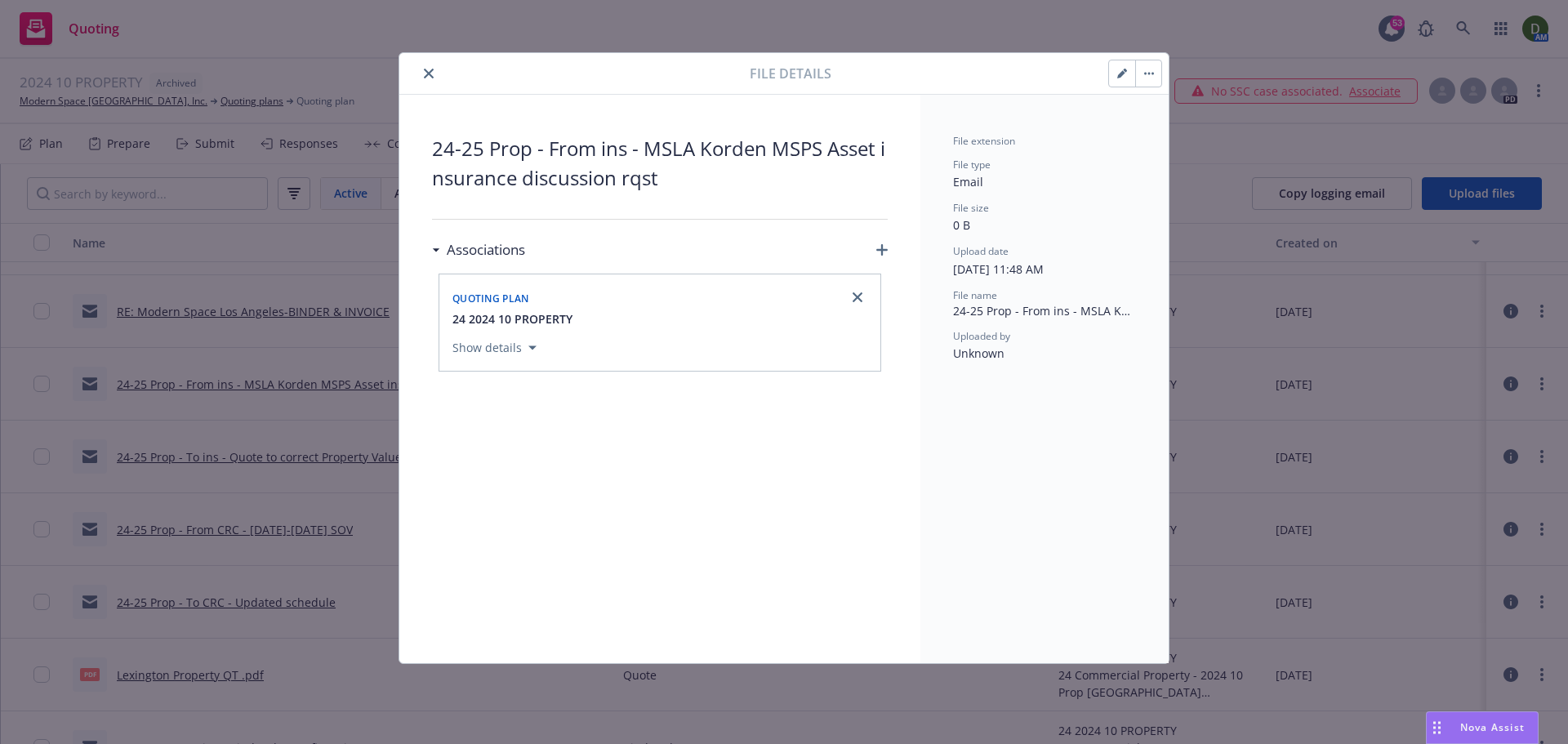
click at [430, 72] on icon "close" at bounding box center [429, 73] width 10 height 10
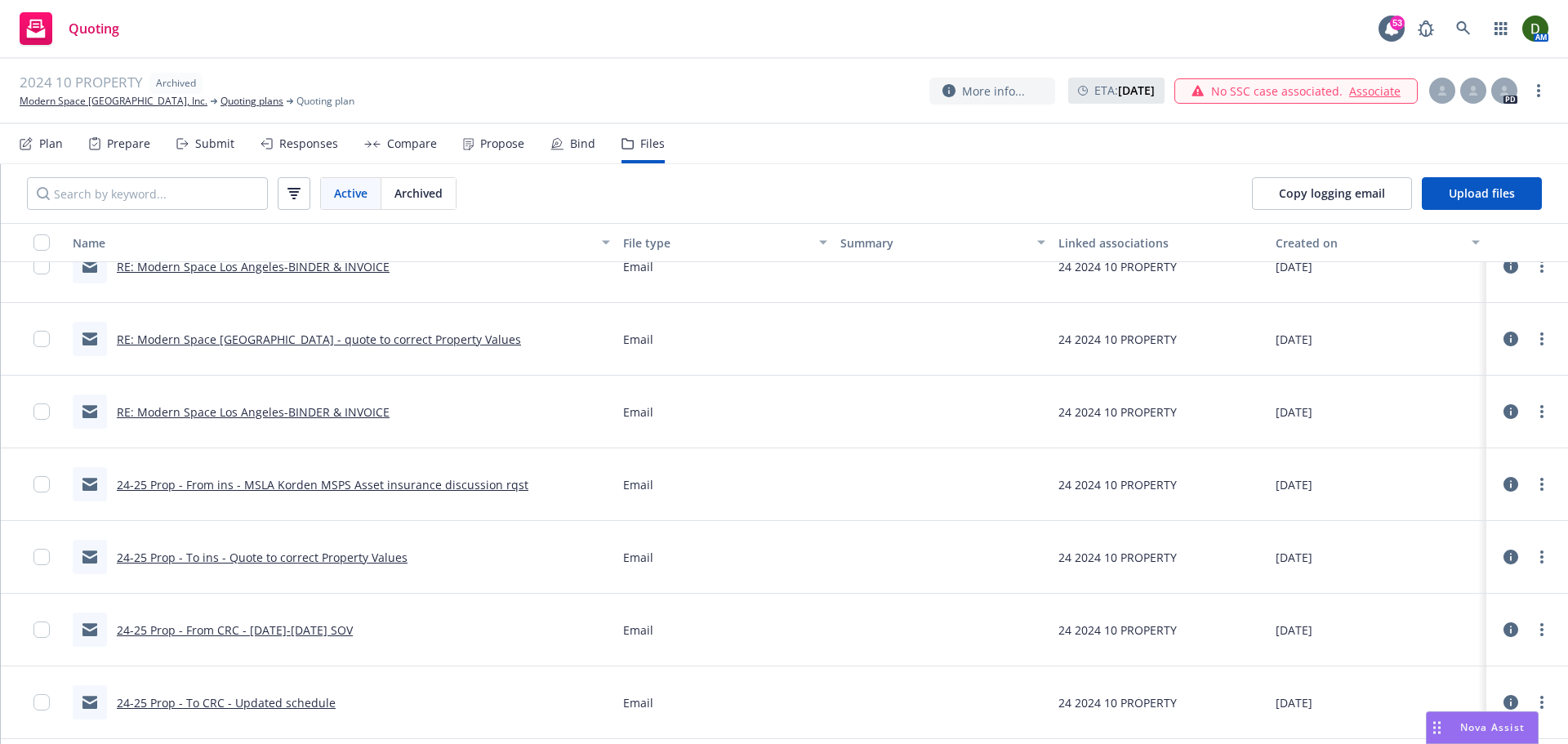
scroll to position [185, 0]
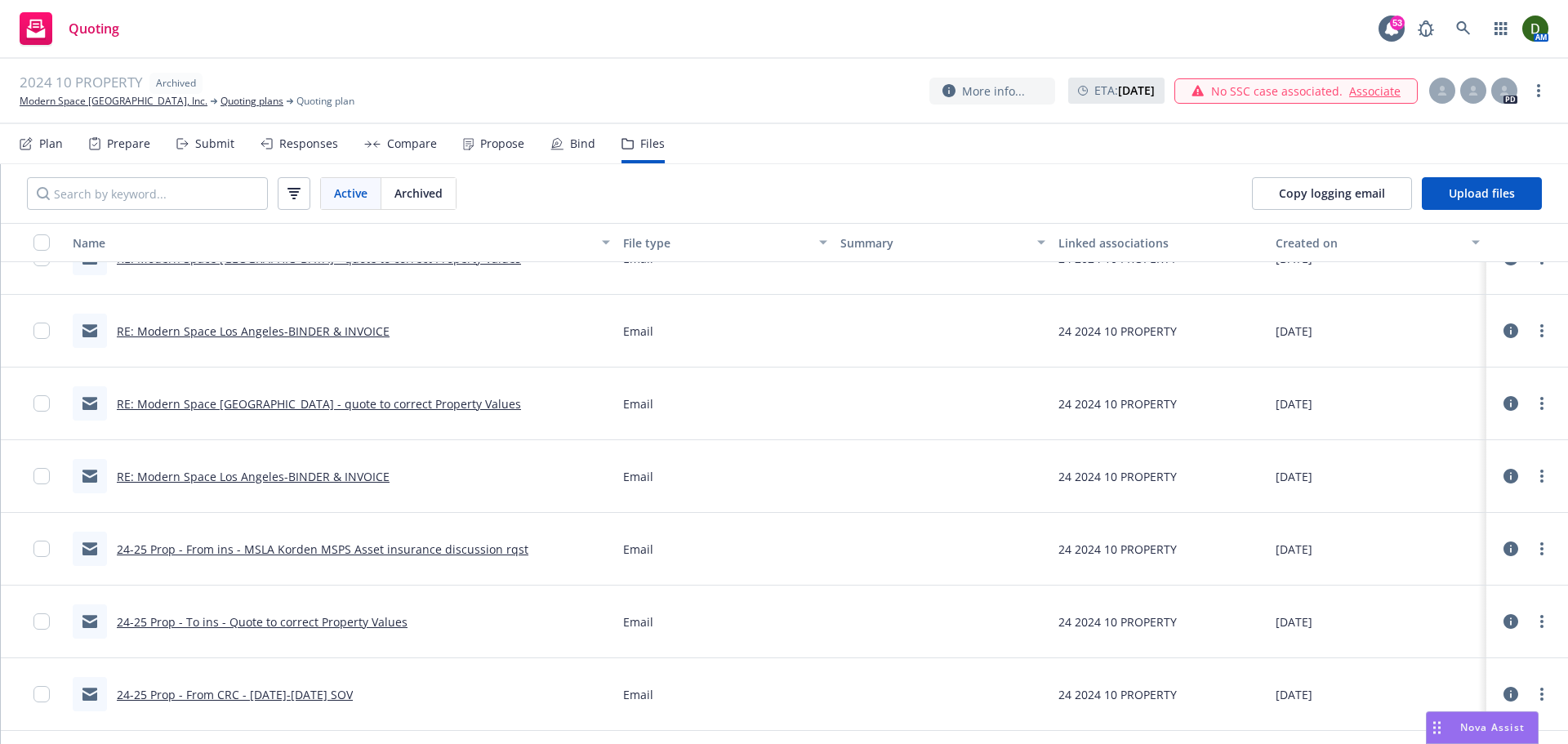
click at [328, 476] on link "RE: Modern Space Los Angeles-BINDER & INVOICE" at bounding box center [253, 476] width 272 height 15
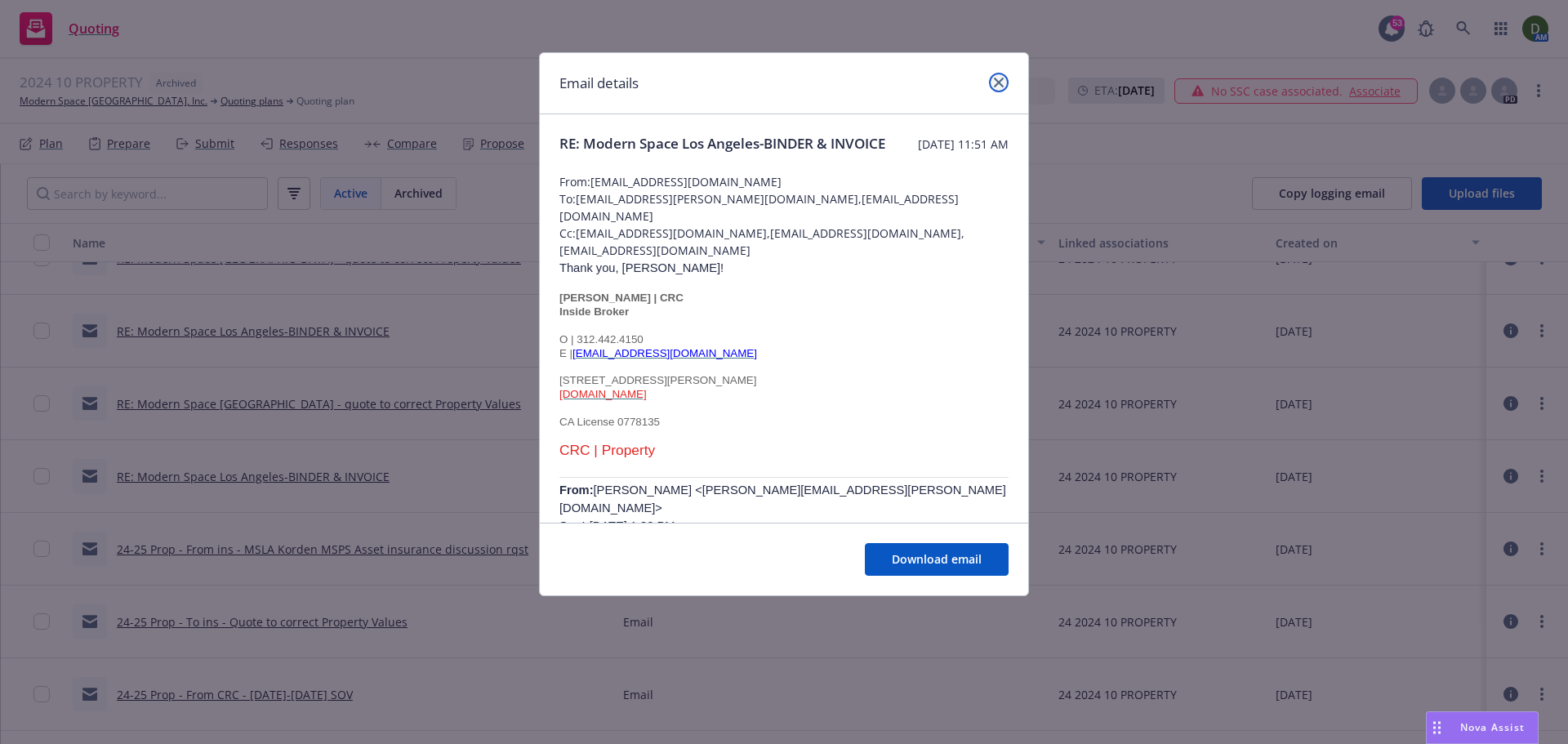
click at [1002, 82] on icon "close" at bounding box center [998, 82] width 10 height 10
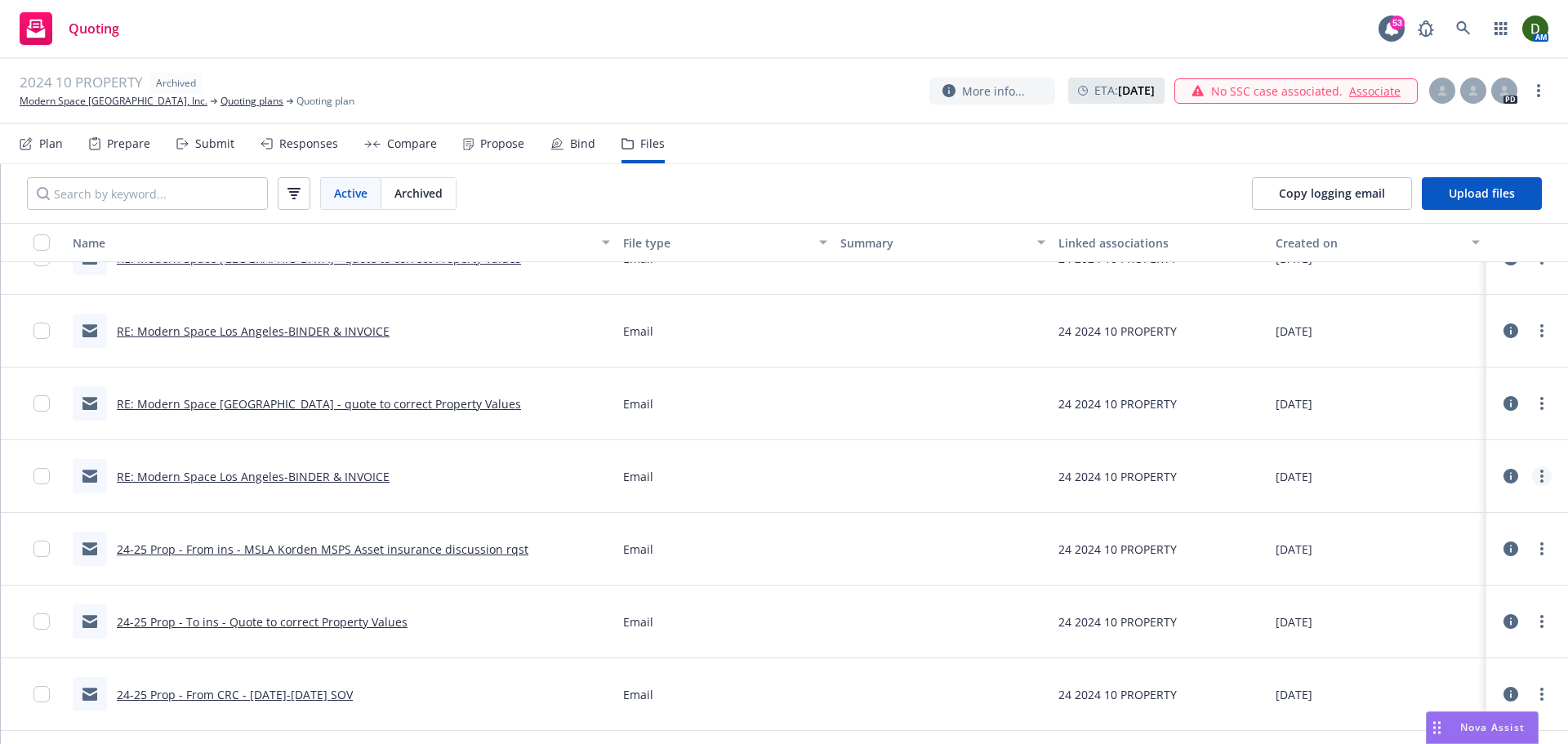
click at [1540, 478] on icon "more" at bounding box center [1541, 476] width 3 height 14
click at [1491, 508] on link "Archive" at bounding box center [1457, 509] width 162 height 33
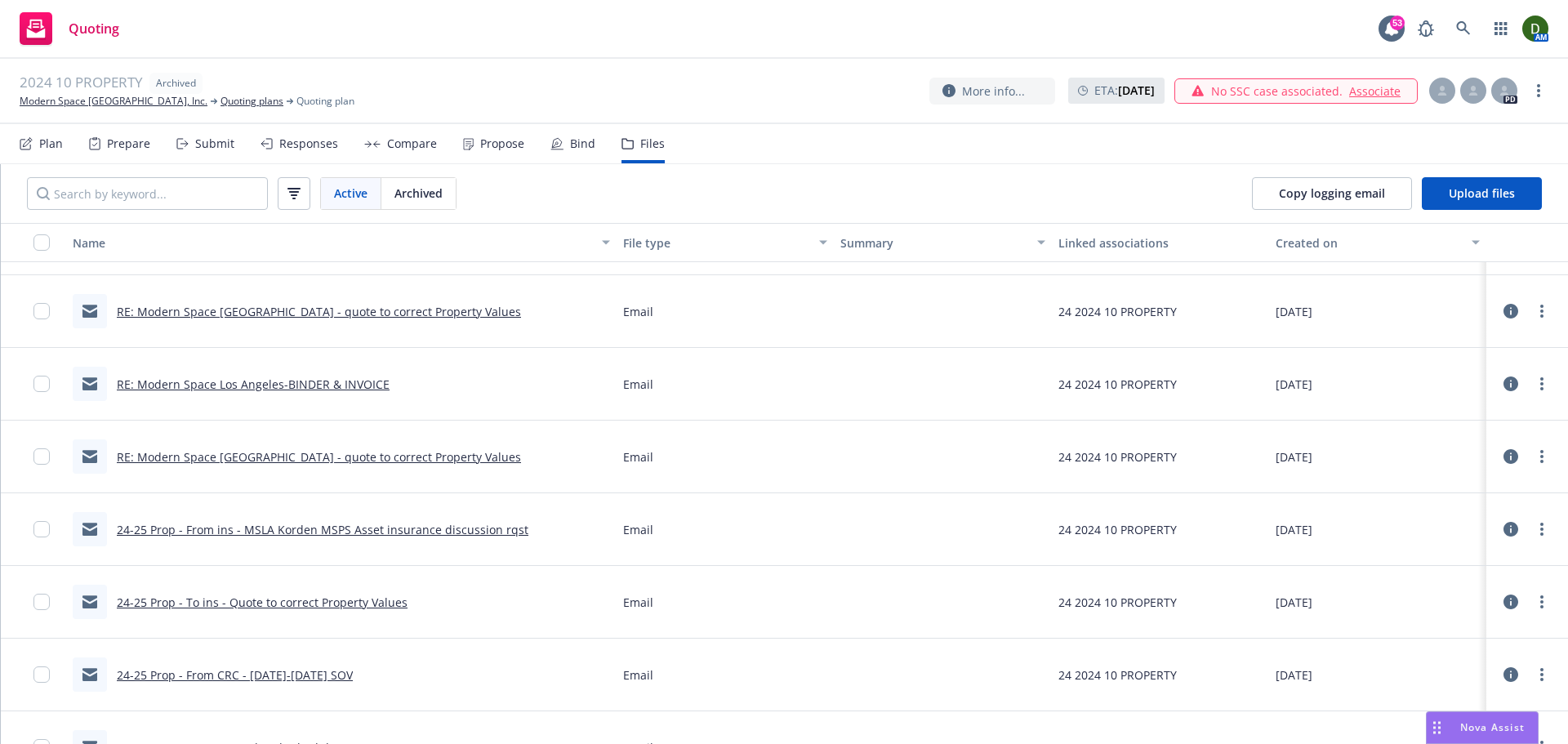
scroll to position [102, 0]
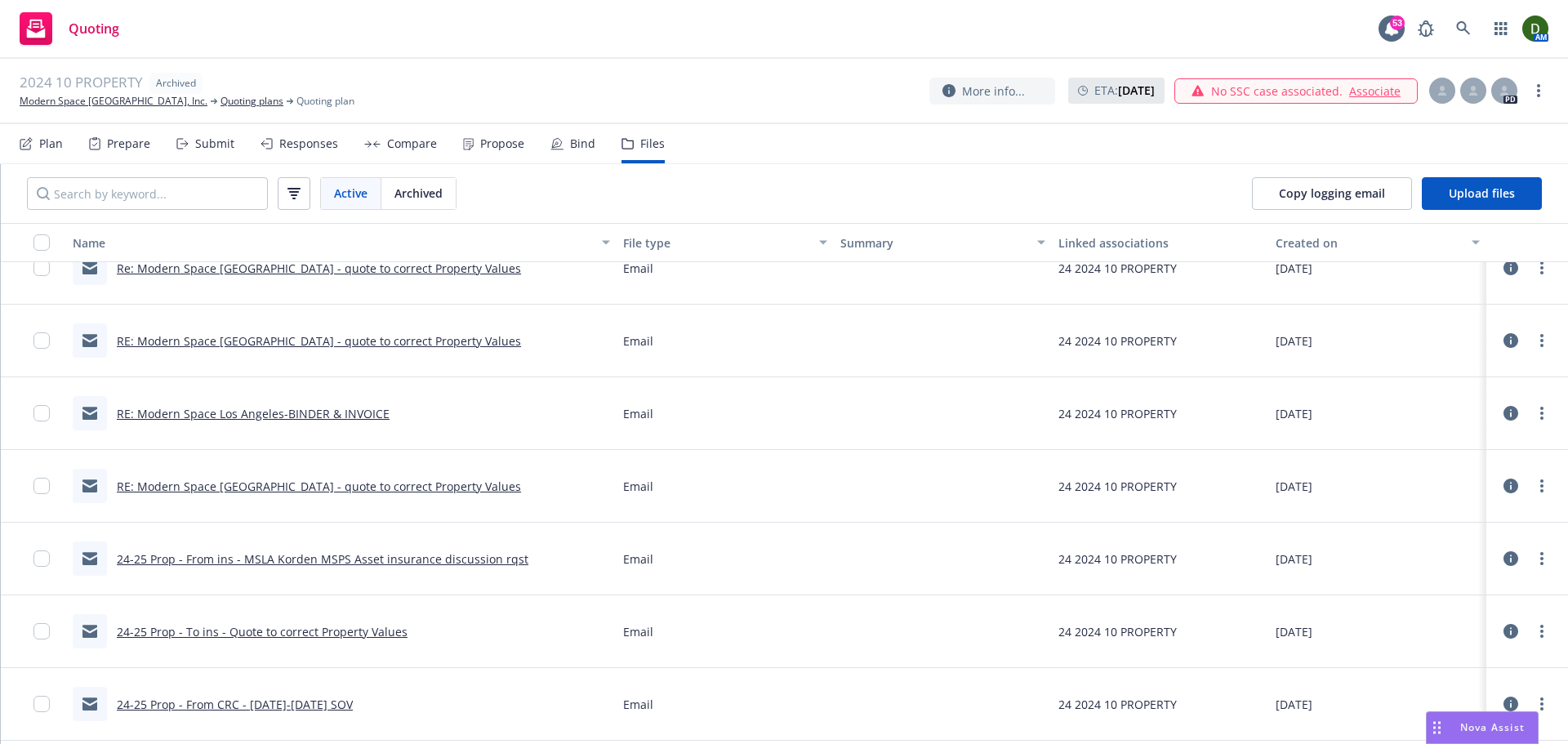
click at [365, 490] on link "RE: Modern Space Los Angeles - quote to correct Property Values" at bounding box center [319, 486] width 404 height 15
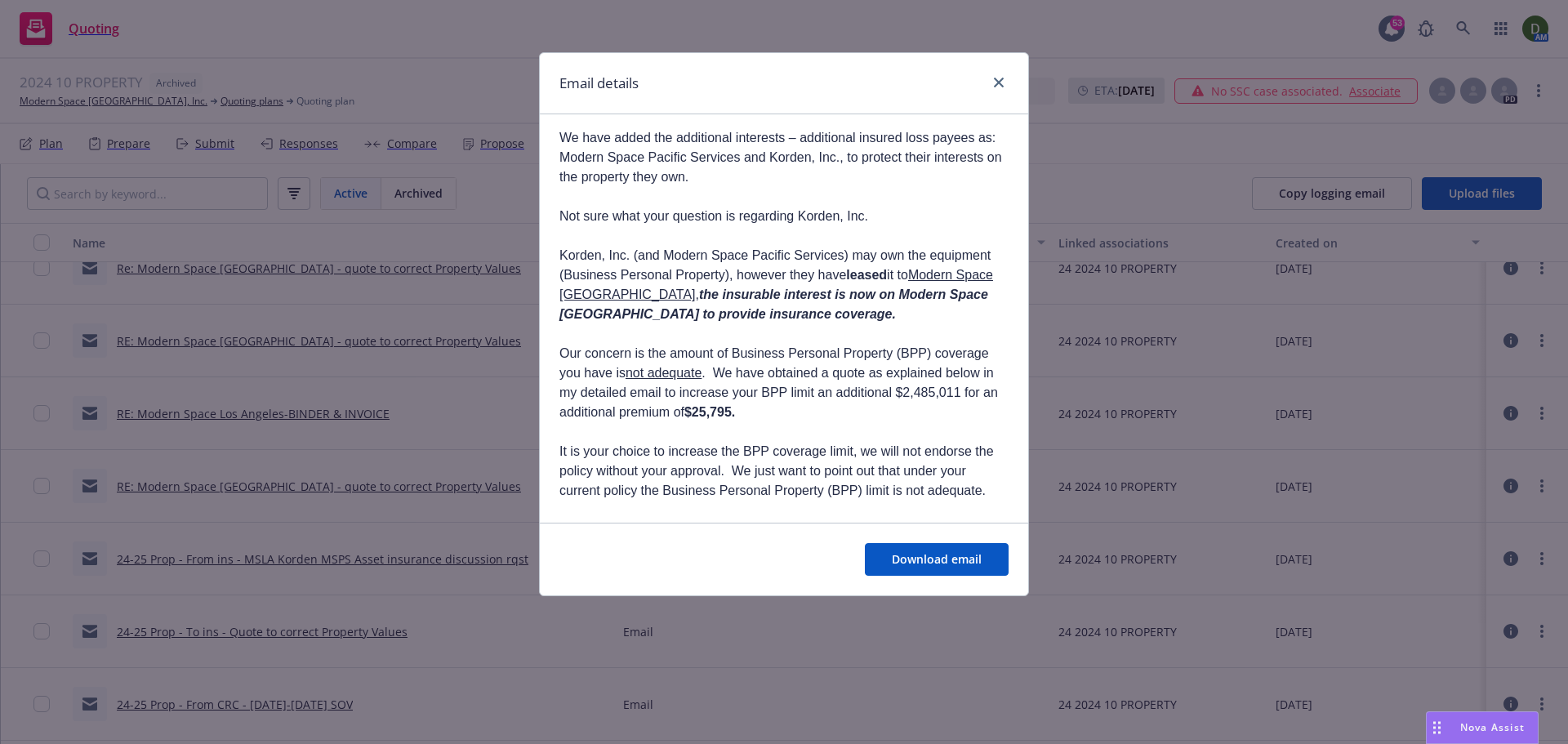
scroll to position [409, 0]
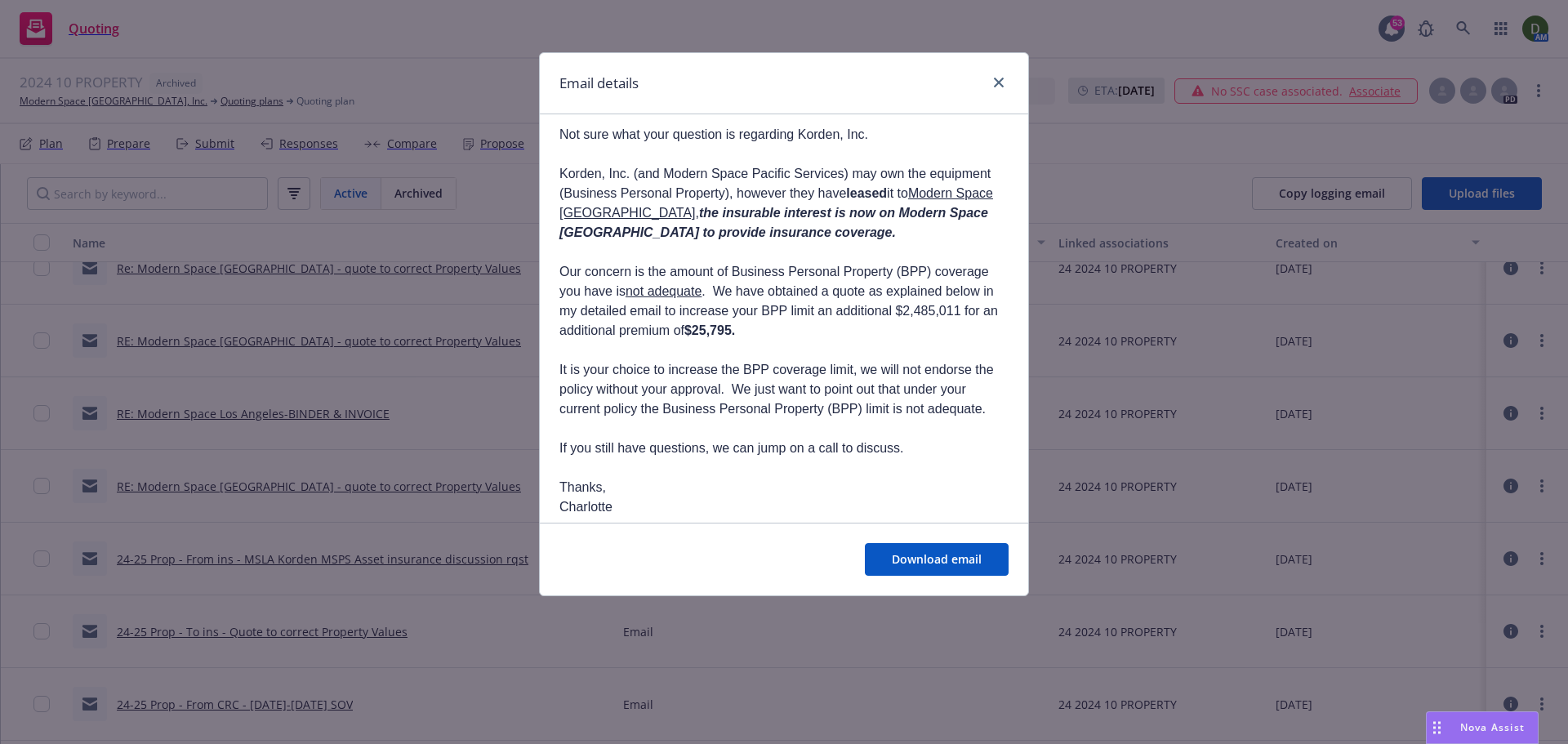
click at [902, 440] on p "If you still have questions, we can jump on a call to discuss." at bounding box center [784, 448] width 449 height 19
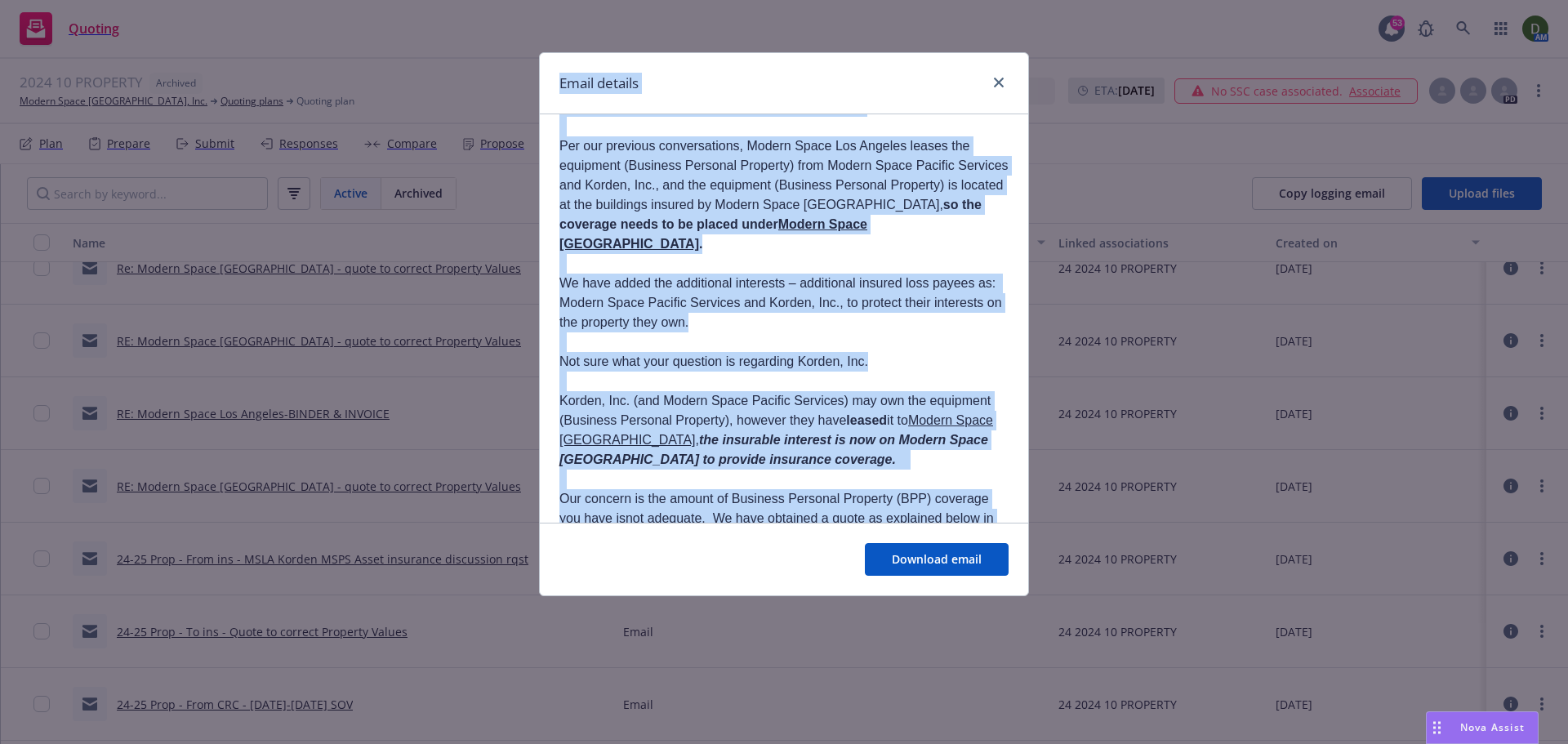
scroll to position [0, 0]
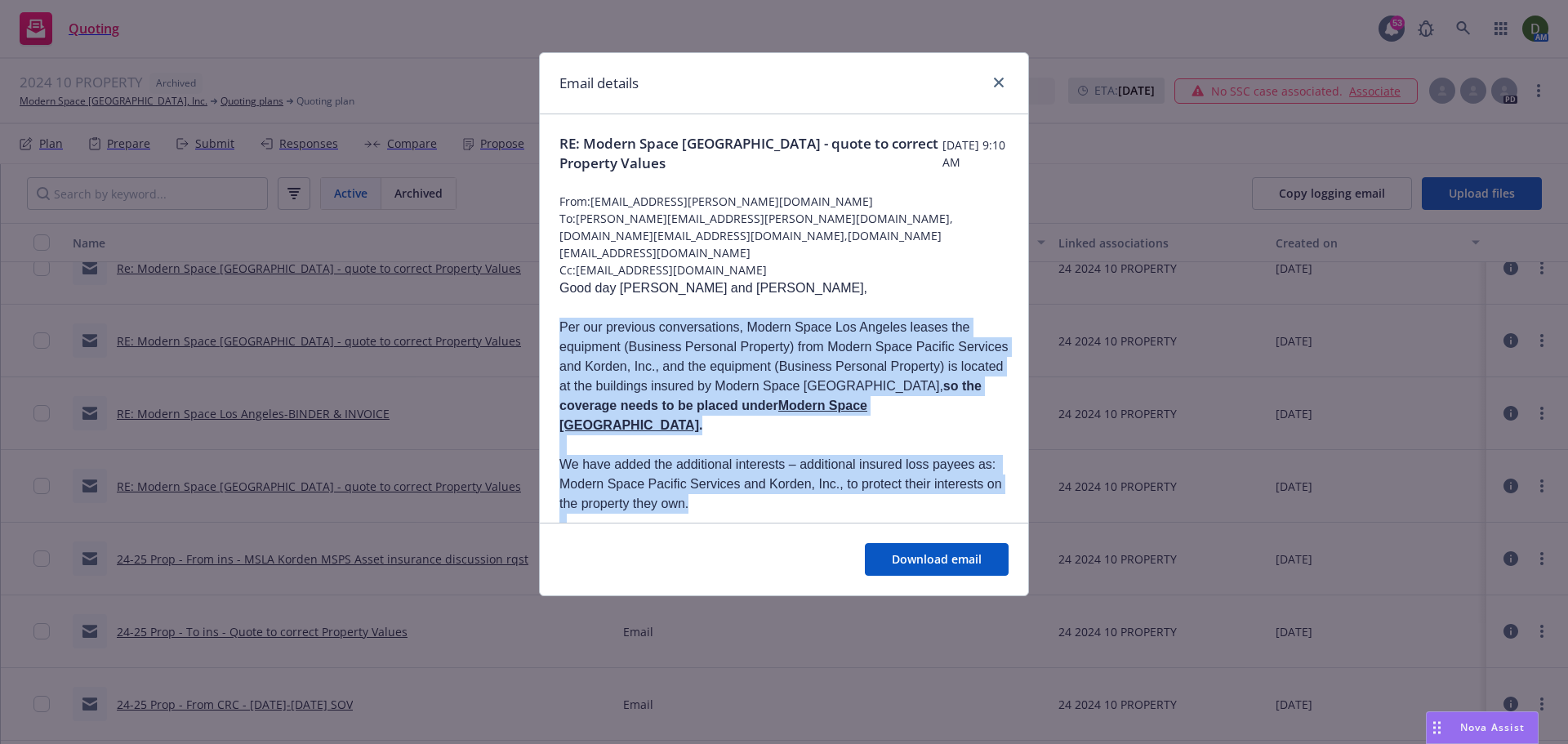
drag, startPoint x: 876, startPoint y: 427, endPoint x: 552, endPoint y: 309, distance: 344.8
copy div "Per our previous conversations, Modern Space Los Angeles leases the equipment (…"
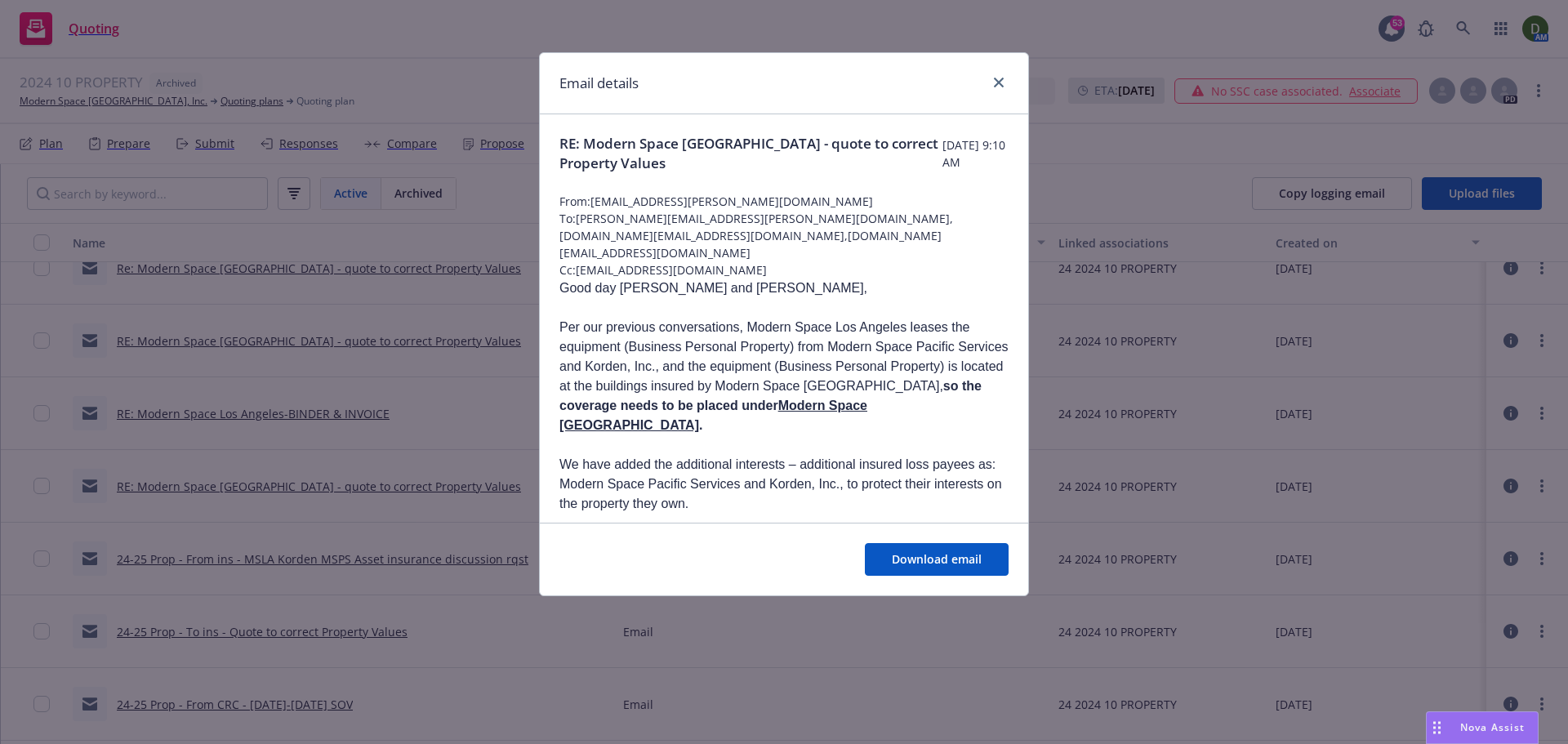
click at [995, 71] on div "Email details" at bounding box center [784, 83] width 488 height 61
click at [995, 92] on div at bounding box center [995, 83] width 26 height 21
click at [996, 82] on icon "close" at bounding box center [998, 82] width 10 height 10
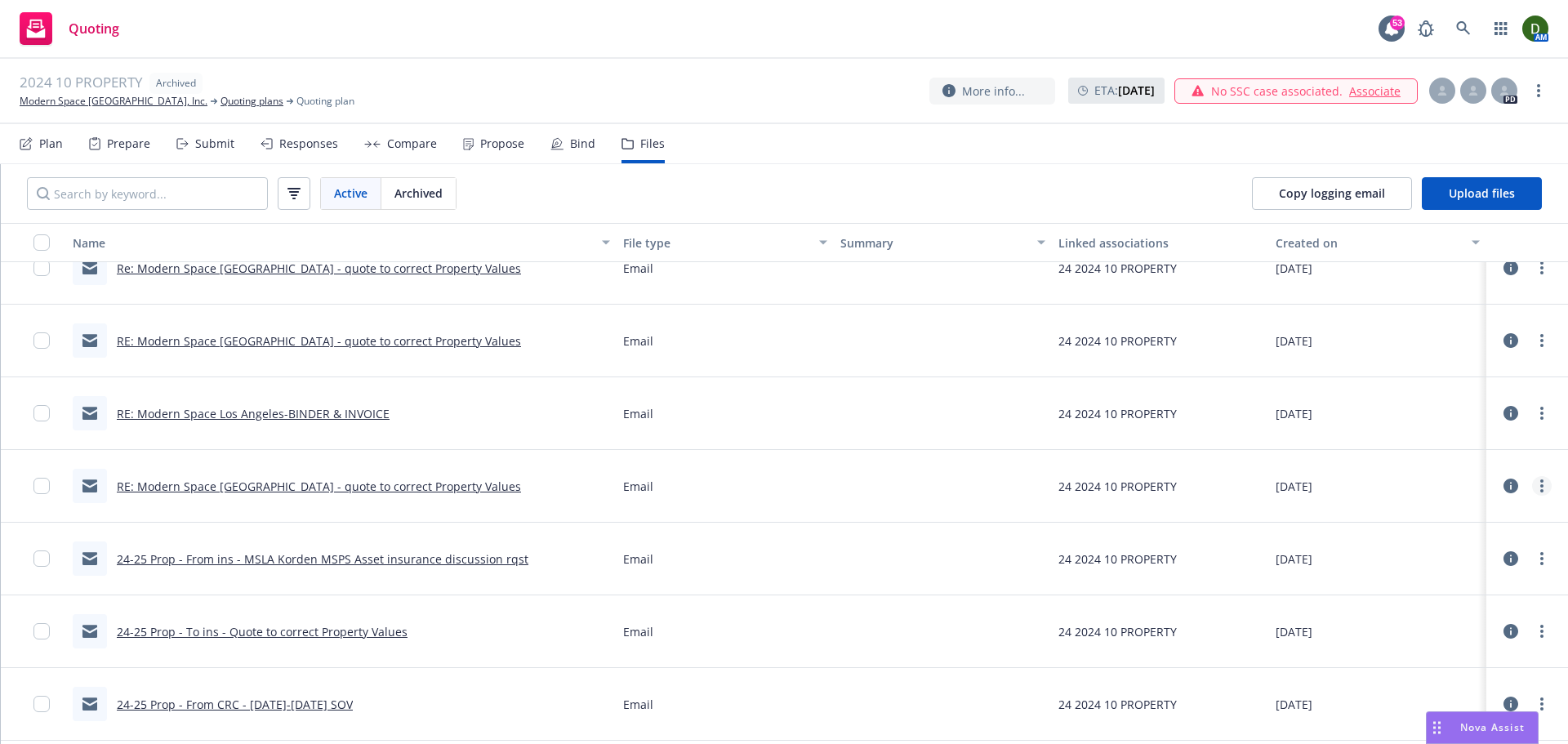
click at [1540, 482] on circle "more" at bounding box center [1541, 480] width 3 height 3
click at [1467, 582] on link "Edit" at bounding box center [1457, 585] width 162 height 33
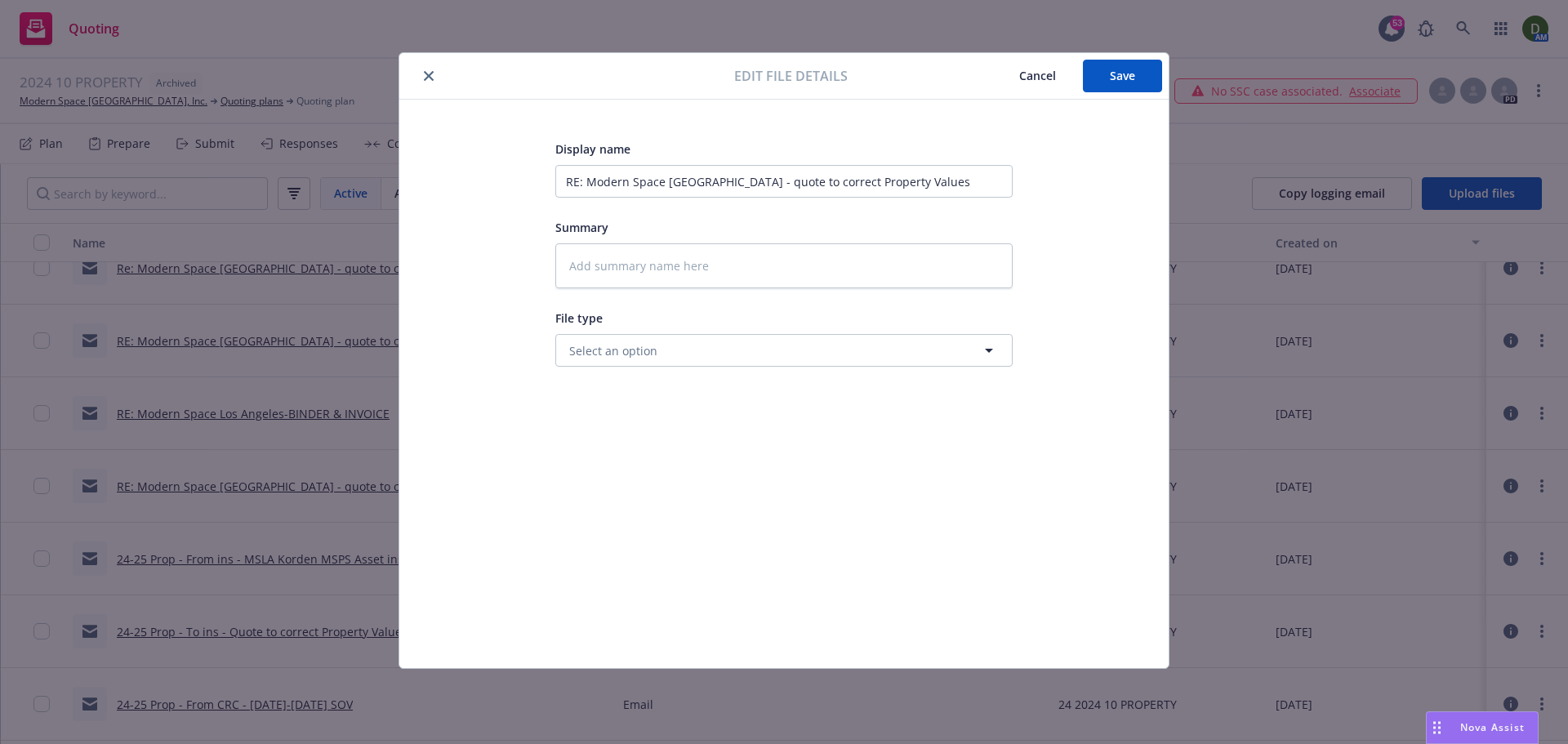
click at [856, 198] on div "Display name RE: Modern Space Los Angeles - quote to correct Property Values Su…" at bounding box center [784, 253] width 457 height 228
click at [872, 168] on input "RE: Modern Space Los Angeles - quote to correct Property Values" at bounding box center [784, 182] width 457 height 33
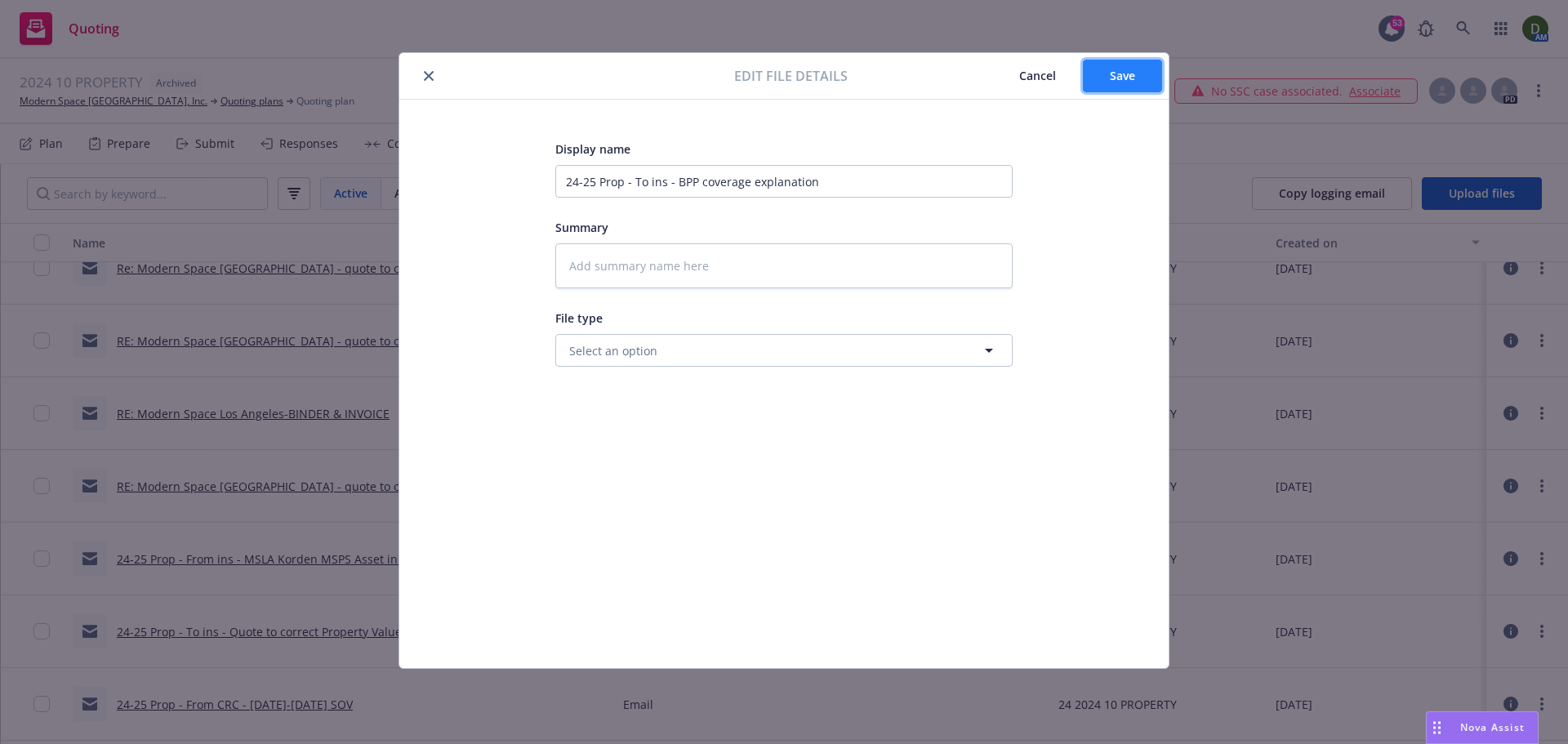
click at [1148, 85] on button "Save" at bounding box center [1123, 76] width 79 height 33
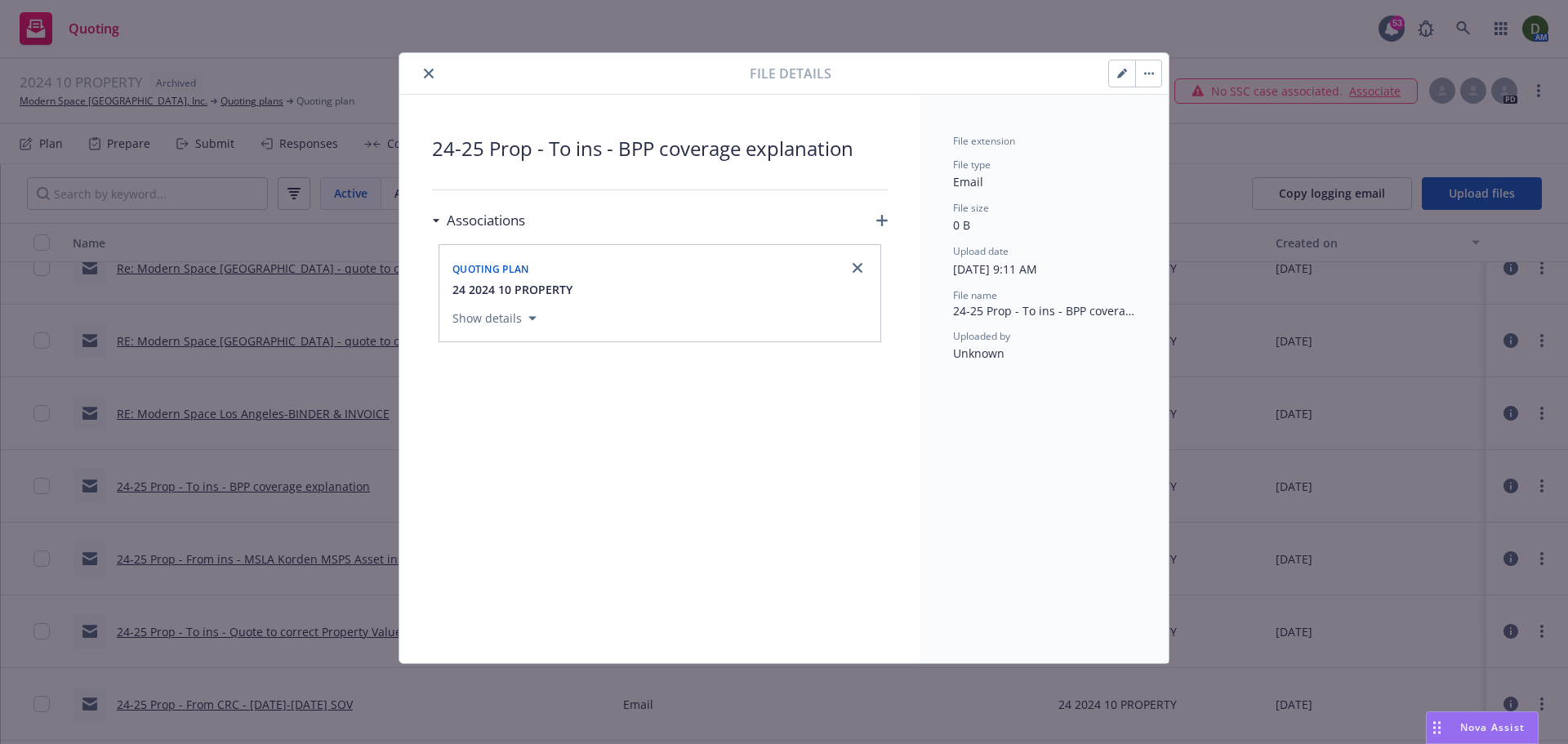
click at [424, 76] on icon "close" at bounding box center [429, 73] width 10 height 10
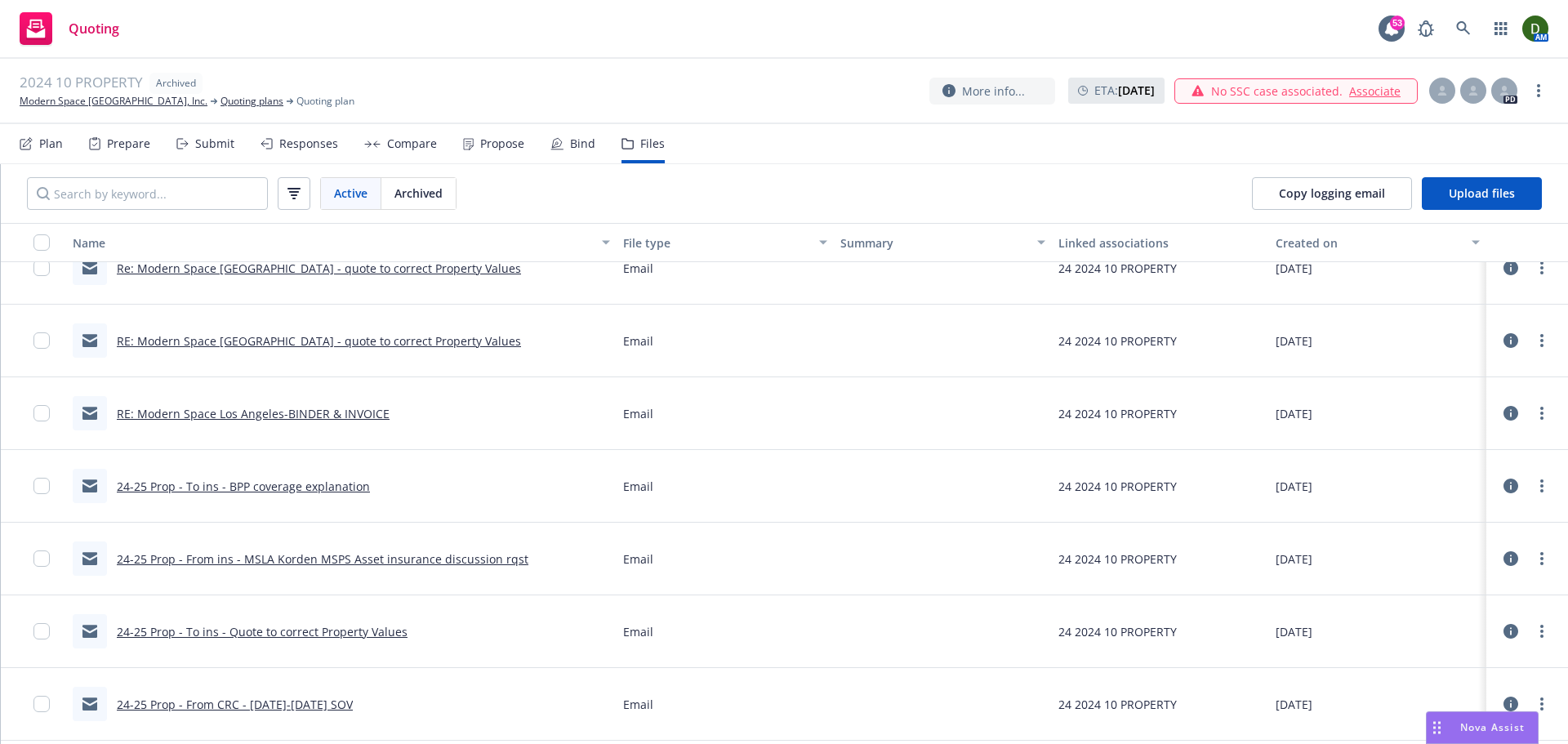
click at [331, 409] on link "RE: Modern Space Los Angeles-BINDER & INVOICE" at bounding box center [253, 414] width 272 height 15
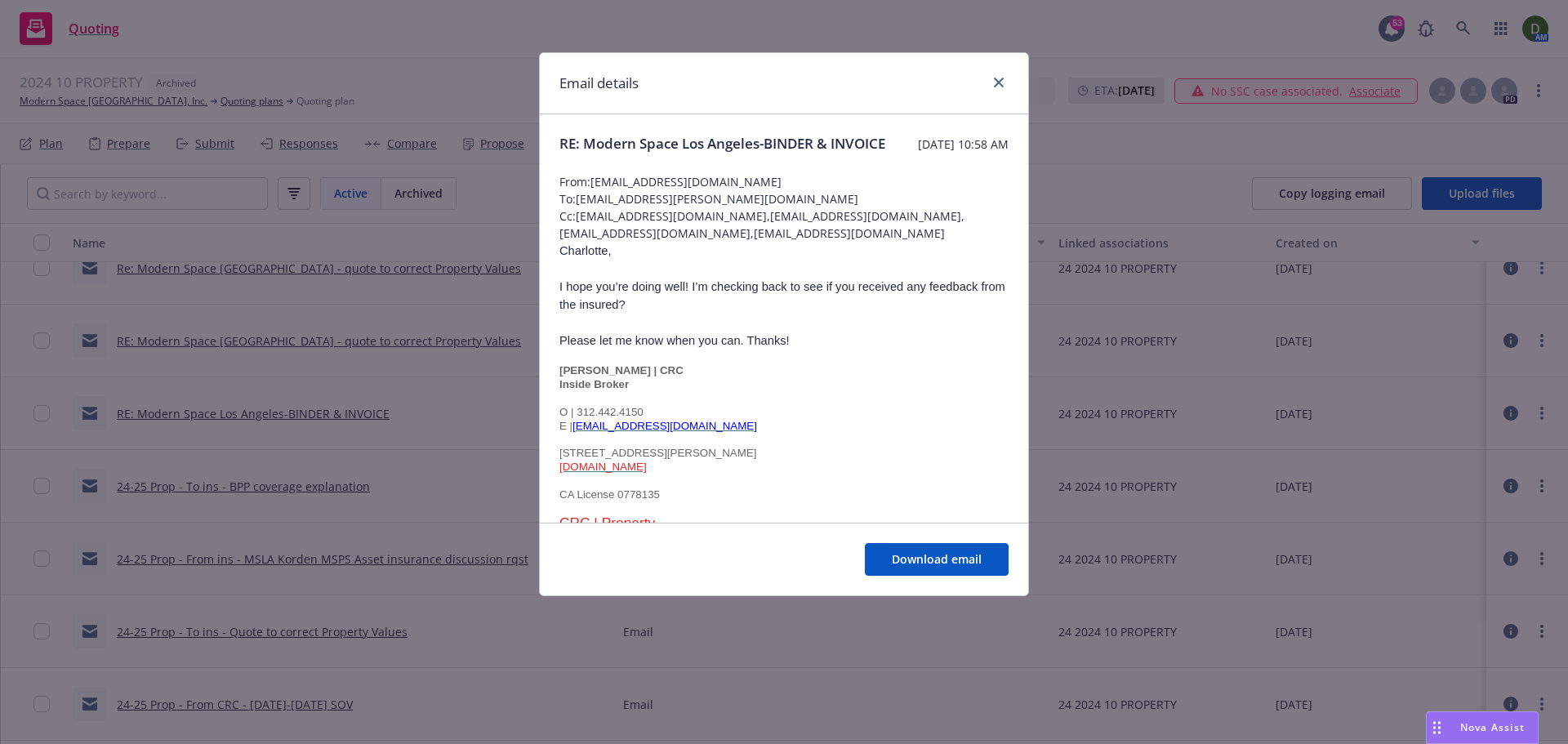
click at [1009, 77] on div "Email details" at bounding box center [784, 83] width 488 height 61
click at [994, 88] on link "close" at bounding box center [998, 82] width 19 height 19
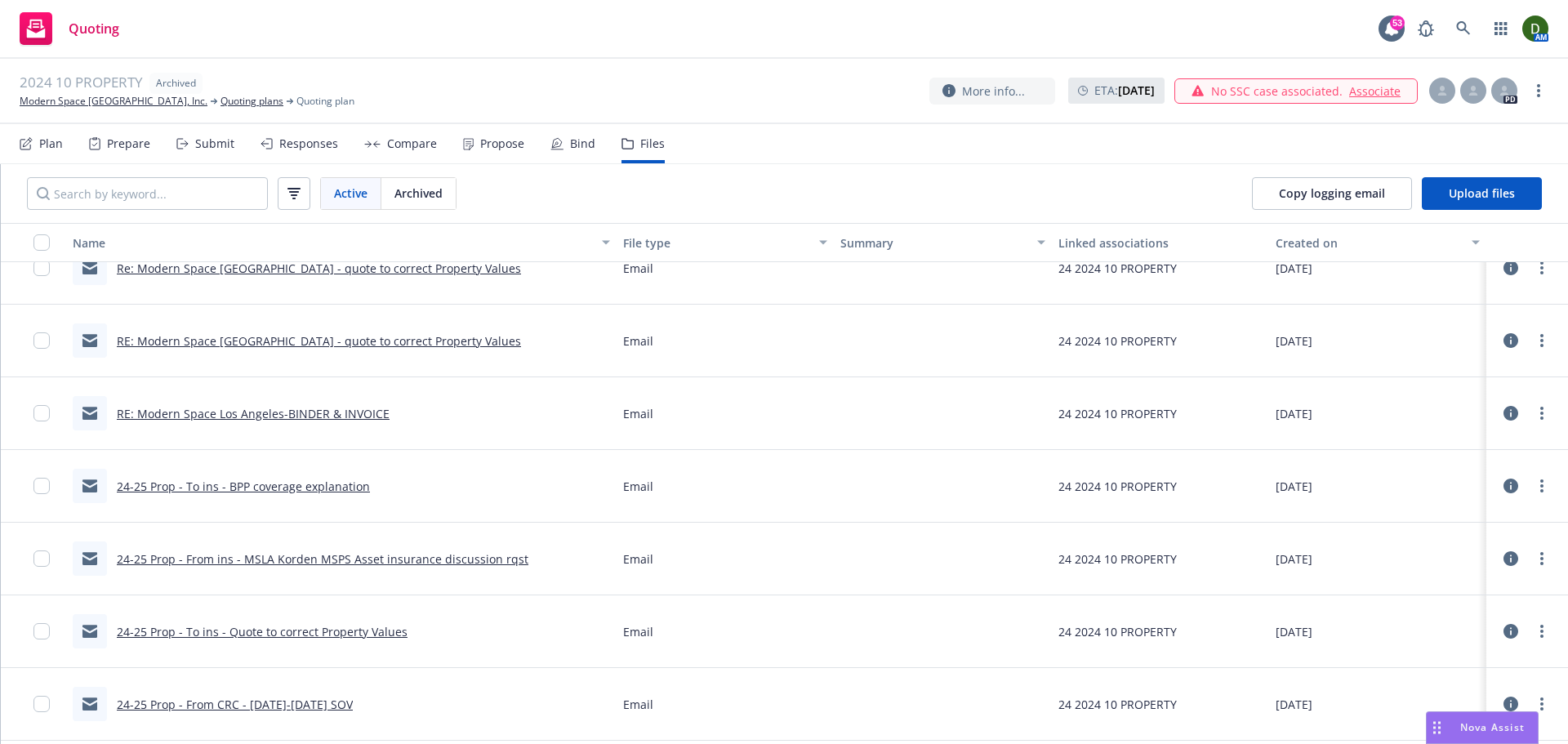
click at [303, 407] on link "RE: Modern Space Los Angeles-BINDER & INVOICE" at bounding box center [253, 414] width 272 height 15
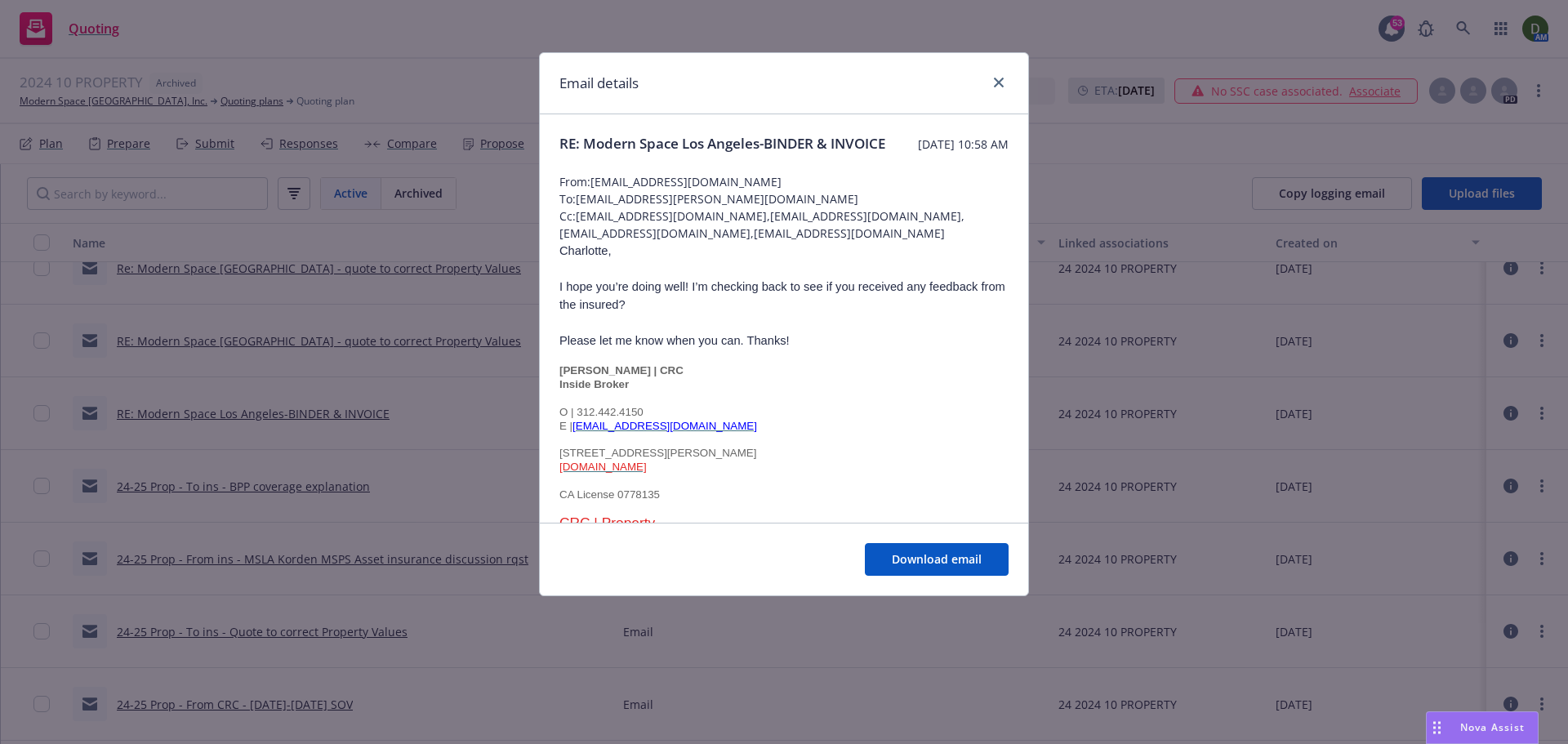
click at [1001, 92] on div at bounding box center [995, 83] width 26 height 21
click at [1010, 85] on div "Email details" at bounding box center [784, 83] width 488 height 61
click at [1012, 77] on div "Email details" at bounding box center [784, 83] width 488 height 61
click at [1004, 82] on link "close" at bounding box center [998, 82] width 19 height 19
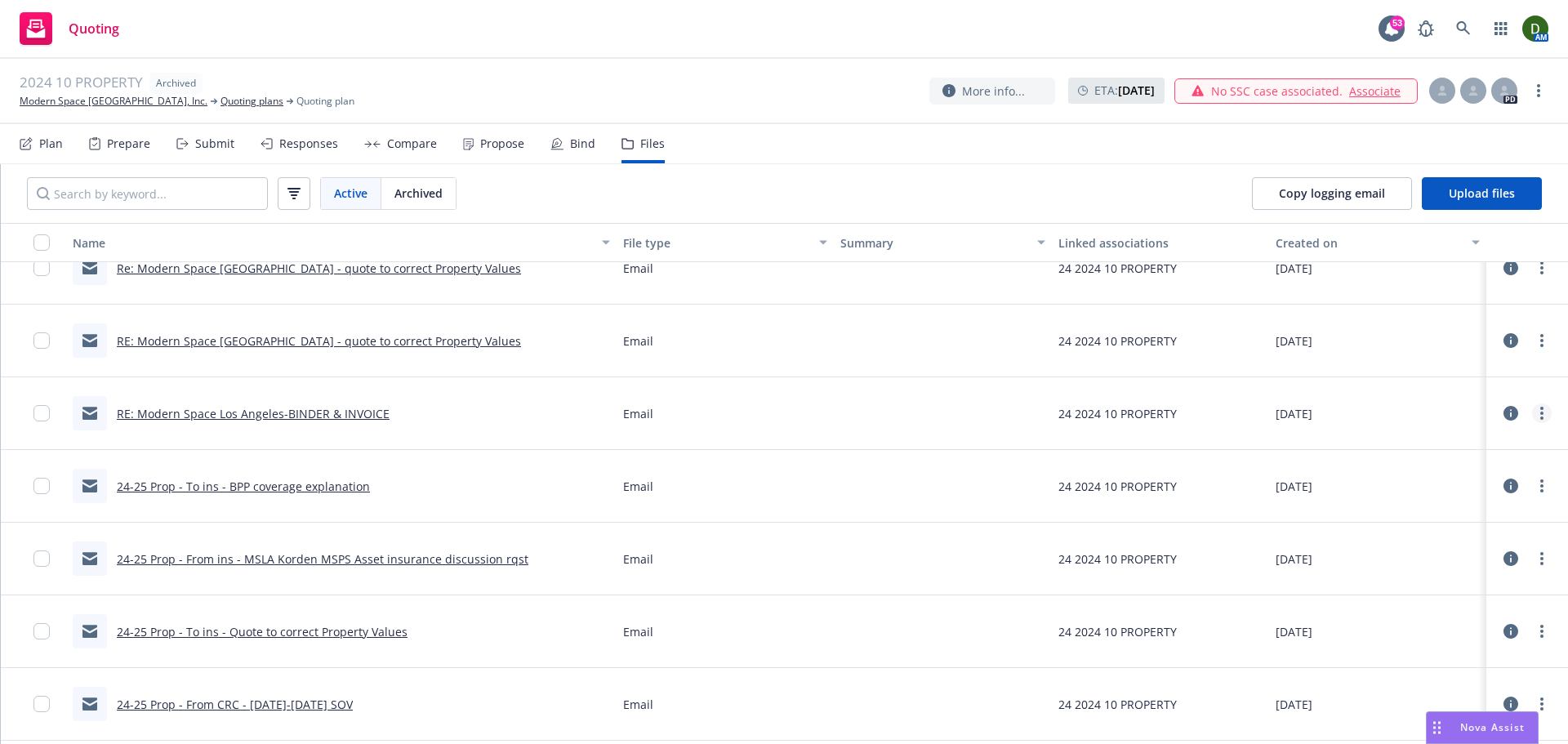
click at [1533, 414] on link "more" at bounding box center [1541, 413] width 19 height 19
click at [1499, 431] on link "Archive" at bounding box center [1457, 446] width 162 height 33
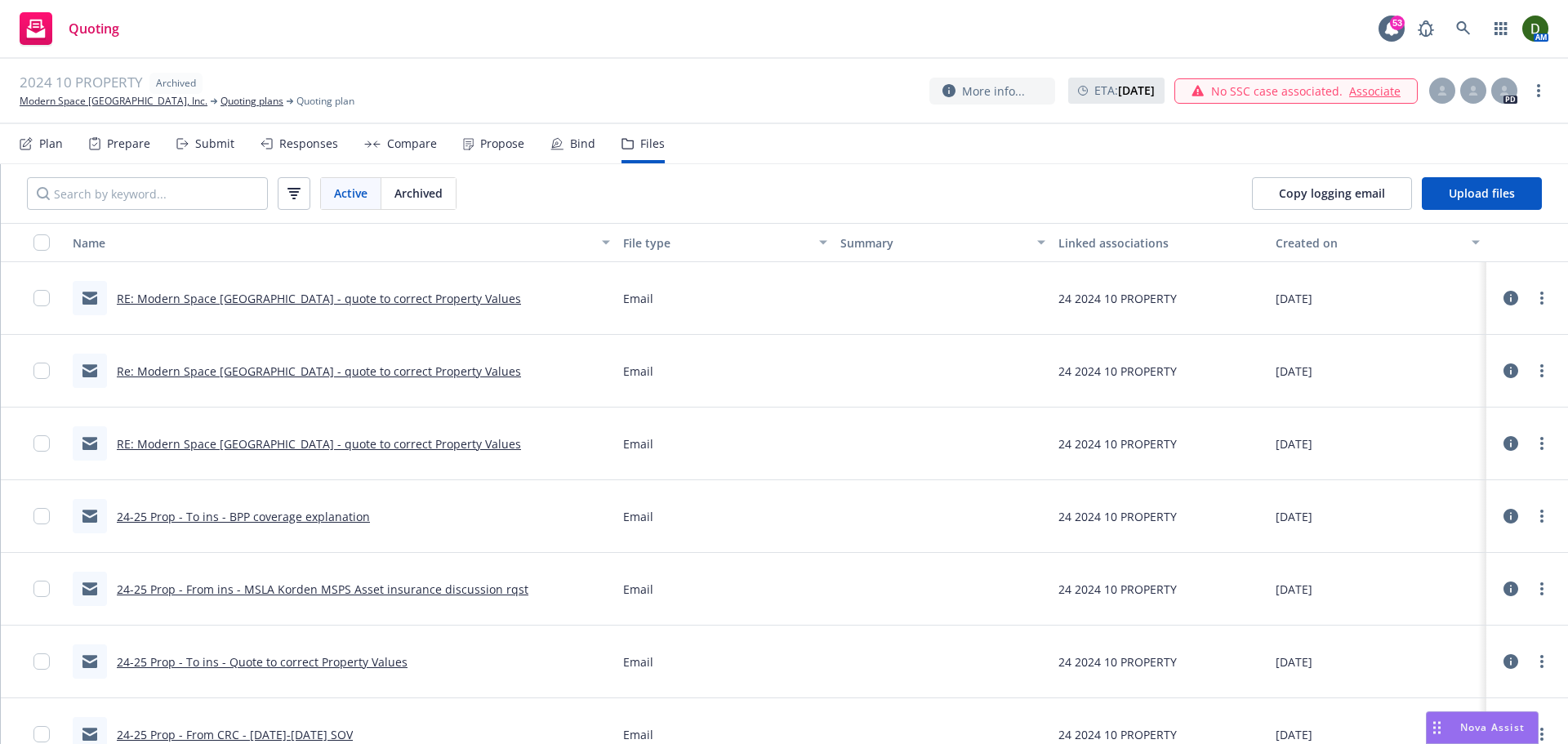
click at [394, 444] on link "RE: Modern Space Los Angeles - quote to correct Property Values" at bounding box center [319, 444] width 404 height 15
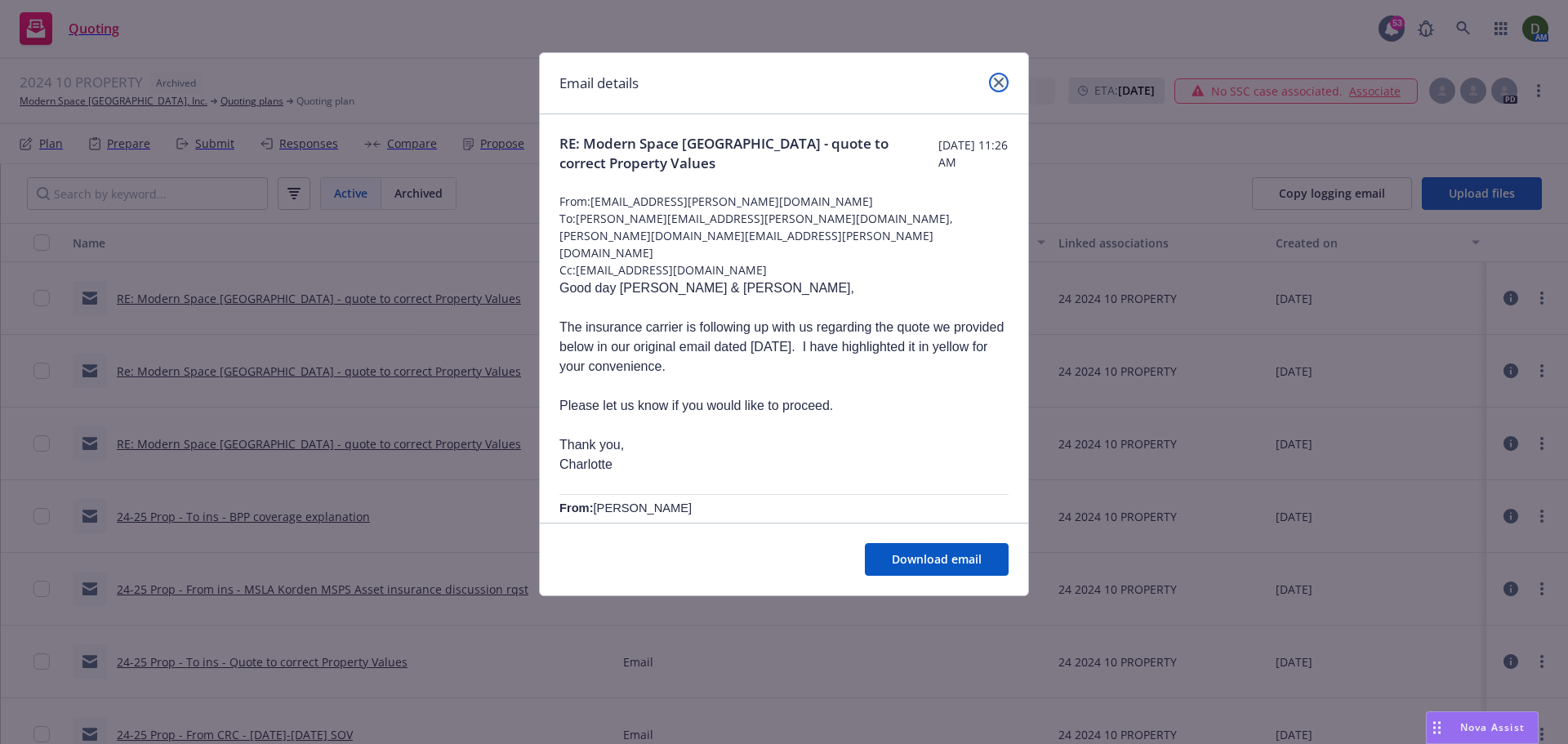
click at [1008, 85] on link "close" at bounding box center [998, 82] width 19 height 19
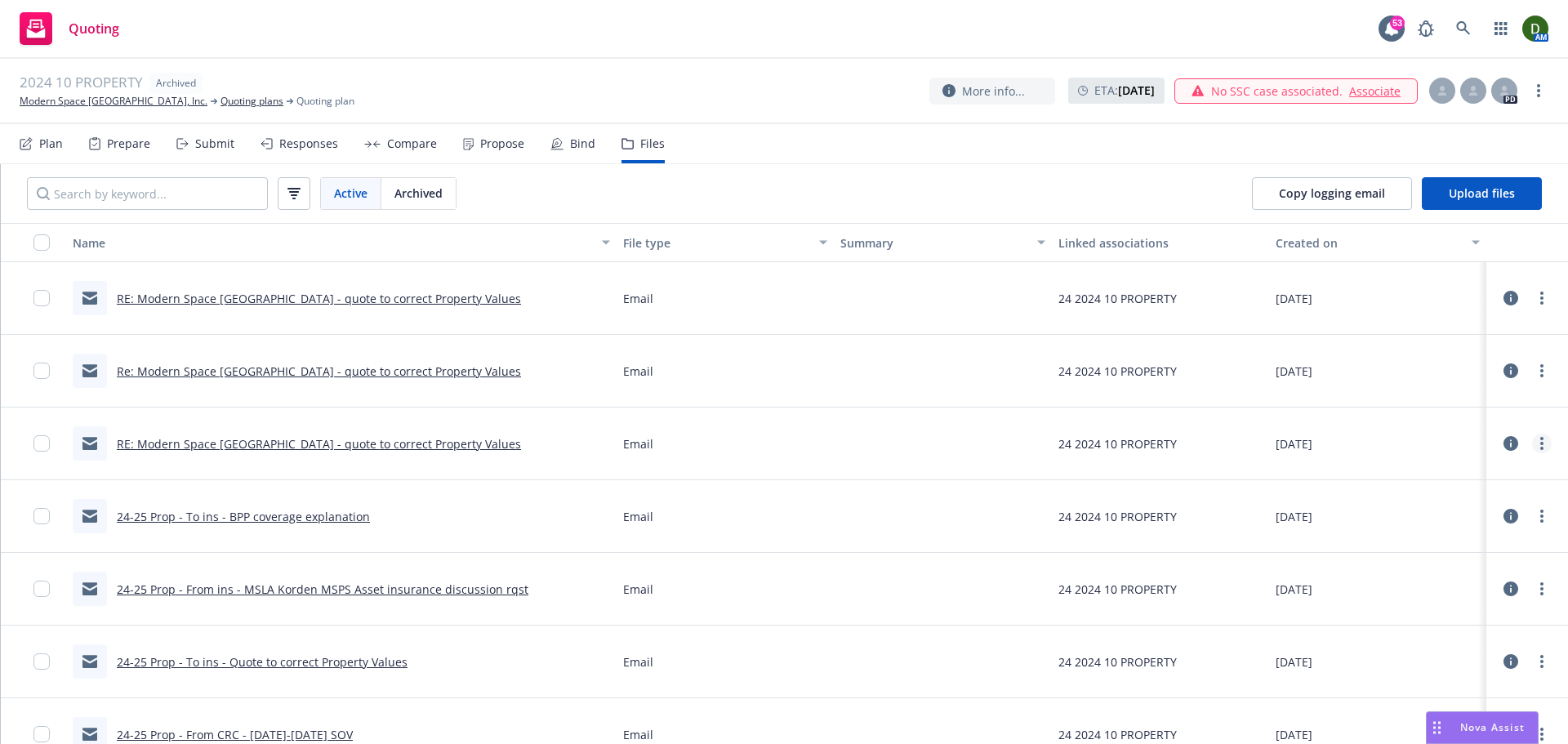
click at [1531, 437] on link "more" at bounding box center [1541, 444] width 19 height 19
click at [1499, 481] on link "Archive" at bounding box center [1457, 477] width 162 height 33
click at [442, 372] on link "Re: Modern Space Los Angeles - quote to correct Property Values" at bounding box center [319, 371] width 404 height 15
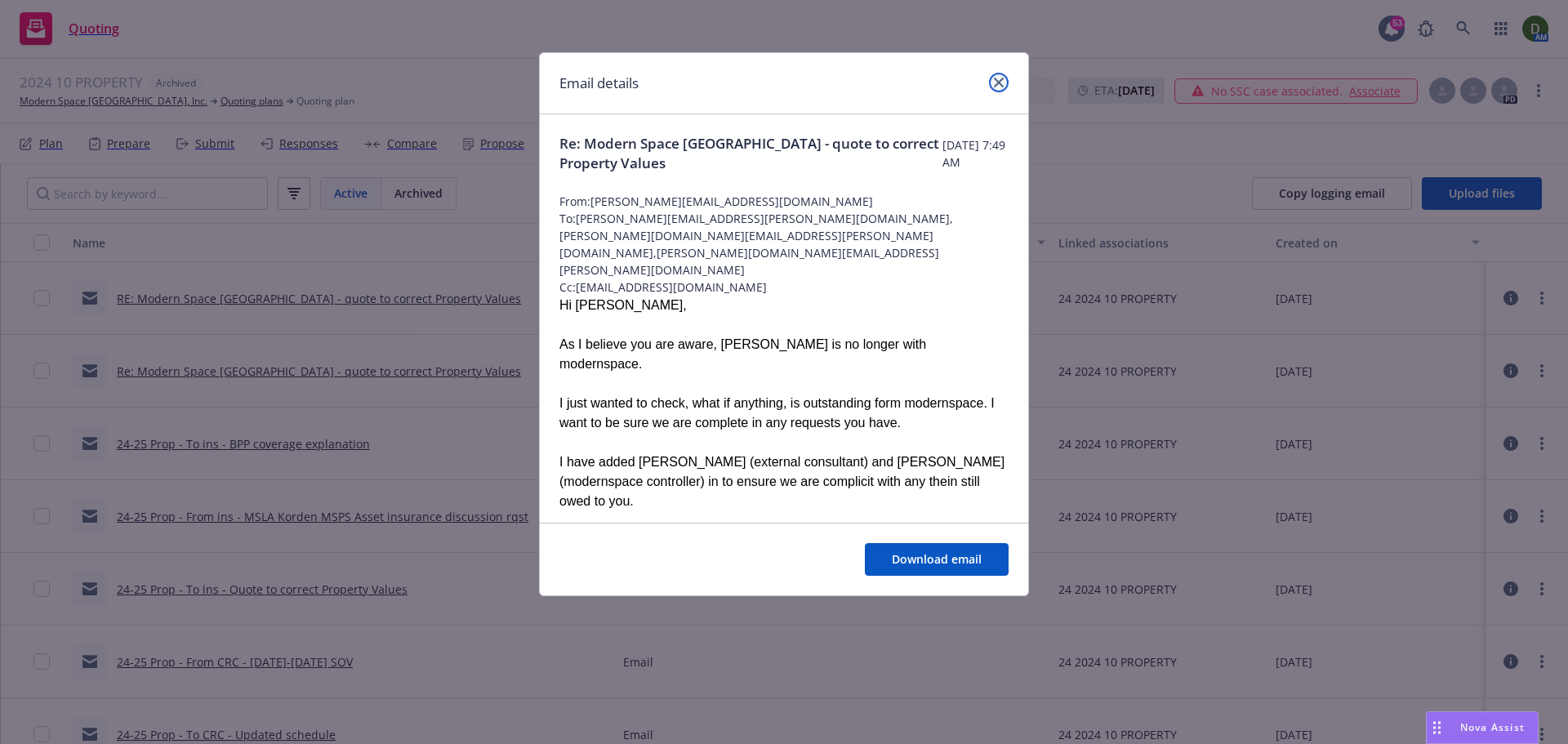
click at [1004, 87] on link "close" at bounding box center [998, 82] width 19 height 19
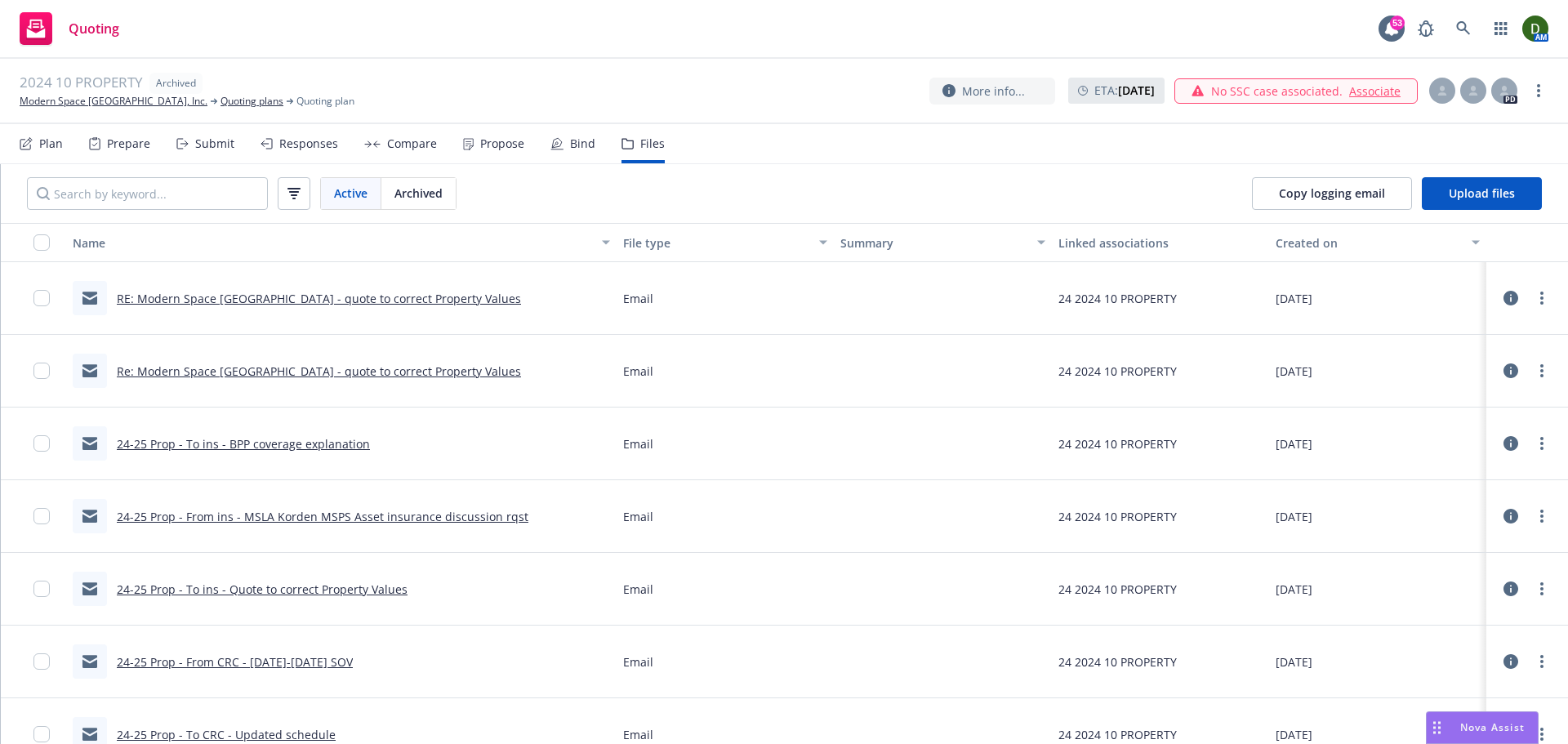
click at [420, 301] on link "RE: Modern Space Los Angeles - quote to correct Property Values" at bounding box center [319, 299] width 404 height 15
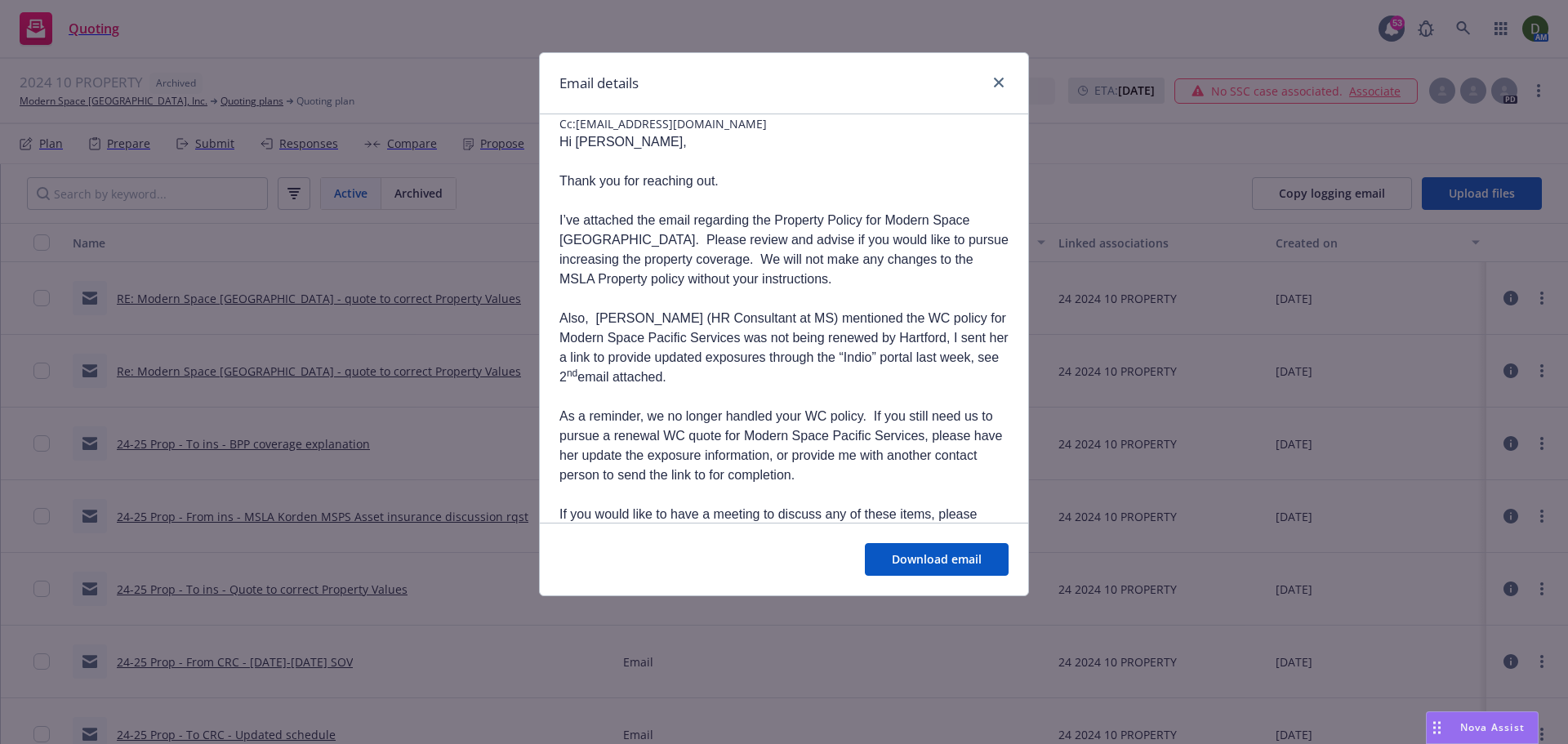
scroll to position [245, 0]
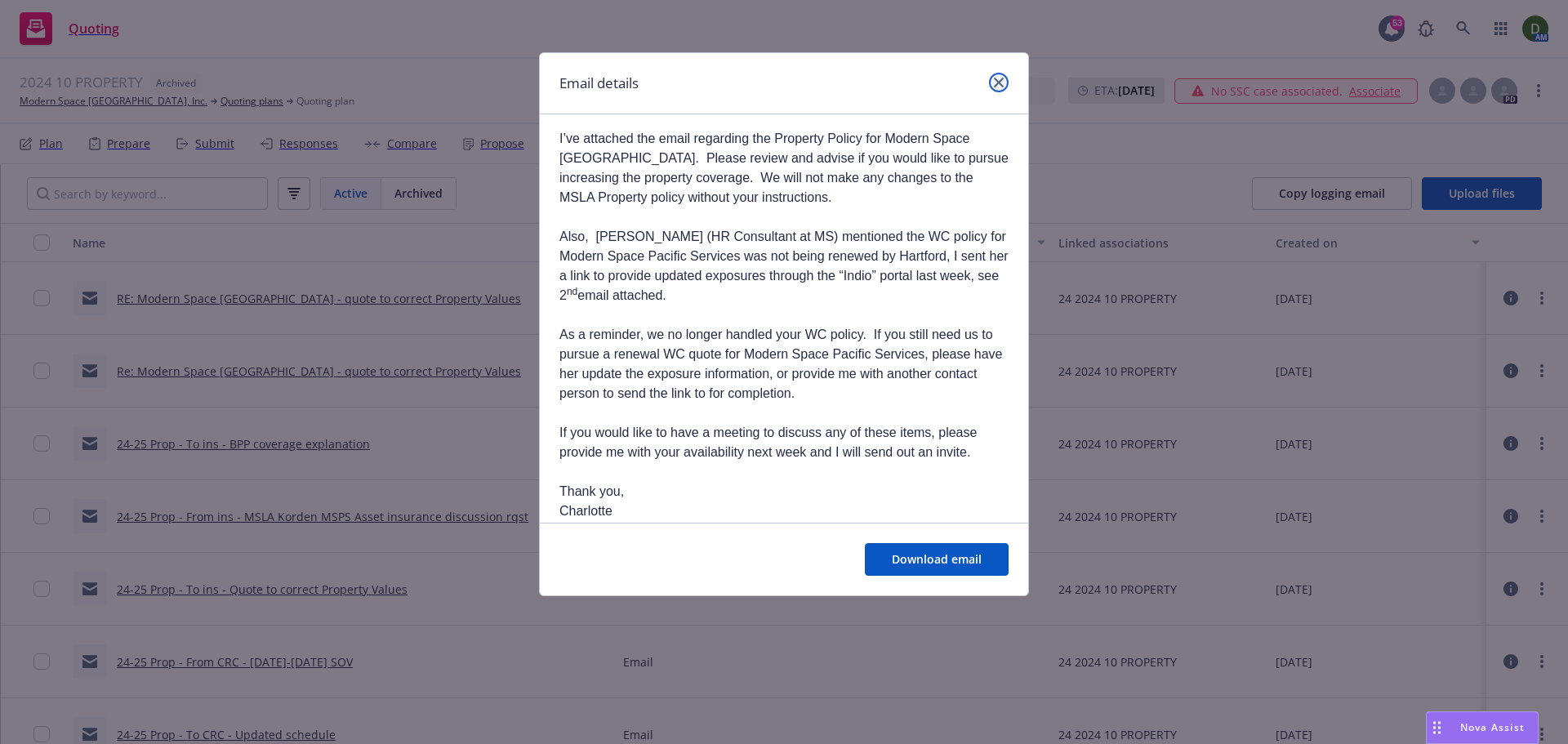
click at [1003, 81] on icon "close" at bounding box center [998, 82] width 10 height 10
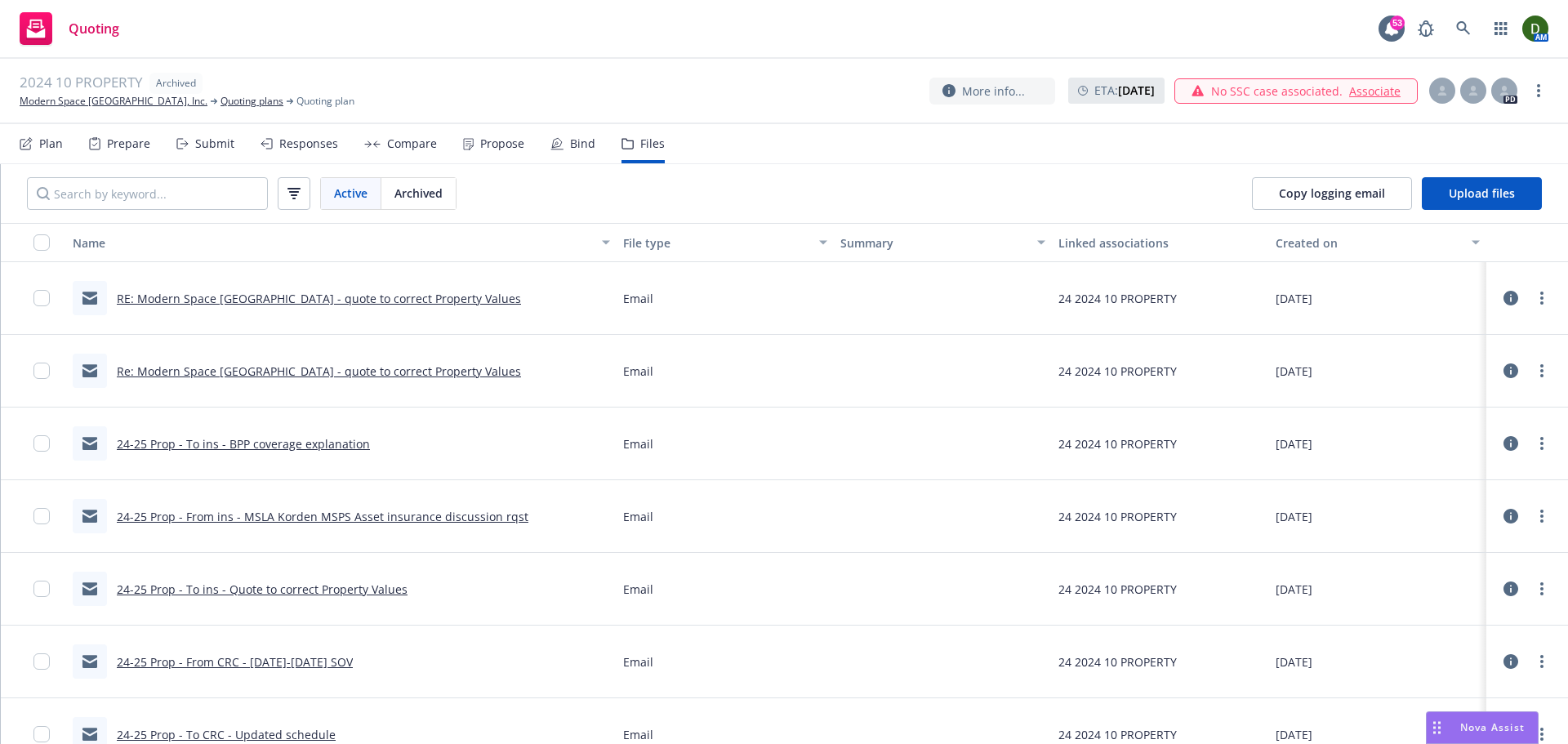
click at [436, 367] on link "Re: Modern Space Los Angeles - quote to correct Property Values" at bounding box center [319, 371] width 404 height 15
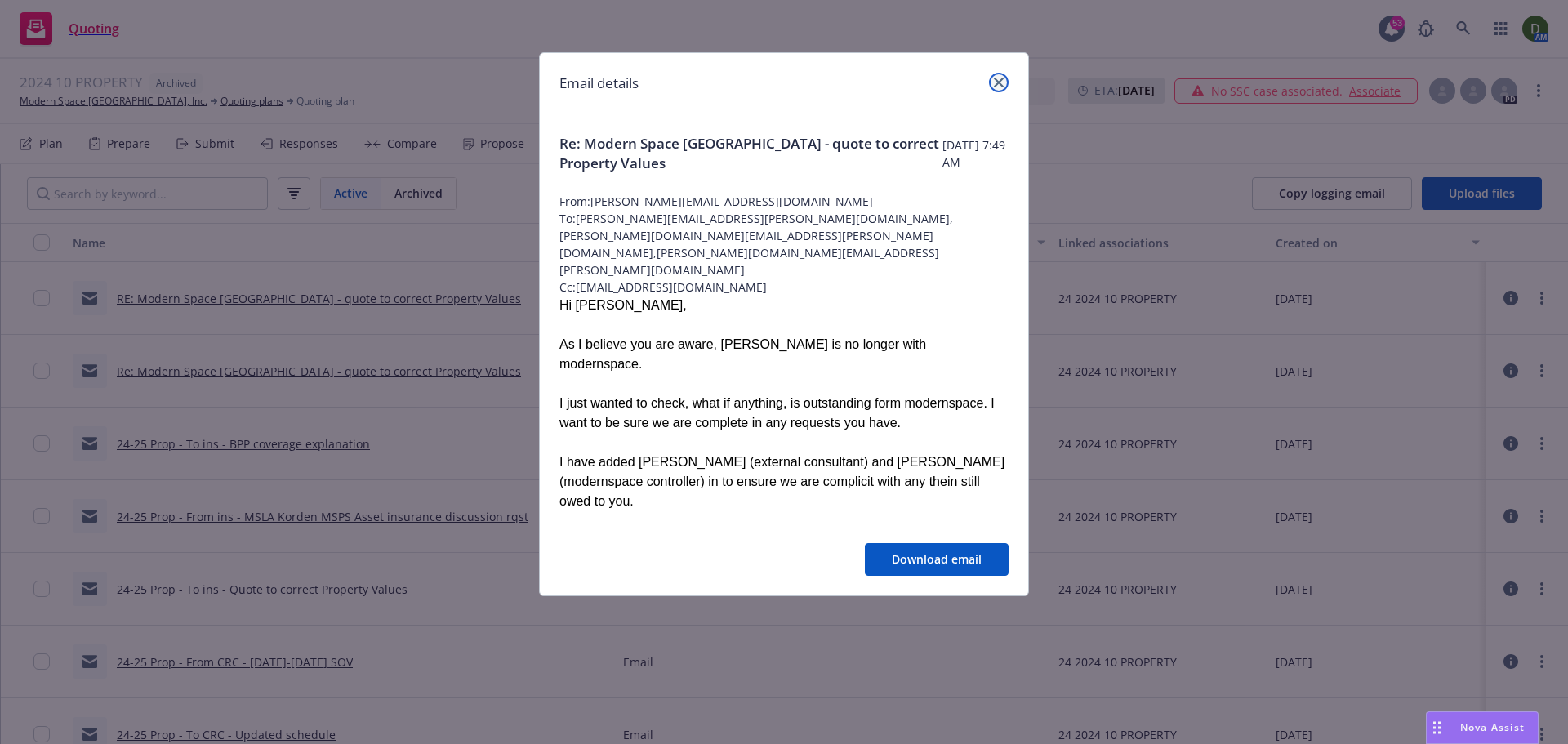
click at [995, 76] on link "close" at bounding box center [998, 82] width 19 height 19
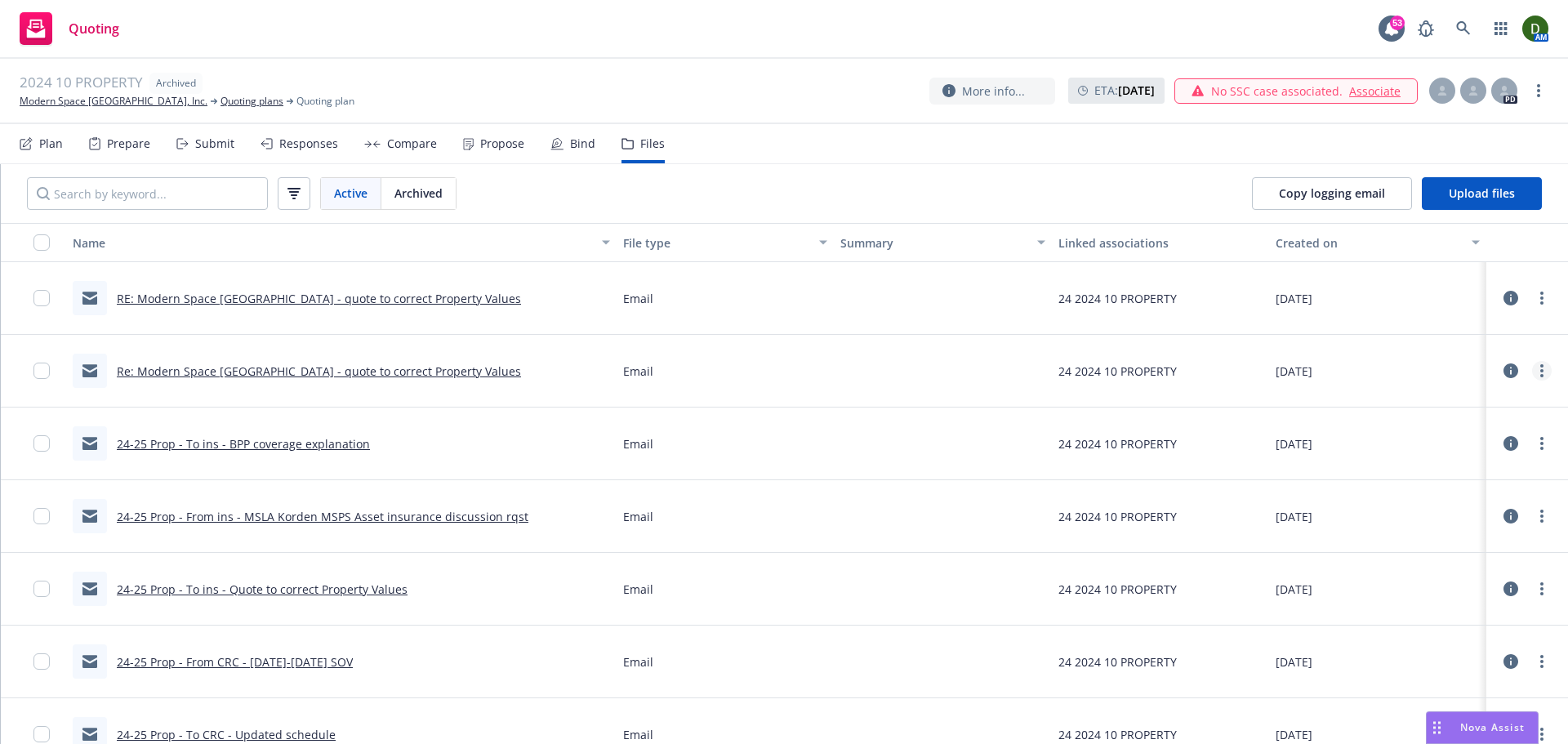
click at [1534, 373] on link "more" at bounding box center [1541, 371] width 19 height 19
click at [1460, 407] on link "Archive" at bounding box center [1457, 404] width 162 height 33
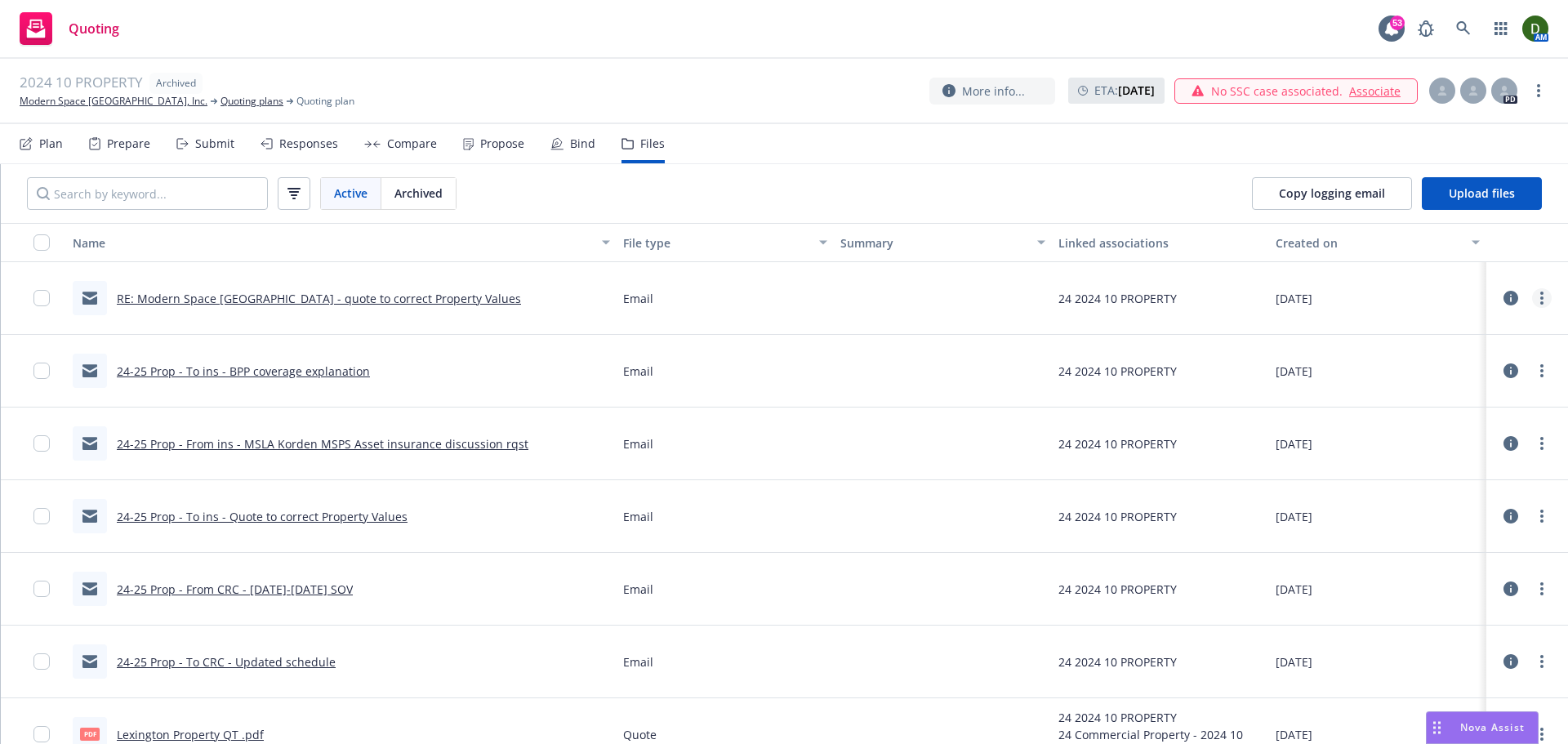
click at [1537, 301] on link "more" at bounding box center [1541, 298] width 19 height 19
click at [319, 297] on link "RE: Modern Space Los Angeles - quote to correct Property Values" at bounding box center [319, 299] width 404 height 15
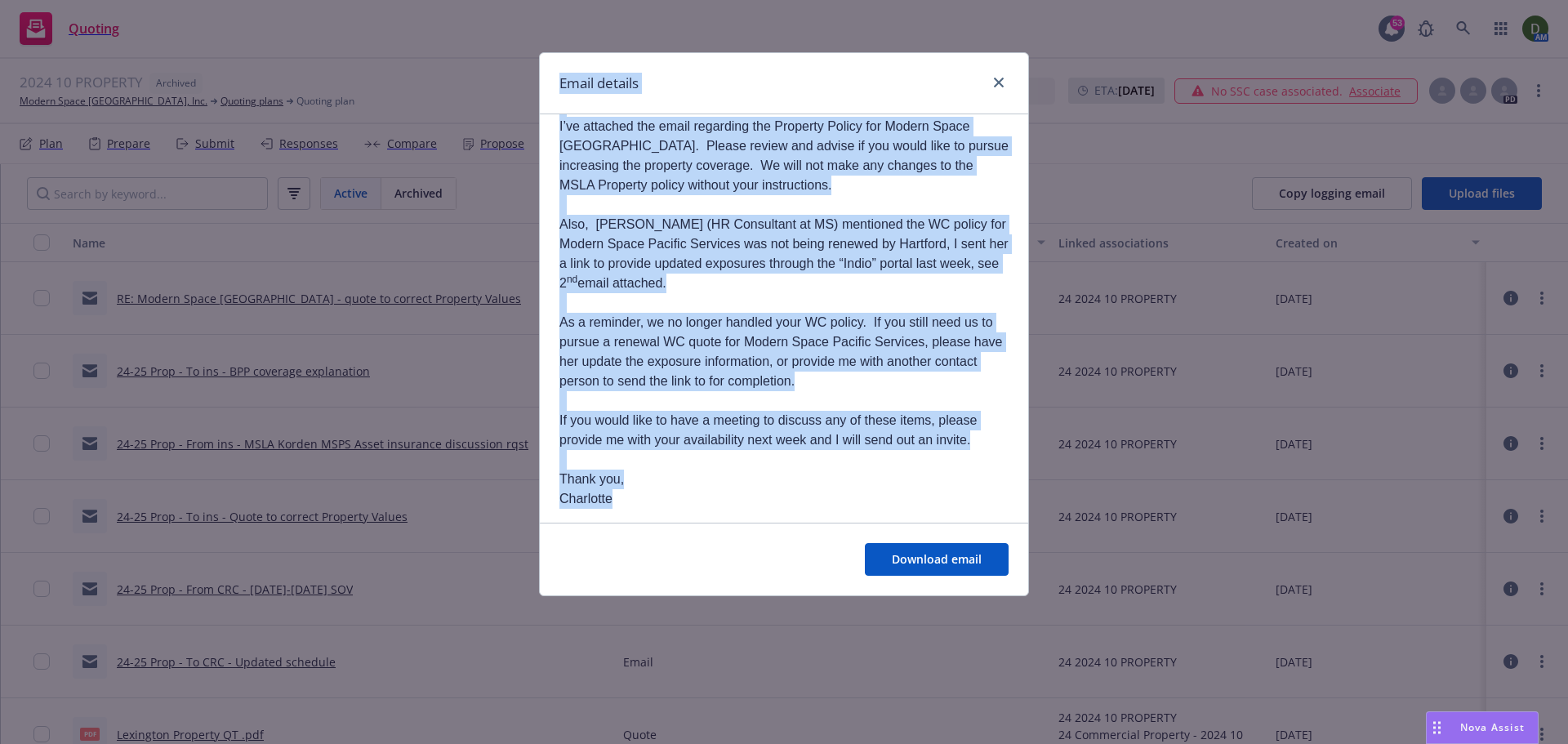
scroll to position [0, 0]
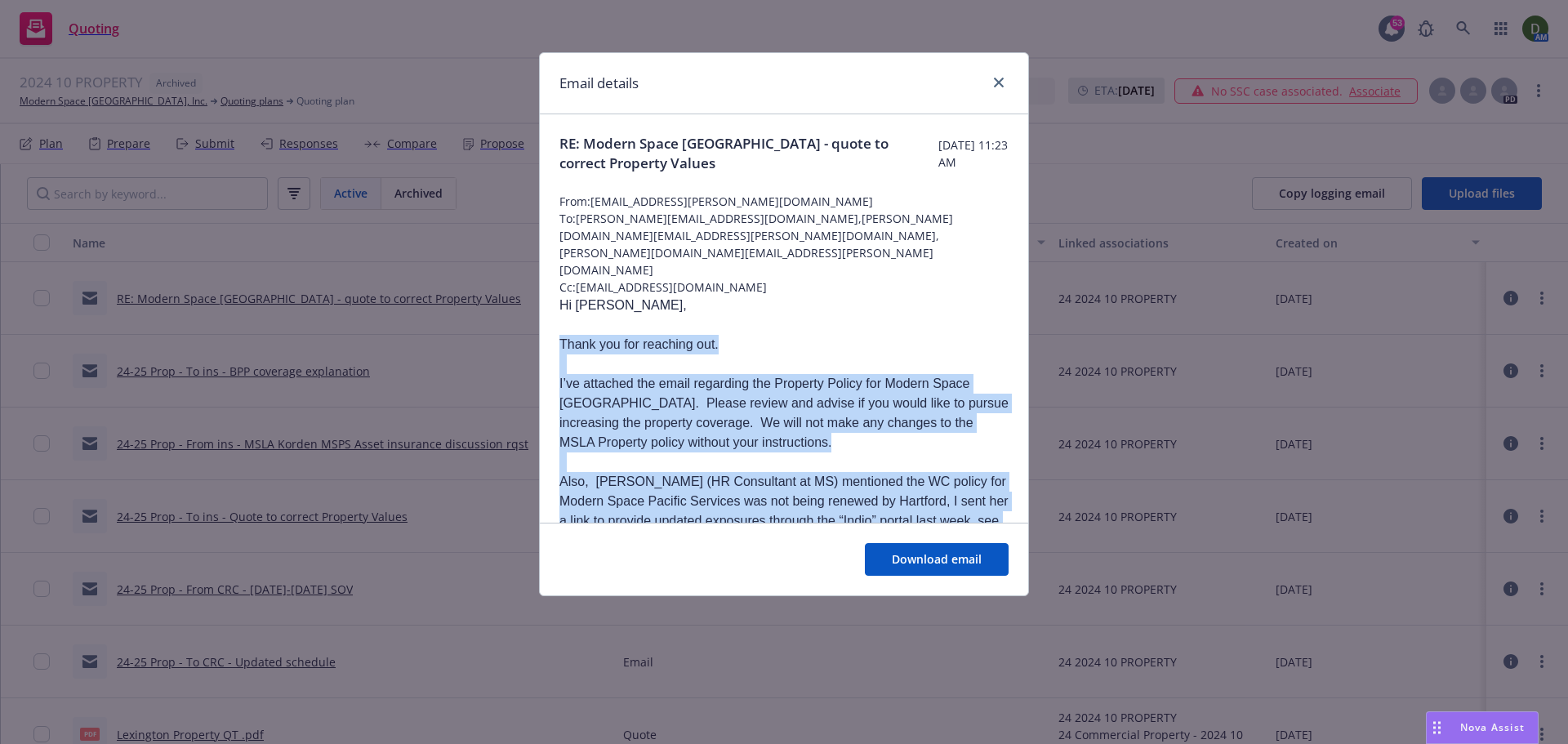
drag, startPoint x: 619, startPoint y: 313, endPoint x: 559, endPoint y: 310, distance: 60.1
copy div "Thank you for reaching out. I’ve attached the email regarding the Property Poli…"
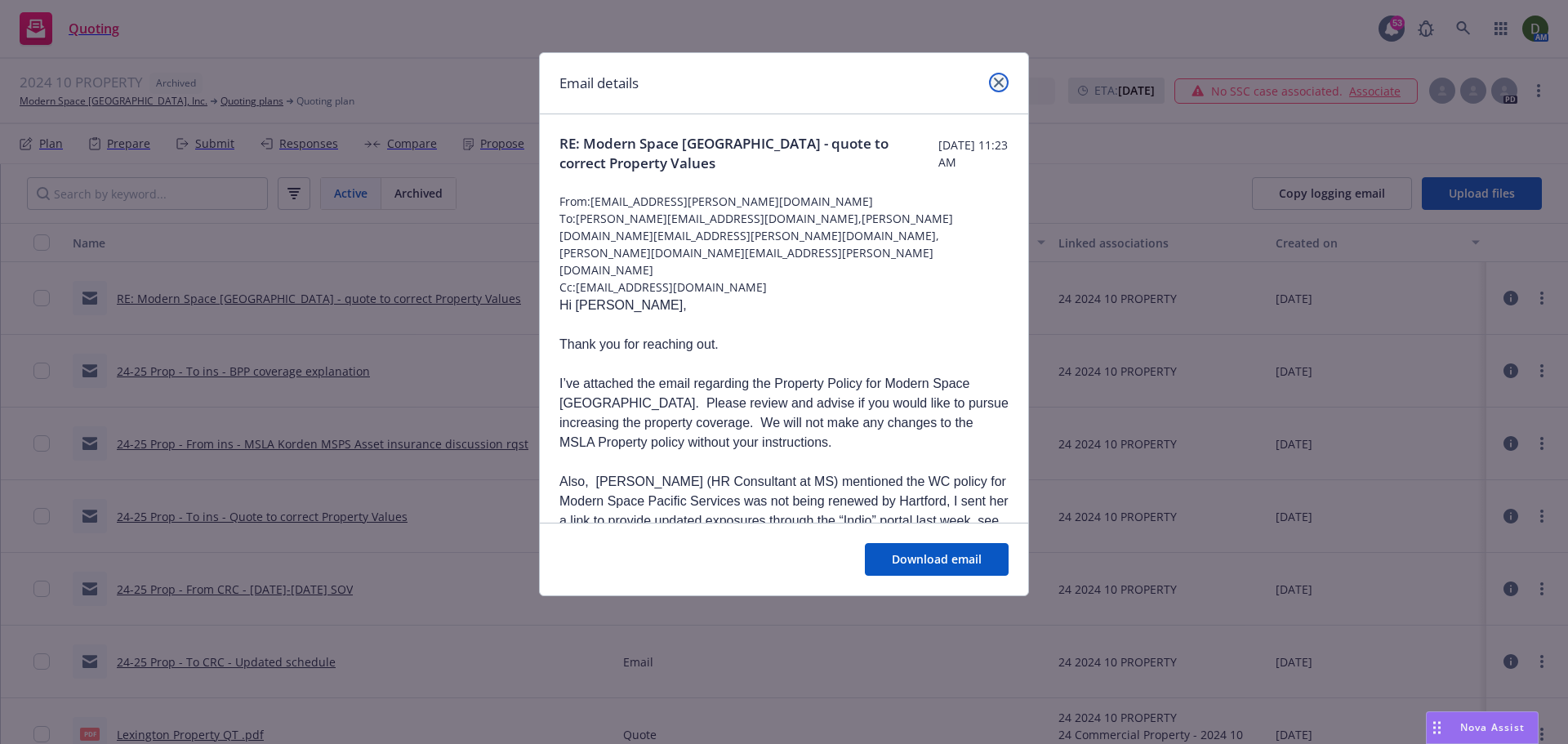
click at [994, 76] on link "close" at bounding box center [998, 82] width 19 height 19
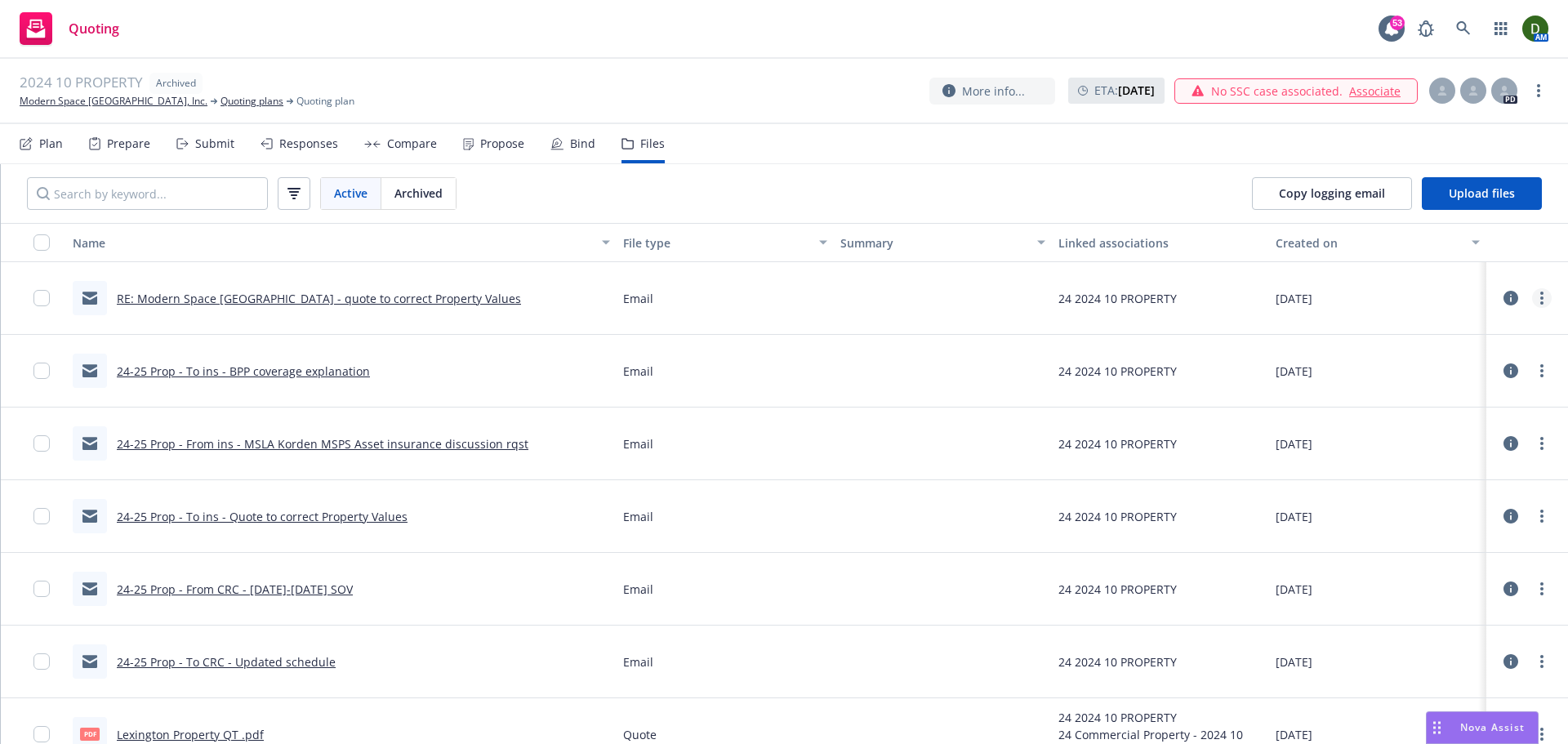
click at [1532, 305] on link "more" at bounding box center [1541, 298] width 19 height 19
click at [1454, 400] on link "Edit" at bounding box center [1457, 397] width 162 height 33
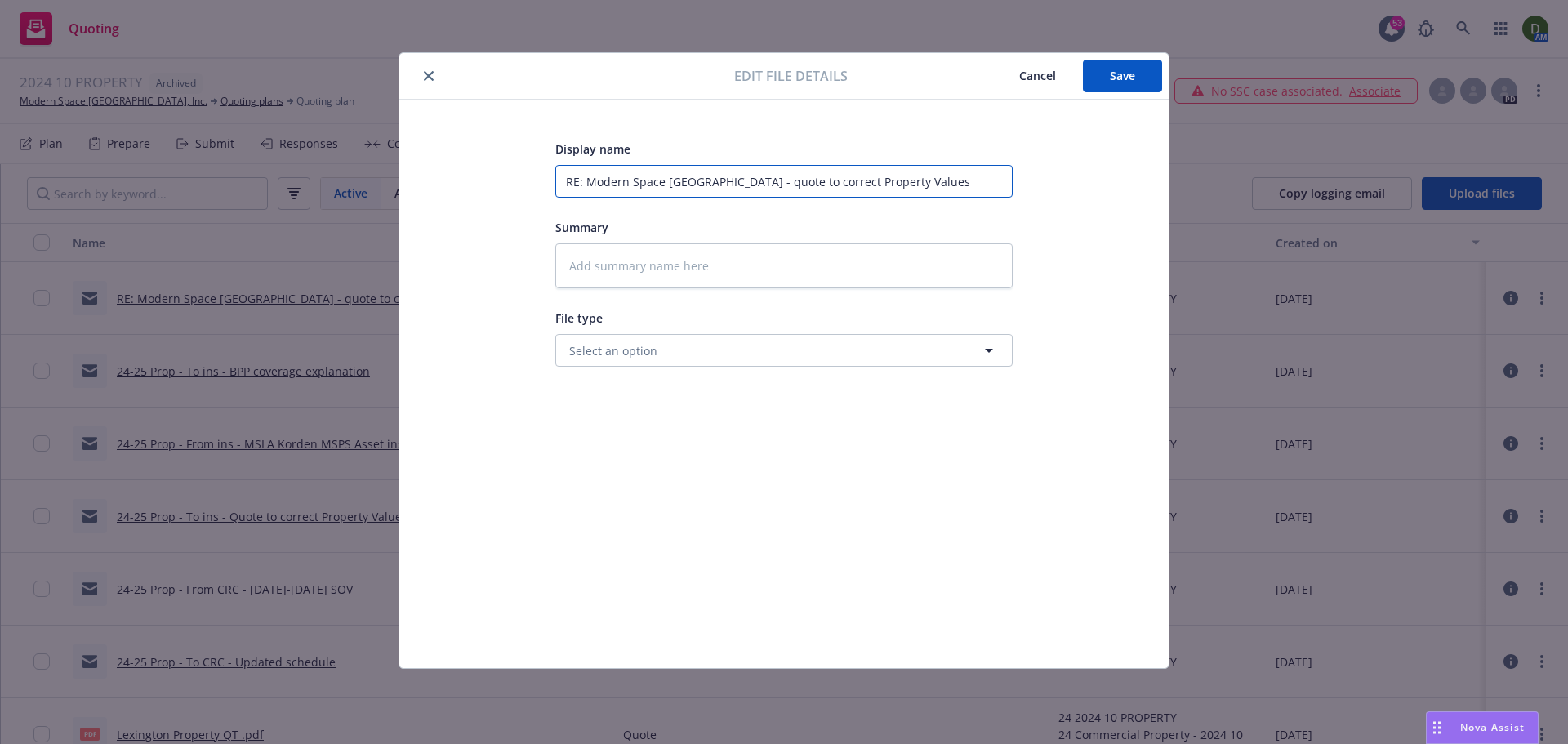
drag, startPoint x: 965, startPoint y: 191, endPoint x: 359, endPoint y: 198, distance: 606.0
click at [359, 198] on div "Edit file details Cancel Save Display name RE: Modern Space Los Angeles - quote…" at bounding box center [784, 372] width 1568 height 744
paste input "MSLA Property Coverage Increase Request and MSPS WC Policy Renewal Follow-Up"
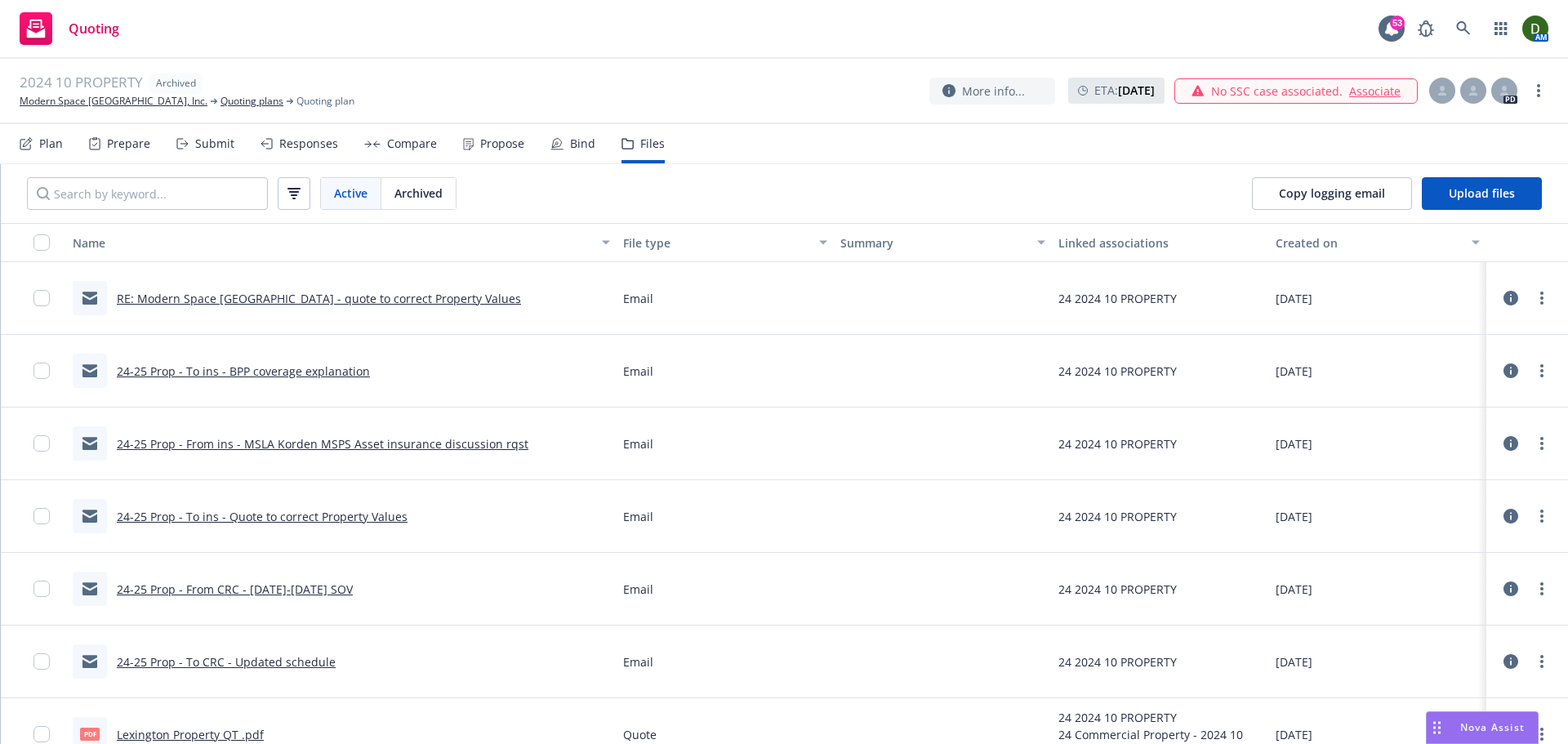
drag, startPoint x: 1115, startPoint y: 49, endPoint x: 1104, endPoint y: 55, distance: 12.5
drag, startPoint x: 1525, startPoint y: 310, endPoint x: 1530, endPoint y: 303, distance: 8.6
click at [1525, 306] on div at bounding box center [1526, 299] width 49 height 33
click at [1534, 298] on link "more" at bounding box center [1541, 298] width 19 height 19
click at [1454, 390] on link "Edit" at bounding box center [1457, 397] width 162 height 33
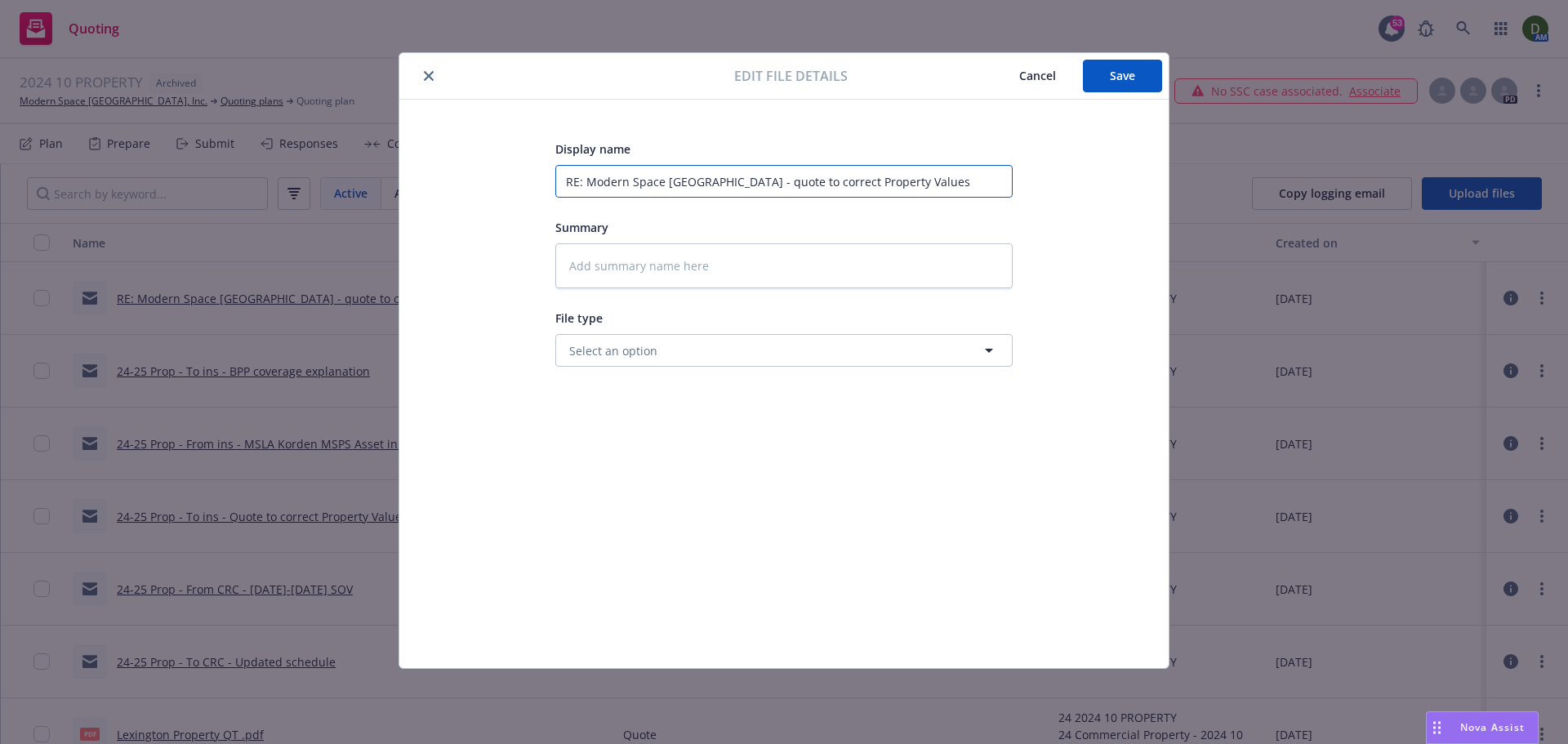
click at [923, 172] on input "RE: Modern Space Los Angeles - quote to correct Property Values" at bounding box center [784, 182] width 457 height 33
click at [925, 172] on input "RE: Modern Space Los Angeles - quote to correct Property Values" at bounding box center [784, 182] width 457 height 33
click at [939, 172] on input "RE: Modern Space Los Angeles - quote to correct Property Values" at bounding box center [784, 182] width 457 height 33
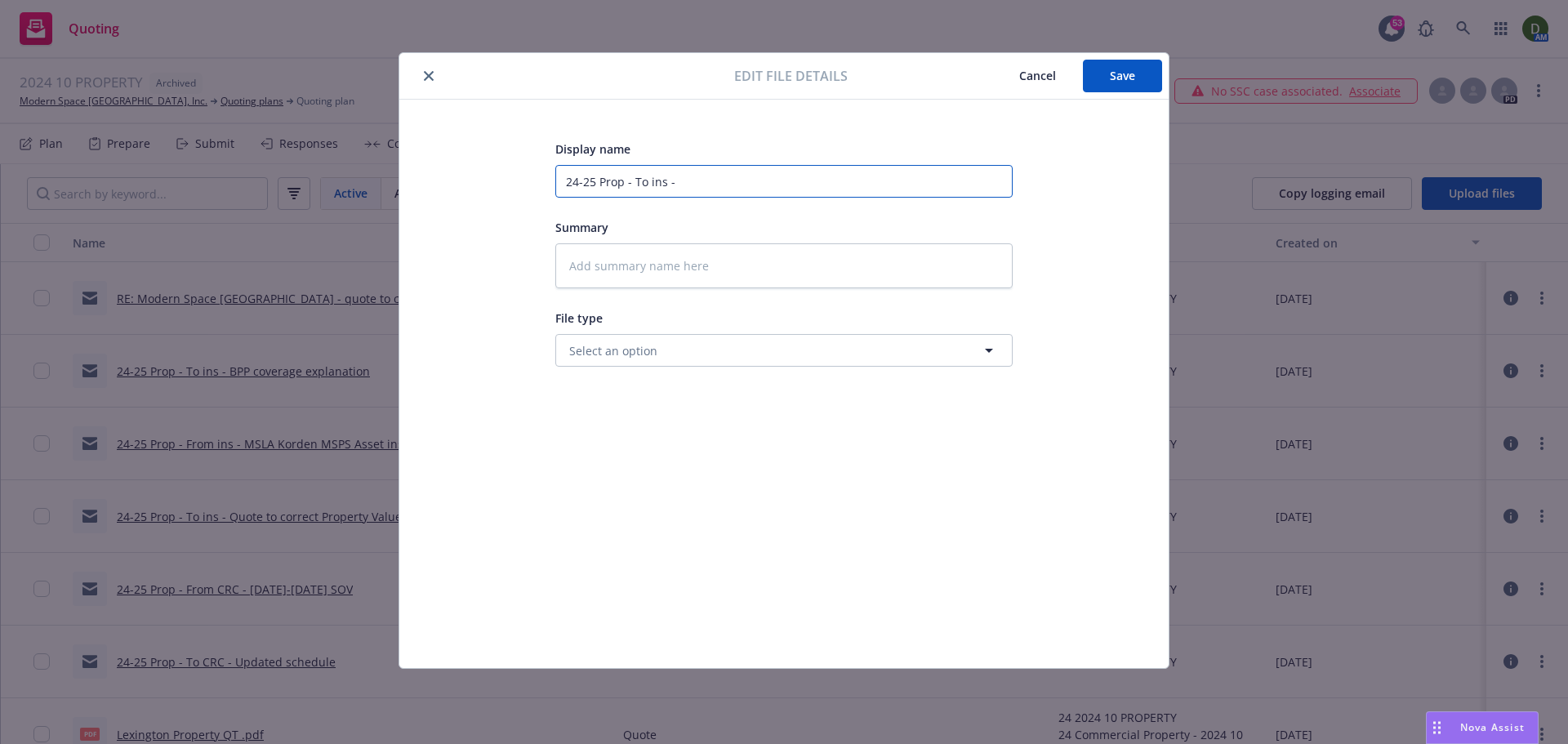
paste input "MSLA Property Coverage Increase Request and MSPS WC Policy Renewal Follow-Up"
click at [1139, 85] on button "Save" at bounding box center [1123, 76] width 79 height 33
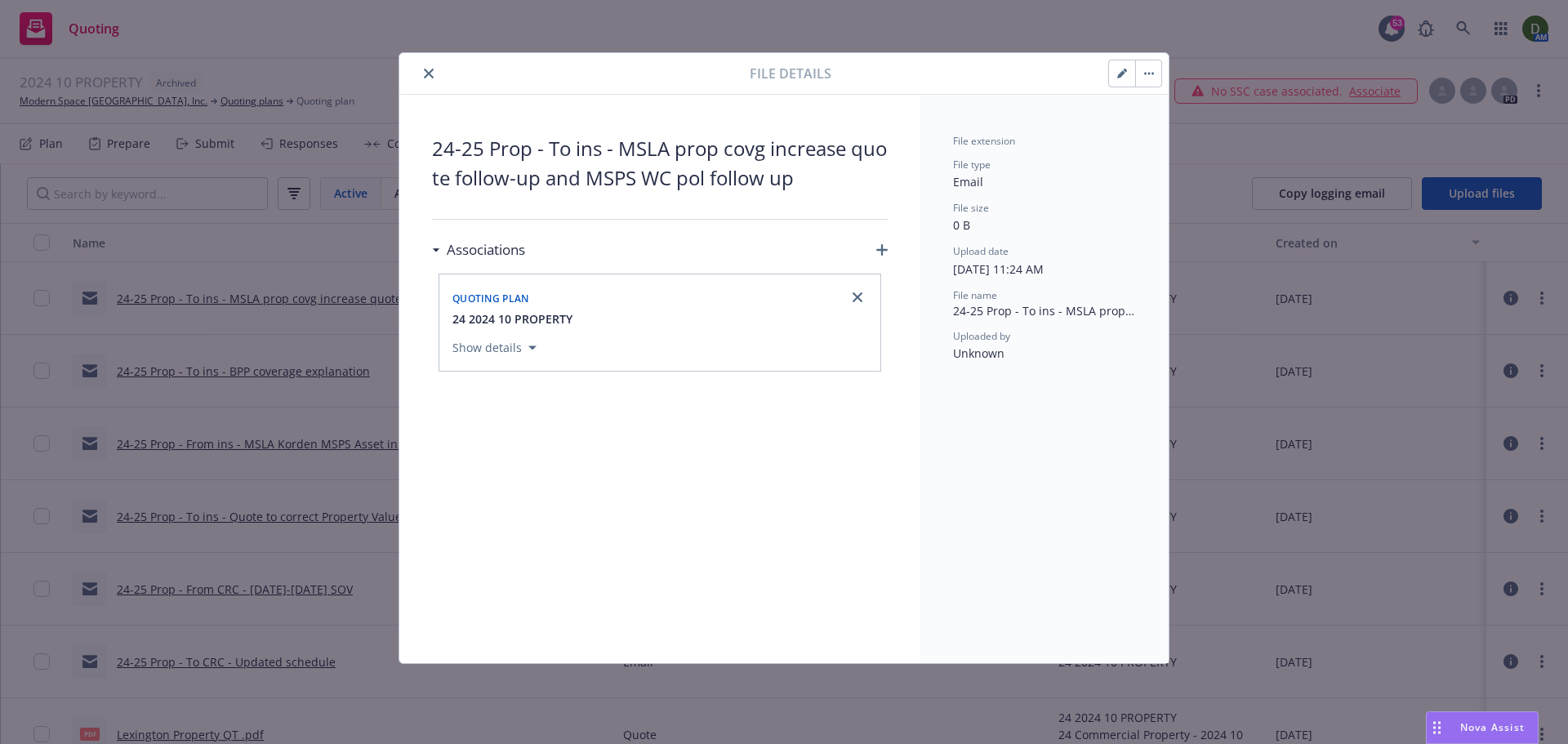
click at [430, 73] on icon "close" at bounding box center [429, 73] width 10 height 10
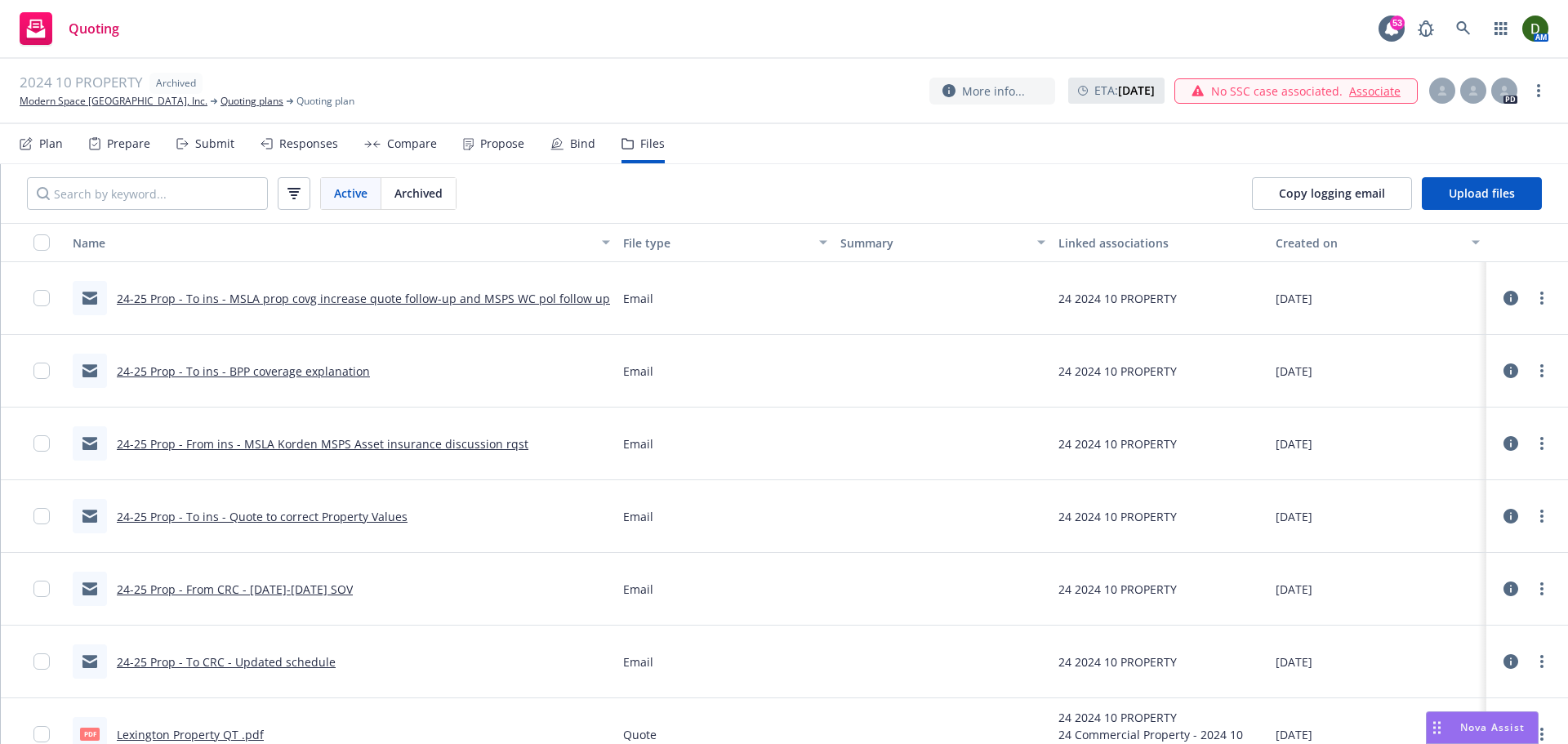
click at [524, 298] on link "24-25 Prop - To ins - MSLA prop covg increase quote follow-up and MSPS WC pol f…" at bounding box center [363, 299] width 493 height 15
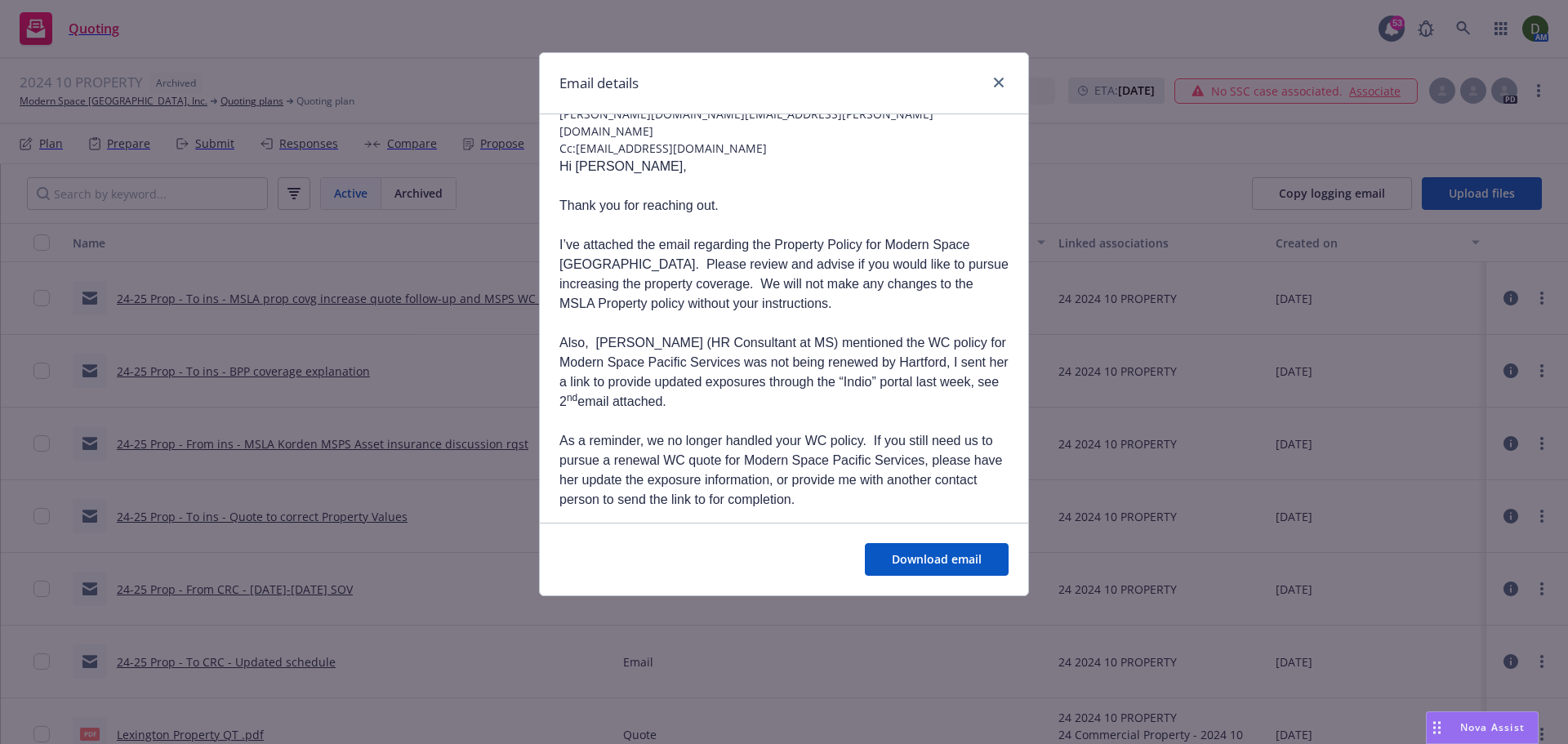
scroll to position [245, 0]
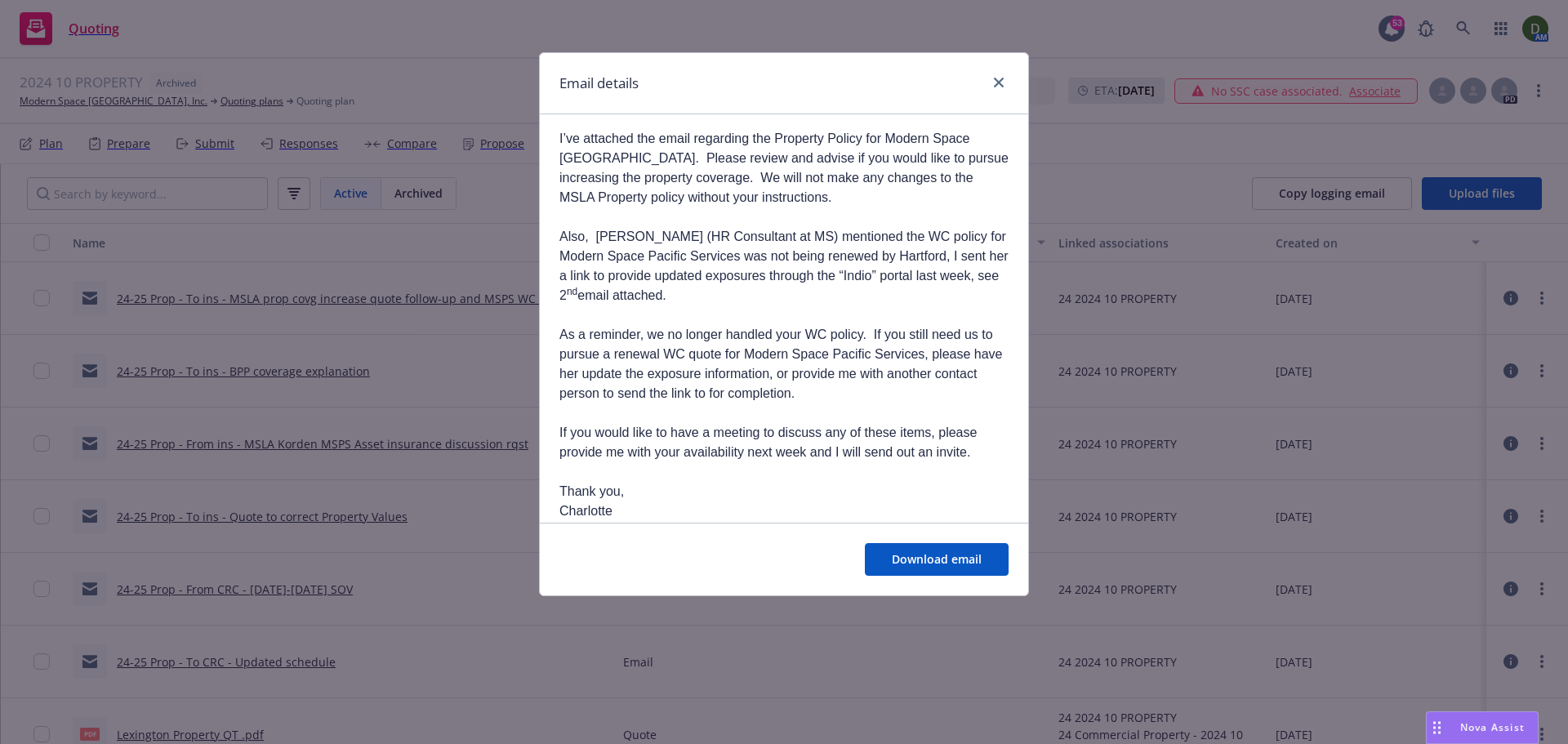
click at [999, 94] on div at bounding box center [995, 83] width 26 height 21
click at [999, 77] on icon "close" at bounding box center [998, 82] width 10 height 10
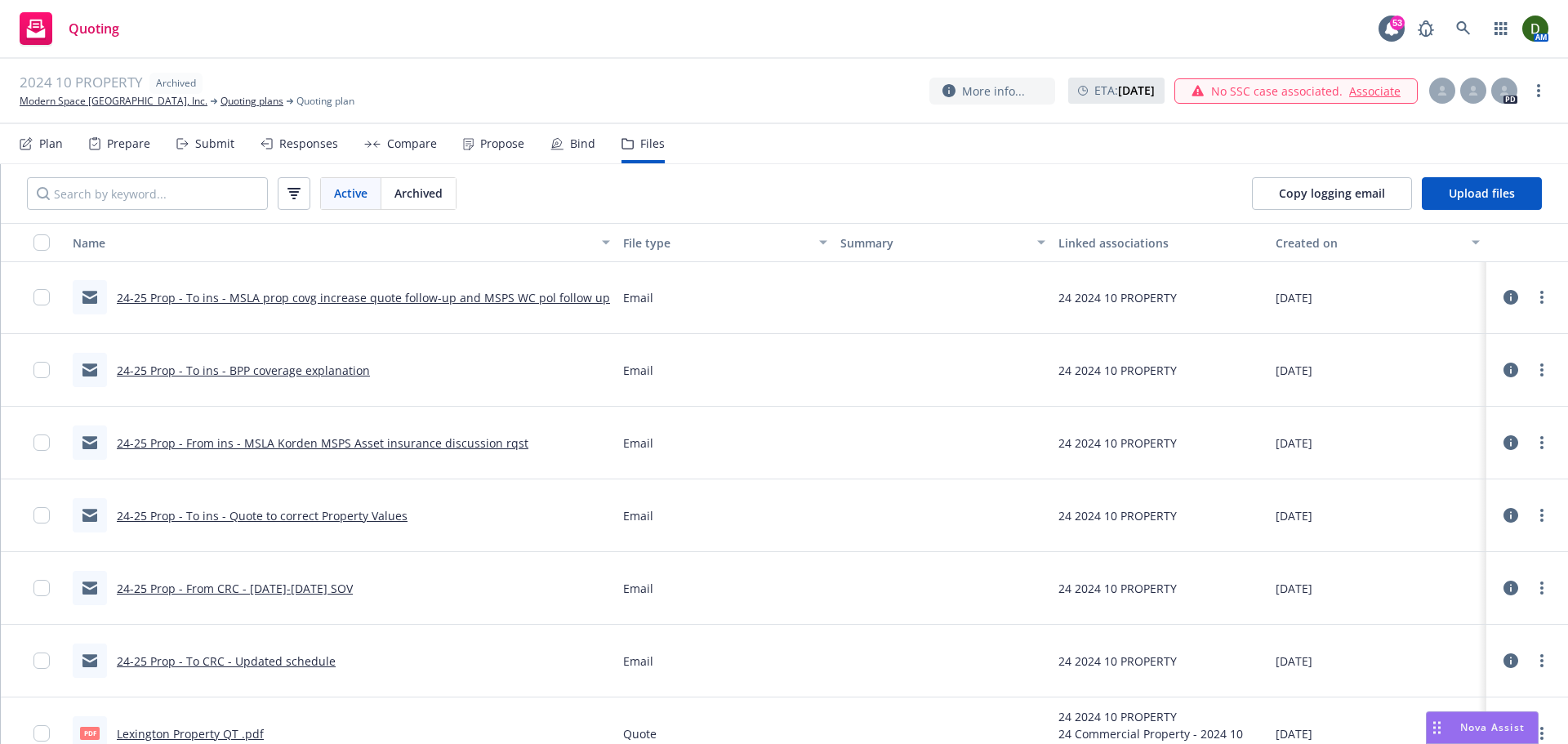
scroll to position [0, 0]
click at [276, 596] on link "24-25 Prop - From CRC - 2024-2025 SOV" at bounding box center [235, 589] width 236 height 15
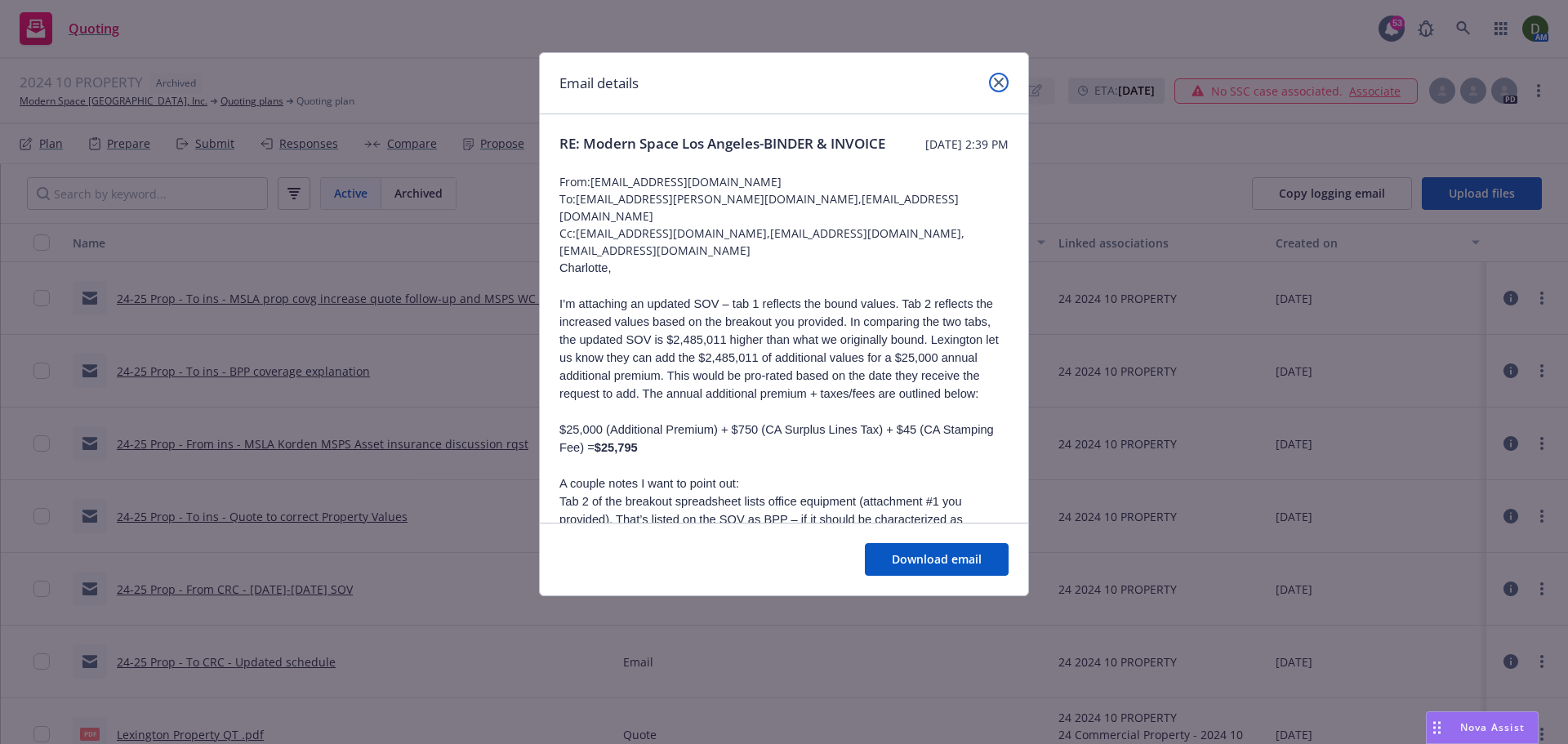
drag, startPoint x: 346, startPoint y: 8, endPoint x: 996, endPoint y: 81, distance: 654.1
click at [996, 81] on icon "close" at bounding box center [998, 82] width 10 height 10
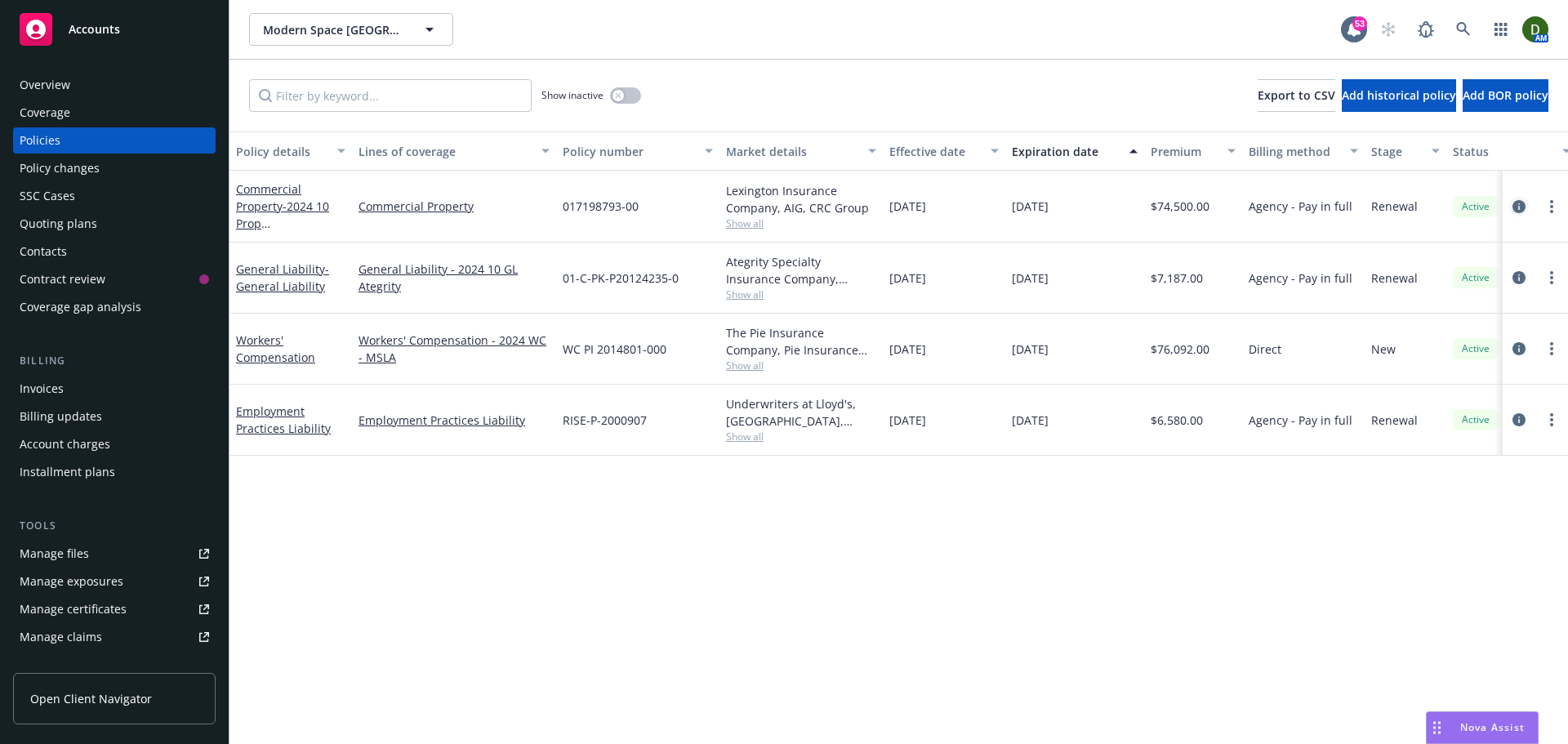
click at [1525, 200] on icon "circleInformation" at bounding box center [1519, 207] width 14 height 14
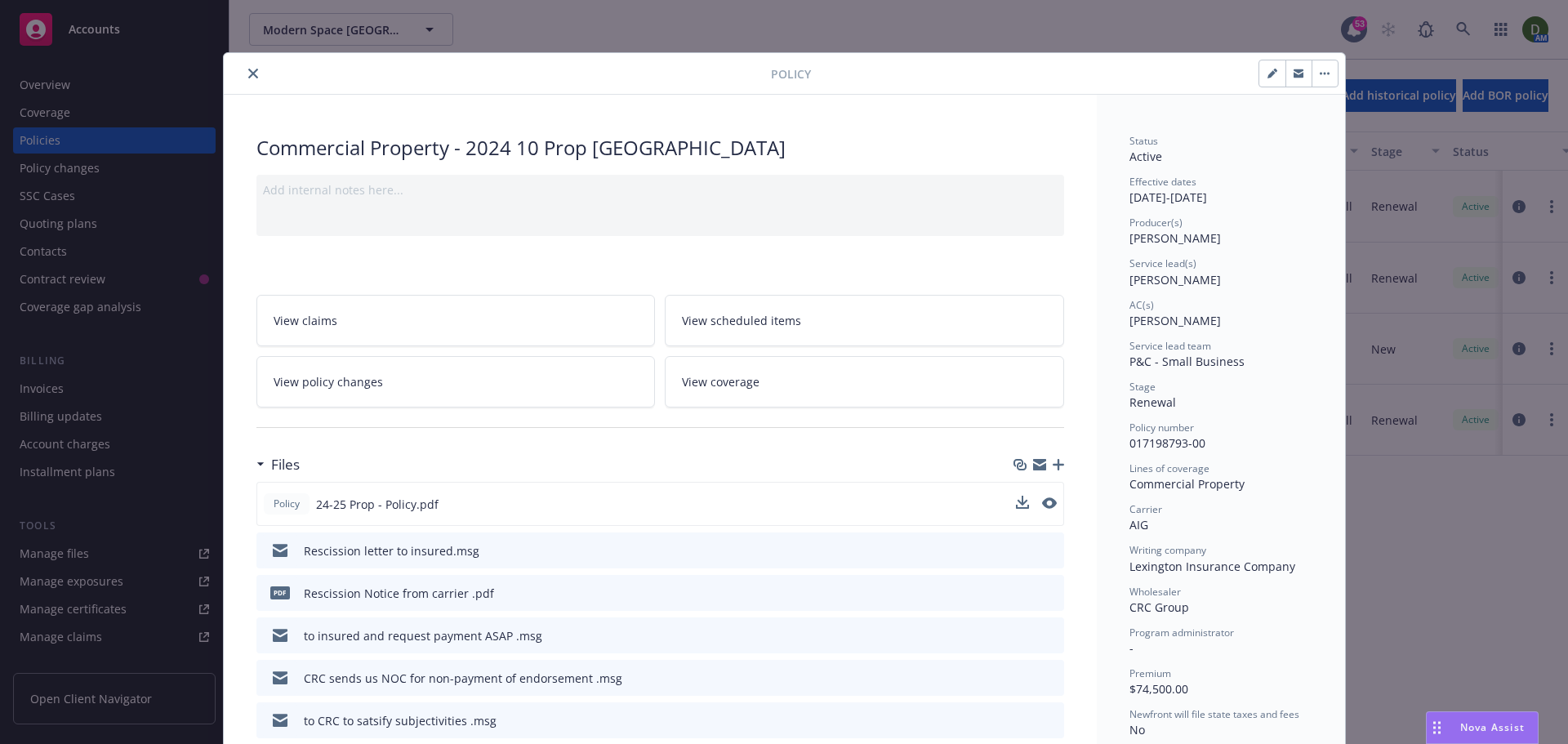
click at [1051, 498] on div "Policy 24-25 Prop - Policy.pdf" at bounding box center [660, 504] width 808 height 44
click at [1051, 505] on div "Policy 24-25 Prop - Policy.pdf" at bounding box center [660, 504] width 808 height 44
click at [1041, 507] on icon "preview file" at bounding box center [1047, 503] width 14 height 12
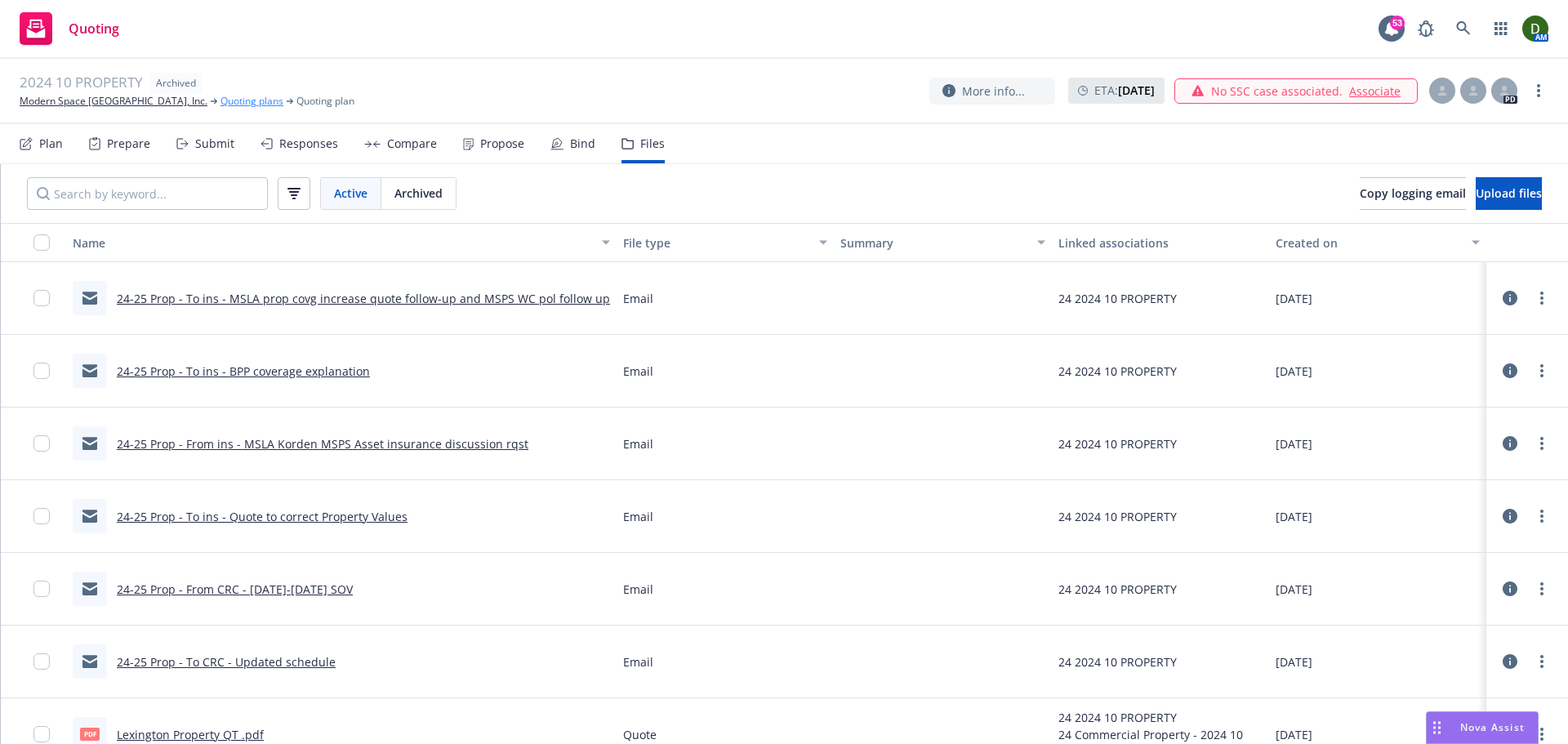
click at [225, 102] on link "Quoting plans" at bounding box center [251, 100] width 63 height 14
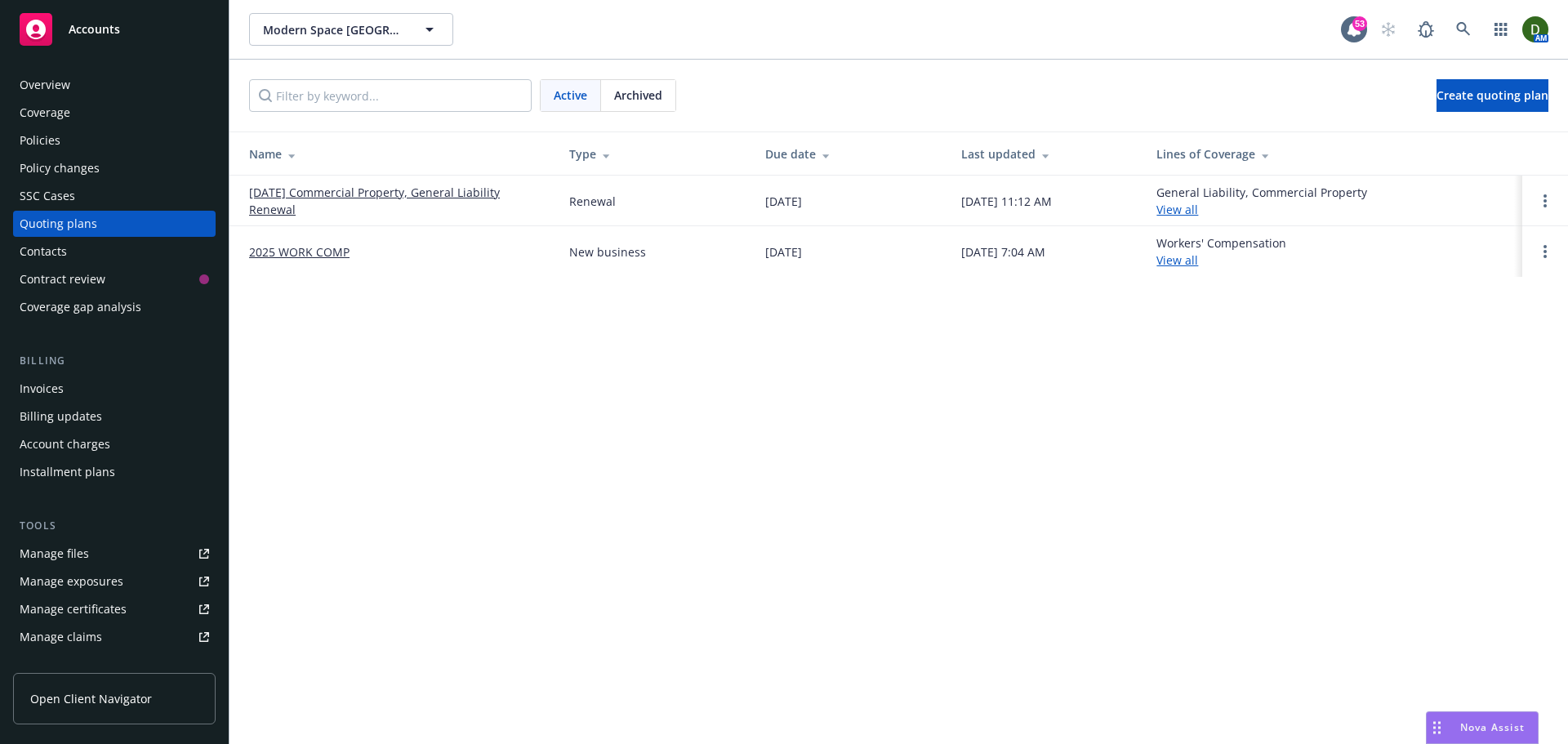
click at [657, 110] on div "Archived" at bounding box center [638, 96] width 74 height 31
